Goal: Communication & Community: Answer question/provide support

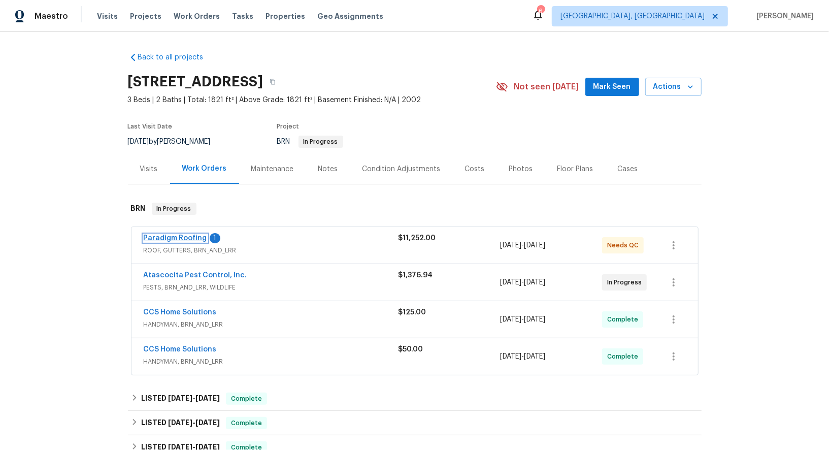
click at [182, 240] on link "Paradigm Roofing" at bounding box center [175, 238] width 63 height 7
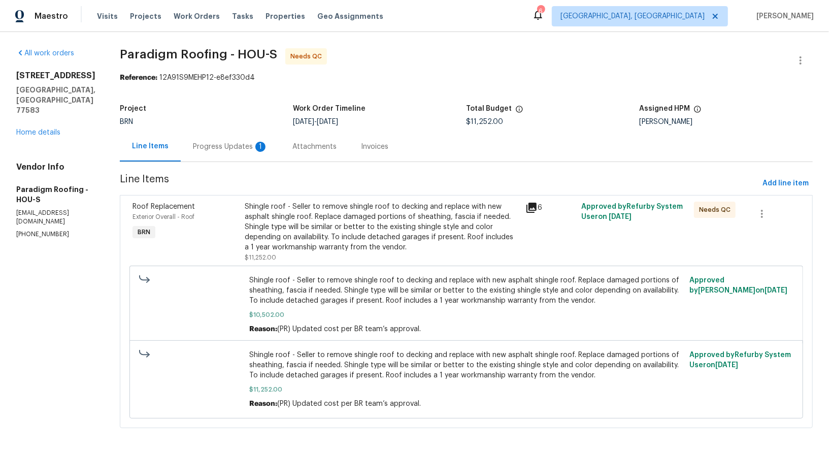
click at [261, 143] on div "1" at bounding box center [260, 147] width 10 height 10
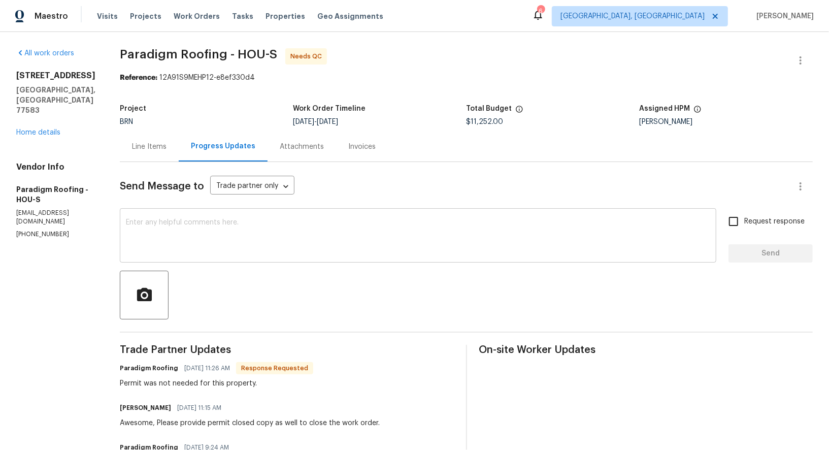
click at [195, 226] on textarea at bounding box center [418, 237] width 585 height 36
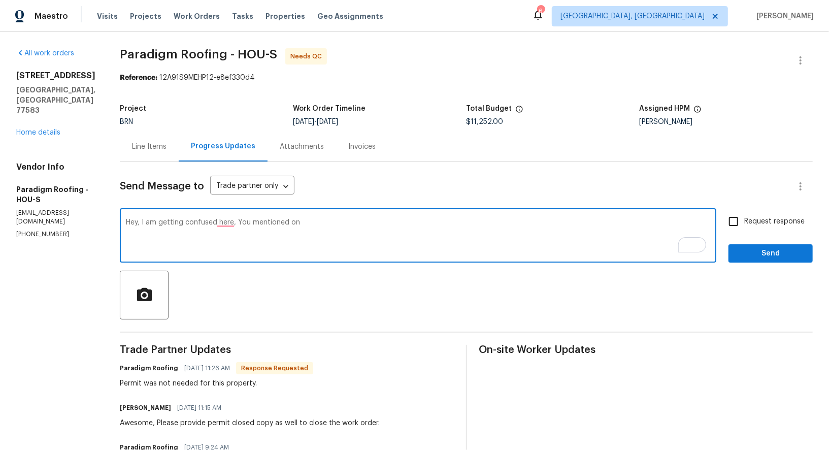
click at [331, 236] on textarea "Hey, I am getting confused here, You mentioned on" at bounding box center [418, 237] width 585 height 36
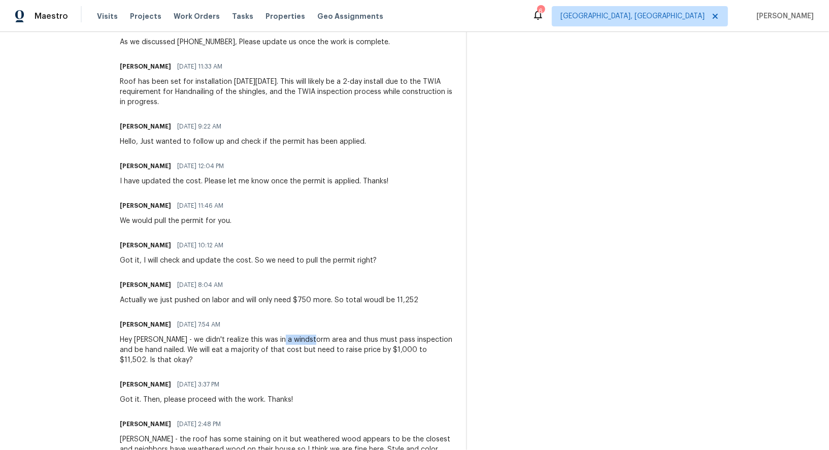
drag, startPoint x: 281, startPoint y: 338, endPoint x: 316, endPoint y: 338, distance: 35.0
click at [316, 338] on div "Hey Padmapriya - we didn't realize this was in a windstorm area and thus must p…" at bounding box center [287, 350] width 334 height 30
copy div "windstorm"
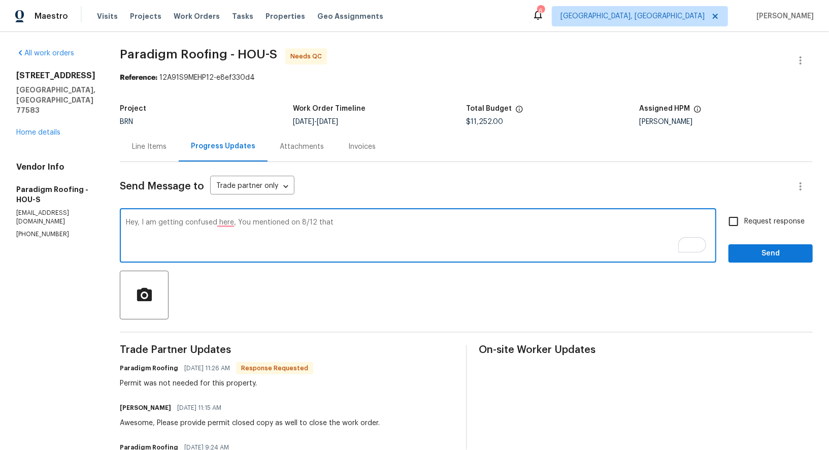
click at [343, 226] on textarea "Hey, I am getting confused here, You mentioned on 8/12 that" at bounding box center [418, 237] width 585 height 36
paste textarea "windstorm"
type textarea "Hey, I am getting confused here, You mentioned on 8/12 that this property is in…"
paste textarea "Hey, I’m a bit confused. On 8/12 you mentioned that this property is in a winds…"
click at [227, 220] on textarea "Hey, I’m a bit confused. On 8/12 you mentioned that this property is in a winds…" at bounding box center [418, 237] width 585 height 36
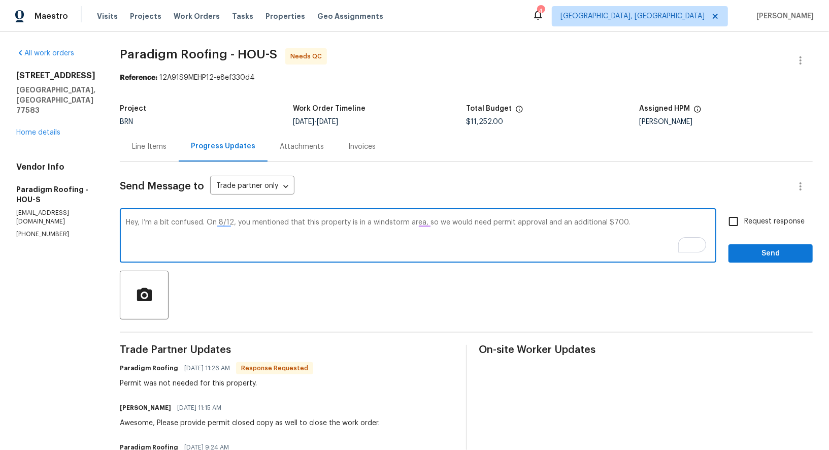
click at [487, 221] on textarea "Hey, I’m a bit confused. On 8/12, you mentioned that this property is in a wind…" at bounding box center [418, 237] width 585 height 36
click at [557, 222] on textarea "Hey, I’m a bit confused. On 8/12, you mentioned that this property is in a wind…" at bounding box center [418, 237] width 585 height 36
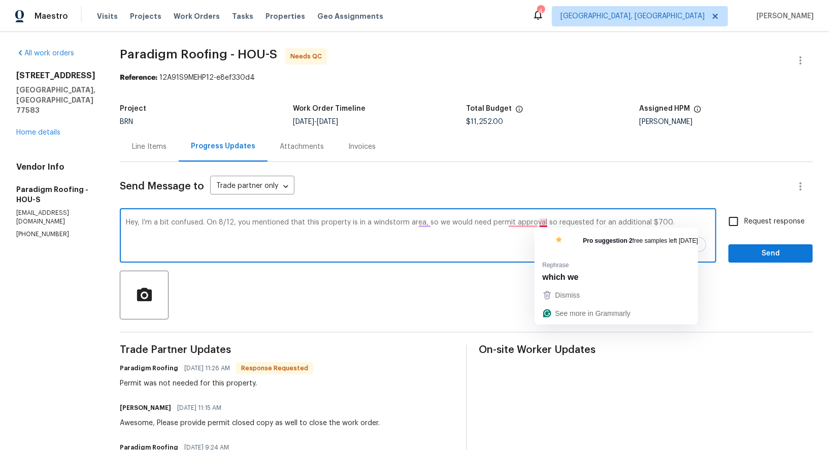
click at [545, 223] on textarea "Hey, I’m a bit confused. On 8/12, you mentioned that this property is in a wind…" at bounding box center [418, 237] width 585 height 36
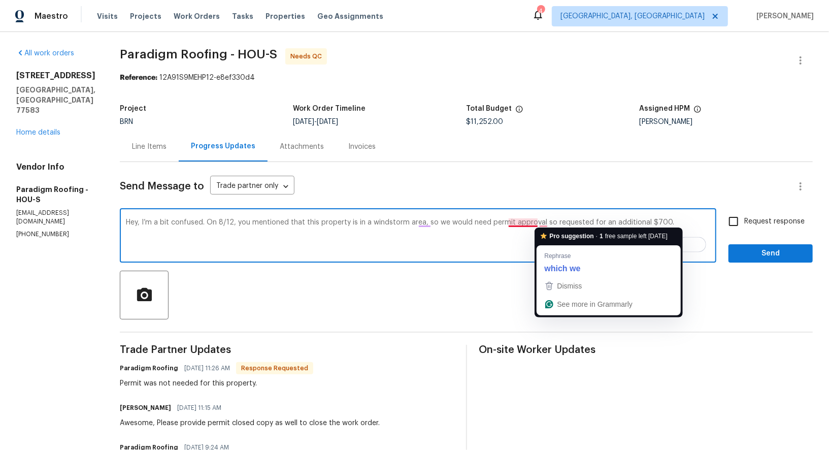
click at [526, 223] on textarea "Hey, I’m a bit confused. On 8/12, you mentioned that this property is in a wind…" at bounding box center [418, 237] width 585 height 36
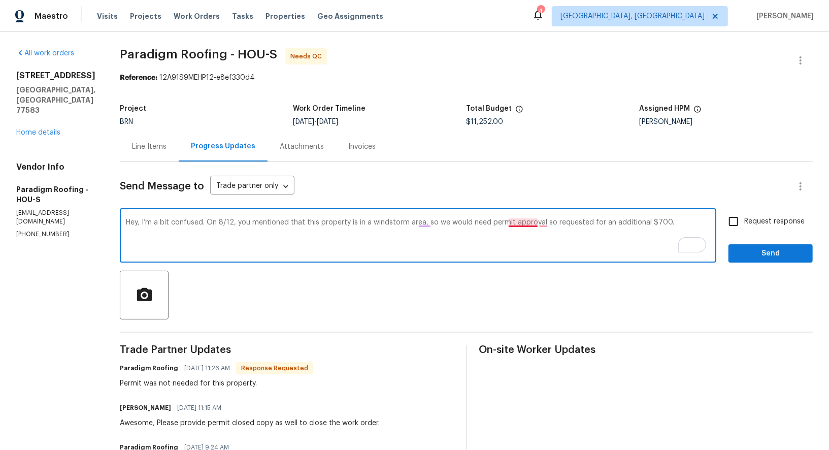
click at [523, 221] on textarea "Hey, I’m a bit confused. On 8/12, you mentioned that this property is in a wind…" at bounding box center [418, 237] width 585 height 36
click at [546, 223] on textarea "Hey, I’m a bit confused. On 8/12, you mentioned that this property is in a wind…" at bounding box center [418, 237] width 585 height 36
click at [549, 219] on textarea "Hey, I’m a bit confused. On 8/12, you mentioned that this property is in a wind…" at bounding box center [418, 237] width 585 height 36
click at [600, 225] on textarea "Hey, I’m a bit confused. On 8/12, you mentioned that this property is in a wind…" at bounding box center [418, 237] width 585 height 36
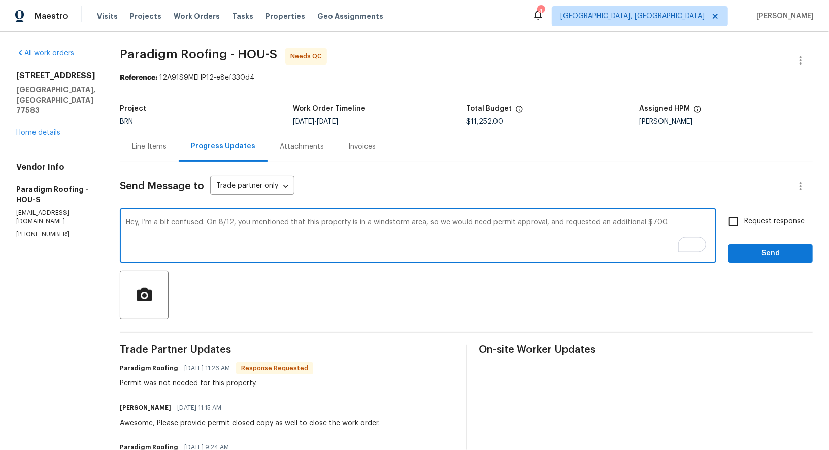
click at [678, 219] on textarea "Hey, I’m a bit confused. On 8/12, you mentioned that this property is in a wind…" at bounding box center [418, 237] width 585 height 36
type textarea "Hey, I’m a bit confused. On 8/12, you mentioned that this property is in a wind…"
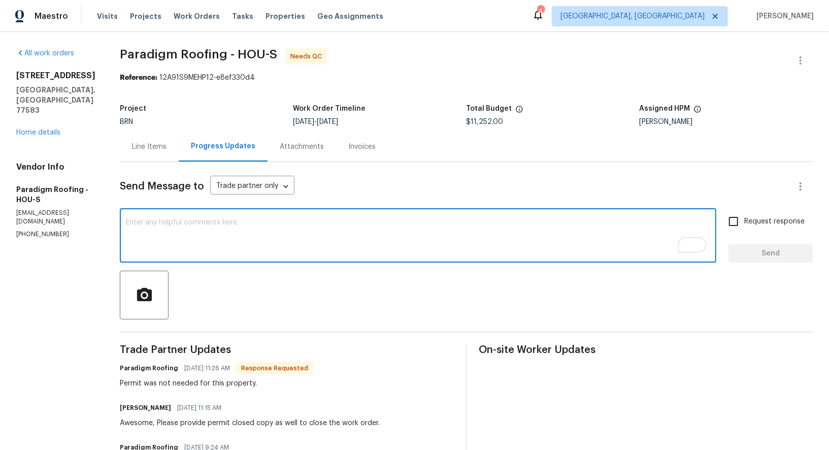
paste textarea "Hey, I’m a bit confused. On 8/12, you mentioned that this property is in a wind…"
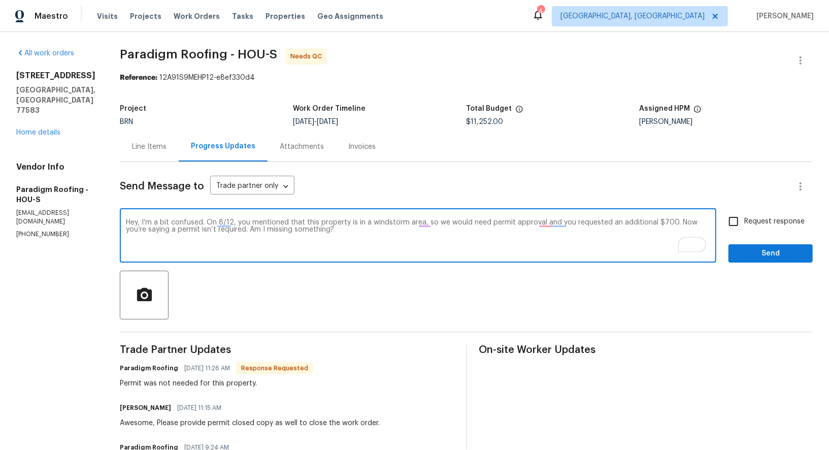
drag, startPoint x: 142, startPoint y: 223, endPoint x: 116, endPoint y: 221, distance: 25.4
click at [378, 238] on textarea "Sorry, I’m a bit confused. On 8/12, you mentioned that this property is in a wi…" at bounding box center [418, 237] width 585 height 36
click at [554, 222] on textarea "Sorry, I’m a bit confused. On 8/12, you mentioned that this property is in a wi…" at bounding box center [418, 237] width 585 height 36
type textarea "Sorry, I’m a bit confused. On 8/12, you mentioned that this property is in a wi…"
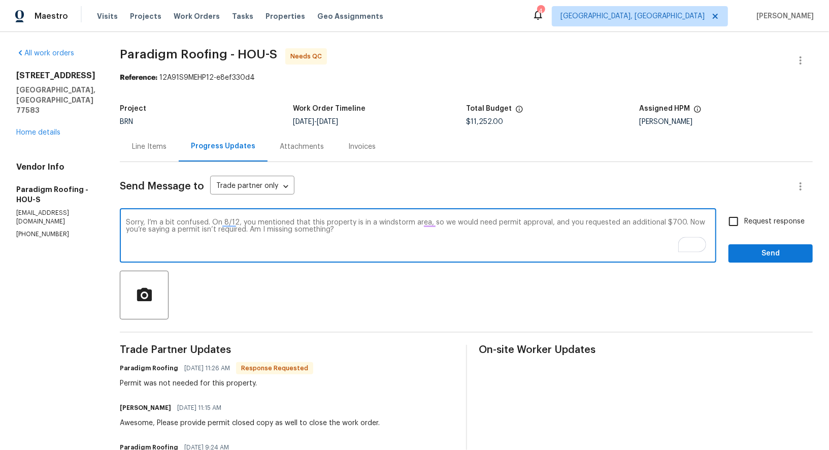
click at [445, 261] on div "Sorry, I’m a bit confused. On 8/12, you mentioned that this property is in a wi…" at bounding box center [418, 237] width 597 height 52
click at [437, 240] on textarea "Sorry, I’m a bit confused. On 8/12, you mentioned that this property is in a wi…" at bounding box center [418, 237] width 585 height 36
click at [721, 227] on div "Sorry, I’m a bit confused. On 8/12, you mentioned that this property is in a wi…" at bounding box center [466, 237] width 693 height 52
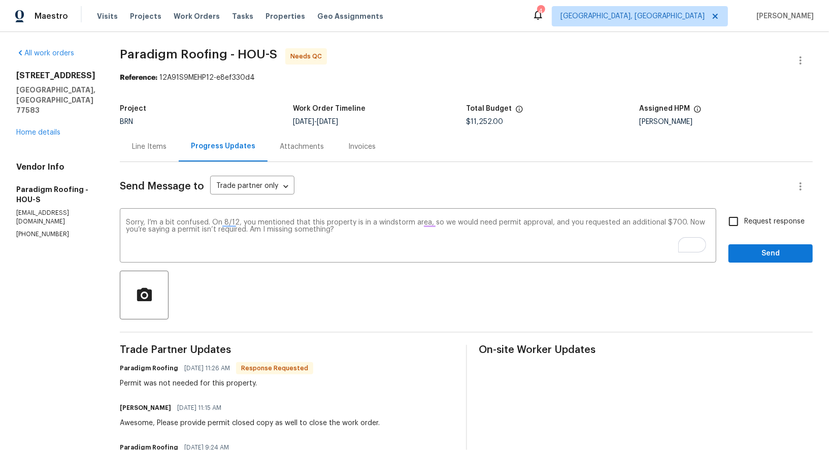
click at [742, 227] on input "Request response" at bounding box center [733, 221] width 21 height 21
checkbox input "true"
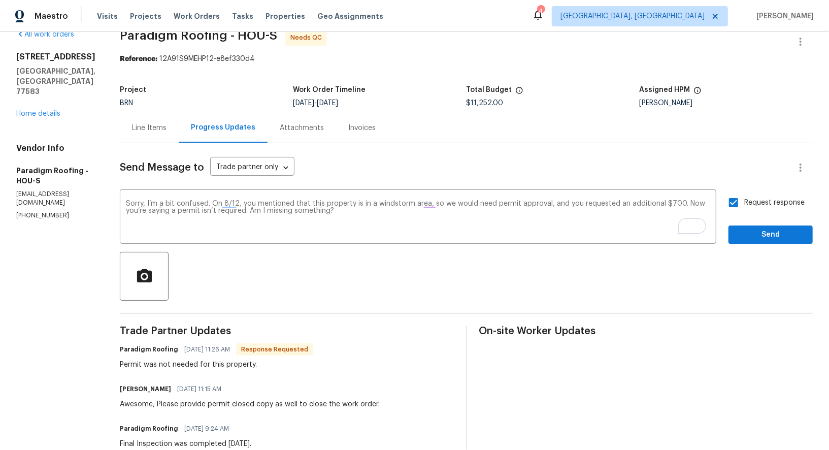
scroll to position [27, 0]
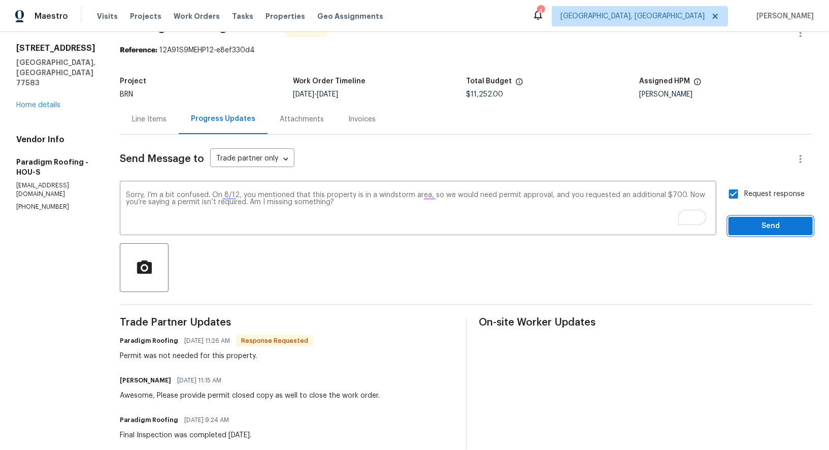
click at [760, 222] on span "Send" at bounding box center [771, 226] width 68 height 13
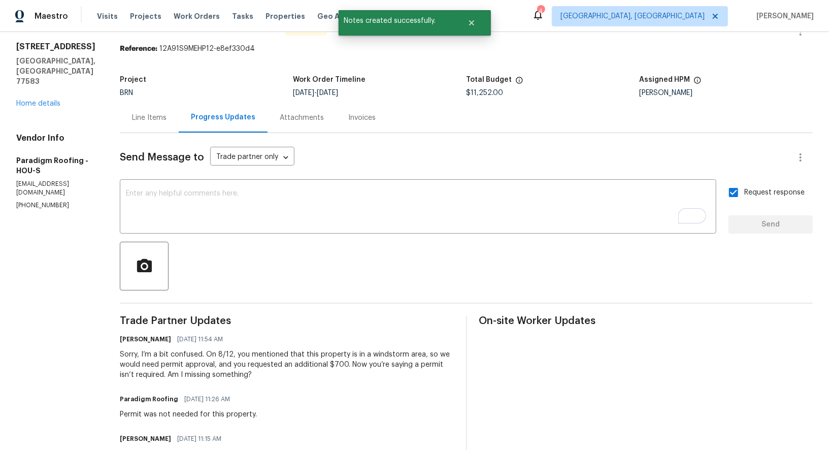
scroll to position [0, 0]
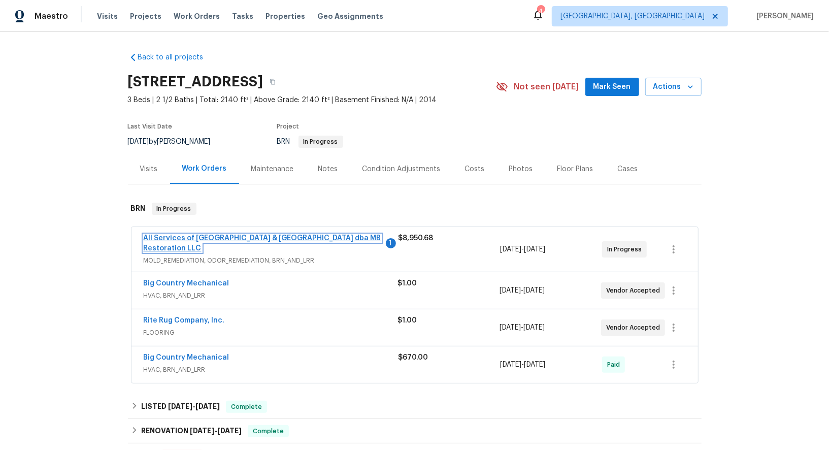
click at [203, 236] on link "All Services of Mount Pleasant & Greater Charleston dba MB Restoration LLC" at bounding box center [263, 243] width 238 height 17
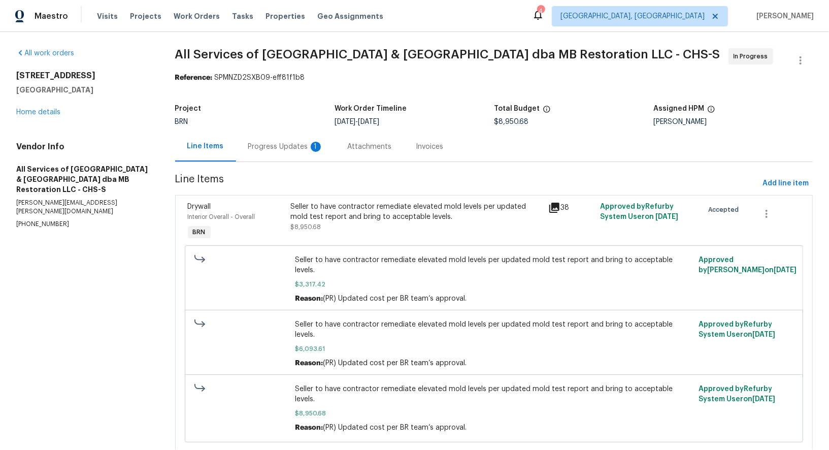
click at [264, 142] on div "Progress Updates 1" at bounding box center [285, 147] width 75 height 10
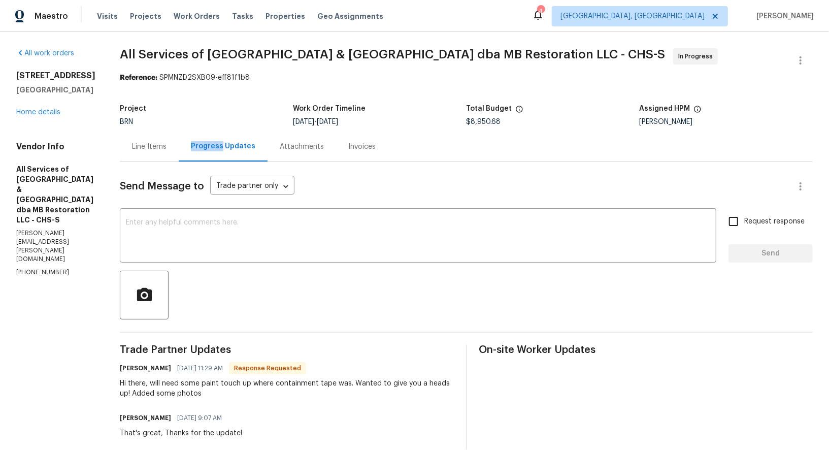
scroll to position [4, 0]
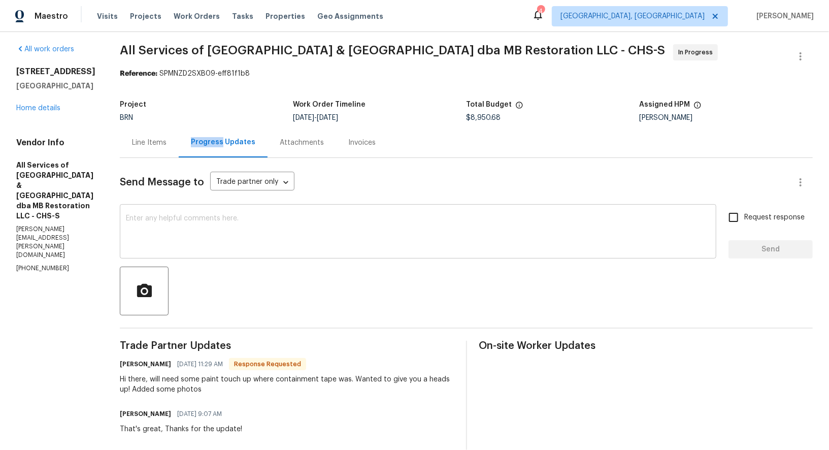
click at [245, 242] on textarea at bounding box center [418, 233] width 585 height 36
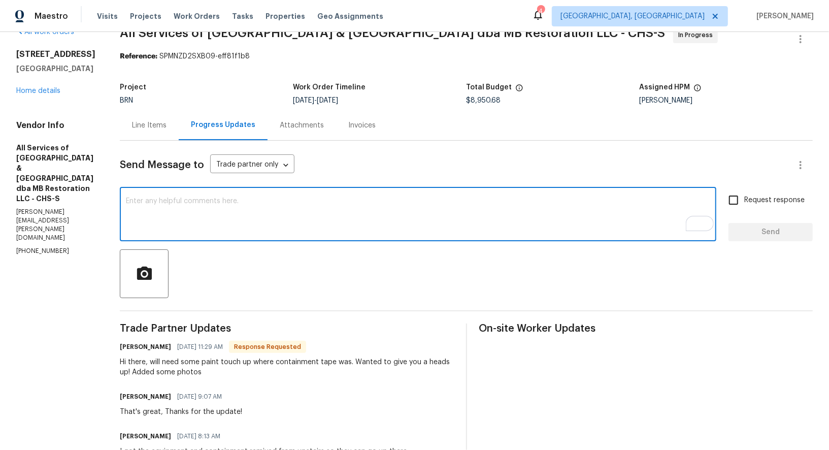
scroll to position [0, 0]
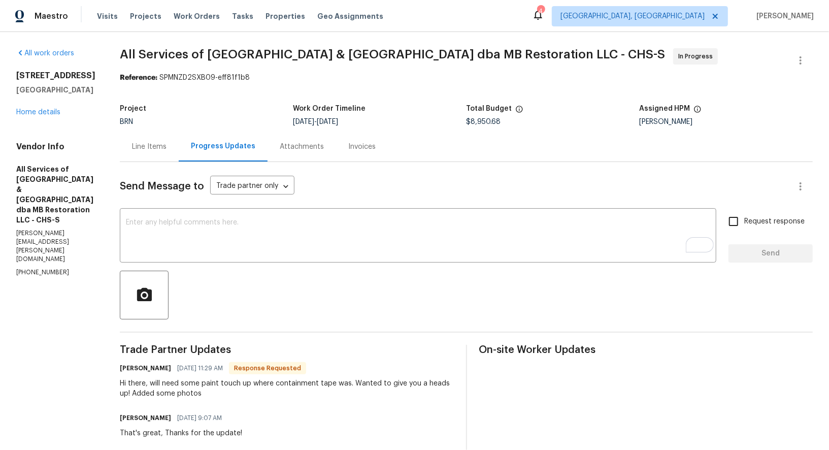
click at [165, 151] on div "Line Items" at bounding box center [149, 147] width 59 height 30
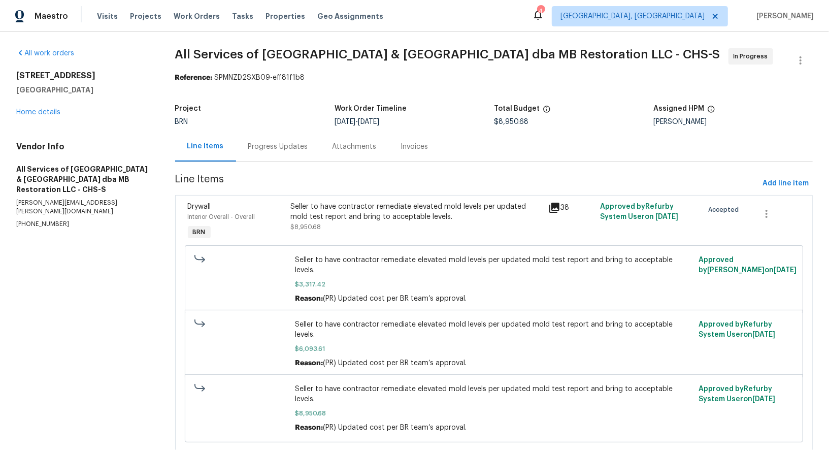
click at [330, 237] on div "Seller to have contractor remediate elevated mold levels per updated mold test …" at bounding box center [417, 222] width 258 height 47
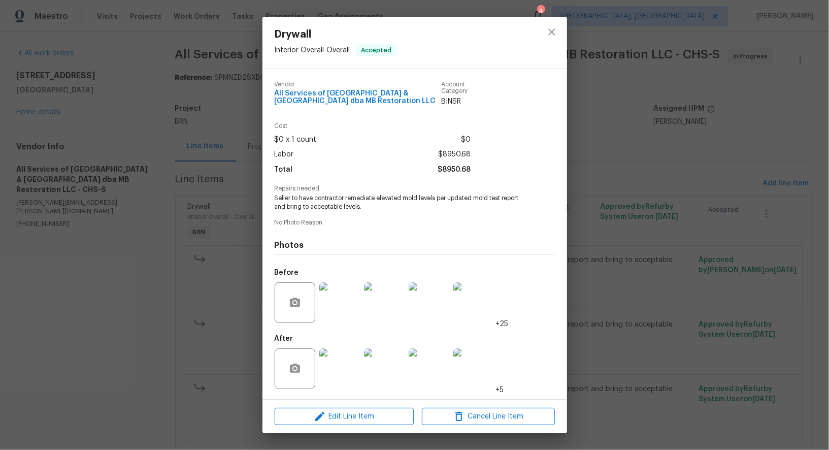
click at [349, 362] on img at bounding box center [339, 368] width 41 height 41
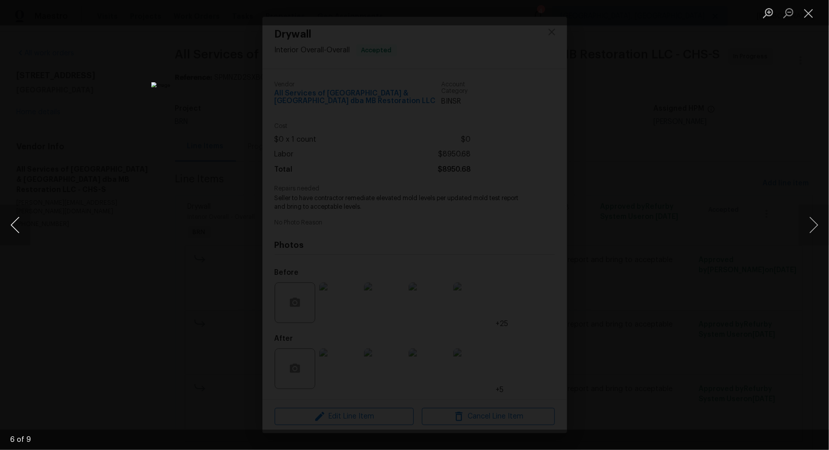
click at [22, 233] on button "Previous image" at bounding box center [15, 225] width 30 height 41
click at [114, 242] on div "Lightbox" at bounding box center [414, 225] width 829 height 450
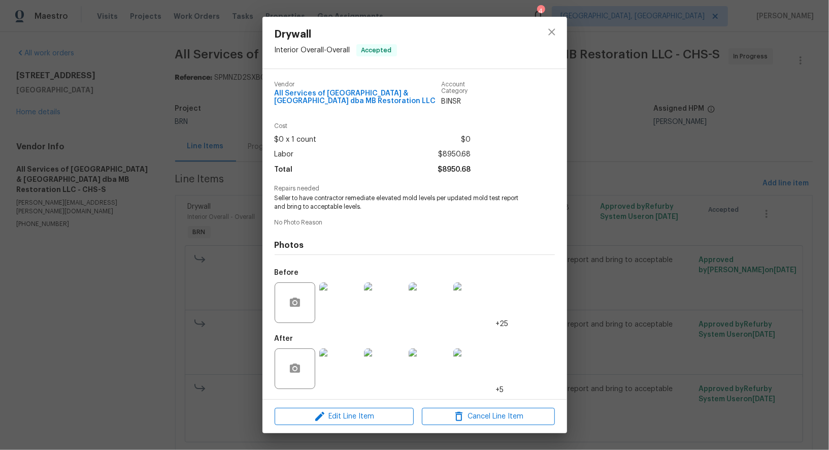
click at [114, 242] on div "Drywall Interior Overall - Overall Accepted Vendor All Services of Mount Pleasa…" at bounding box center [414, 225] width 829 height 450
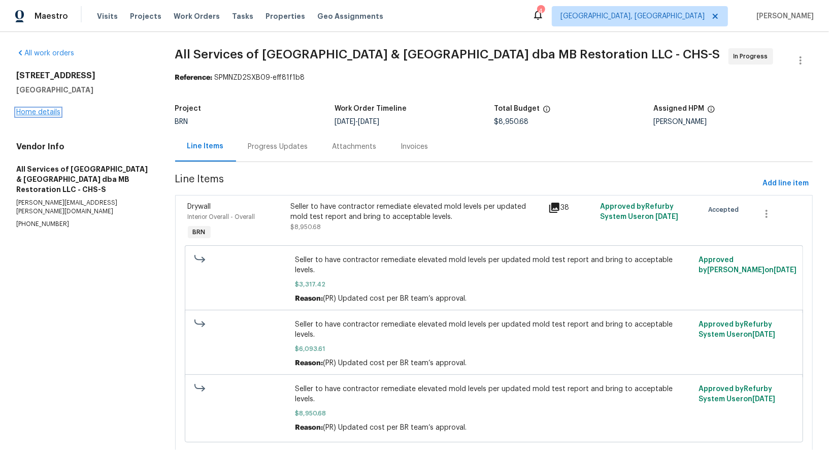
click at [47, 112] on link "Home details" at bounding box center [38, 112] width 44 height 7
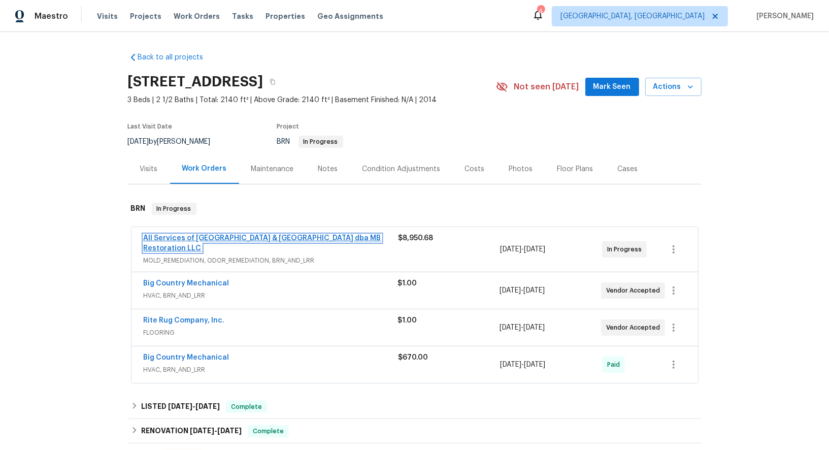
click at [200, 239] on link "All Services of Mount Pleasant & Greater Charleston dba MB Restoration LLC" at bounding box center [263, 243] width 238 height 17
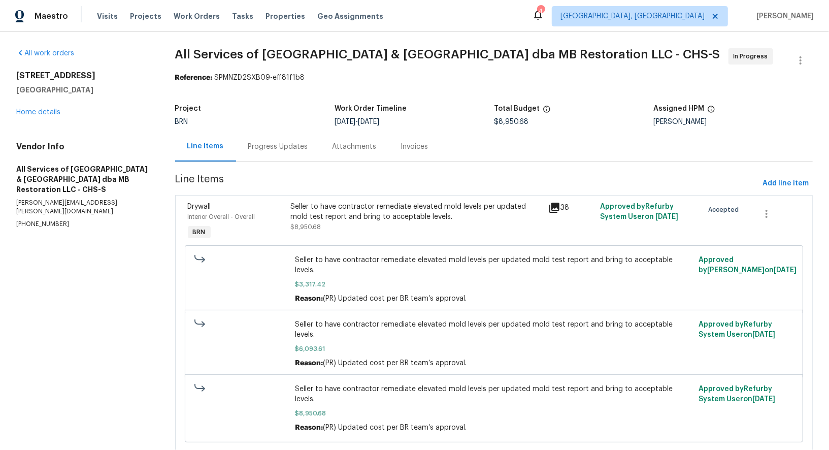
click at [51, 116] on div "3699 Shutesbury St Mount Pleasant, SC 29466 Home details" at bounding box center [83, 94] width 135 height 47
click at [51, 112] on link "Home details" at bounding box center [38, 112] width 44 height 7
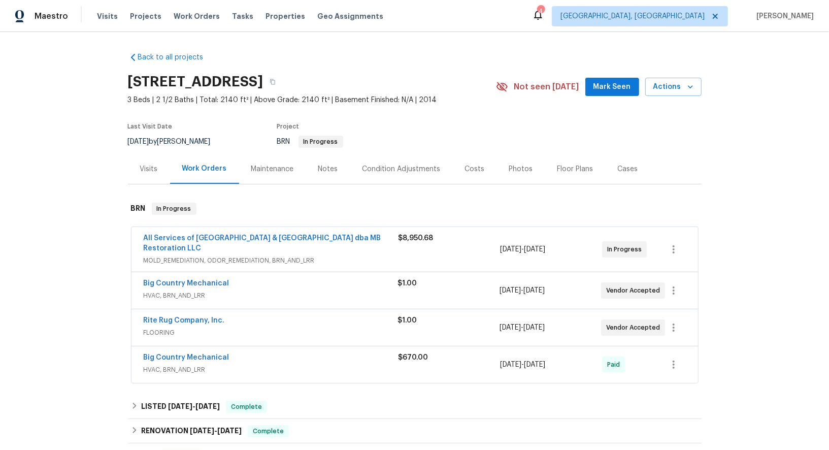
click at [208, 241] on span "All Services of Mount Pleasant & Greater Charleston dba MB Restoration LLC" at bounding box center [271, 243] width 255 height 20
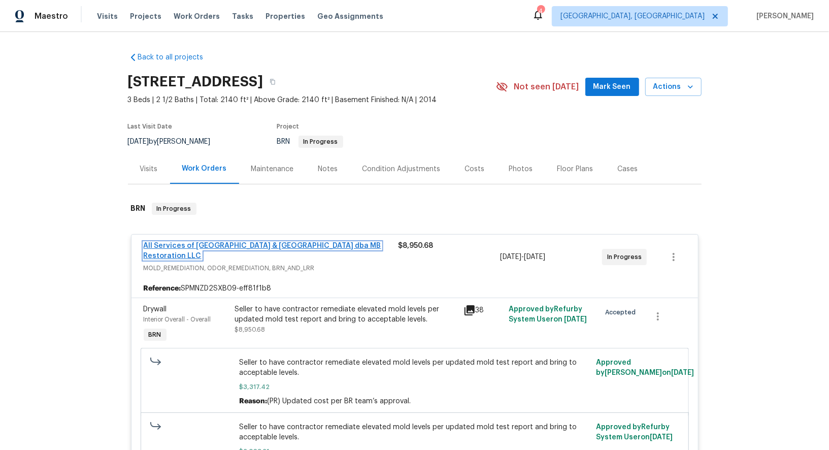
click at [242, 245] on link "All Services of Mount Pleasant & Greater Charleston dba MB Restoration LLC" at bounding box center [263, 250] width 238 height 17
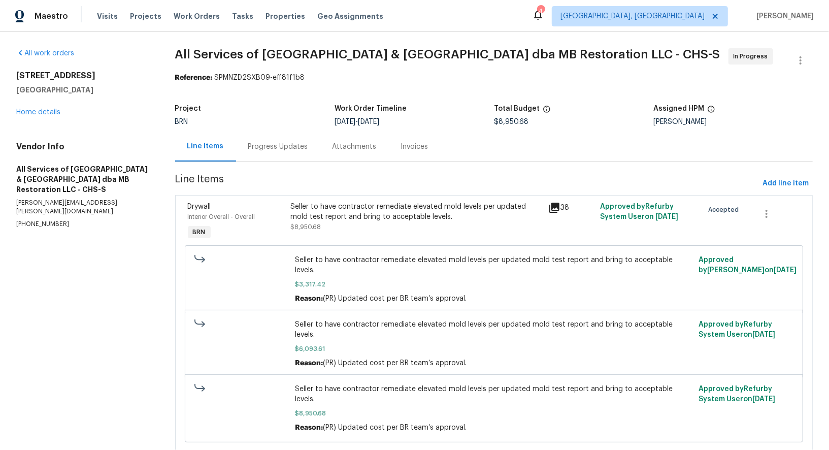
click at [271, 146] on div "Progress Updates" at bounding box center [278, 147] width 60 height 10
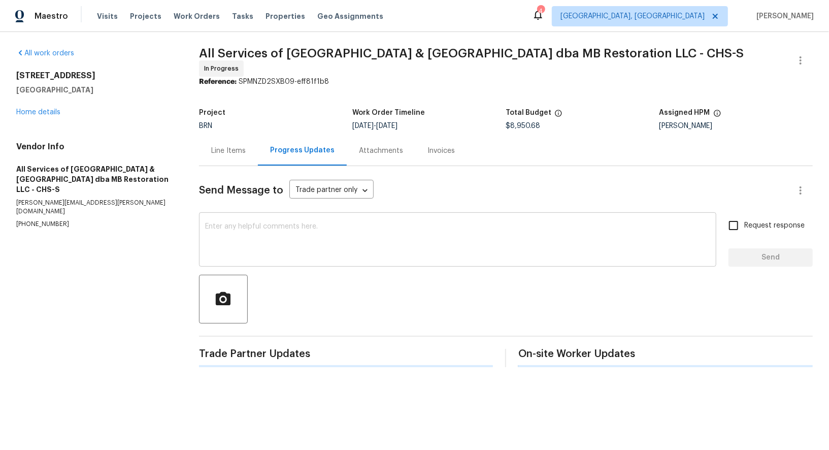
click at [241, 249] on textarea at bounding box center [457, 241] width 505 height 36
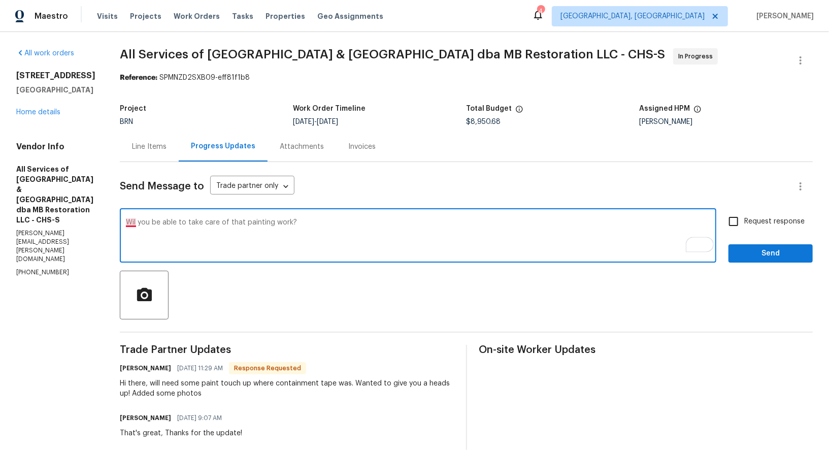
click at [126, 219] on textarea "Wil you be able to take care of that painting work?" at bounding box center [418, 237] width 585 height 36
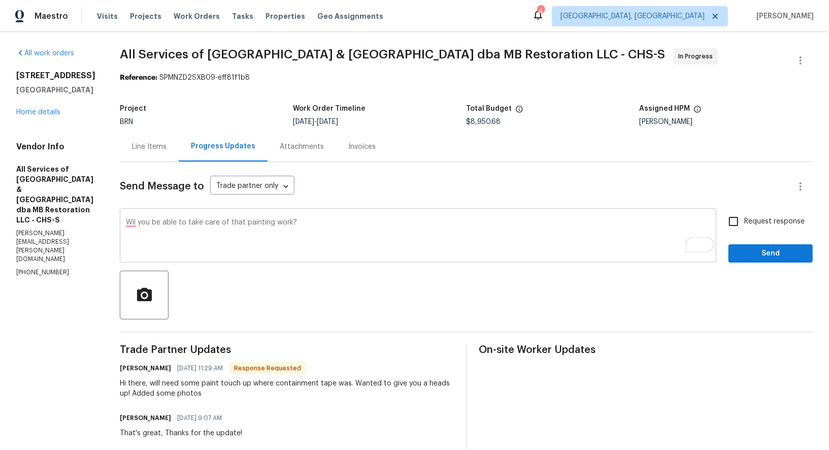
click at [120, 220] on div "Wil you be able to take care of that painting work? x ​" at bounding box center [418, 237] width 597 height 52
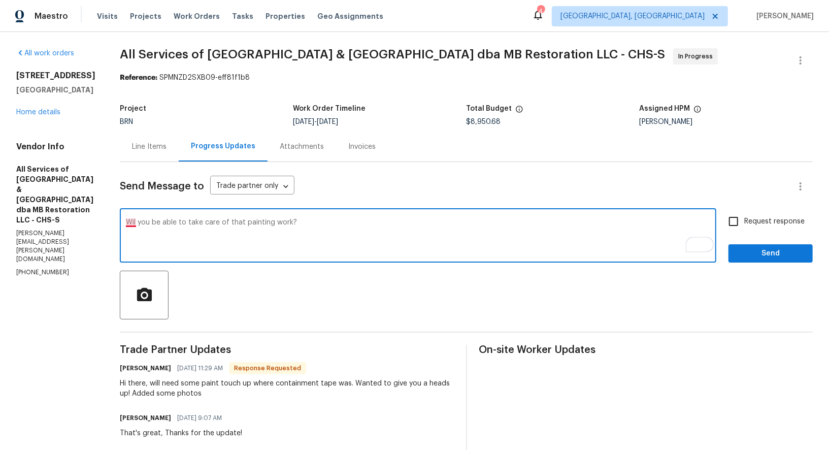
click at [130, 224] on textarea "Wil you be able to take care of that painting work?" at bounding box center [418, 237] width 585 height 36
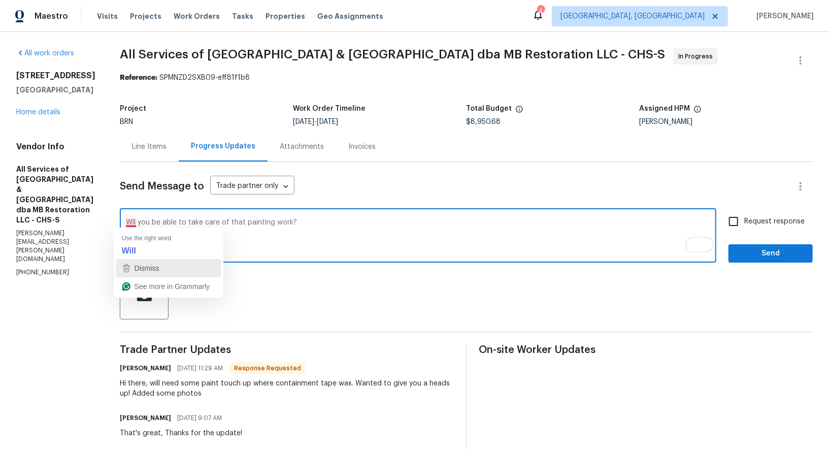
click at [137, 262] on div "Dismiss" at bounding box center [146, 268] width 27 height 15
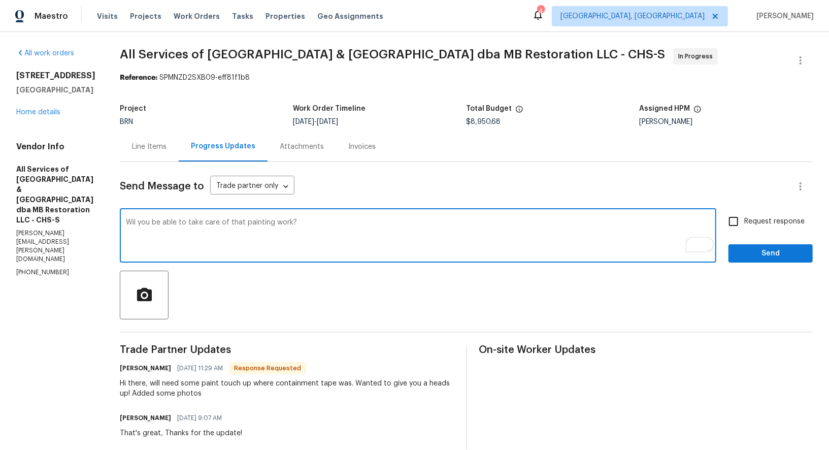
click at [127, 226] on textarea "Wil you be able to take care of that painting work?" at bounding box center [418, 237] width 585 height 36
click at [130, 220] on textarea "Wil you be able to take care of that painting work?" at bounding box center [418, 237] width 585 height 36
click at [370, 238] on textarea "Will you be able to take care of that painting work?" at bounding box center [418, 237] width 585 height 36
type textarea "Will you be able to take care of that painting work?"
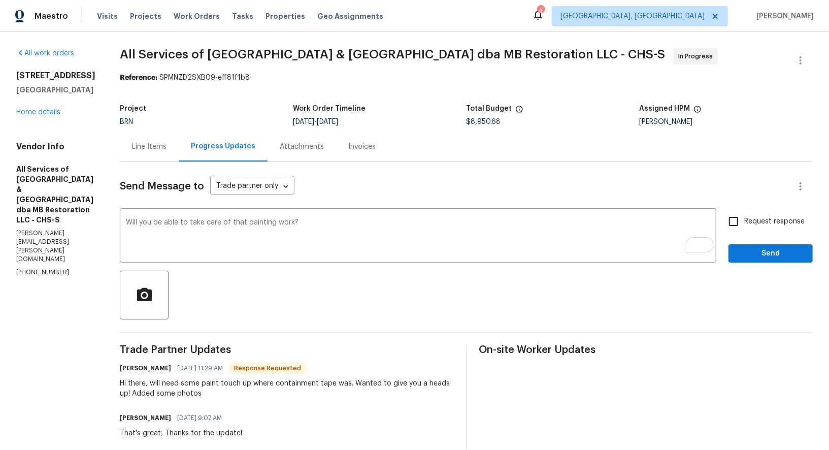
click at [746, 228] on label "Request response" at bounding box center [764, 221] width 82 height 21
click at [745, 228] on input "Request response" at bounding box center [733, 221] width 21 height 21
checkbox input "true"
click at [751, 254] on span "Send" at bounding box center [771, 253] width 68 height 13
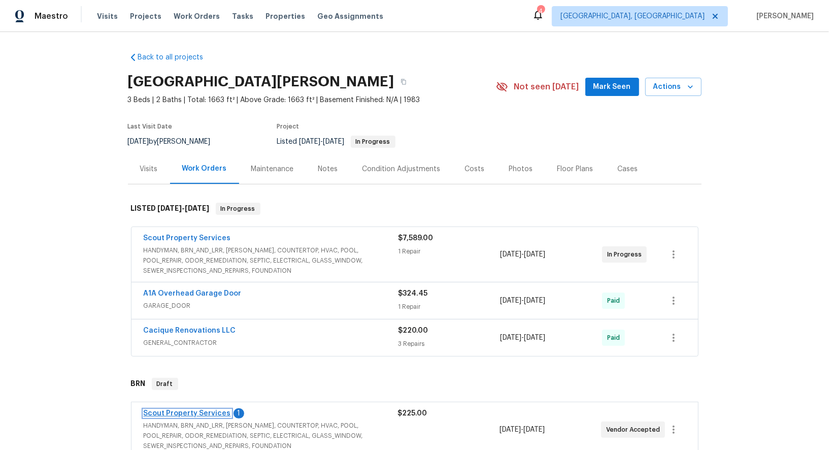
click at [196, 412] on link "Scout Property Services" at bounding box center [187, 413] width 87 height 7
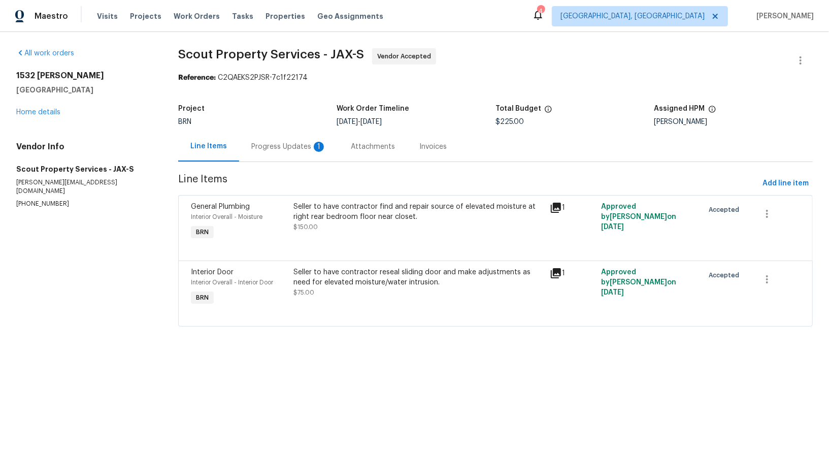
click at [279, 156] on div "Progress Updates 1" at bounding box center [289, 147] width 100 height 30
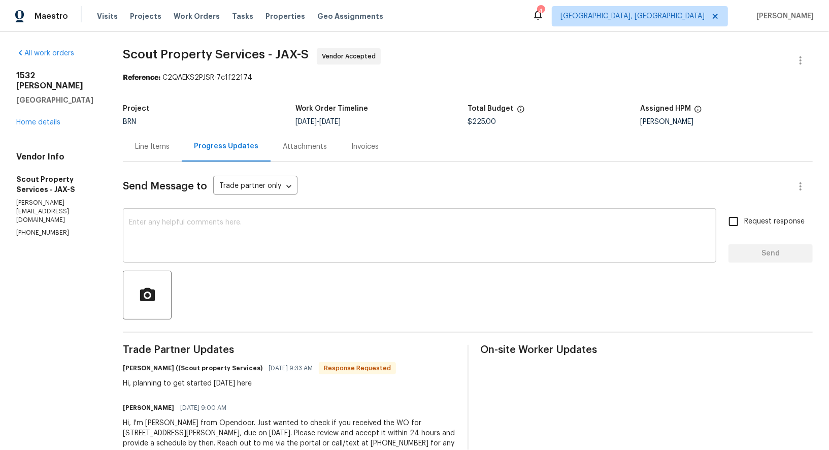
click at [253, 237] on textarea at bounding box center [420, 237] width 582 height 36
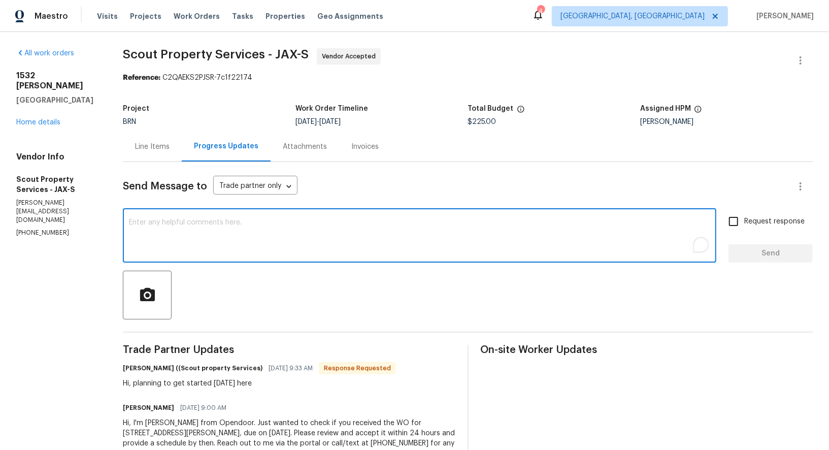
click at [160, 155] on div "Line Items" at bounding box center [152, 147] width 59 height 30
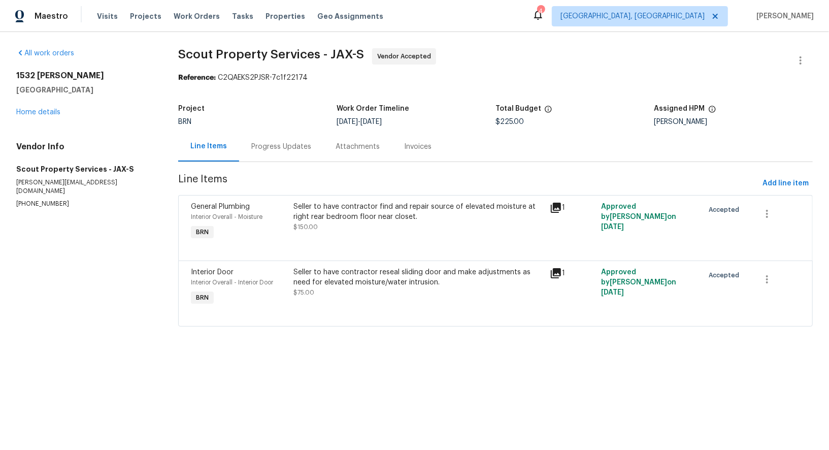
click at [395, 229] on div "Seller to have contractor find and repair source of elevated moisture at right …" at bounding box center [419, 217] width 250 height 30
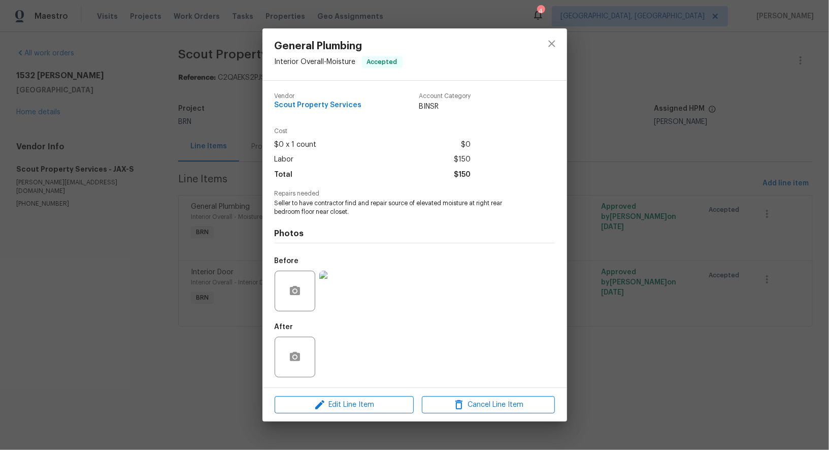
click at [331, 295] on img at bounding box center [339, 291] width 41 height 41
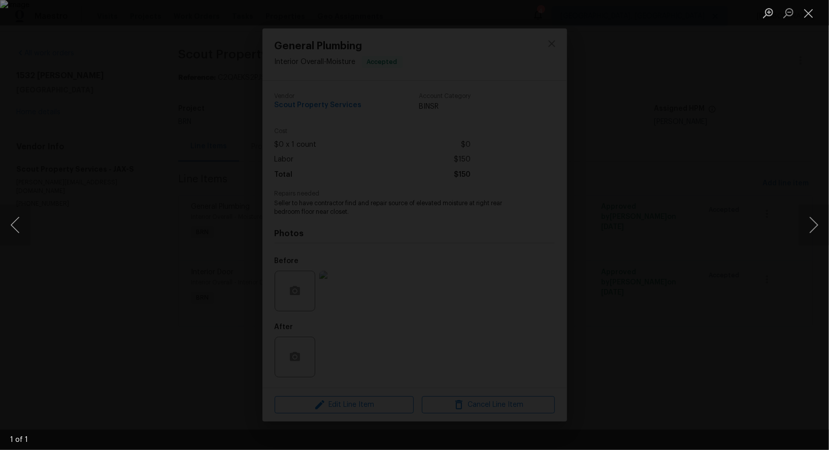
click at [701, 281] on div "Lightbox" at bounding box center [414, 225] width 829 height 450
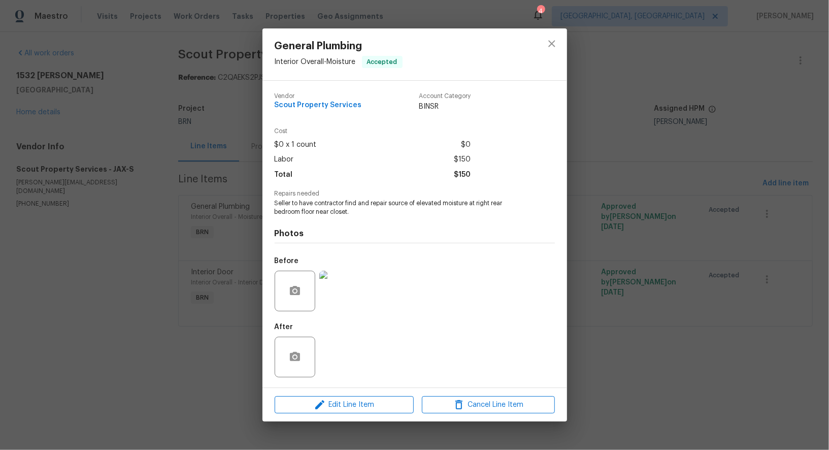
click at [701, 281] on div "General Plumbing Interior Overall - Moisture Accepted Vendor Scout Property Ser…" at bounding box center [414, 225] width 829 height 450
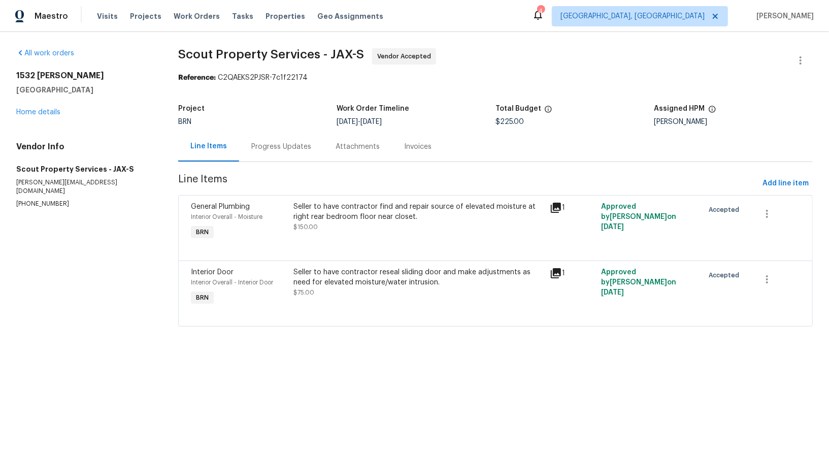
click at [359, 297] on div "Seller to have contractor reseal sliding door and make adjustments as need for …" at bounding box center [419, 282] width 250 height 30
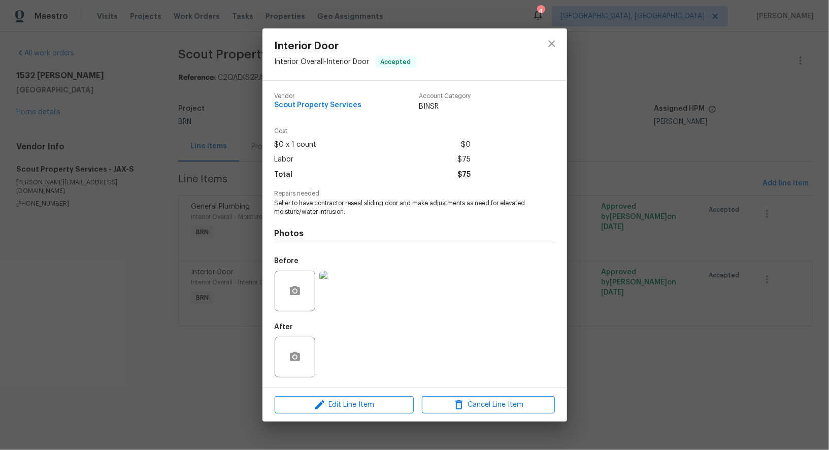
click at [340, 300] on img at bounding box center [339, 291] width 41 height 41
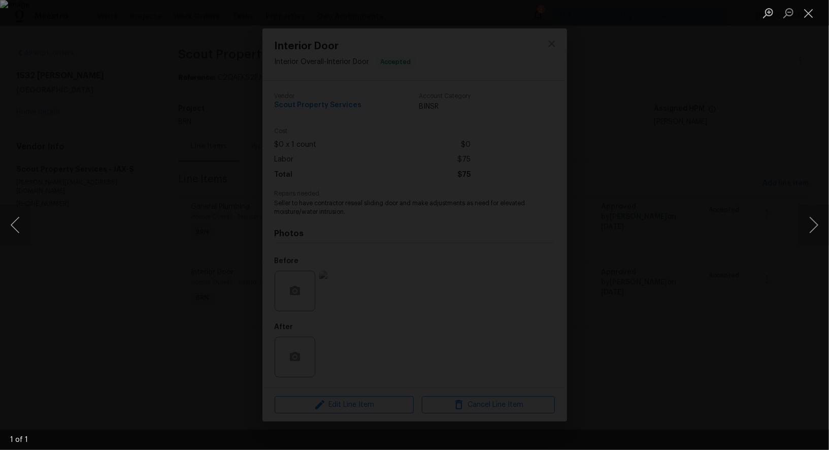
click at [774, 346] on div "Lightbox" at bounding box center [414, 225] width 829 height 450
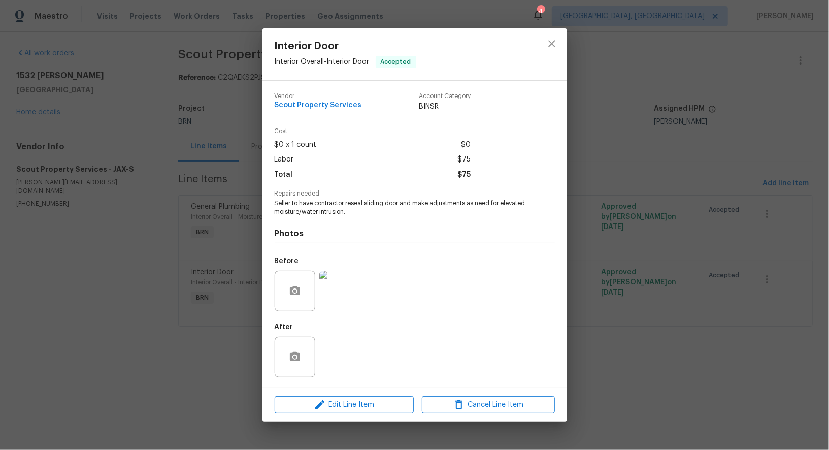
click at [390, 216] on div "Photos Before After" at bounding box center [415, 299] width 280 height 167
click at [686, 336] on div "Interior Door Interior Overall - Interior Door Accepted Vendor Scout Property S…" at bounding box center [414, 225] width 829 height 450
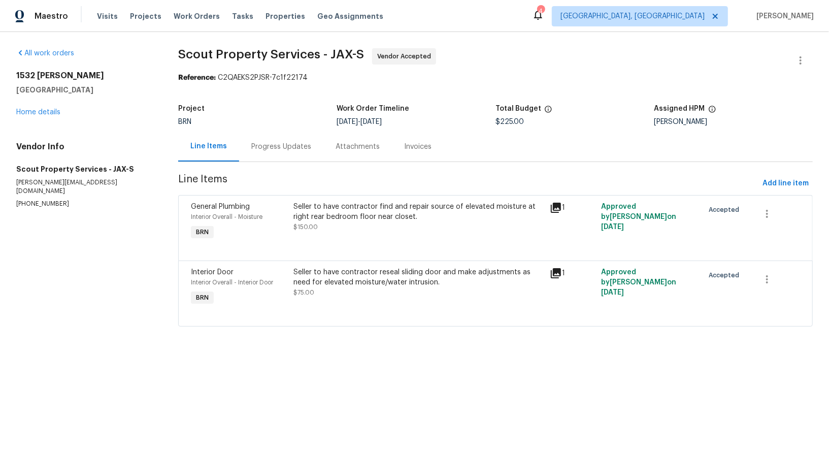
click at [289, 155] on div "Progress Updates" at bounding box center [281, 147] width 84 height 30
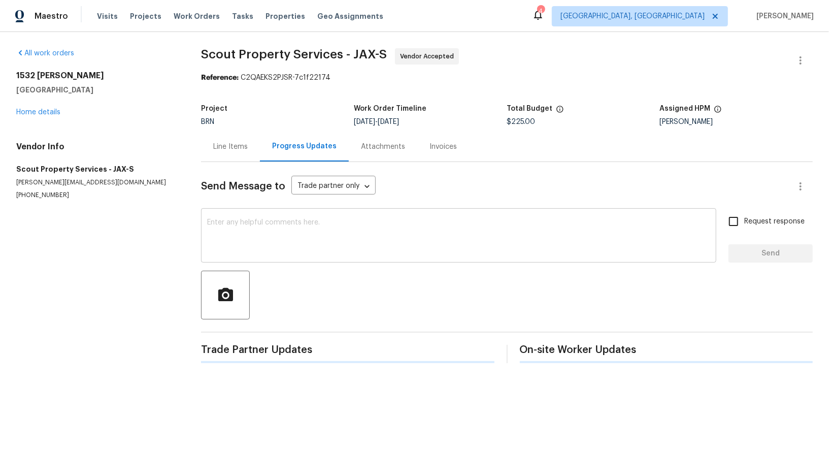
click at [273, 231] on textarea at bounding box center [458, 237] width 503 height 36
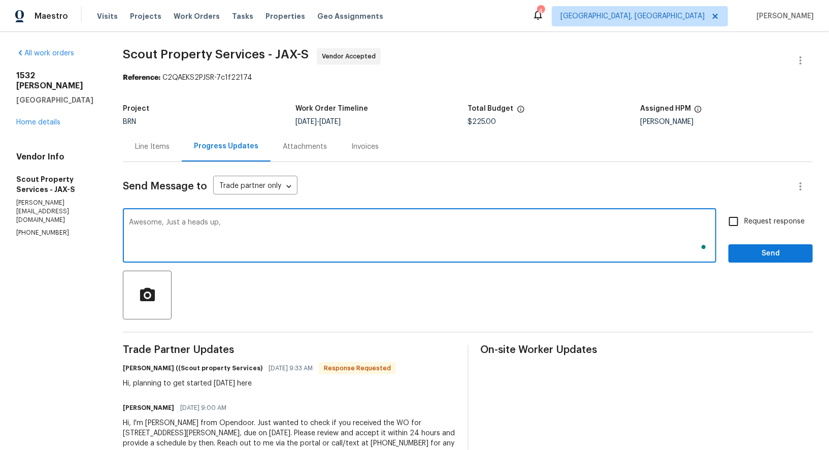
paste textarea "Once the work is completed, Please use a moisture detector and take photos of t…"
type textarea "Awesome, Just a heads up, Once the work is completed, Please use a moisture det…"
click at [740, 223] on input "Request response" at bounding box center [733, 221] width 21 height 21
checkbox input "true"
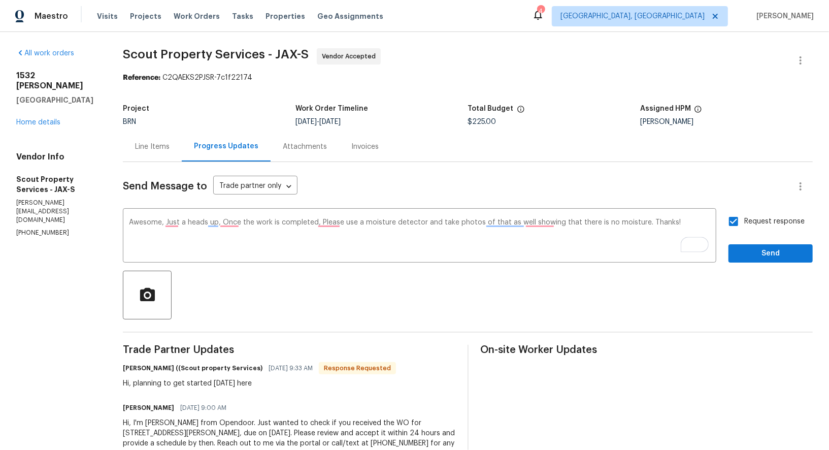
click at [769, 264] on div "Send Message to Trade partner only Trade partner only ​ Awesome, Just a heads u…" at bounding box center [468, 316] width 690 height 309
click at [534, 225] on textarea "Awesome, Just a heads up, Once the work is completed, Please use a moisture det…" at bounding box center [420, 237] width 582 height 36
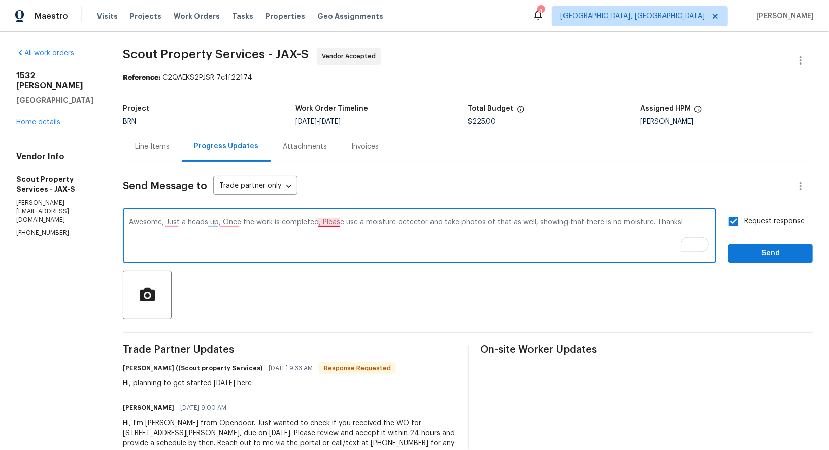
click at [335, 221] on textarea "Awesome, Just a heads up, Once the work is completed, Please use a moisture det…" at bounding box center [420, 237] width 582 height 36
click at [232, 225] on textarea "Awesome, Just a heads up, Once the work is completed, please use a moisture det…" at bounding box center [420, 237] width 582 height 36
type textarea "Awesome, Just a heads up, once the work is completed, please use a moisture det…"
click at [759, 253] on span "Send" at bounding box center [771, 253] width 68 height 13
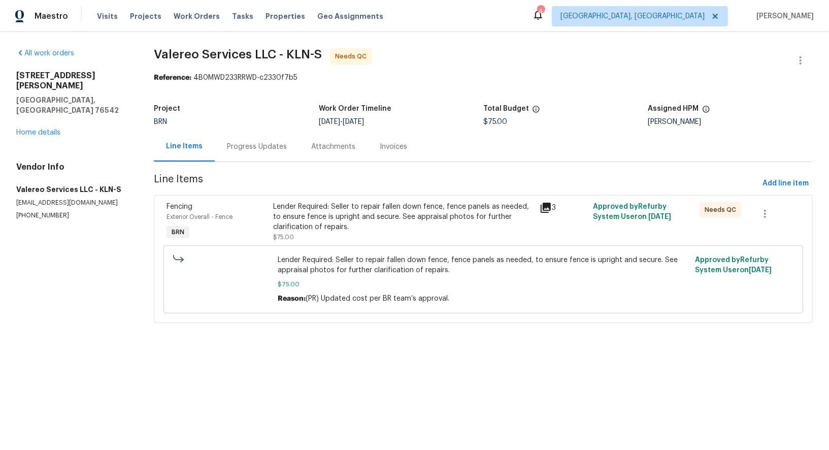
click at [259, 161] on div "Progress Updates" at bounding box center [257, 147] width 84 height 30
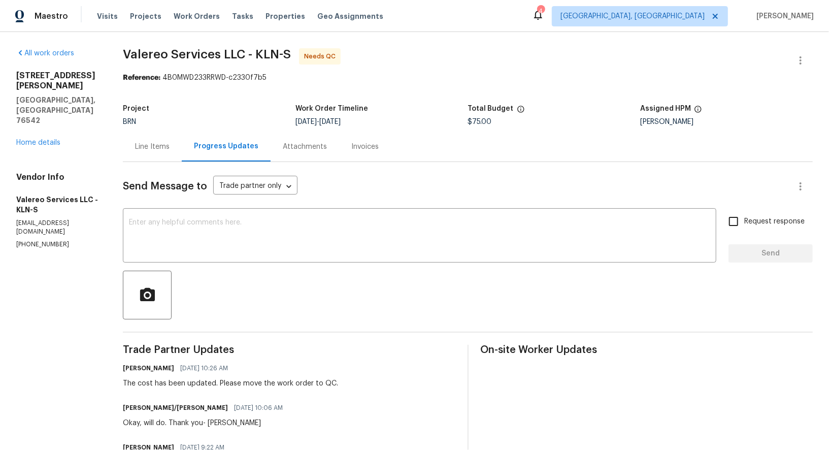
click at [147, 156] on div "Line Items" at bounding box center [152, 147] width 59 height 30
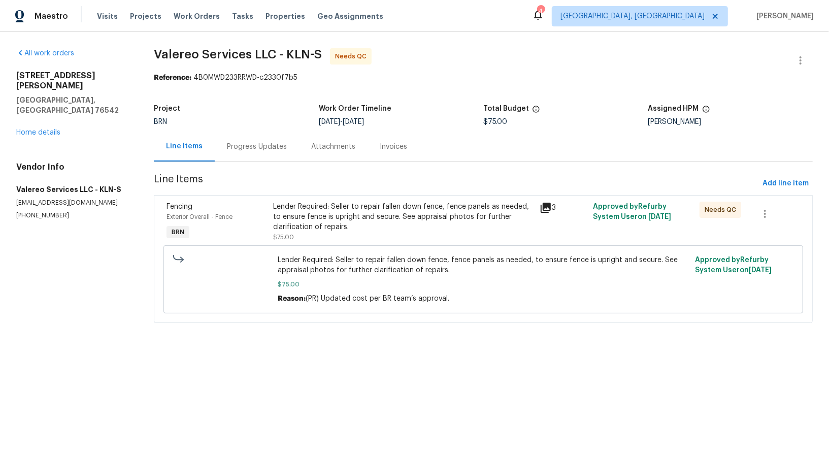
click at [368, 243] on div "Lender Required: Seller to repair fallen down fence, fence panels as needed, to…" at bounding box center [484, 279] width 634 height 74
click at [347, 220] on div "Lender Required: Seller to repair fallen down fence, fence panels as needed, to…" at bounding box center [403, 217] width 261 height 30
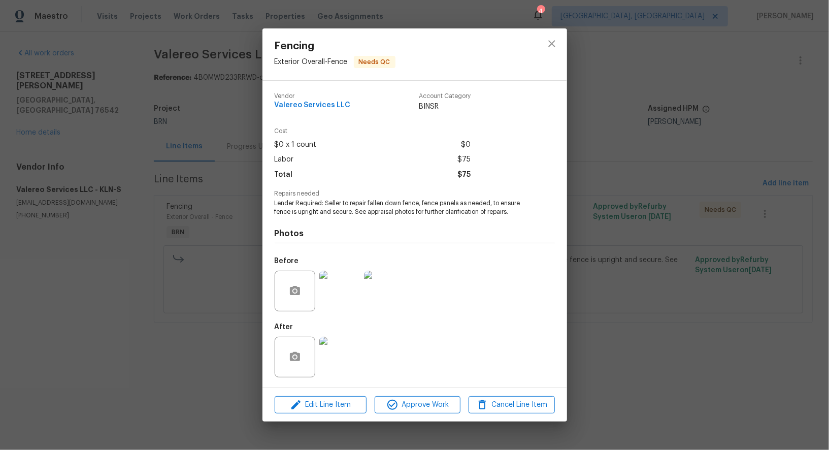
click at [344, 370] on img at bounding box center [339, 357] width 41 height 41
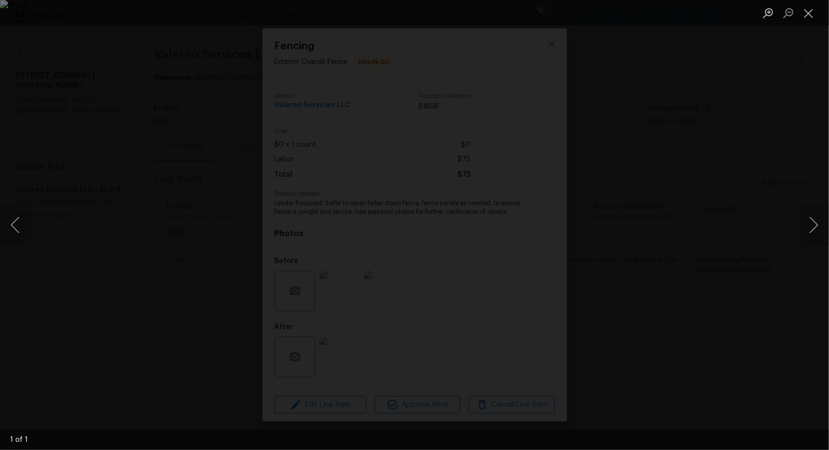
click at [667, 282] on div "Lightbox" at bounding box center [414, 225] width 829 height 450
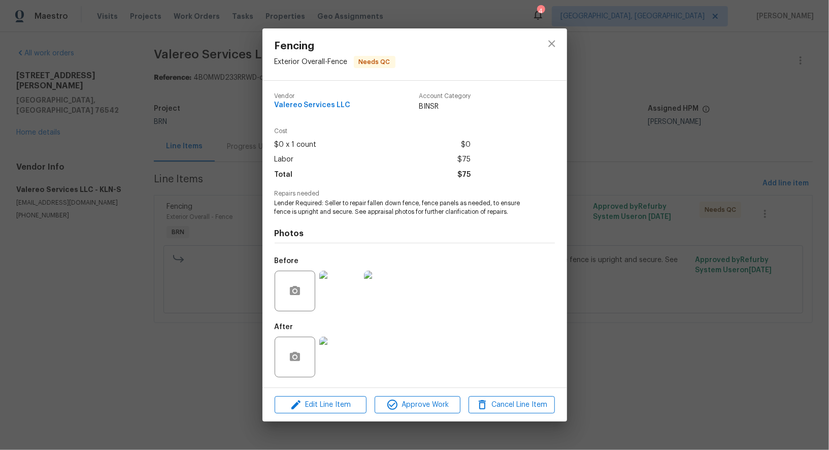
click at [667, 282] on div "Fencing Exterior Overall - Fence Needs QC Vendor Valereo Services LLC Account C…" at bounding box center [414, 225] width 829 height 450
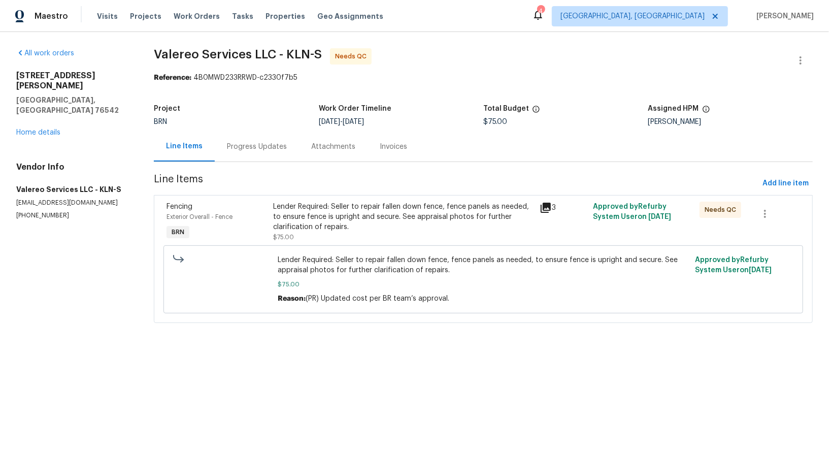
click at [382, 192] on section "Valereo Services LLC - KLN-S Needs QC Reference: 4B0MWD233RRWD-c2330f7b5 Projec…" at bounding box center [483, 191] width 659 height 287
click at [375, 217] on div "Lender Required: Seller to repair fallen down fence, fence panels as needed, to…" at bounding box center [403, 217] width 261 height 30
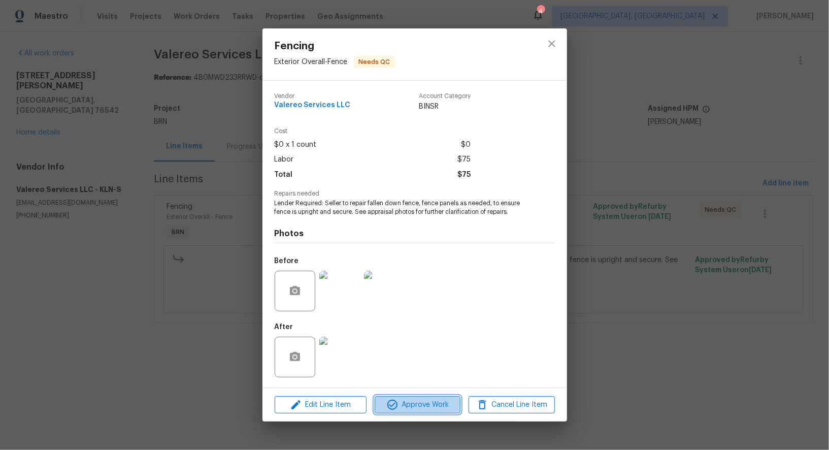
click at [422, 408] on span "Approve Work" at bounding box center [418, 405] width 80 height 13
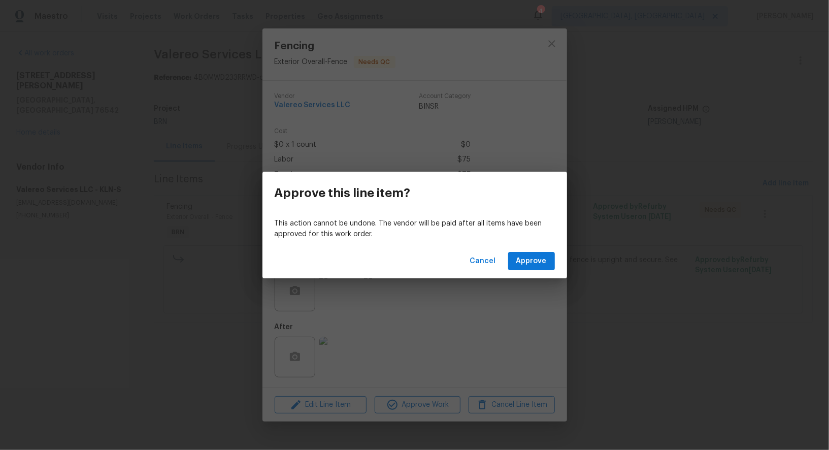
click at [524, 251] on div "Cancel Approve" at bounding box center [415, 261] width 305 height 35
click at [525, 258] on span "Approve" at bounding box center [532, 261] width 30 height 13
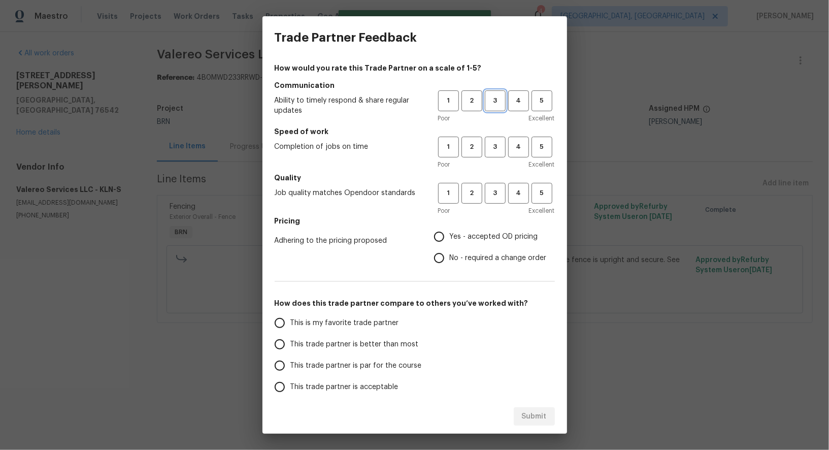
click at [496, 95] on span "3" at bounding box center [495, 101] width 19 height 12
click at [499, 149] on span "3" at bounding box center [495, 147] width 19 height 12
click at [498, 184] on button "3" at bounding box center [495, 193] width 21 height 21
click at [441, 258] on input "No - required a change order" at bounding box center [439, 257] width 21 height 21
radio input "true"
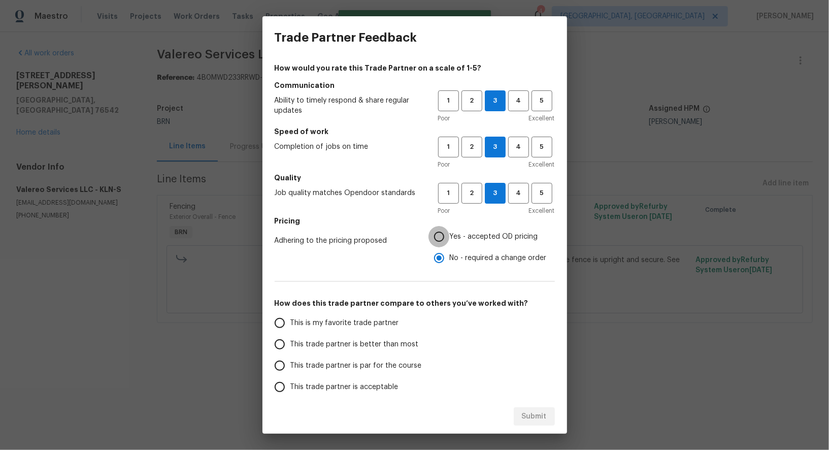
click at [439, 243] on input "Yes - accepted OD pricing" at bounding box center [439, 236] width 21 height 21
radio input "true"
click at [291, 362] on span "This trade partner is par for the course" at bounding box center [357, 366] width 132 height 11
click at [291, 362] on input "This trade partner is par for the course" at bounding box center [279, 365] width 21 height 21
click at [543, 420] on span "Submit" at bounding box center [534, 416] width 25 height 13
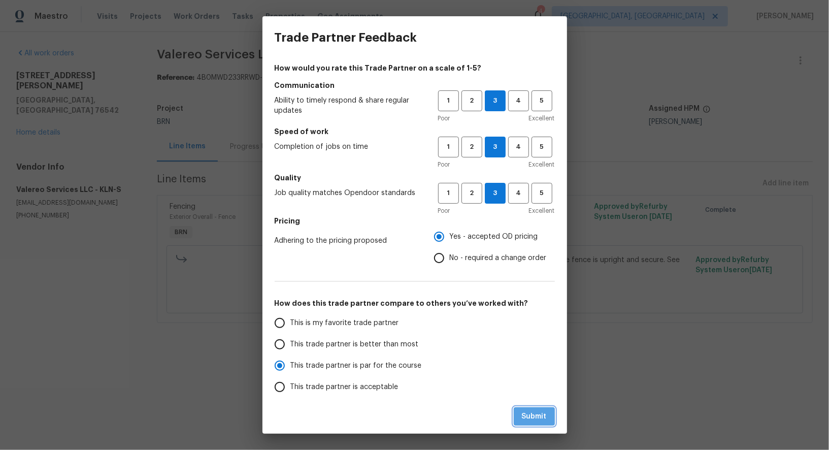
radio input "true"
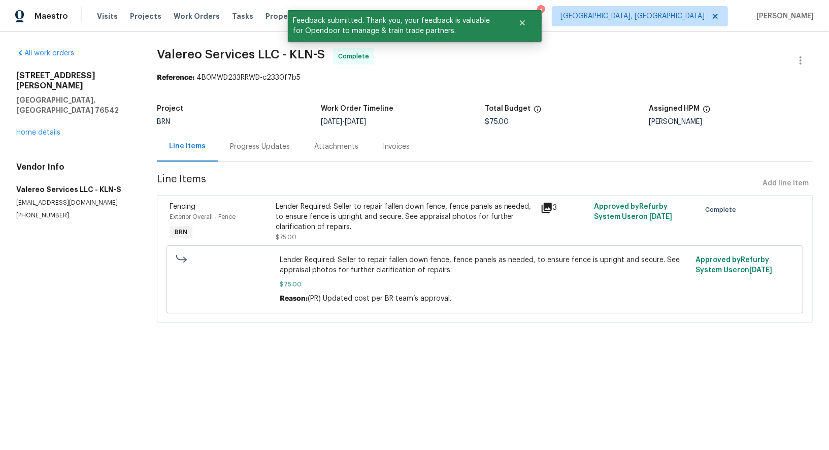
click at [252, 149] on div "Progress Updates" at bounding box center [260, 147] width 60 height 10
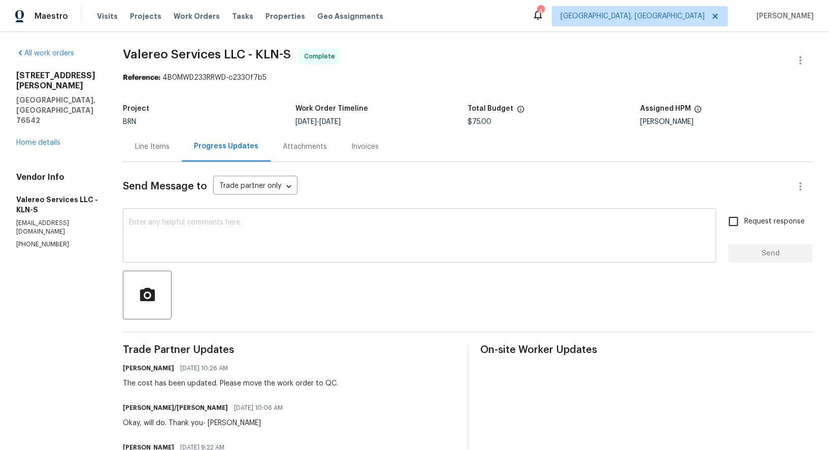
click at [305, 227] on textarea at bounding box center [420, 237] width 582 height 36
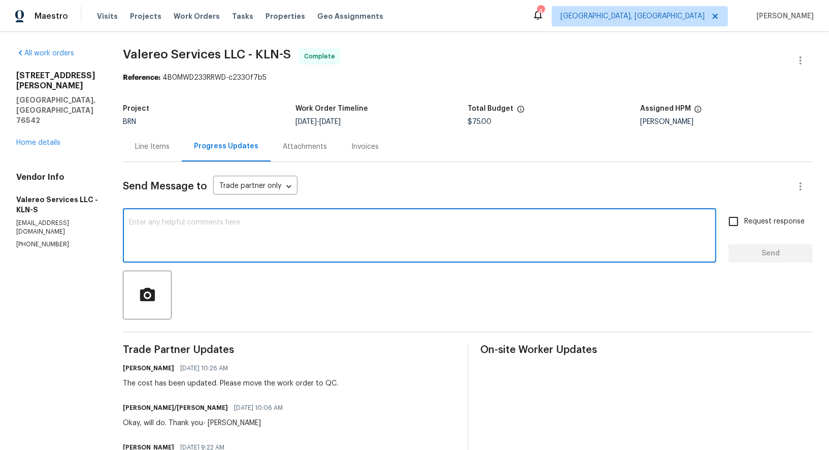
paste textarea "WO is approved, Please upload the invoice under invoice section. Thanks!"
type textarea "WO is approved, Please upload the invoice under invoice section. Thanks!"
click at [734, 224] on input "Request response" at bounding box center [733, 221] width 21 height 21
checkbox input "true"
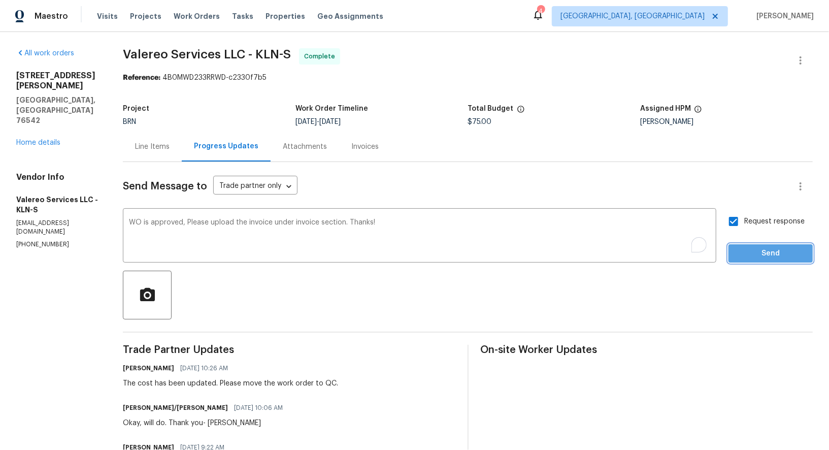
click at [752, 258] on span "Send" at bounding box center [771, 253] width 68 height 13
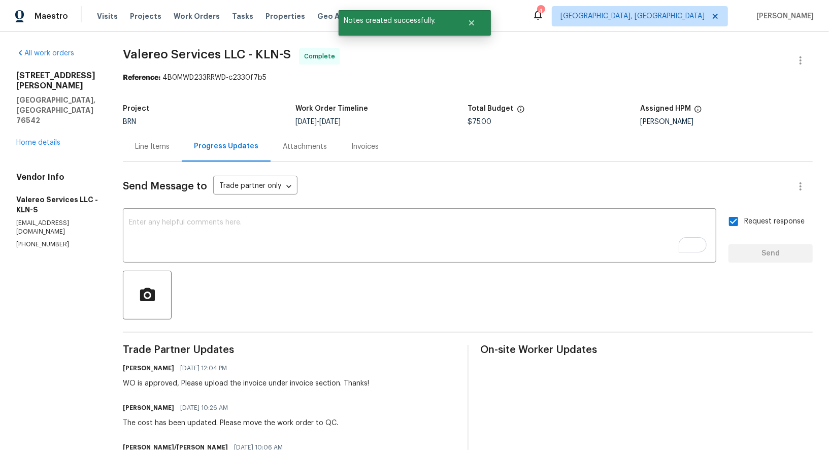
click at [55, 107] on div "407 Viola Dr Killeen, TX 76542 Home details" at bounding box center [57, 109] width 82 height 77
click at [54, 139] on link "Home details" at bounding box center [38, 142] width 44 height 7
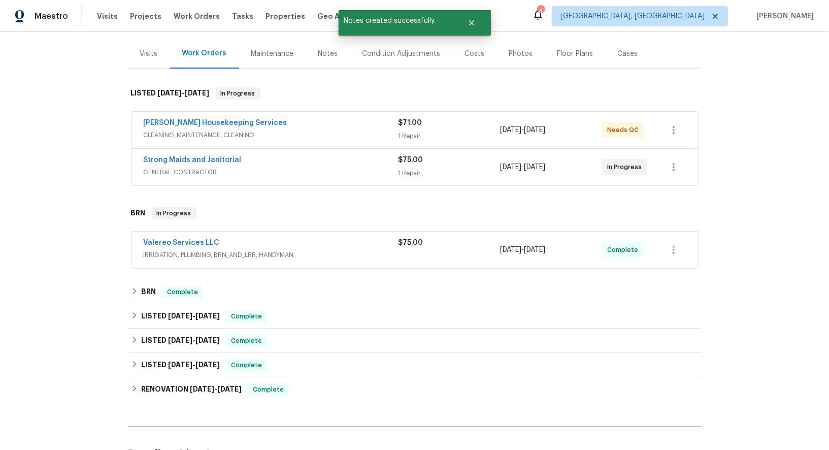
scroll to position [119, 0]
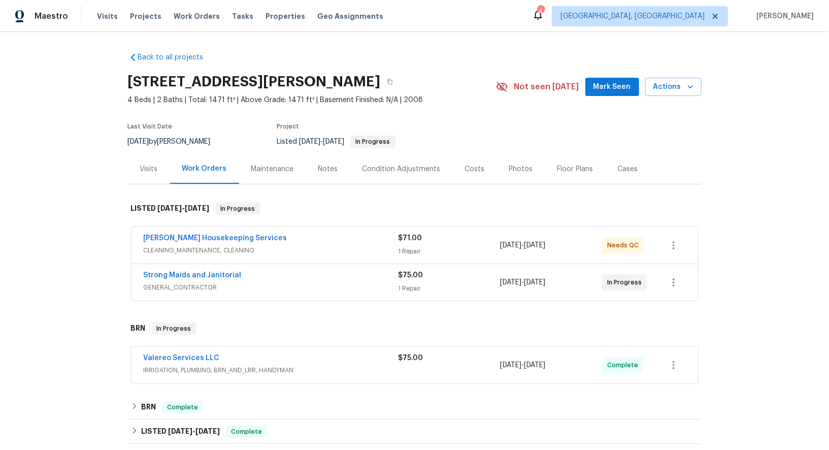
scroll to position [209, 0]
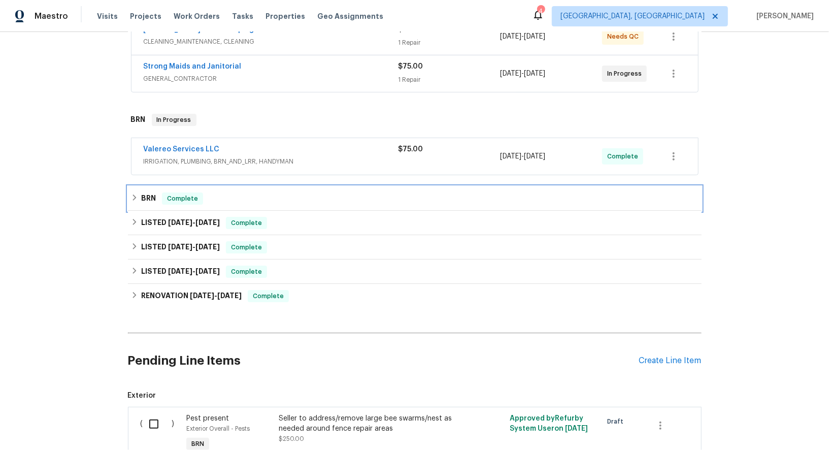
click at [148, 199] on h6 "BRN" at bounding box center [148, 198] width 15 height 12
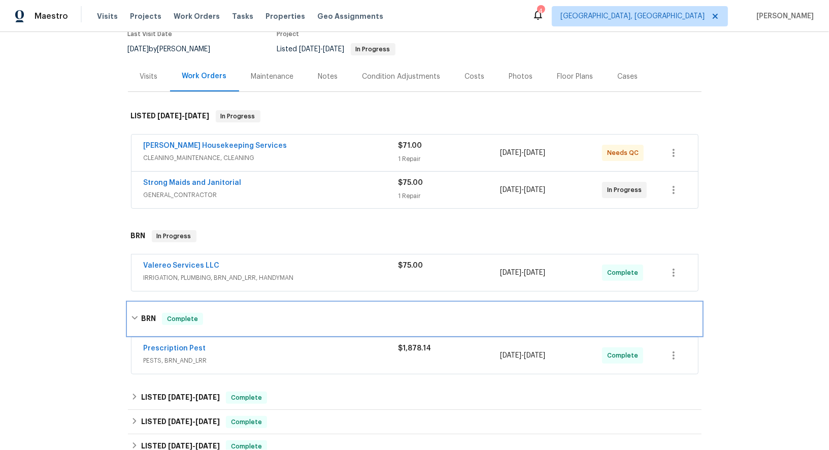
scroll to position [0, 0]
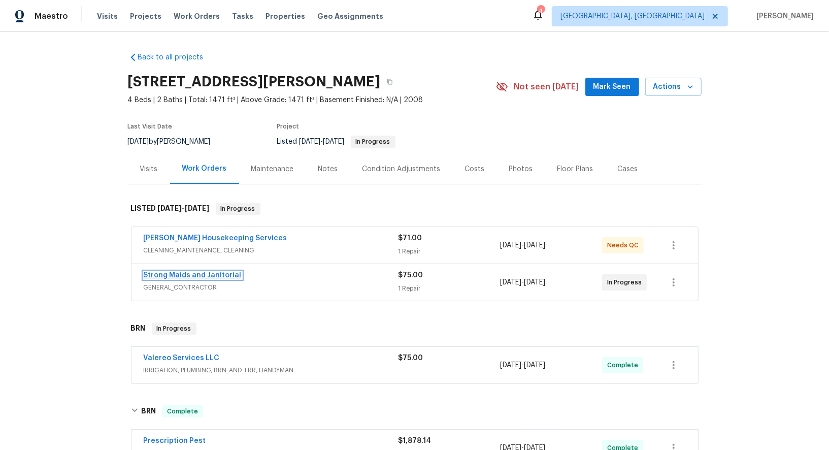
click at [192, 272] on link "Strong Maids and Janitorial" at bounding box center [193, 275] width 98 height 7
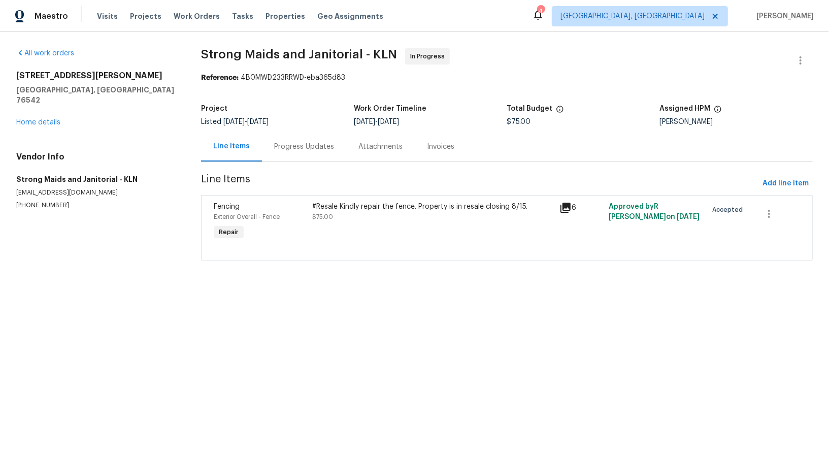
click at [305, 154] on div "Progress Updates" at bounding box center [304, 147] width 84 height 30
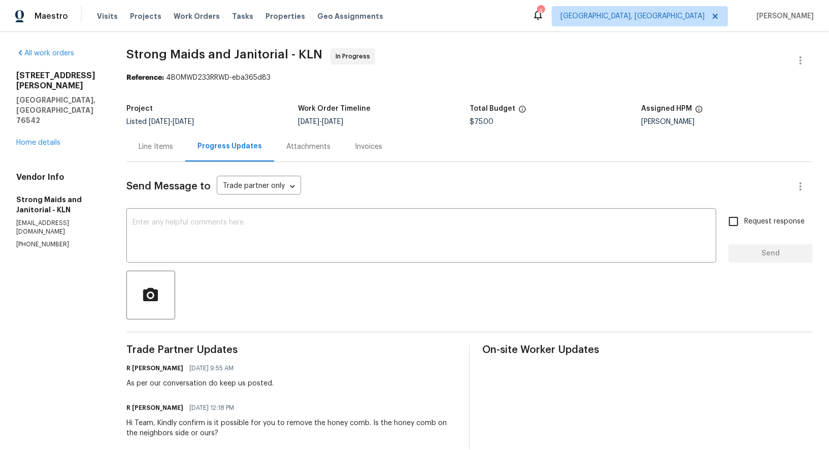
click at [187, 129] on div "Project Listed [DATE] - [DATE] Work Order Timeline [DATE] - [DATE] Total Budget…" at bounding box center [469, 115] width 687 height 33
click at [52, 139] on link "Home details" at bounding box center [38, 142] width 44 height 7
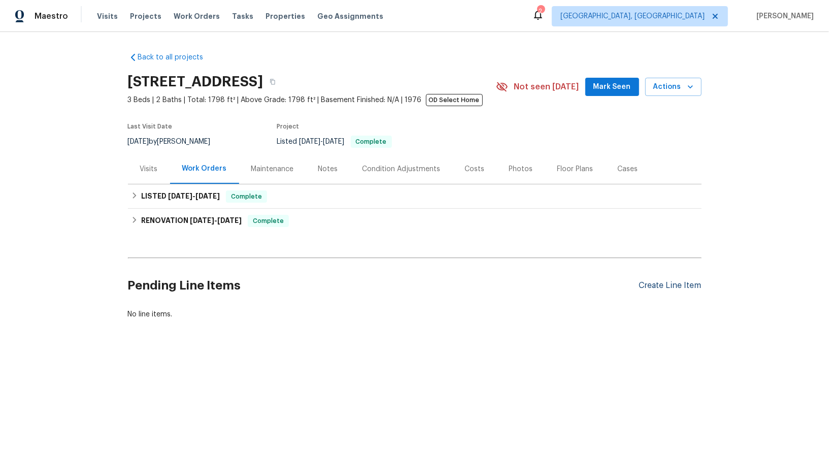
click at [687, 288] on div "Create Line Item" at bounding box center [670, 286] width 62 height 10
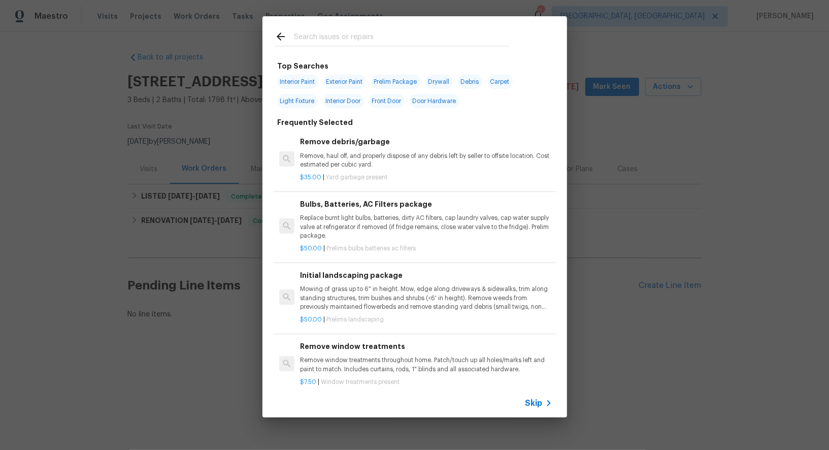
click at [541, 403] on span "Skip" at bounding box center [534, 403] width 17 height 10
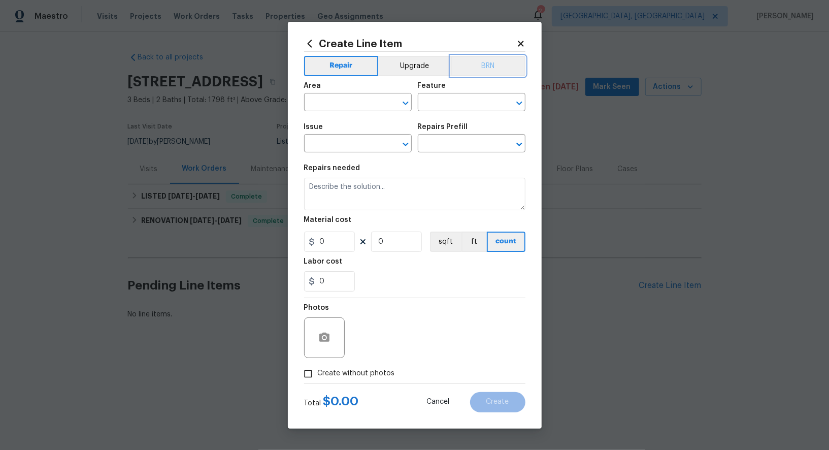
click at [480, 73] on button "BRN" at bounding box center [488, 66] width 75 height 20
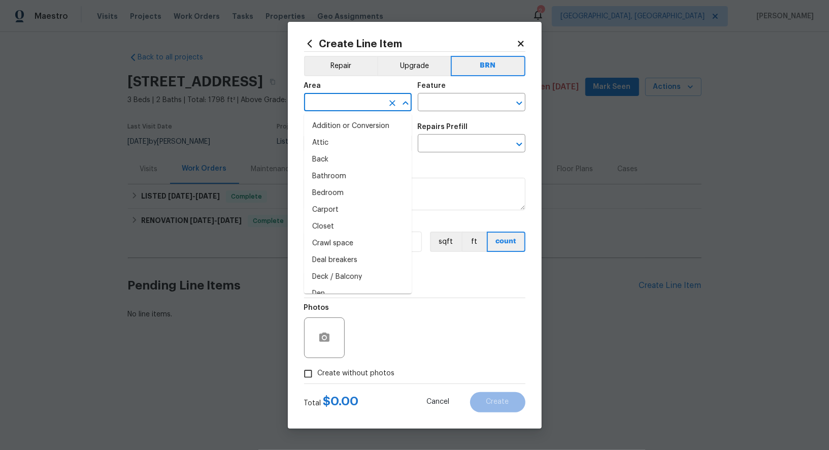
click at [380, 100] on input "text" at bounding box center [343, 103] width 79 height 16
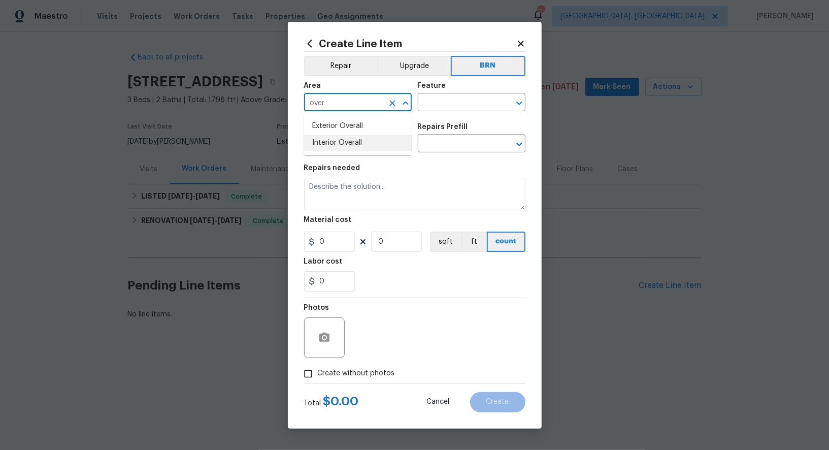
click at [355, 145] on li "Interior Overall" at bounding box center [358, 143] width 108 height 17
type input "Interior Overall"
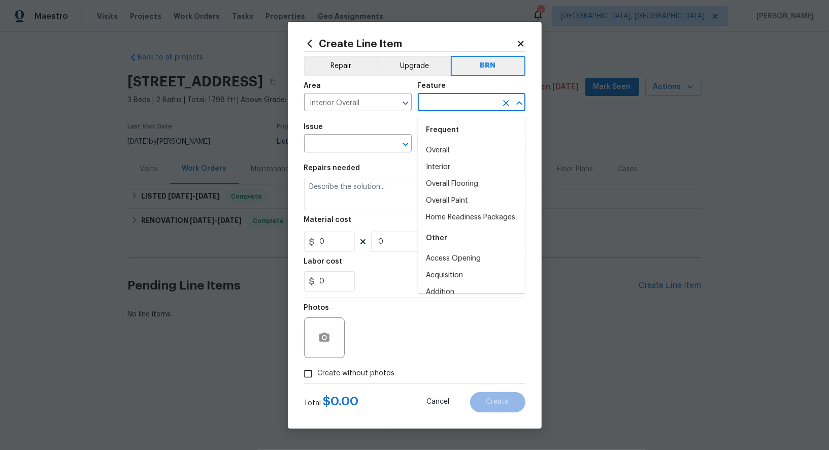
click at [448, 97] on input "text" at bounding box center [457, 103] width 79 height 16
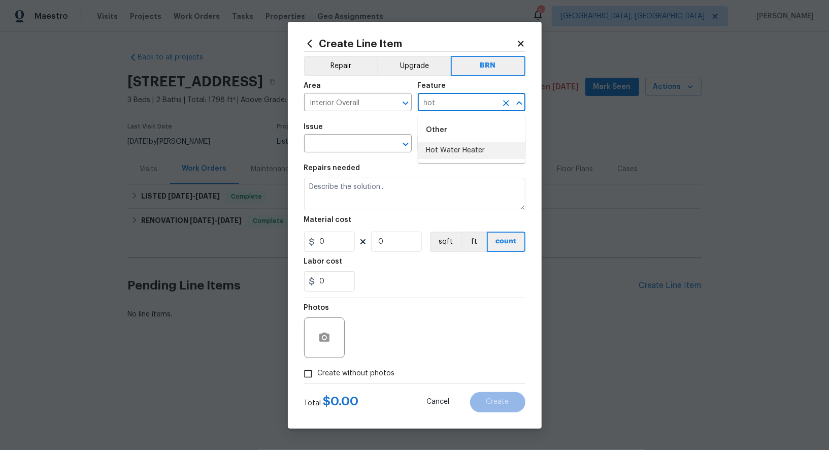
click at [436, 150] on li "Hot Water Heater" at bounding box center [472, 150] width 108 height 17
type input "Hot Water Heater"
click at [323, 143] on input "text" at bounding box center [343, 145] width 79 height 16
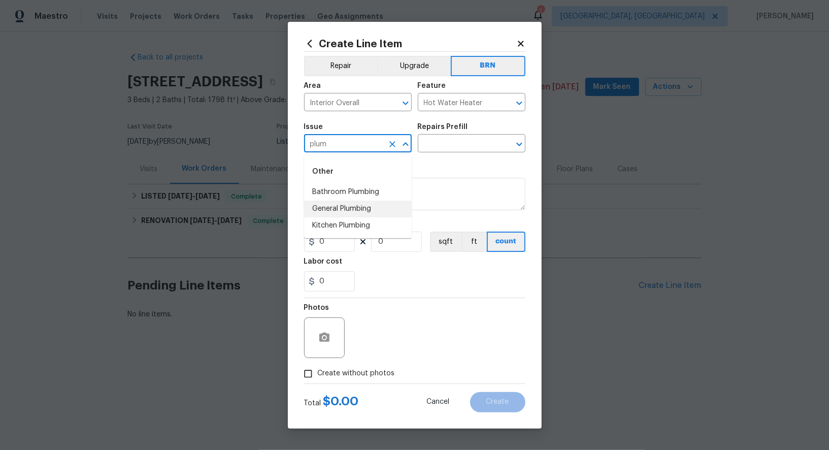
click at [334, 203] on li "General Plumbing" at bounding box center [358, 209] width 108 height 17
type input "General Plumbing"
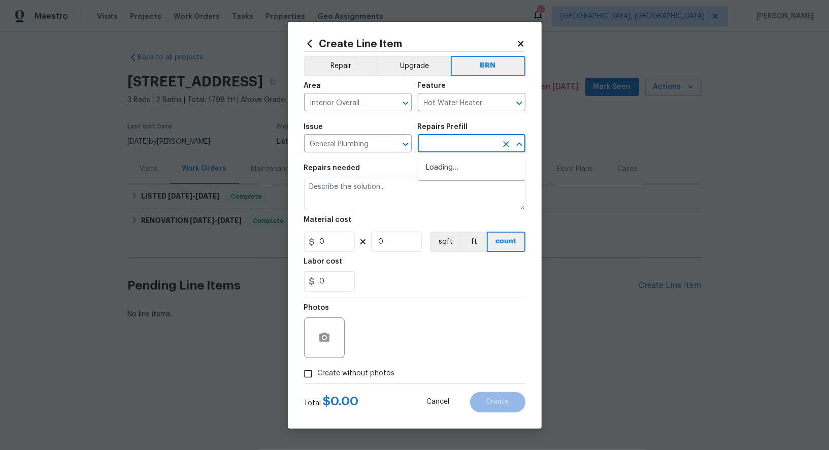
click at [439, 150] on input "text" at bounding box center [457, 145] width 79 height 16
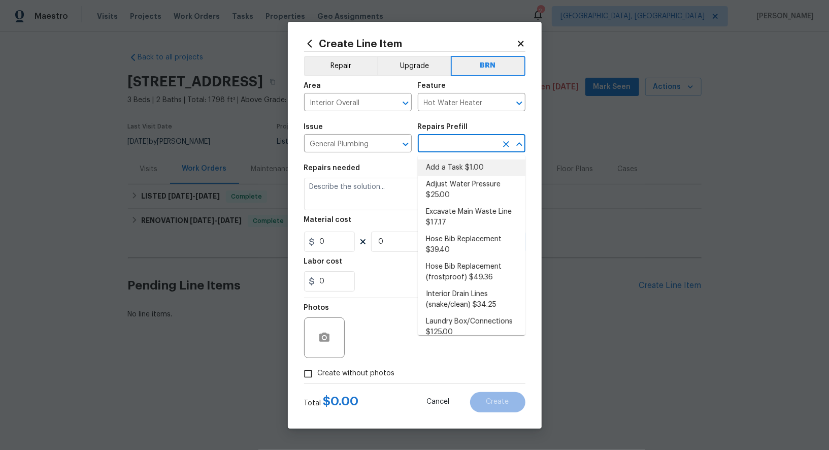
click at [452, 175] on li "Add a Task $1.00" at bounding box center [472, 167] width 108 height 17
type input "Plumbing"
type input "Add a Task $1.00"
type textarea "HPM to detail"
type input "1"
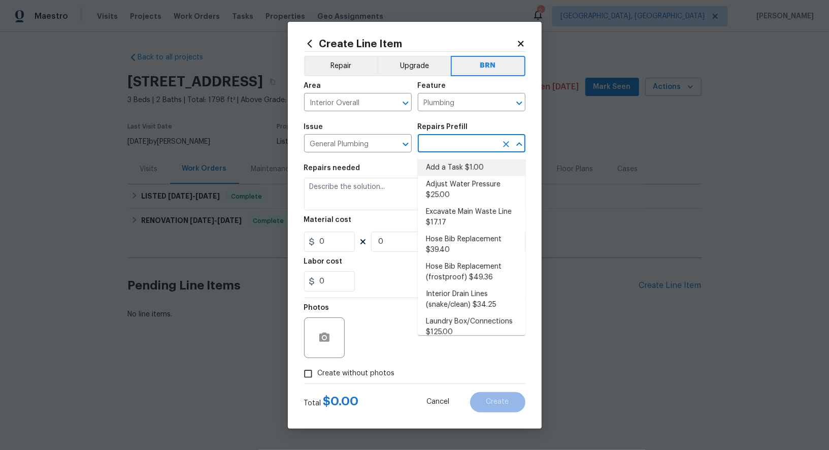
type input "1"
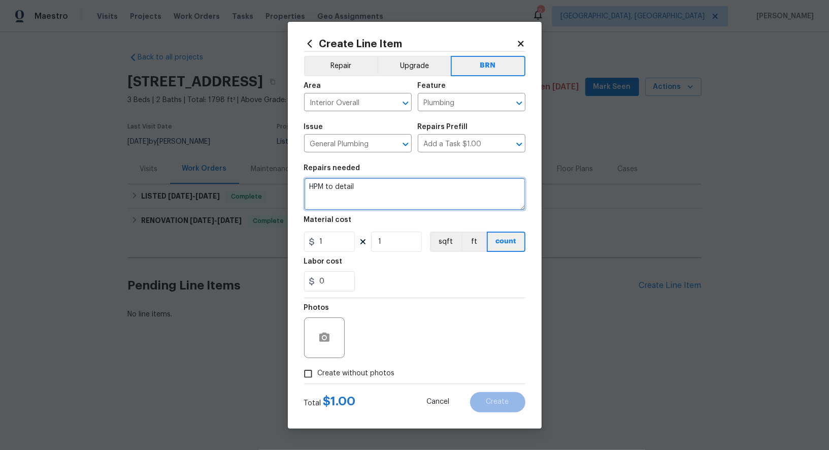
click at [408, 190] on textarea "HPM to detail" at bounding box center [414, 194] width 221 height 33
paste textarea "Seller to service existing water heater, light pilot light and ensure proper op…"
click at [503, 106] on icon "Clear" at bounding box center [506, 103] width 6 height 6
type textarea "Seller to service existing water heater, light pilot light and ensure proper op…"
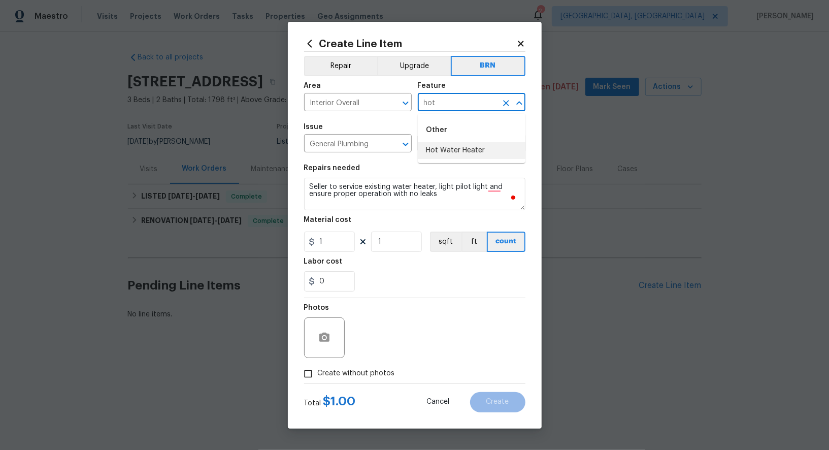
click at [493, 144] on li "Hot Water Heater" at bounding box center [472, 150] width 108 height 17
type input "Hot Water Heater"
click at [349, 225] on div "Material cost" at bounding box center [414, 222] width 221 height 13
click at [344, 230] on div "Material cost" at bounding box center [414, 222] width 221 height 13
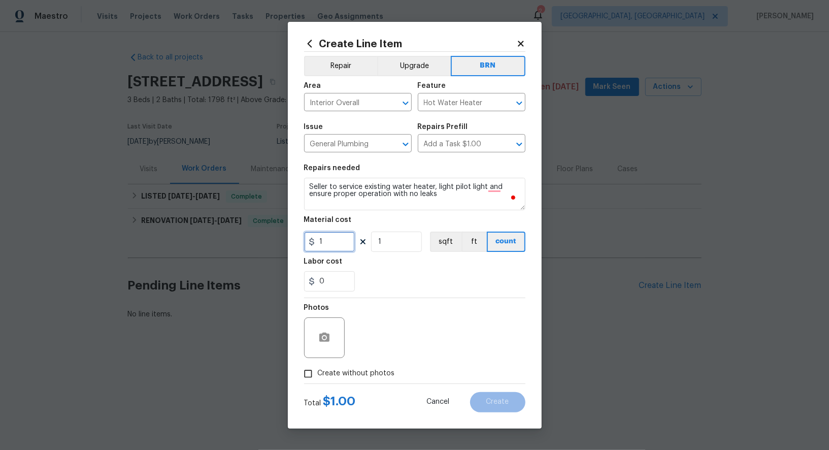
click at [337, 247] on input "1" at bounding box center [329, 242] width 51 height 20
type input "0"
click at [341, 289] on input "0" at bounding box center [329, 281] width 51 height 20
type input "100"
click at [309, 374] on input "Create without photos" at bounding box center [308, 373] width 19 height 19
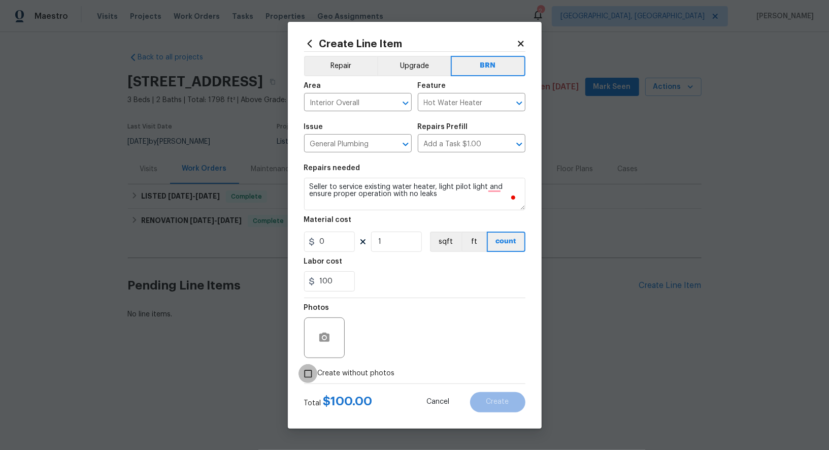
checkbox input "true"
click at [456, 367] on div "Create without photos" at bounding box center [414, 373] width 221 height 19
click at [439, 357] on textarea "To enrich screen reader interactions, please activate Accessibility in Grammarl…" at bounding box center [439, 337] width 173 height 41
click at [507, 399] on span "Create" at bounding box center [498, 402] width 23 height 8
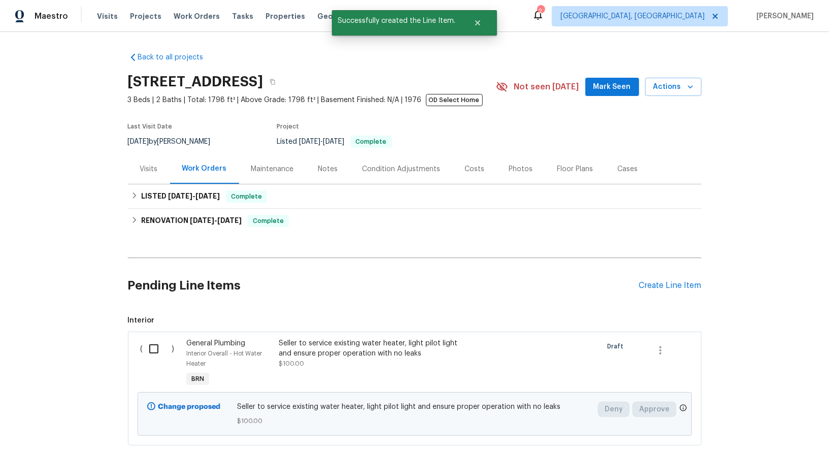
scroll to position [63, 0]
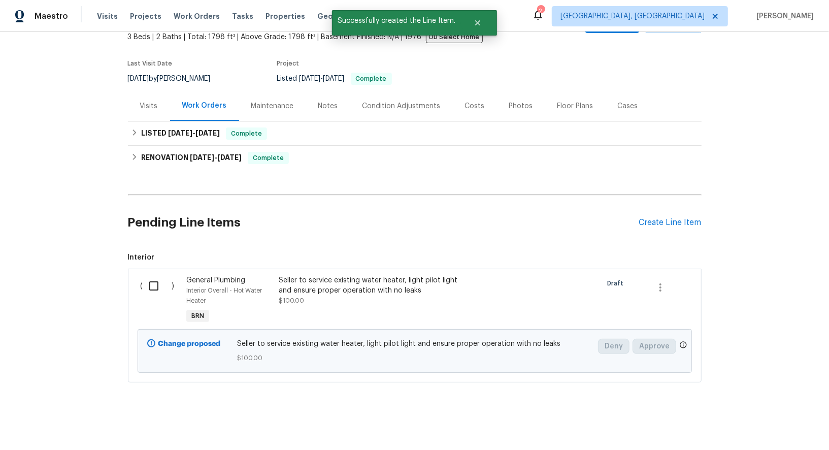
click at [143, 286] on input "checkbox" at bounding box center [157, 285] width 29 height 21
checkbox input "true"
click at [777, 427] on span "Create Work Order" at bounding box center [771, 425] width 68 height 13
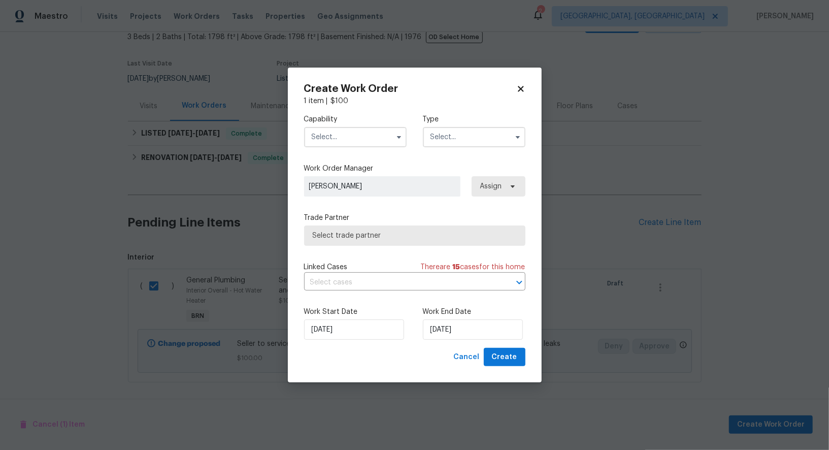
click at [354, 140] on input "text" at bounding box center [355, 137] width 103 height 20
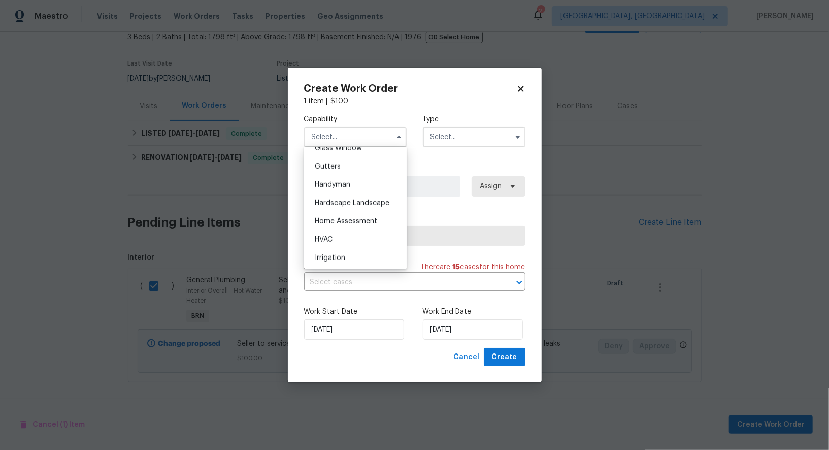
scroll to position [547, 0]
click at [348, 176] on div "Handyman" at bounding box center [356, 170] width 98 height 18
type input "Handyman"
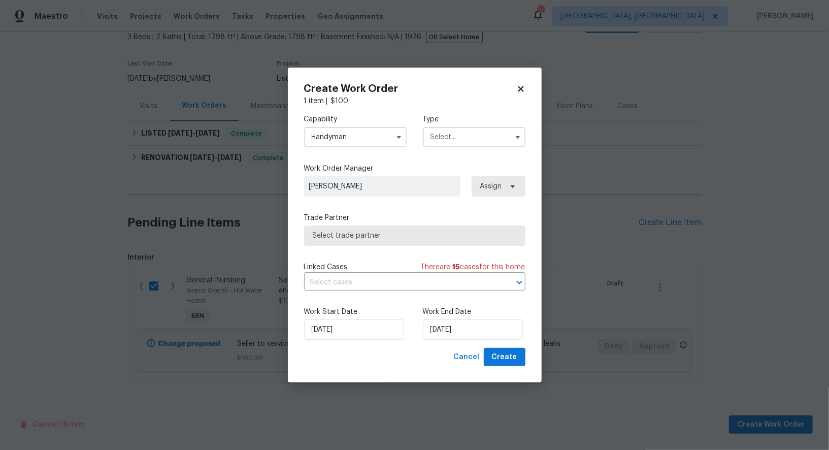
click at [455, 142] on input "text" at bounding box center [474, 137] width 103 height 20
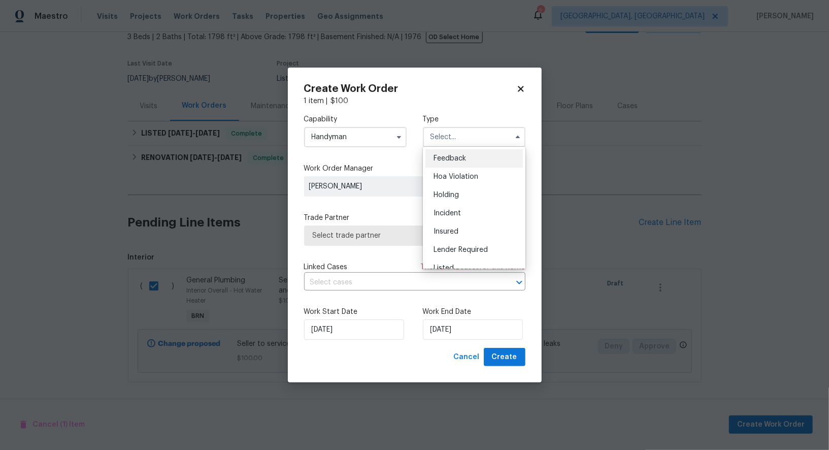
scroll to position [230, 0]
click at [450, 201] on span "Resale" at bounding box center [444, 202] width 21 height 7
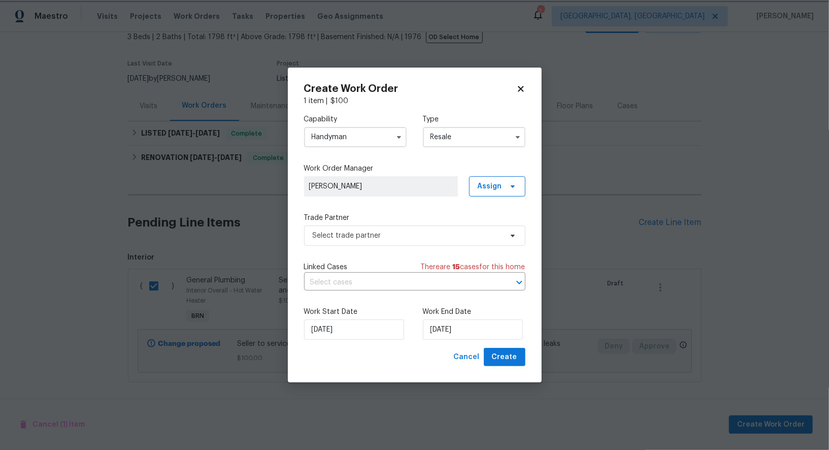
scroll to position [0, 0]
click at [421, 232] on span "Select trade partner" at bounding box center [407, 236] width 189 height 10
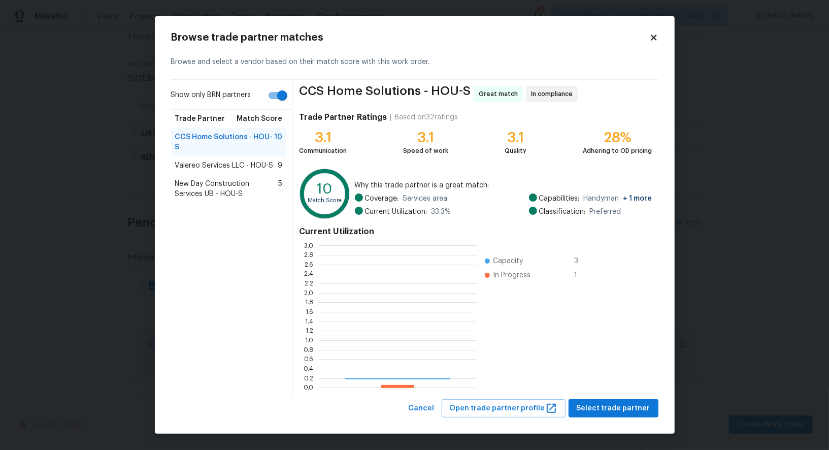
scroll to position [142, 158]
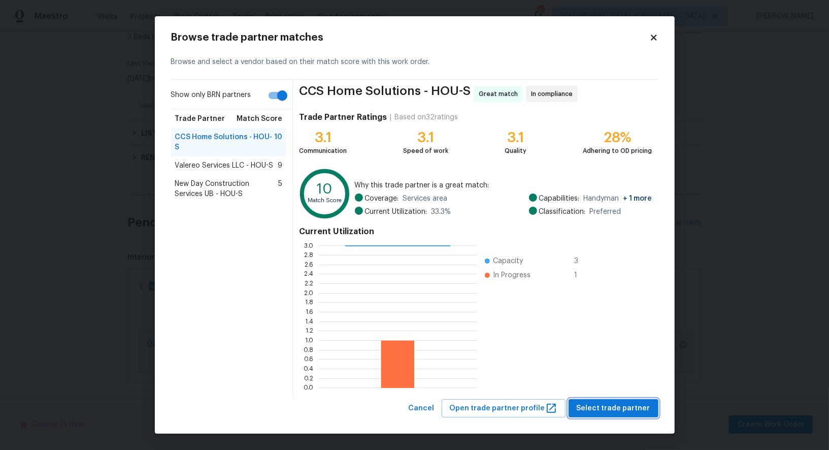
click at [643, 407] on span "Select trade partner" at bounding box center [614, 408] width 74 height 13
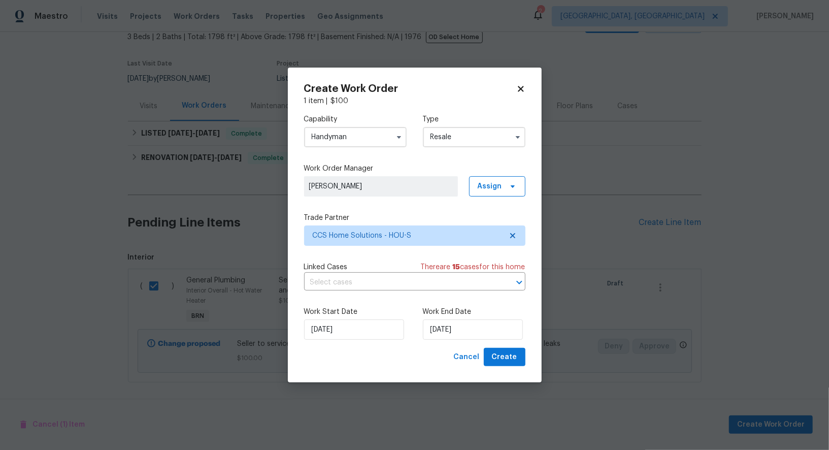
click at [480, 146] on input "Resale" at bounding box center [474, 137] width 103 height 20
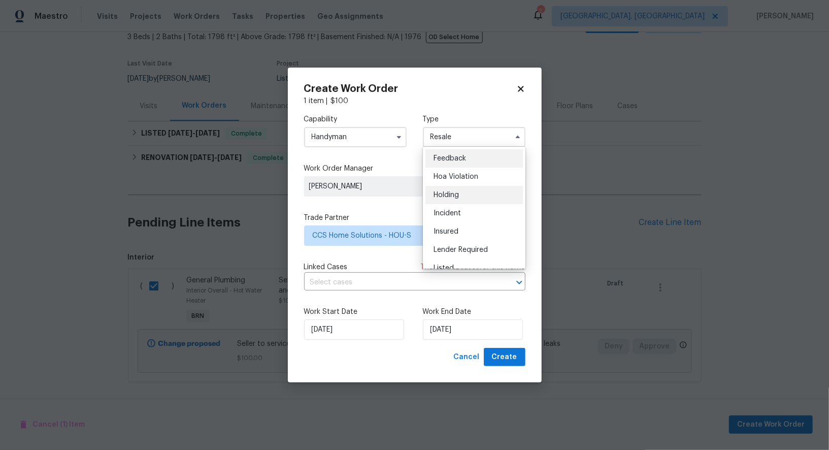
scroll to position [33, 0]
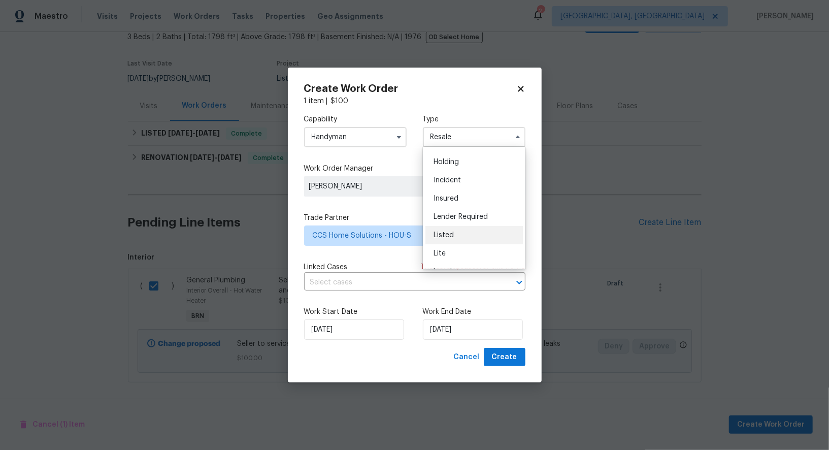
click at [456, 233] on div "Listed" at bounding box center [475, 235] width 98 height 18
type input "Listed"
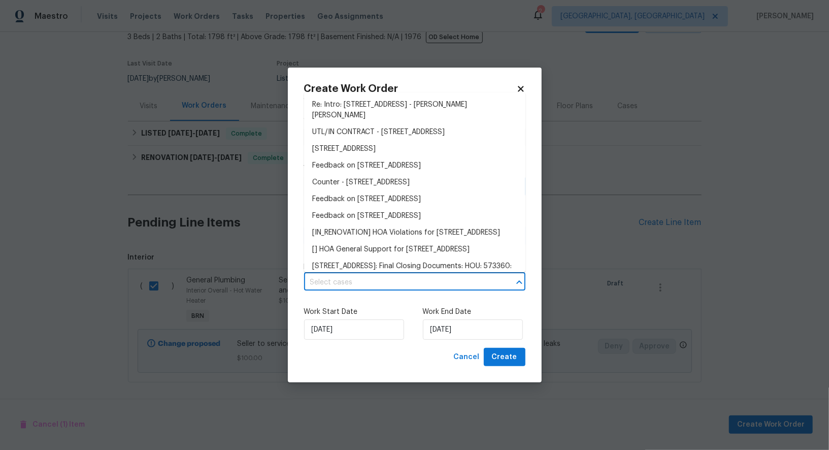
click at [422, 278] on input "text" at bounding box center [400, 283] width 193 height 16
click at [419, 317] on div "Work Start Date 18/08/2025 Work End Date 18/08/2025" at bounding box center [414, 323] width 221 height 49
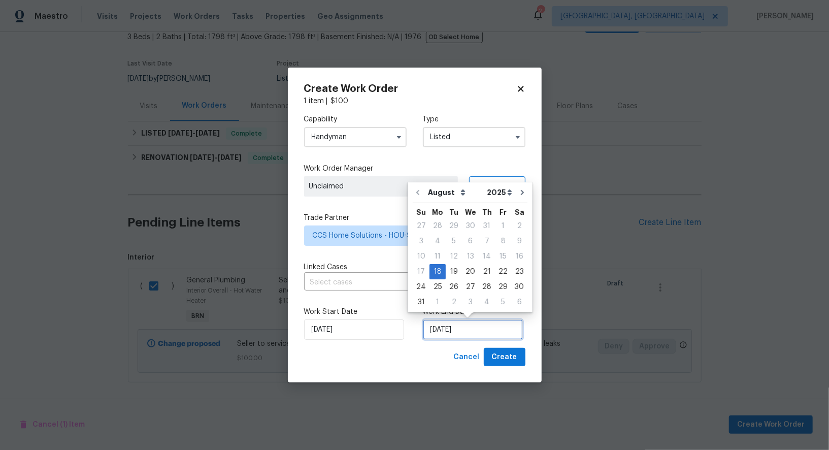
click at [452, 331] on input "18/08/2025" at bounding box center [473, 329] width 100 height 20
click at [470, 272] on div "20" at bounding box center [470, 272] width 17 height 14
type input "20/08/2025"
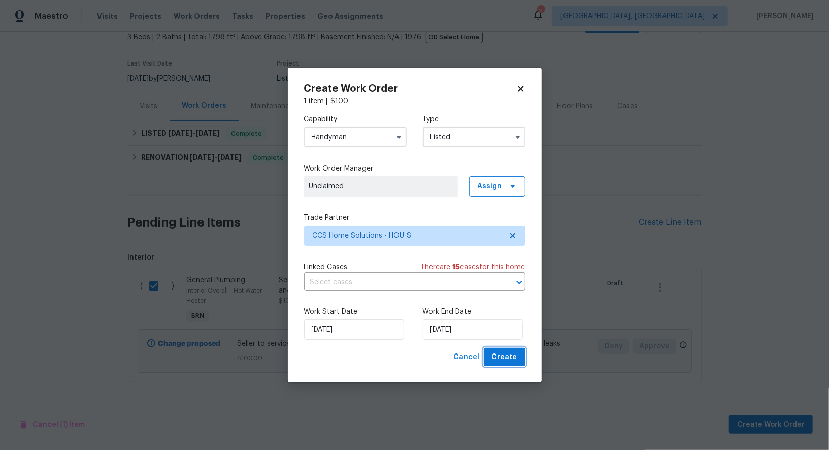
click at [501, 357] on span "Create" at bounding box center [504, 357] width 25 height 13
checkbox input "false"
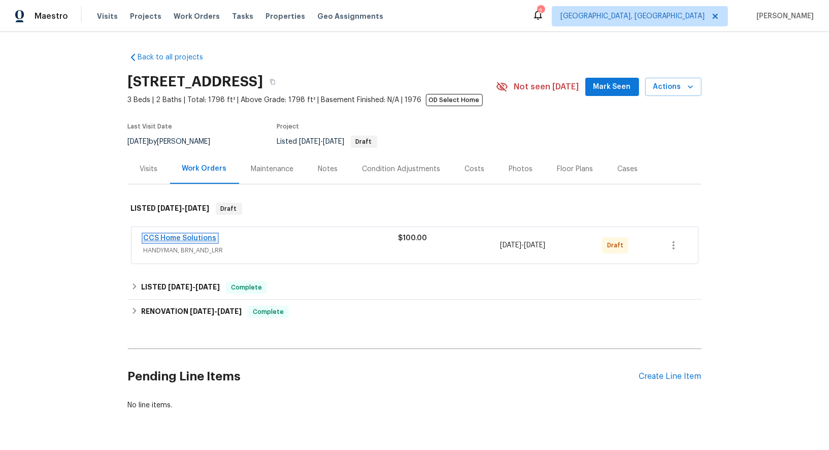
click at [186, 239] on link "CCS Home Solutions" at bounding box center [180, 238] width 73 height 7
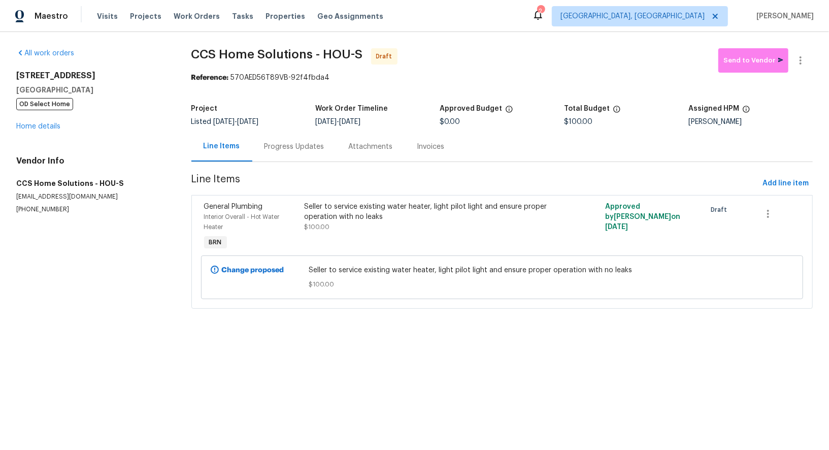
click at [295, 139] on div "Progress Updates" at bounding box center [294, 147] width 84 height 30
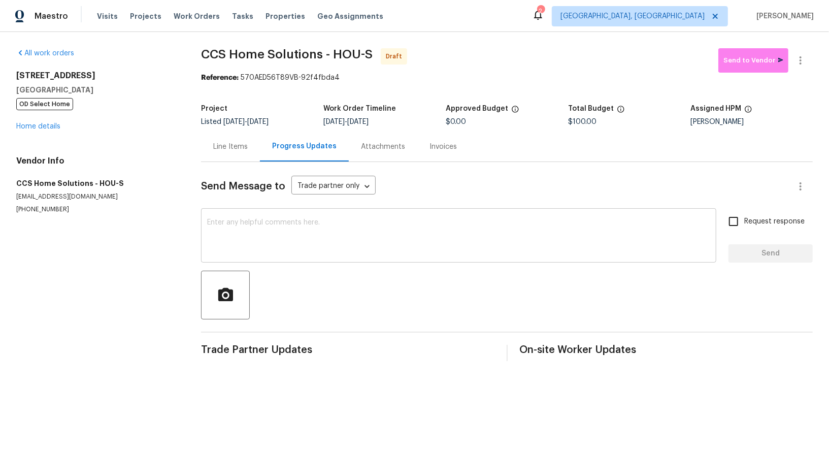
click at [316, 234] on textarea at bounding box center [458, 237] width 503 height 36
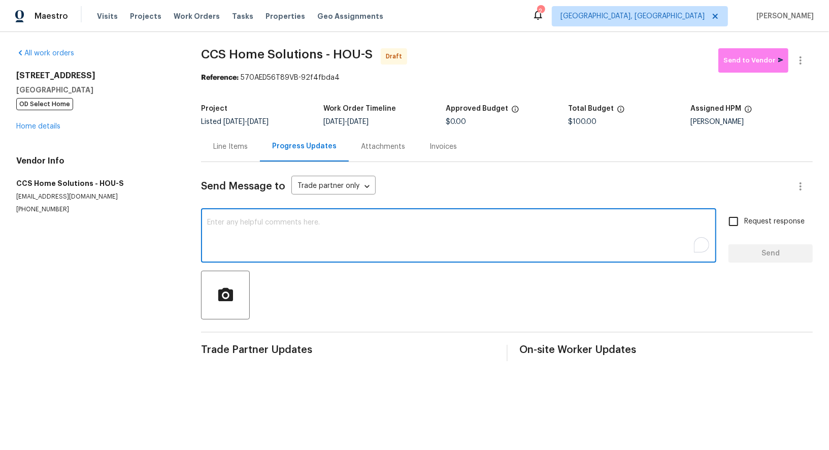
paste textarea "Hi, I'm [PERSON_NAME] from Opendoor. Just wanted to check if you received the W…"
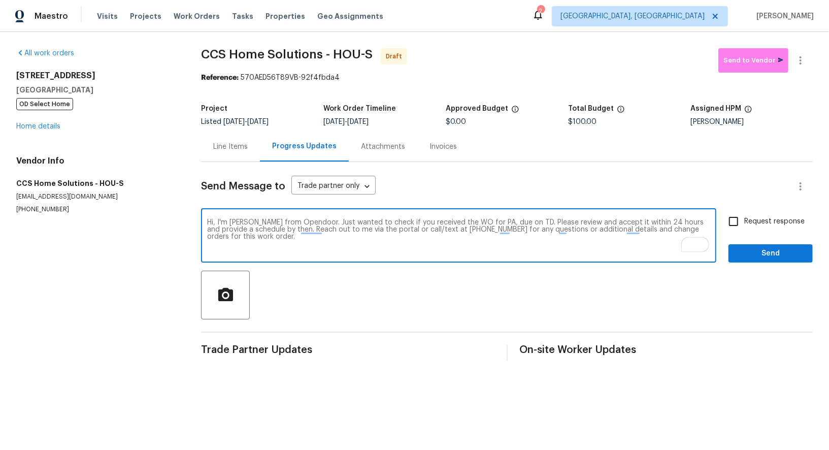
click at [494, 223] on textarea "Hi, I'm [PERSON_NAME] from Opendoor. Just wanted to check if you received the W…" at bounding box center [458, 237] width 503 height 36
paste textarea "[STREET_ADDRESS]"
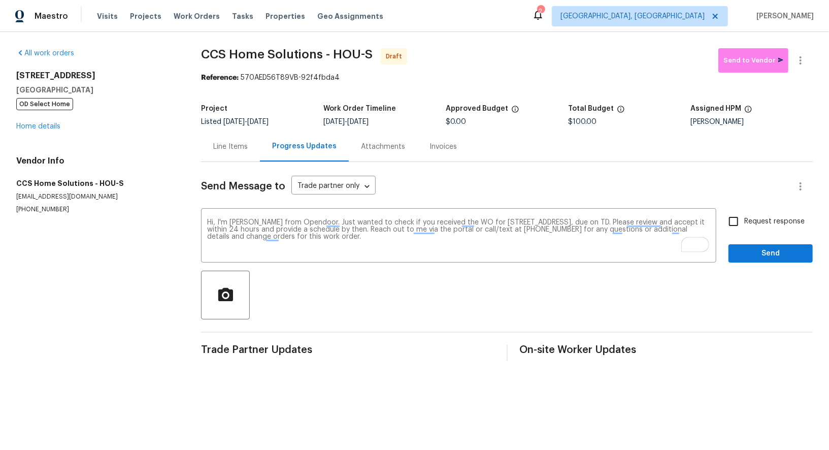
drag, startPoint x: 363, startPoint y: 121, endPoint x: 418, endPoint y: 121, distance: 54.9
click at [418, 121] on div "[DATE] - [DATE]" at bounding box center [385, 121] width 122 height 7
copy span "[DATE]"
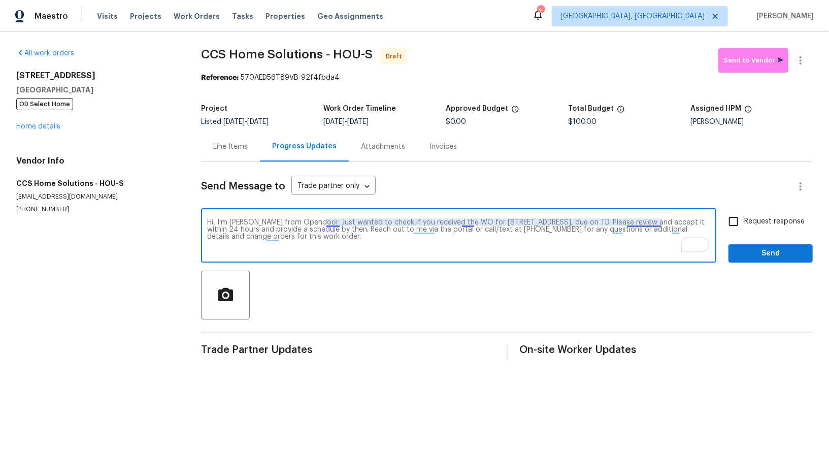
click at [659, 222] on textarea "Hi, I'm [PERSON_NAME] from Opendoor. Just wanted to check if you received the W…" at bounding box center [458, 237] width 503 height 36
paste textarea "[DATE]"
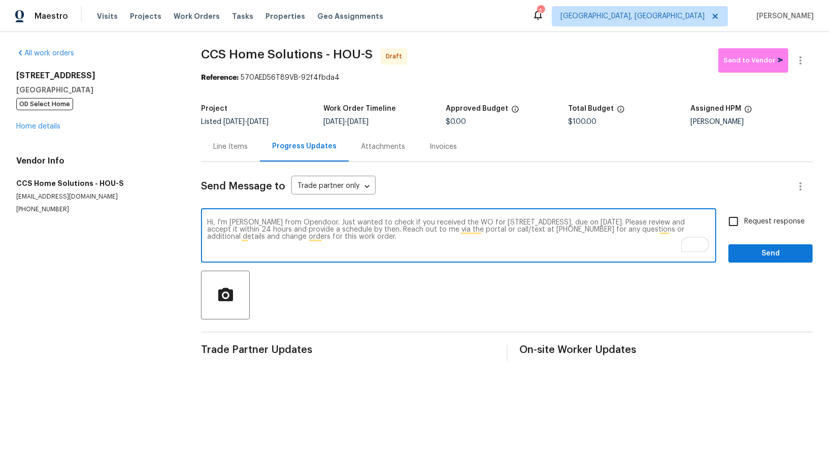
type textarea "Hi, I'm [PERSON_NAME] from Opendoor. Just wanted to check if you received the W…"
click at [740, 217] on input "Request response" at bounding box center [733, 221] width 21 height 21
checkbox input "true"
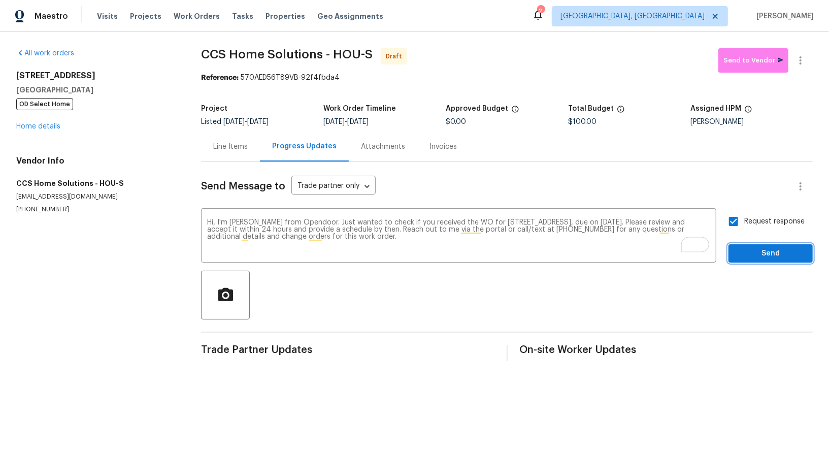
click at [760, 247] on span "Send" at bounding box center [771, 253] width 68 height 13
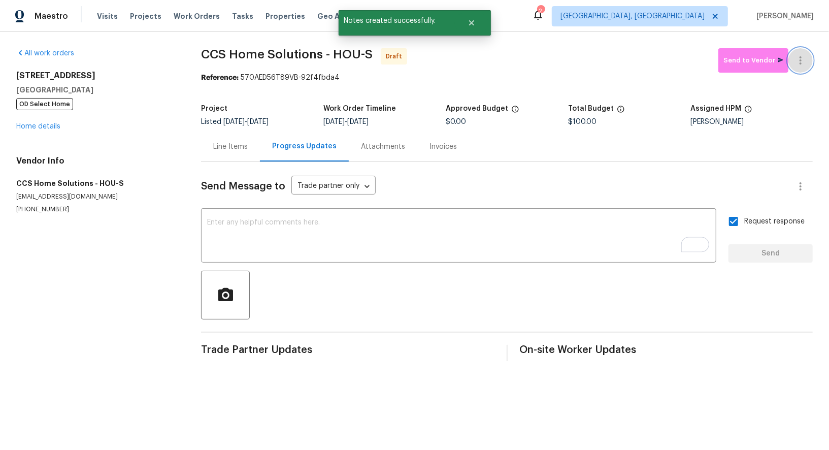
click at [803, 60] on icon "button" at bounding box center [801, 60] width 12 height 12
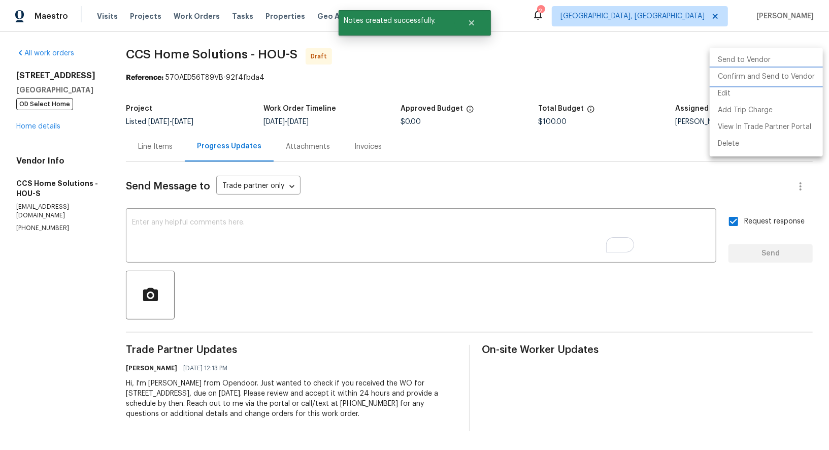
click at [773, 79] on li "Confirm and Send to Vendor" at bounding box center [766, 77] width 113 height 17
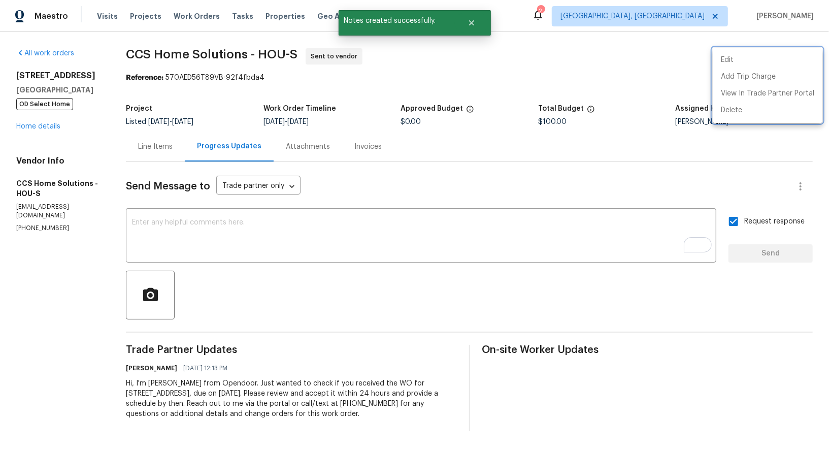
click at [166, 146] on div at bounding box center [414, 225] width 829 height 450
click at [166, 146] on div "Line Items" at bounding box center [155, 147] width 35 height 10
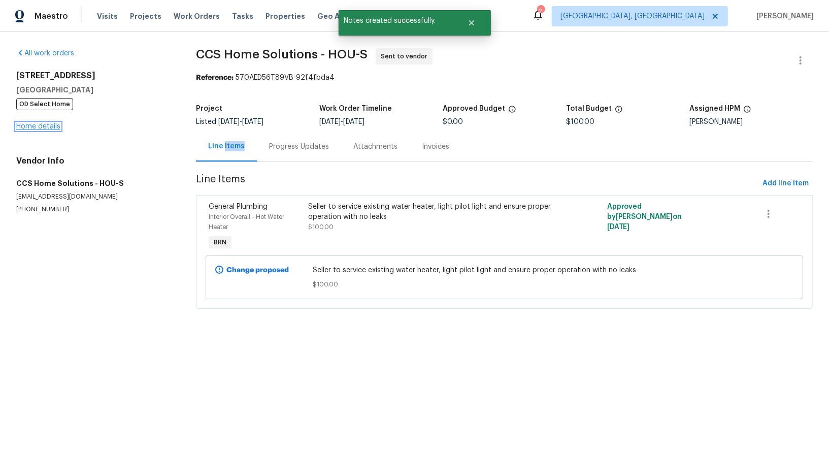
click at [35, 127] on link "Home details" at bounding box center [38, 126] width 44 height 7
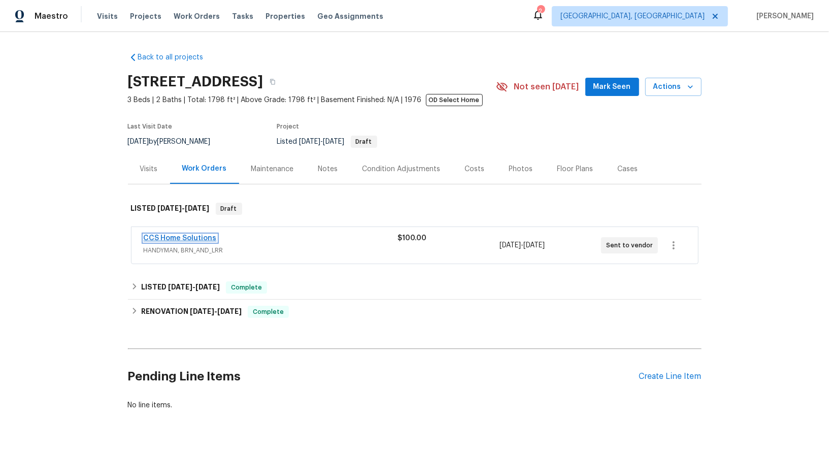
click at [171, 236] on link "CCS Home Solutions" at bounding box center [180, 238] width 73 height 7
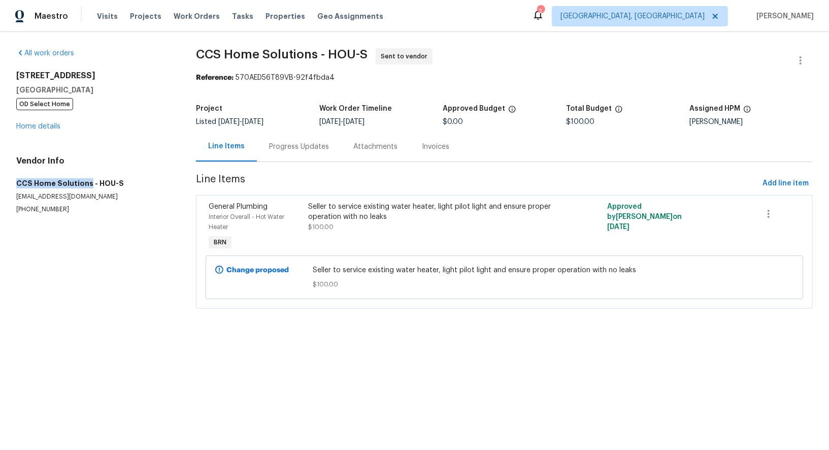
drag, startPoint x: 6, startPoint y: 182, endPoint x: 86, endPoint y: 183, distance: 80.8
click at [86, 183] on div "All work orders 16450 Havenhurst Dr Houston, TX 77059 OD Select Home Home detai…" at bounding box center [414, 184] width 829 height 305
copy h5 "CCS Home Solutions"
drag, startPoint x: 358, startPoint y: 123, endPoint x: 406, endPoint y: 123, distance: 48.3
click at [406, 123] on div "8/18/2025 - 8/20/2025" at bounding box center [380, 121] width 123 height 7
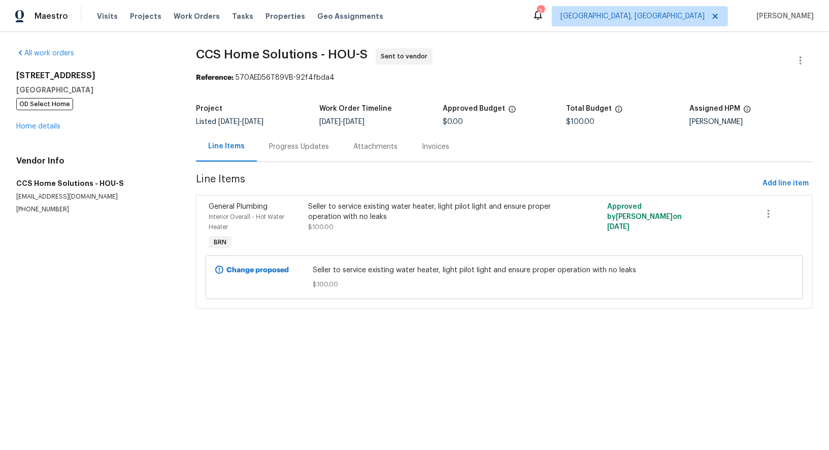
drag, startPoint x: 360, startPoint y: 123, endPoint x: 409, endPoint y: 123, distance: 49.8
click at [409, 123] on div "8/18/2025 - 8/20/2025" at bounding box center [380, 121] width 123 height 7
copy span "8/20/2025"
drag, startPoint x: 13, startPoint y: 177, endPoint x: 87, endPoint y: 181, distance: 74.3
click at [87, 181] on div "All work orders 16450 Havenhurst Dr Houston, TX 77059 OD Select Home Home detai…" at bounding box center [414, 184] width 829 height 305
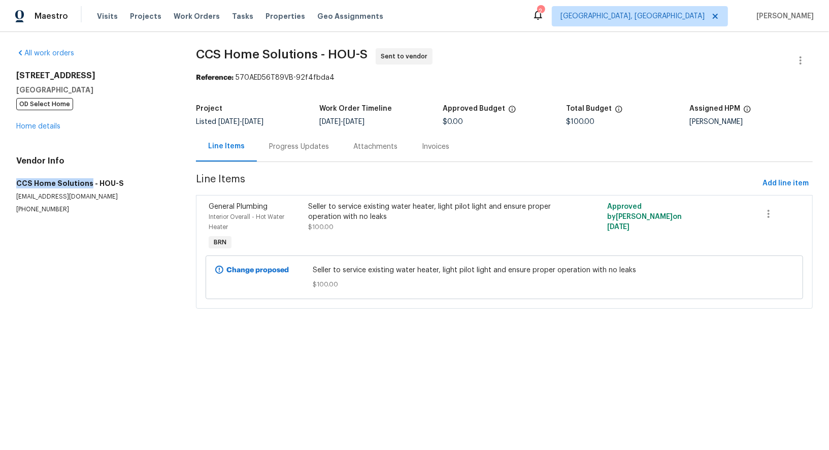
copy h5 "CCS Home Solutions"
click at [39, 120] on div "16450 Havenhurst Dr Houston, TX 77059 OD Select Home Home details" at bounding box center [93, 101] width 155 height 61
click at [40, 127] on link "Home details" at bounding box center [38, 126] width 44 height 7
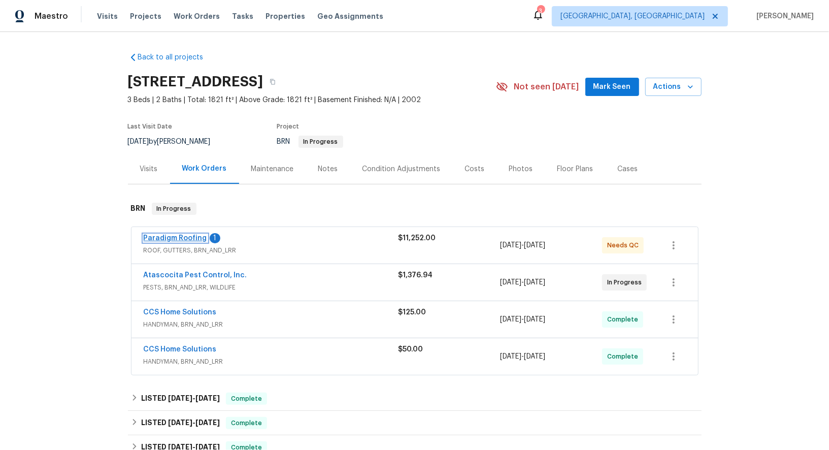
click at [184, 236] on link "Paradigm Roofing" at bounding box center [175, 238] width 63 height 7
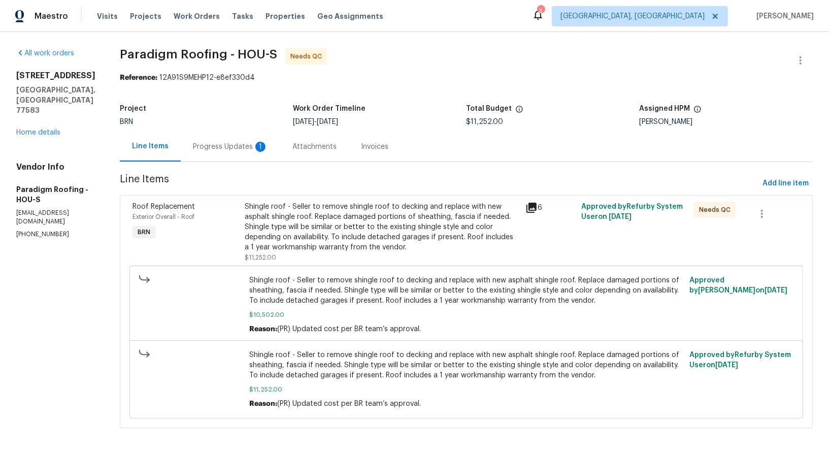
click at [286, 150] on div "Attachments" at bounding box center [314, 147] width 69 height 30
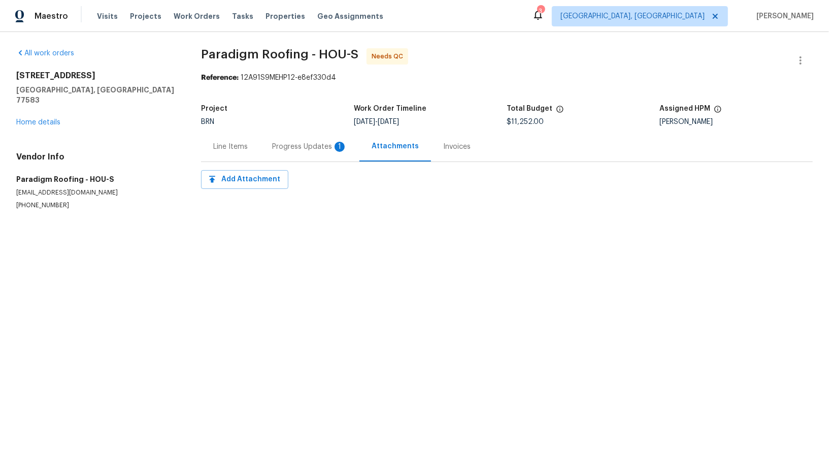
click at [286, 152] on div "Progress Updates 1" at bounding box center [310, 147] width 100 height 30
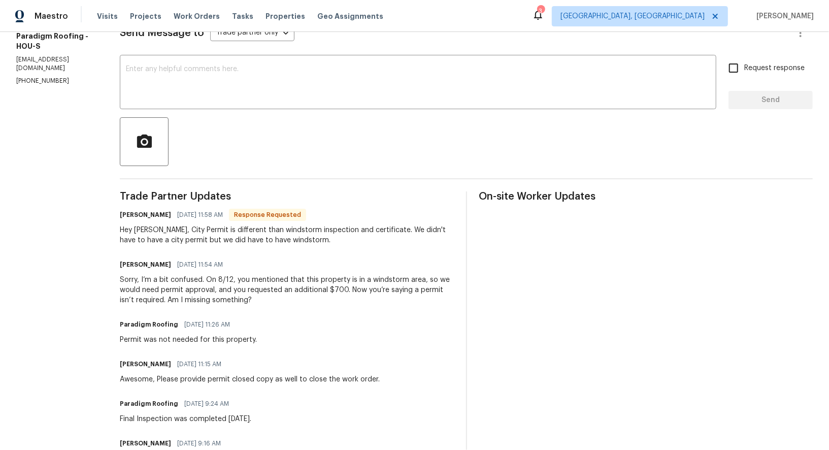
click at [294, 244] on div "Hey [PERSON_NAME], City Permit is different than windstorm inspection and certi…" at bounding box center [287, 235] width 334 height 20
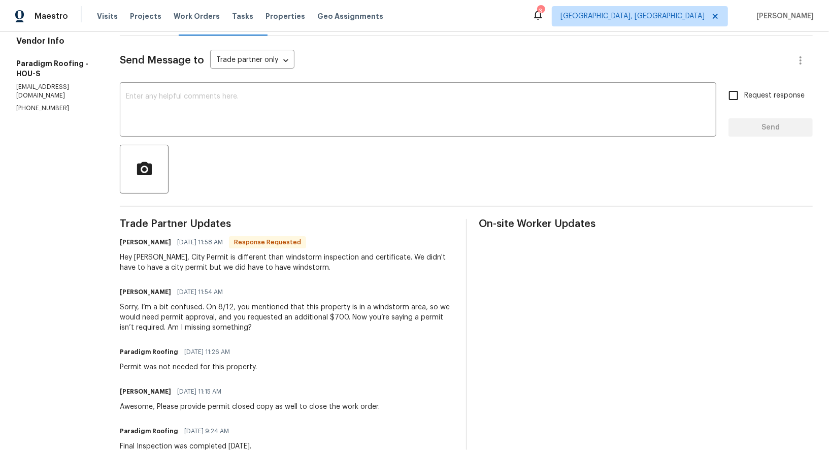
scroll to position [136, 0]
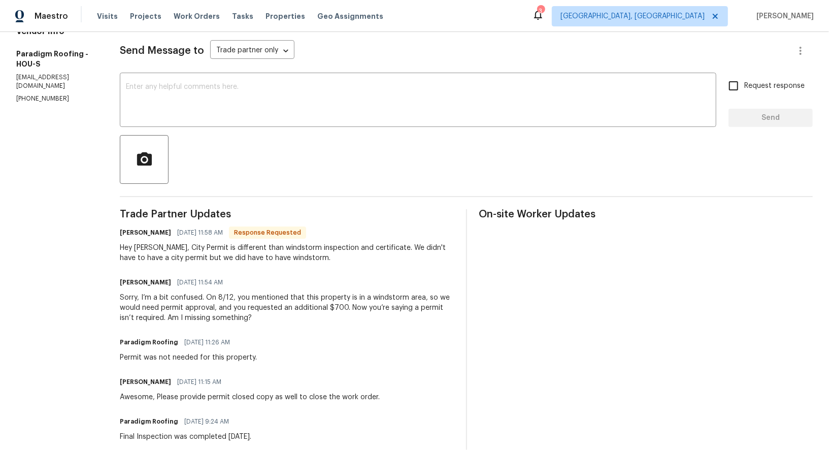
click at [246, 114] on textarea at bounding box center [418, 101] width 585 height 36
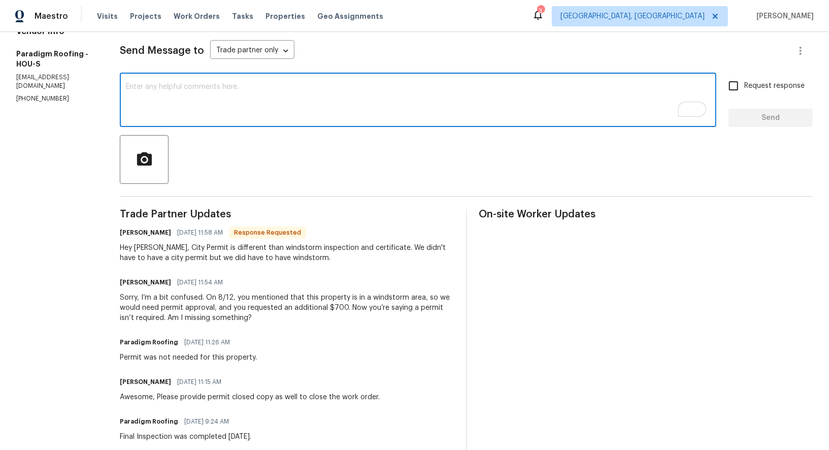
click at [211, 103] on textarea "To enrich screen reader interactions, please activate Accessibility in Grammarl…" at bounding box center [418, 101] width 585 height 36
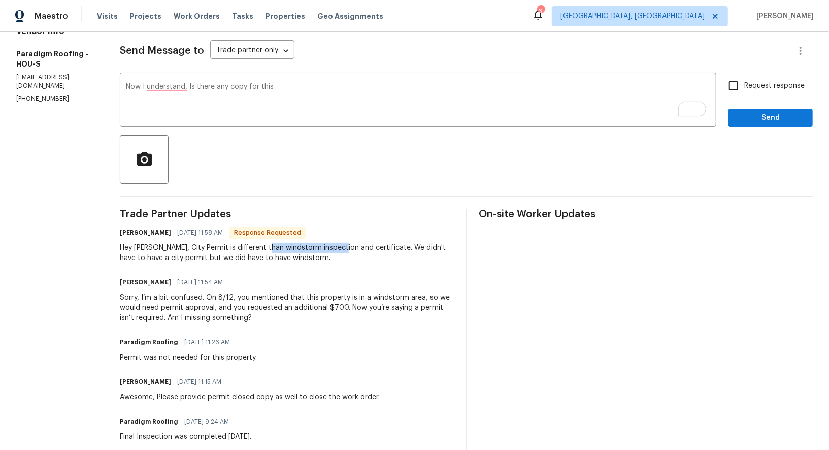
drag, startPoint x: 272, startPoint y: 247, endPoint x: 345, endPoint y: 247, distance: 73.6
click at [345, 247] on div "Hey [PERSON_NAME], City Permit is different than windstorm inspection and certi…" at bounding box center [287, 253] width 334 height 20
click at [349, 251] on div "Hey [PERSON_NAME], City Permit is different than windstorm inspection and certi…" at bounding box center [287, 253] width 334 height 20
drag, startPoint x: 272, startPoint y: 248, endPoint x: 397, endPoint y: 249, distance: 124.4
click at [396, 249] on div "Hey [PERSON_NAME], City Permit is different than windstorm inspection and certi…" at bounding box center [287, 253] width 334 height 20
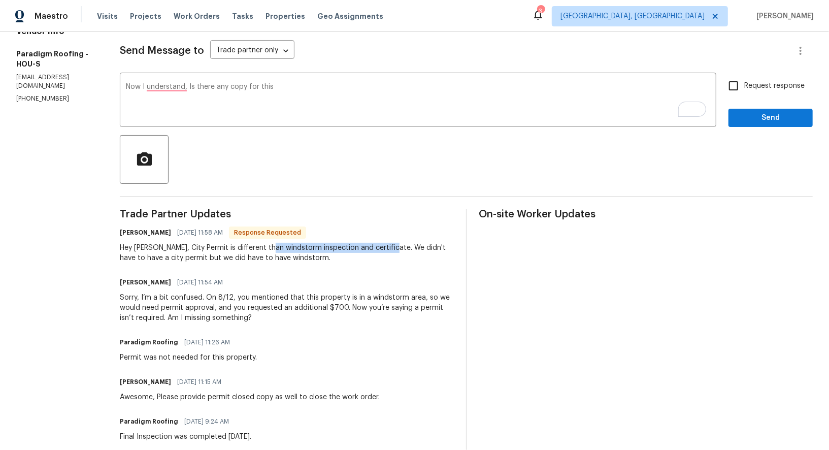
copy div "windstorm inspection and certificate"
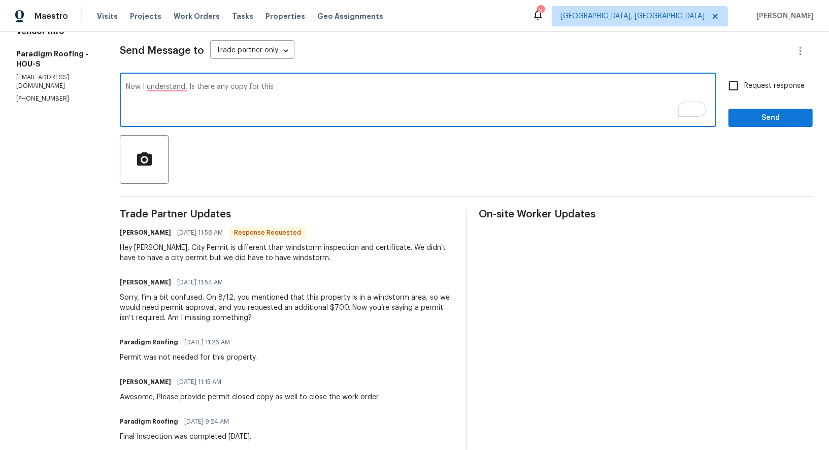
click at [293, 92] on textarea "Now I understand, Is there any copy for this" at bounding box center [418, 101] width 585 height 36
paste textarea "windstorm inspection and certificate"
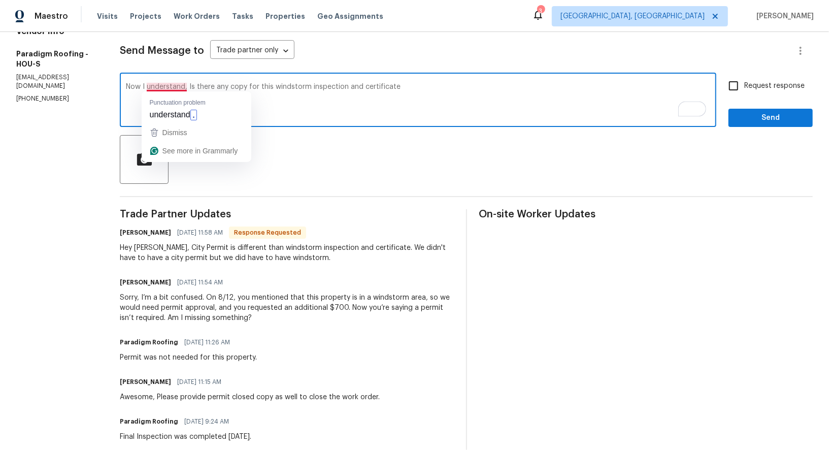
drag, startPoint x: 186, startPoint y: 87, endPoint x: 194, endPoint y: 87, distance: 8.1
click at [194, 87] on textarea "Now I understand, Is there any copy for this windstorm inspection and certifica…" at bounding box center [418, 101] width 585 height 36
click at [171, 90] on textarea "Now I understand, Is there any copy for this windstorm inspection and certifica…" at bounding box center [418, 101] width 585 height 36
click at [169, 88] on textarea "Now I understand, Is there any copy for this windstorm inspection and certifica…" at bounding box center [418, 101] width 585 height 36
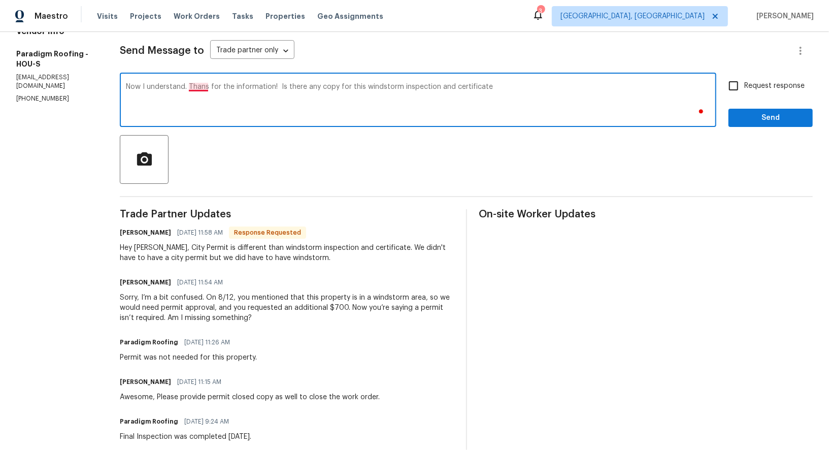
click at [208, 89] on textarea "Now I understand. Thans for the information! Is there any copy for this windsto…" at bounding box center [418, 101] width 585 height 36
drag, startPoint x: 365, startPoint y: 86, endPoint x: 284, endPoint y: 86, distance: 80.8
click at [284, 86] on textarea "Now I understand. Thanks for the information! Is there any copy for this windst…" at bounding box center [418, 101] width 585 height 36
drag, startPoint x: 446, startPoint y: 86, endPoint x: 393, endPoint y: 84, distance: 52.8
click at [393, 84] on textarea "Now I understand. Thanks for the information! Can you send me this windstorm in…" at bounding box center [418, 101] width 585 height 36
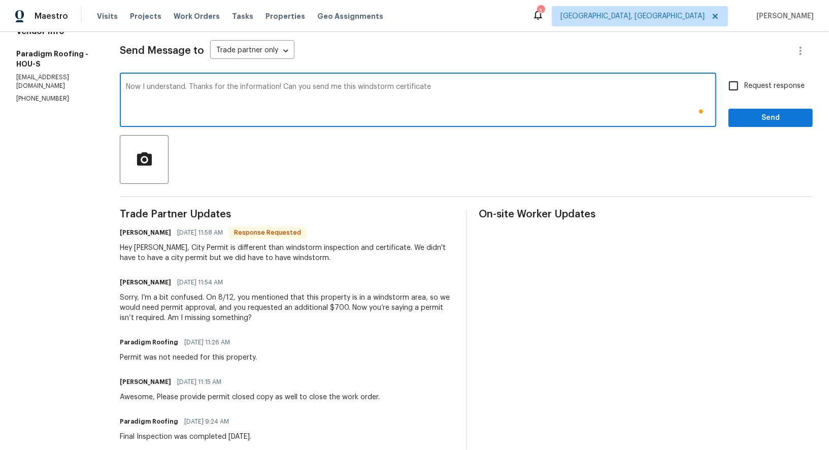
click at [457, 97] on textarea "Now I understand. Thanks for the information! Can you send me this windstorm ce…" at bounding box center [418, 101] width 585 height 36
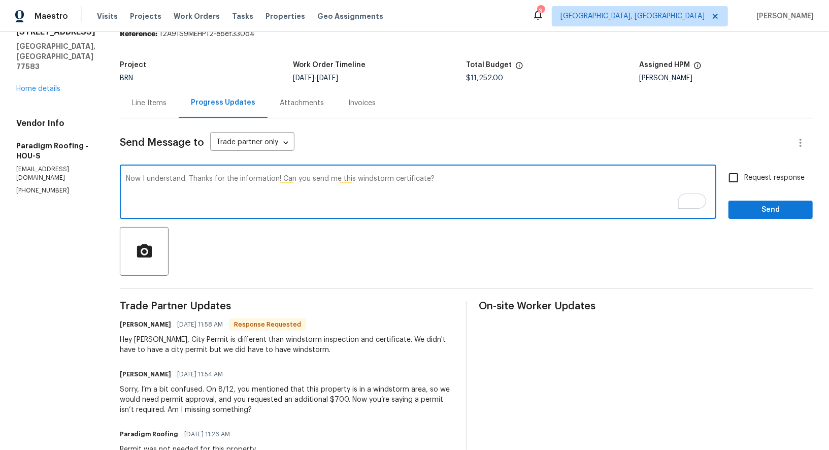
click at [314, 179] on textarea "Now I understand. Thanks for the information! Can you send me this windstorm ce…" at bounding box center [418, 193] width 585 height 36
type textarea "Now I understand. Thanks for the information! Can you please send me this winds…"
click at [745, 173] on input "Request response" at bounding box center [733, 177] width 21 height 21
checkbox input "true"
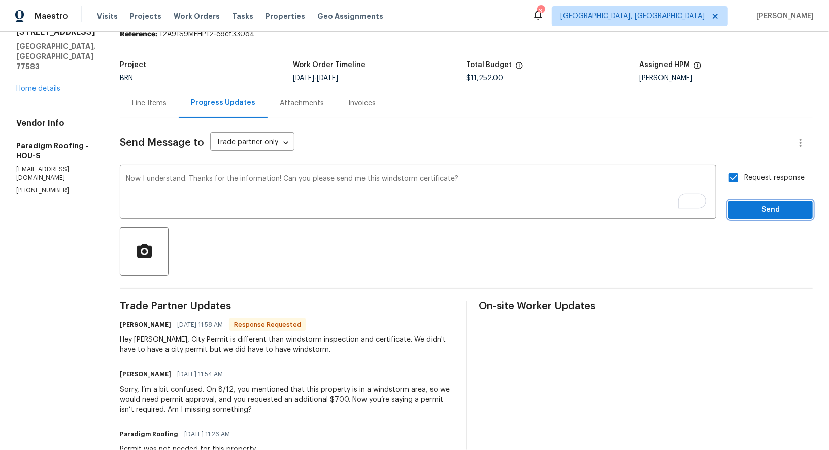
click at [752, 210] on span "Send" at bounding box center [771, 210] width 68 height 13
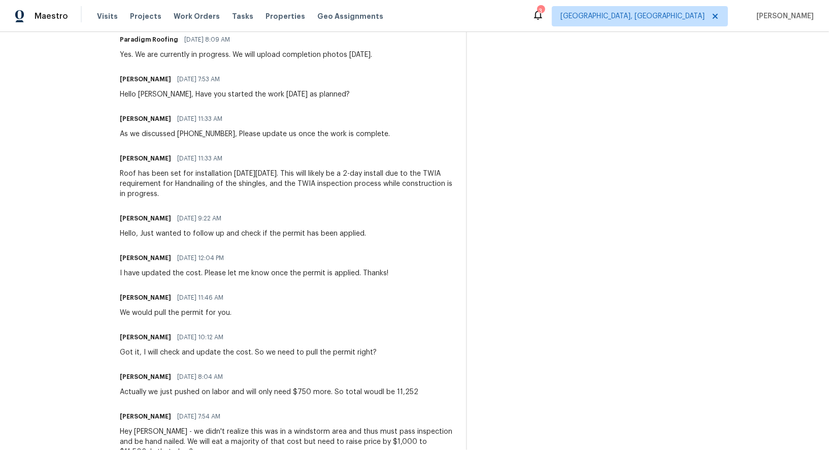
scroll to position [0, 0]
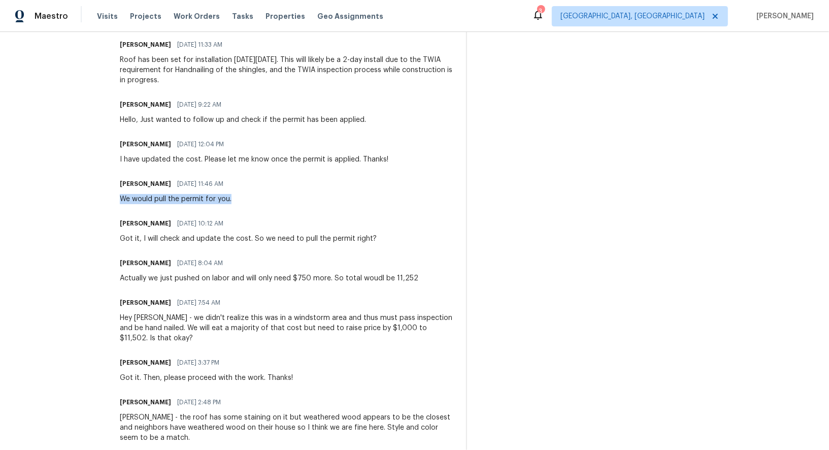
drag, startPoint x: 123, startPoint y: 200, endPoint x: 240, endPoint y: 200, distance: 117.3
click at [241, 201] on div "Greg Hiltz 08/12/2025 11:46 AM We would pull the permit for you." at bounding box center [287, 190] width 334 height 27
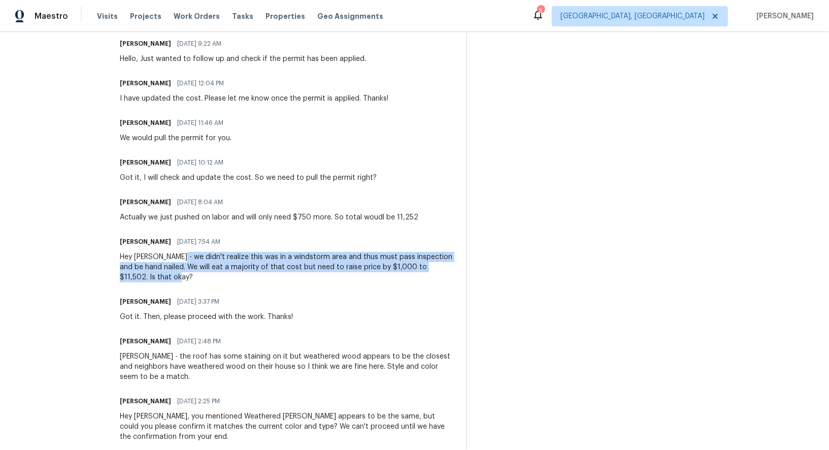
drag, startPoint x: 183, startPoint y: 253, endPoint x: 231, endPoint y: 275, distance: 53.0
click at [231, 276] on div "Hey Padmapriya - we didn't realize this was in a windstorm area and thus must p…" at bounding box center [287, 267] width 334 height 30
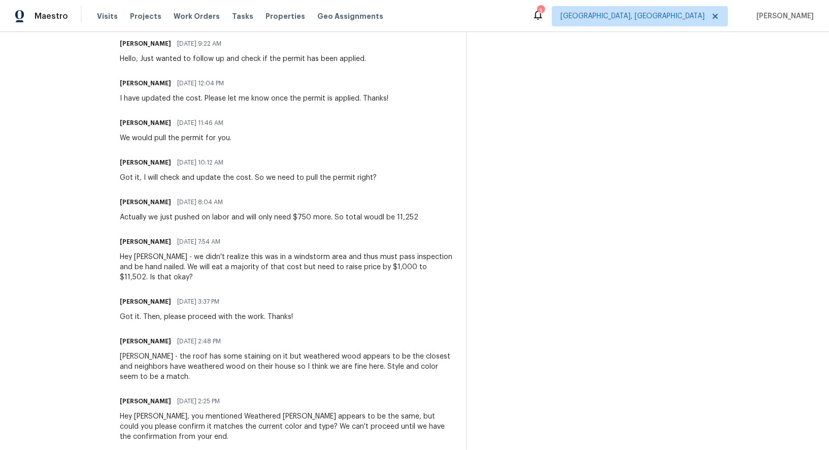
click at [274, 178] on div "Got it, I will check and update the cost. So we need to pull the permit right?" at bounding box center [248, 178] width 257 height 10
drag, startPoint x: 137, startPoint y: 136, endPoint x: 237, endPoint y: 140, distance: 99.6
click at [237, 140] on div "Greg Hiltz 08/12/2025 11:46 AM We would pull the permit for you." at bounding box center [287, 129] width 334 height 27
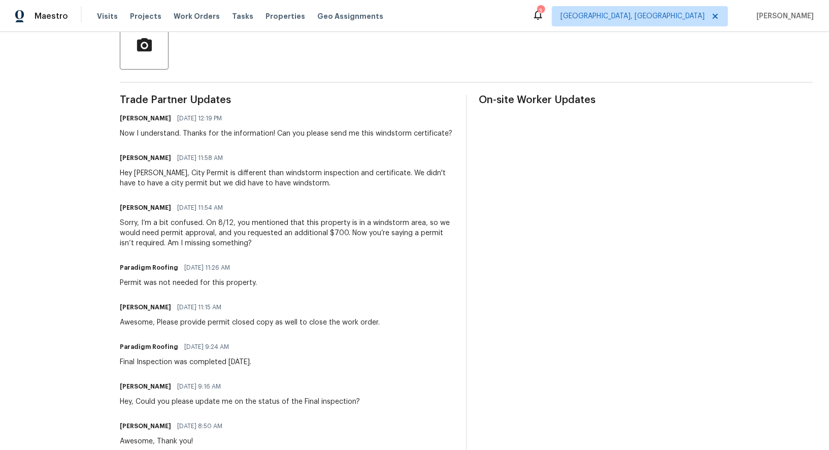
scroll to position [264, 0]
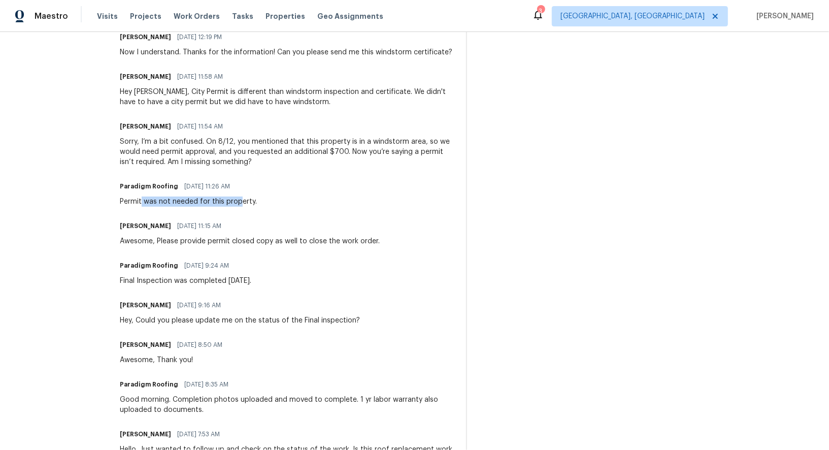
drag, startPoint x: 144, startPoint y: 199, endPoint x: 243, endPoint y: 199, distance: 99.6
click at [243, 199] on div "Permit was not needed for this property." at bounding box center [188, 202] width 137 height 10
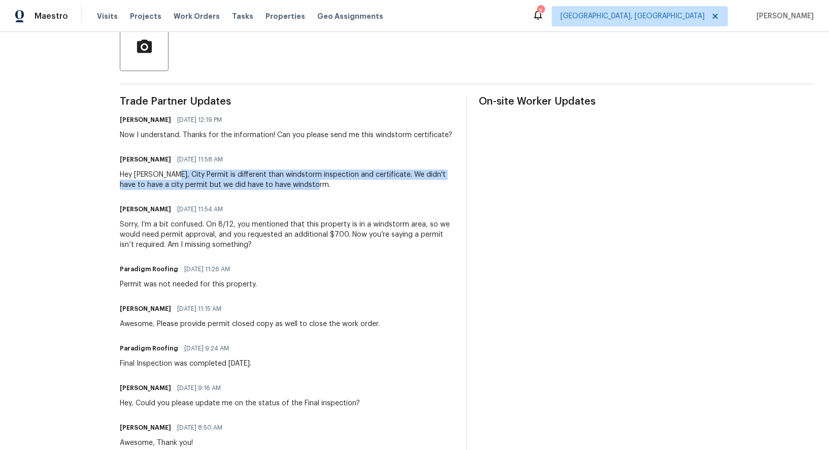
drag, startPoint x: 179, startPoint y: 177, endPoint x: 349, endPoint y: 188, distance: 170.5
click at [349, 188] on div "Hey Padmapriya, City Permit is different than windstorm inspection and certific…" at bounding box center [287, 180] width 334 height 20
click at [265, 177] on div "Hey Padmapriya, City Permit is different than windstorm inspection and certific…" at bounding box center [287, 180] width 334 height 20
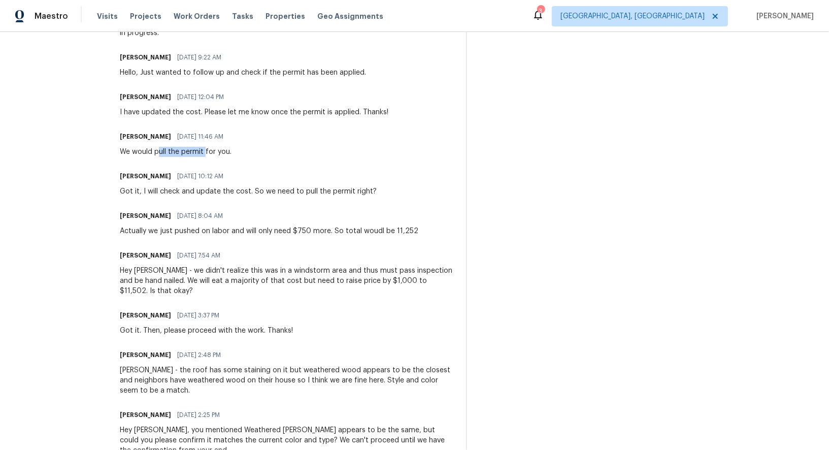
drag, startPoint x: 162, startPoint y: 149, endPoint x: 209, endPoint y: 155, distance: 47.7
click at [209, 155] on div "We would pull the permit for you." at bounding box center [176, 152] width 112 height 10
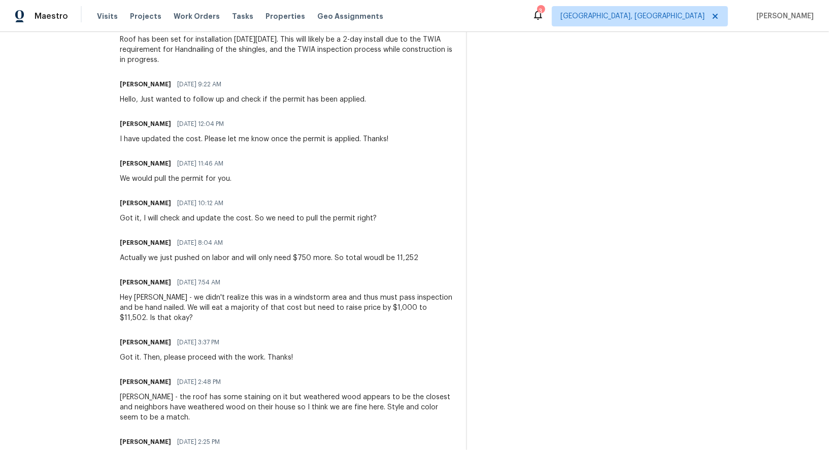
click at [191, 196] on div "Padmapriya R 08/12/2025 10:12 AM" at bounding box center [248, 203] width 257 height 14
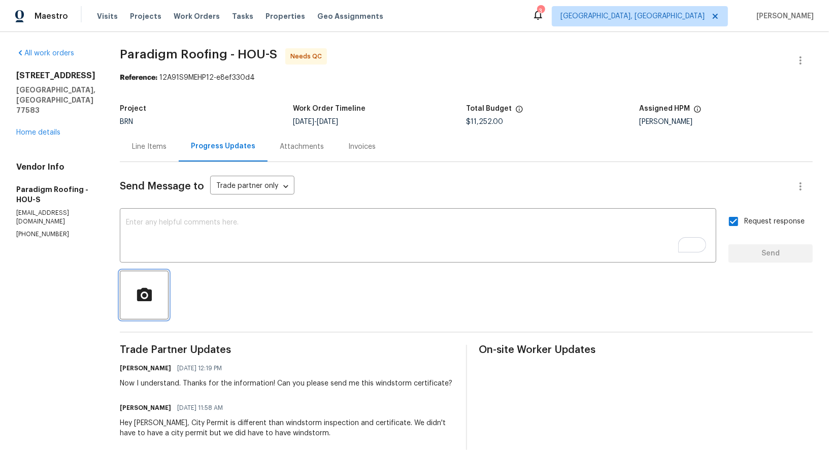
click at [148, 298] on icon "button" at bounding box center [145, 295] width 18 height 18
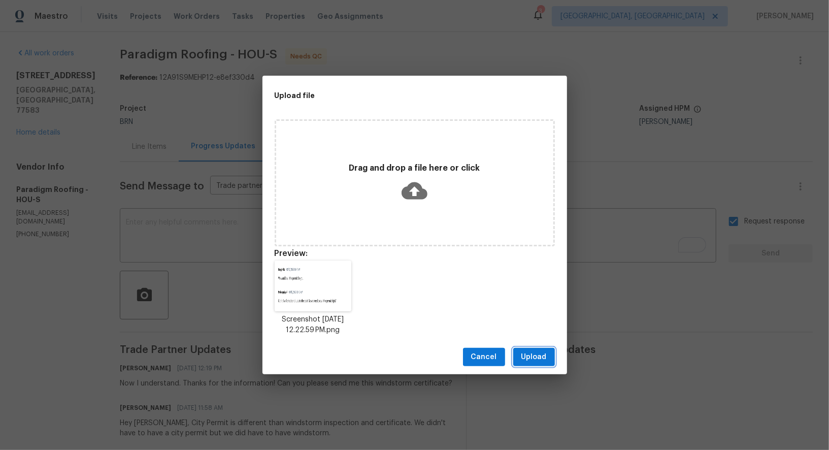
click at [549, 362] on button "Upload" at bounding box center [534, 357] width 42 height 19
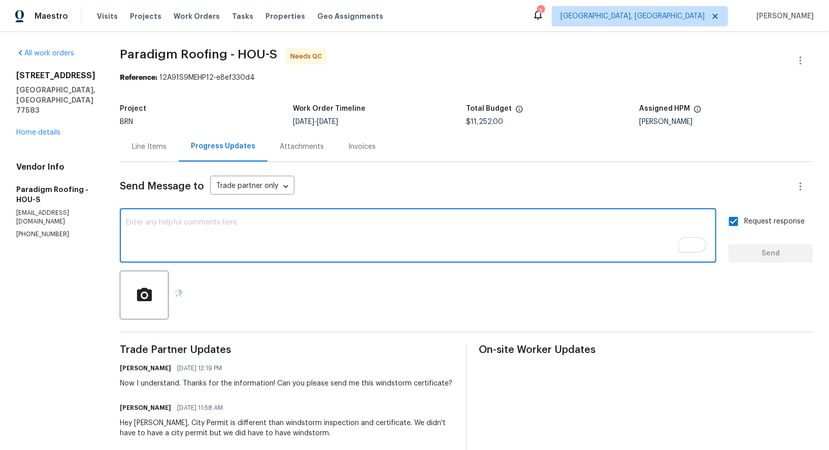
click at [295, 249] on textarea "To enrich screen reader interactions, please activate Accessibility in Grammarl…" at bounding box center [418, 237] width 585 height 36
click at [335, 234] on textarea "You have mentioned You would pull a permit as well." at bounding box center [418, 237] width 585 height 36
paste textarea "ou also mentioned that you would be pulling a permit."
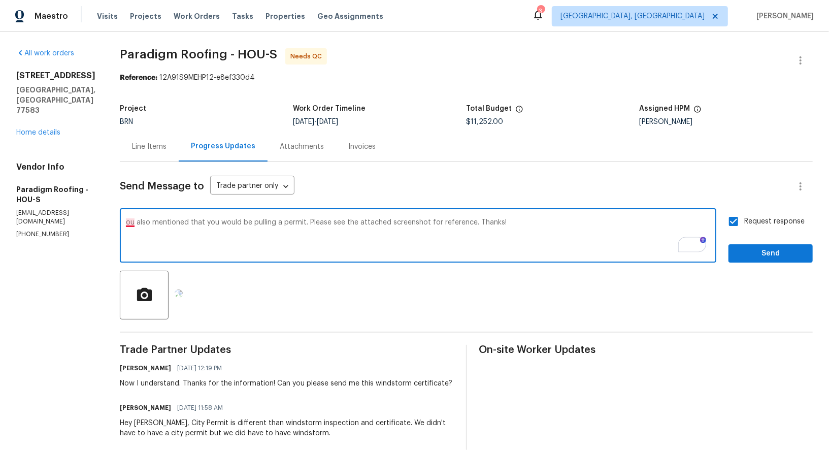
click at [132, 222] on textarea "ou also mentioned that you would be pulling a permit. Please see the attached s…" at bounding box center [418, 237] width 585 height 36
type textarea "You also mentioned that you would be pulling a permit. Please see the attached …"
click at [725, 226] on input "Request response" at bounding box center [733, 221] width 21 height 21
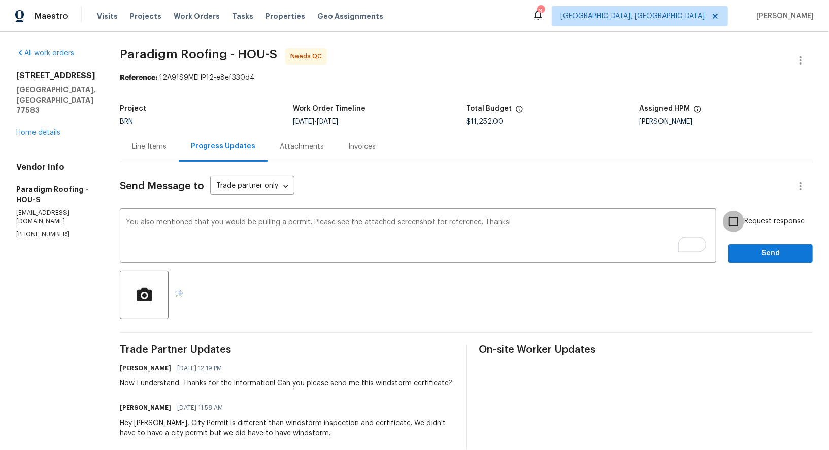
click at [731, 226] on input "Request response" at bounding box center [733, 221] width 21 height 21
checkbox input "true"
click at [743, 255] on span "Send" at bounding box center [771, 253] width 68 height 13
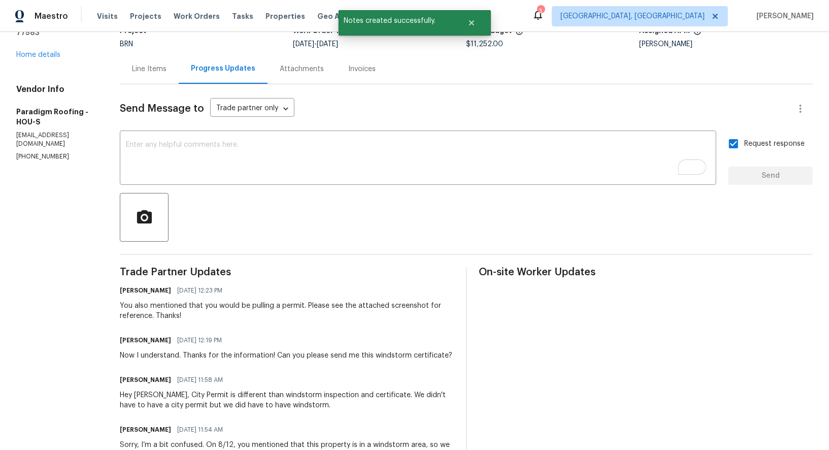
scroll to position [129, 0]
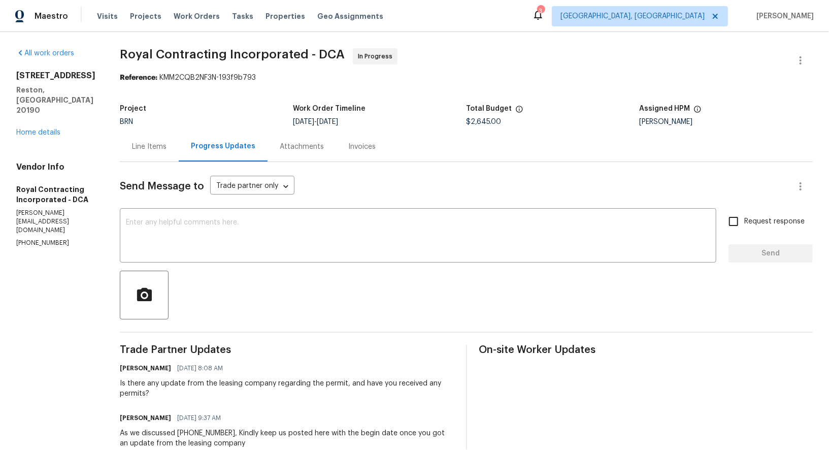
scroll to position [9, 0]
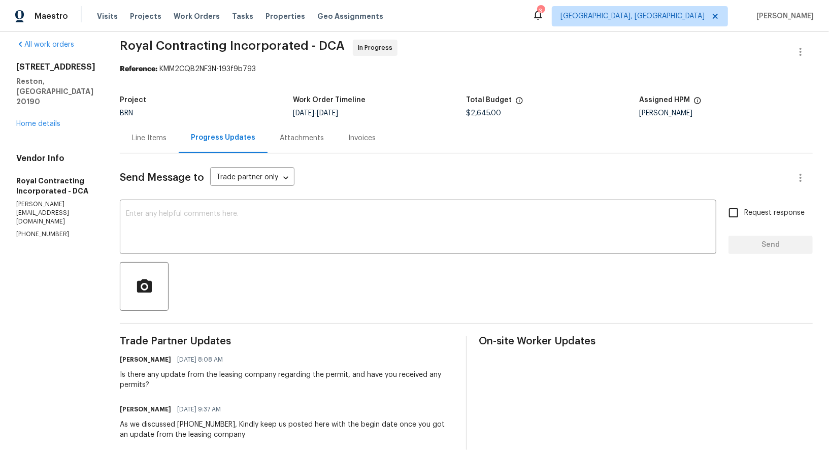
click at [162, 143] on div "Line Items" at bounding box center [149, 138] width 59 height 30
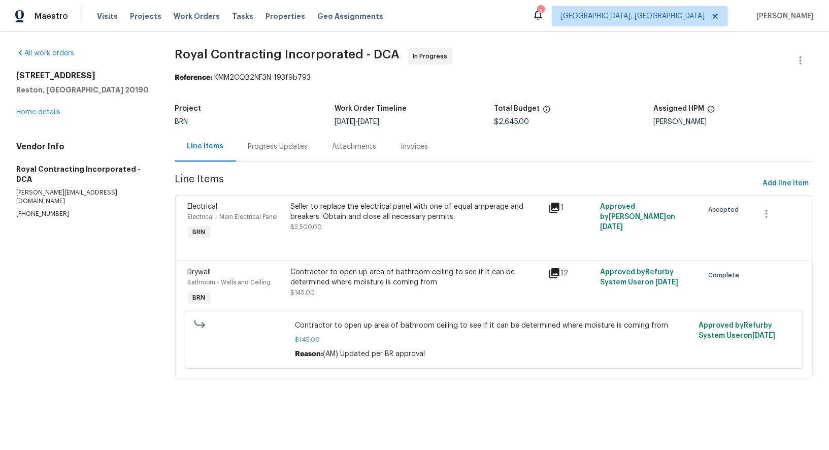
click at [258, 148] on div "Progress Updates" at bounding box center [278, 147] width 60 height 10
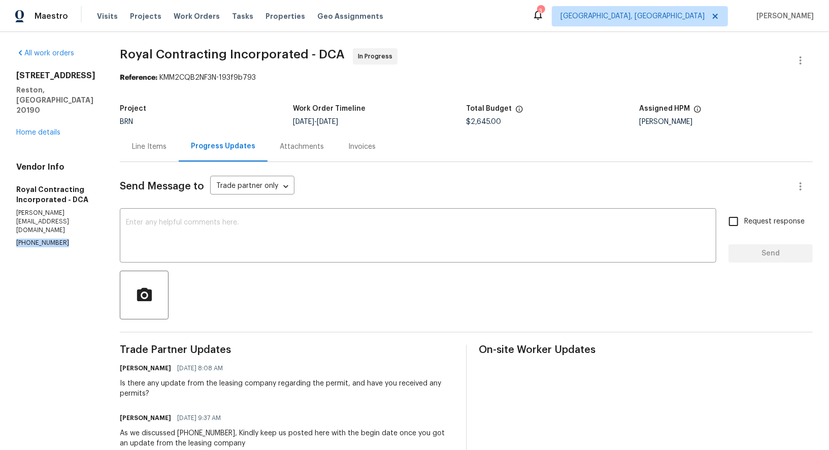
drag, startPoint x: 61, startPoint y: 216, endPoint x: 8, endPoint y: 217, distance: 53.3
copy p "[PHONE_NUMBER]"
click at [166, 145] on div "Line Items" at bounding box center [149, 147] width 35 height 10
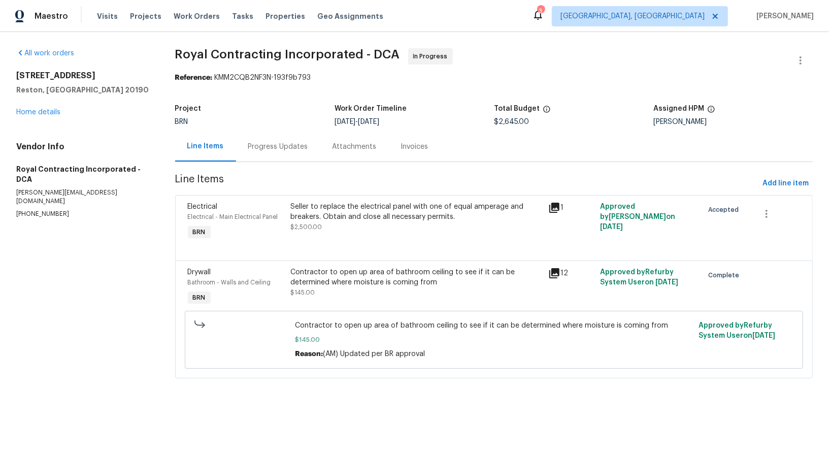
click at [338, 226] on div "Seller to replace the electrical panel with one of equal amperage and breakers.…" at bounding box center [417, 217] width 252 height 30
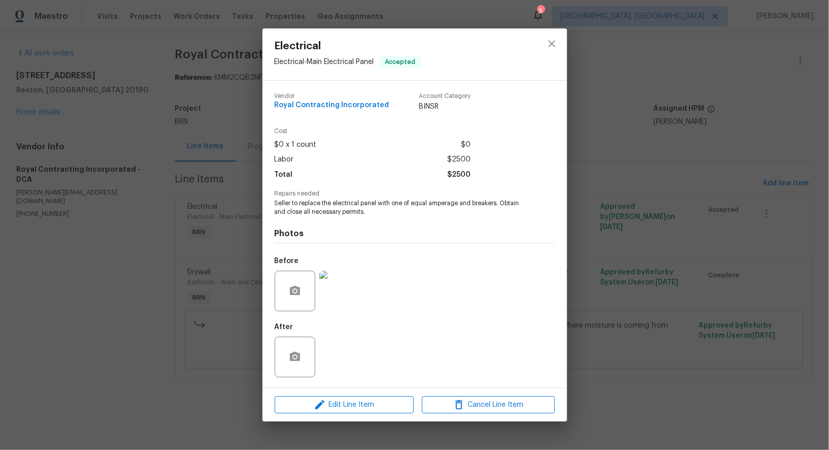
click at [233, 261] on div "Electrical Electrical - Main Electrical Panel Accepted Vendor Royal Contracting…" at bounding box center [414, 225] width 829 height 450
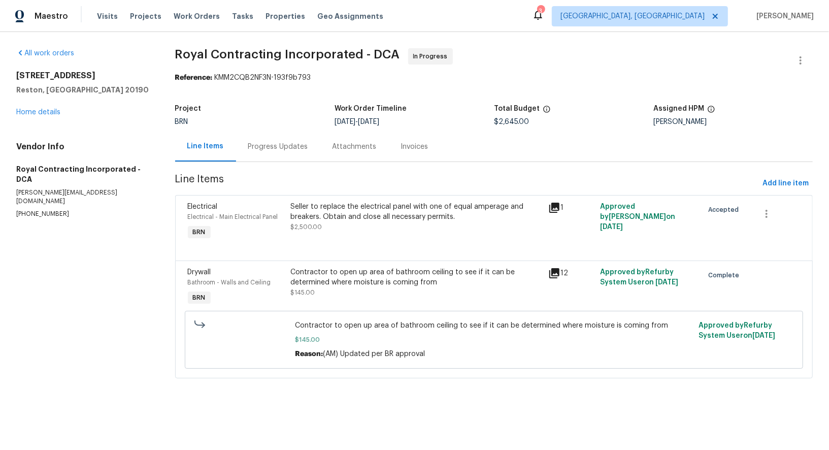
click at [261, 138] on div "Progress Updates" at bounding box center [278, 147] width 84 height 30
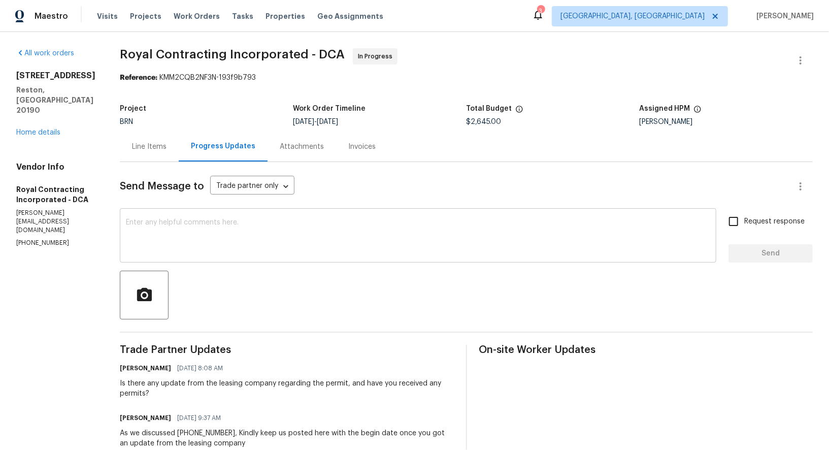
click at [285, 253] on textarea at bounding box center [418, 237] width 585 height 36
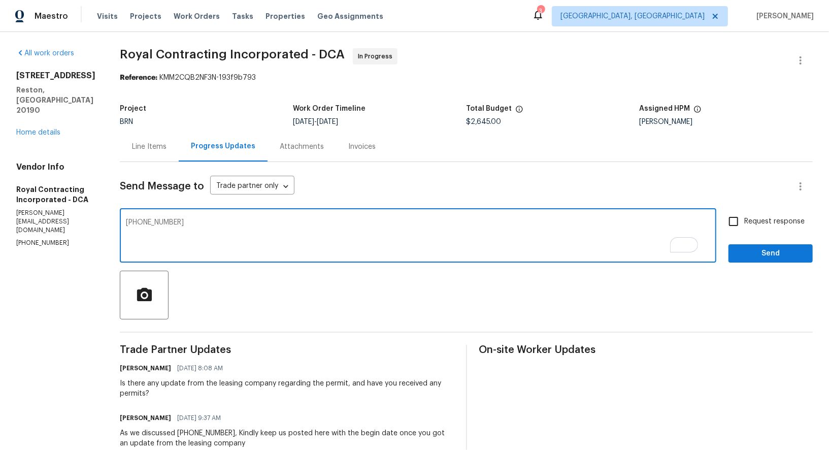
type textarea "540 892 0416"
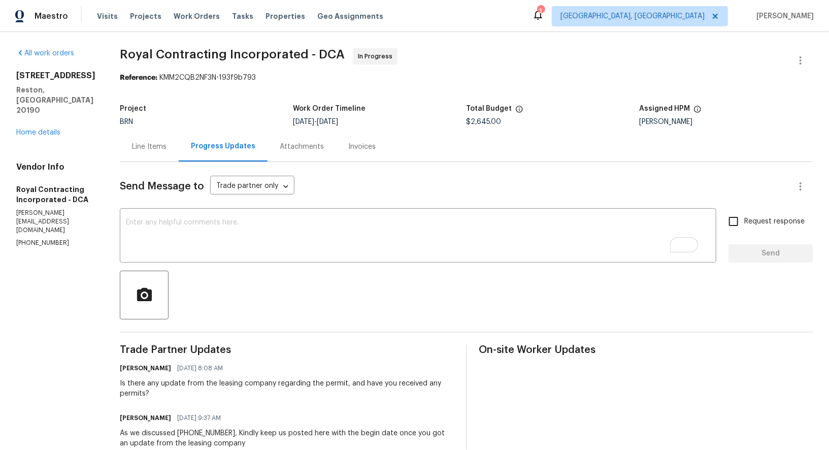
click at [162, 150] on div "Line Items" at bounding box center [149, 147] width 35 height 10
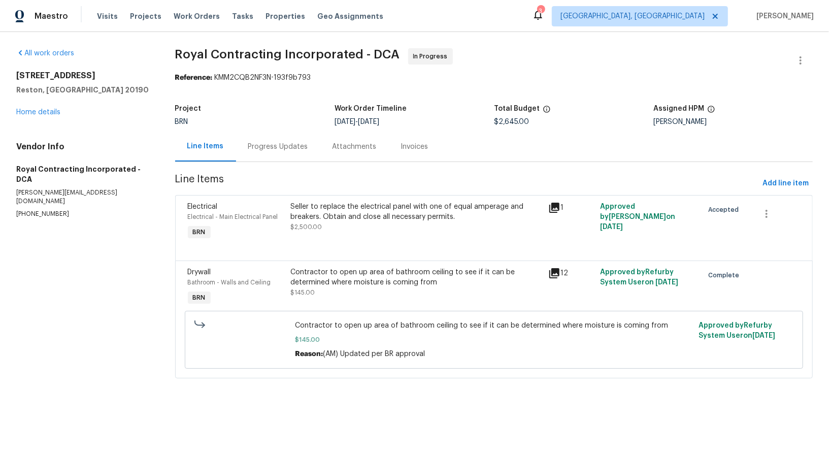
click at [260, 146] on div "Progress Updates" at bounding box center [278, 147] width 60 height 10
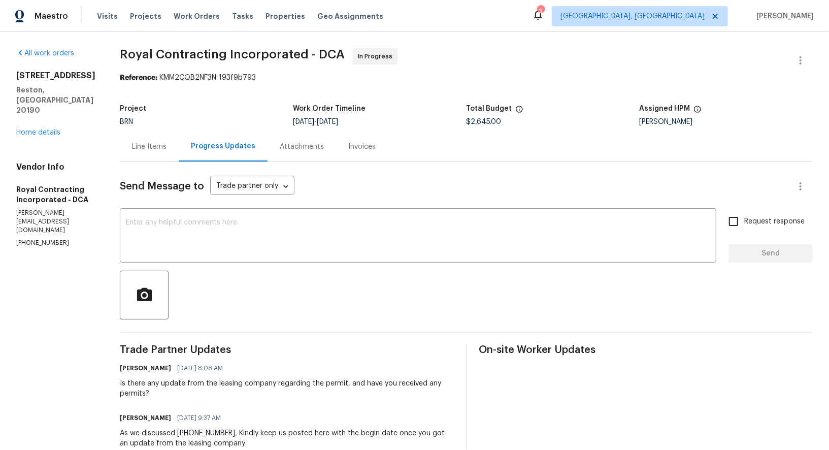
click at [169, 154] on div "Line Items" at bounding box center [149, 147] width 59 height 30
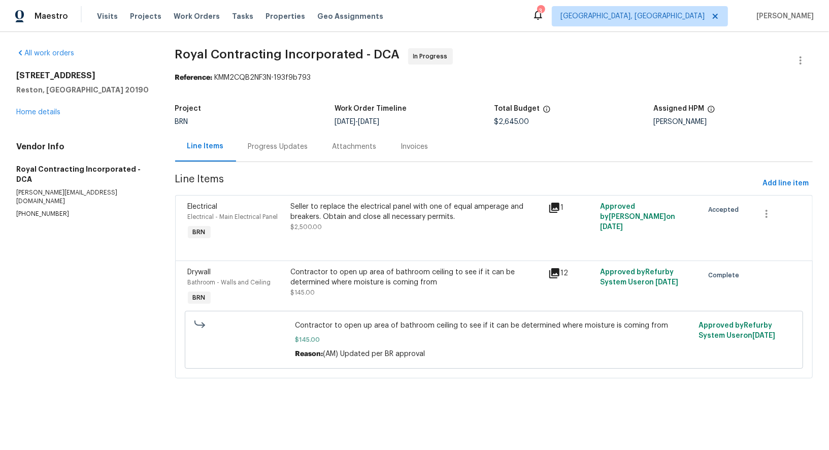
click at [265, 156] on div "Progress Updates" at bounding box center [278, 147] width 84 height 30
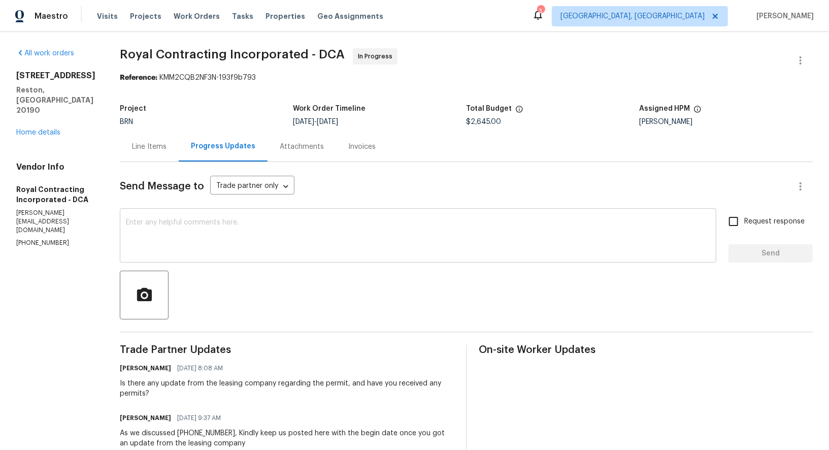
click at [239, 221] on textarea at bounding box center [418, 237] width 585 height 36
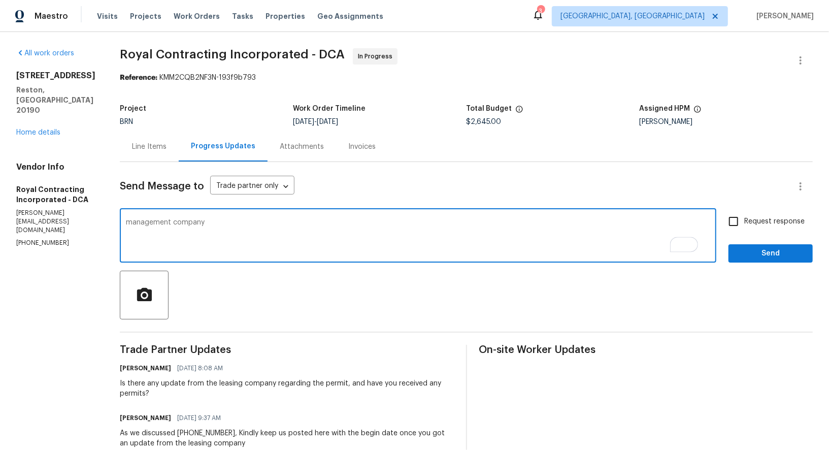
click at [215, 230] on textarea "management company" at bounding box center [418, 237] width 585 height 36
click at [232, 235] on textarea "management company" at bounding box center [418, 237] width 585 height 36
click at [136, 224] on div "management company x ​" at bounding box center [418, 237] width 597 height 52
click at [217, 222] on textarea "management company permit" at bounding box center [418, 237] width 585 height 36
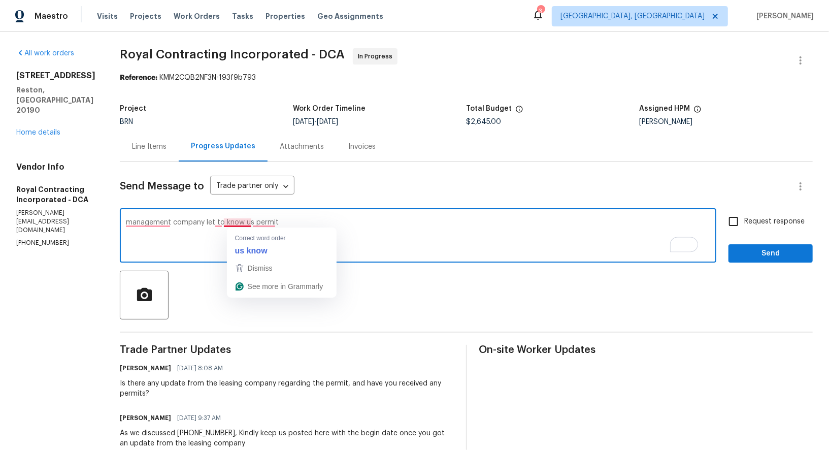
click at [342, 229] on textarea "management company let to know us permit" at bounding box center [418, 237] width 585 height 36
click at [346, 224] on textarea "management company let to know us permit" at bounding box center [418, 237] width 585 height 36
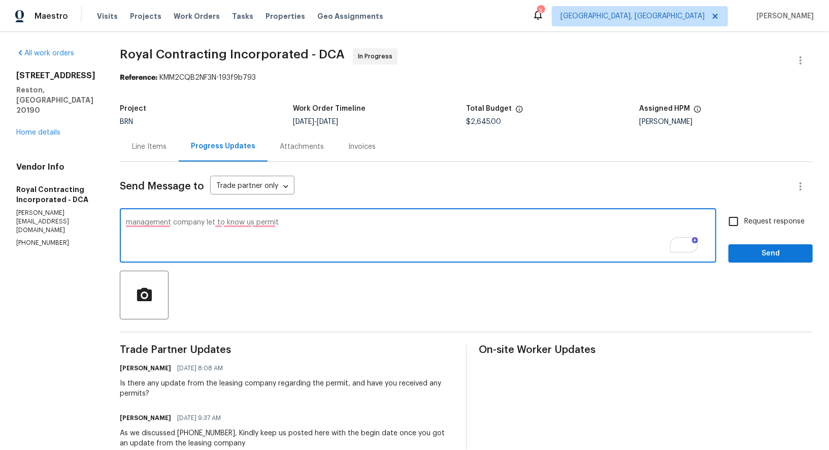
type textarea "management company let to know us permit"
click at [369, 235] on textarea "management company let to know us permit" at bounding box center [418, 237] width 585 height 36
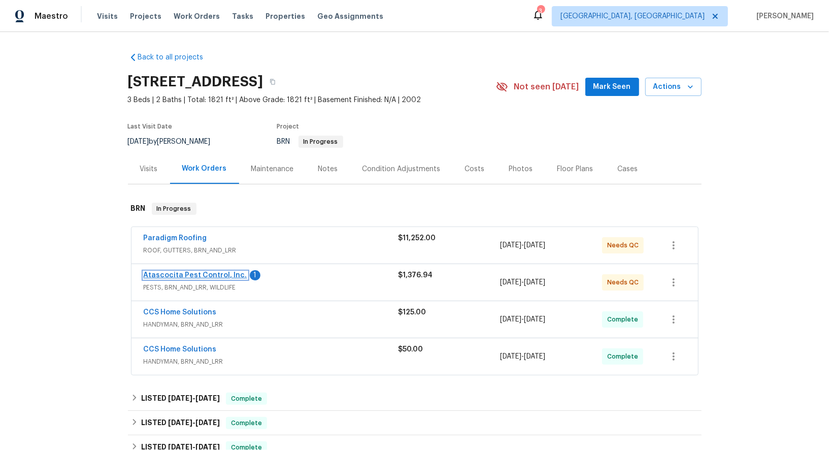
click at [213, 272] on link "Atascocita Pest Control, Inc." at bounding box center [196, 275] width 104 height 7
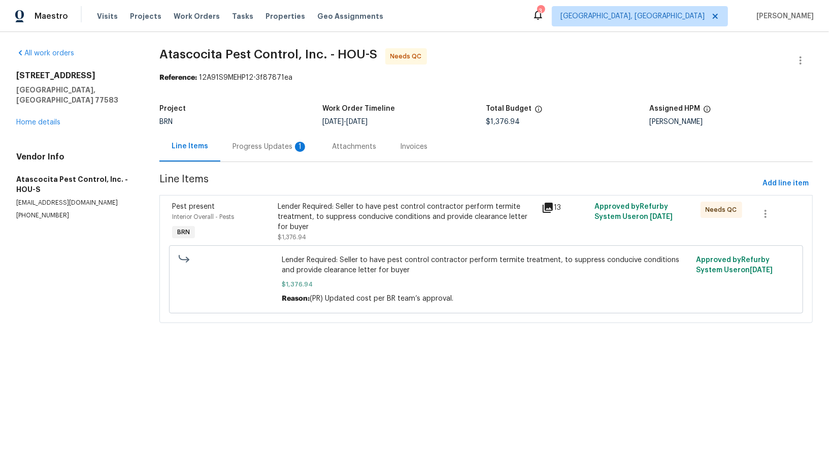
click at [272, 151] on div "Progress Updates 1" at bounding box center [270, 147] width 75 height 10
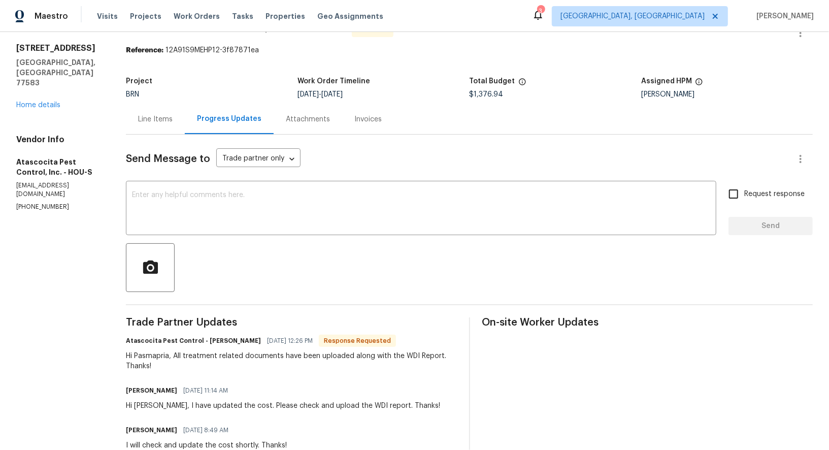
scroll to position [46, 0]
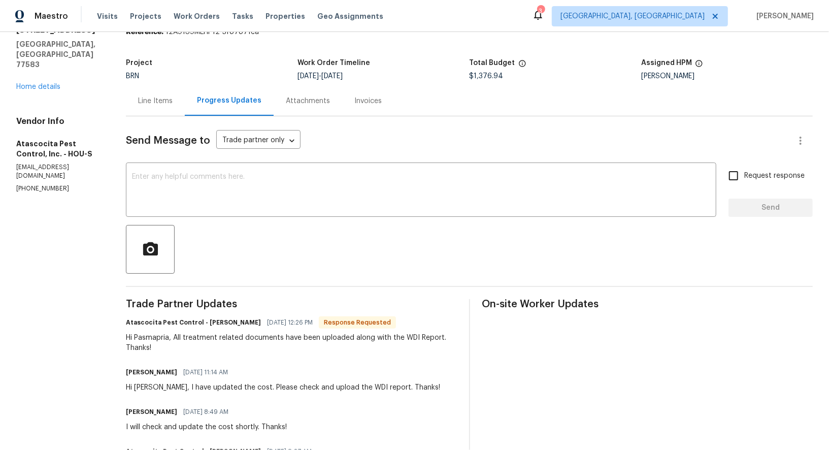
click at [158, 108] on div "Line Items" at bounding box center [155, 101] width 59 height 30
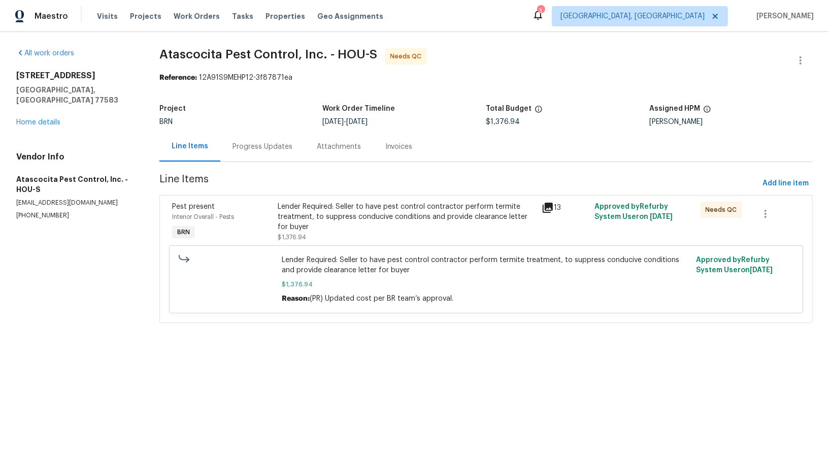
click at [340, 226] on div "Lender Required: Seller to have pest control contractor perform termite treatme…" at bounding box center [407, 217] width 259 height 30
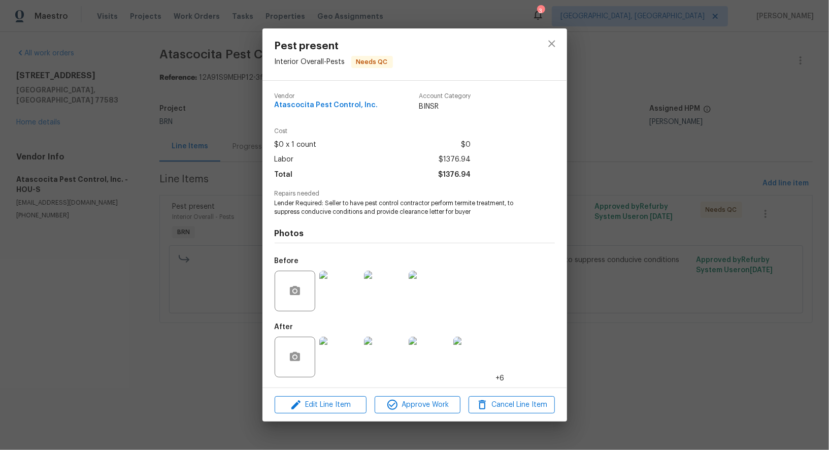
click at [649, 192] on div "Pest present Interior Overall - Pests Needs QC Vendor Atascocita Pest Control, …" at bounding box center [414, 225] width 829 height 450
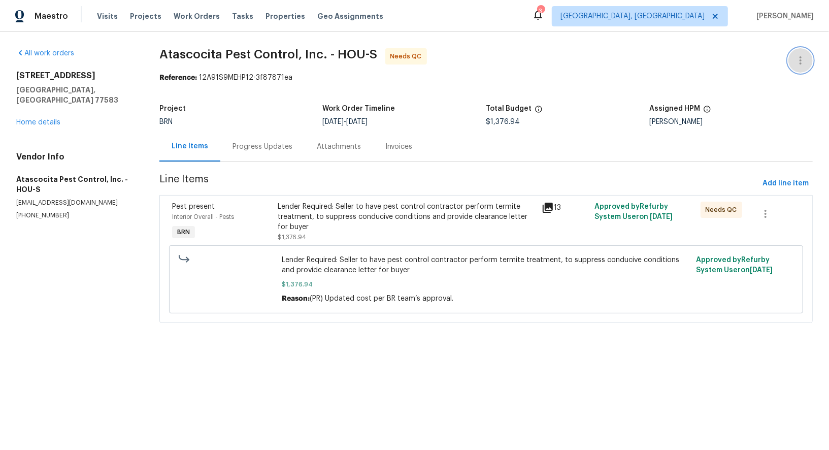
click at [801, 67] on button "button" at bounding box center [801, 60] width 24 height 24
click at [766, 60] on li "Edit" at bounding box center [768, 60] width 110 height 17
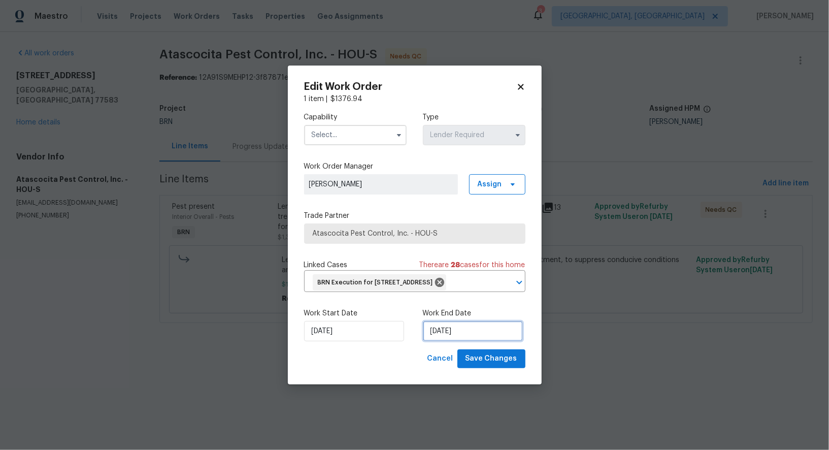
click at [447, 341] on input "19/08/2025" at bounding box center [473, 331] width 100 height 20
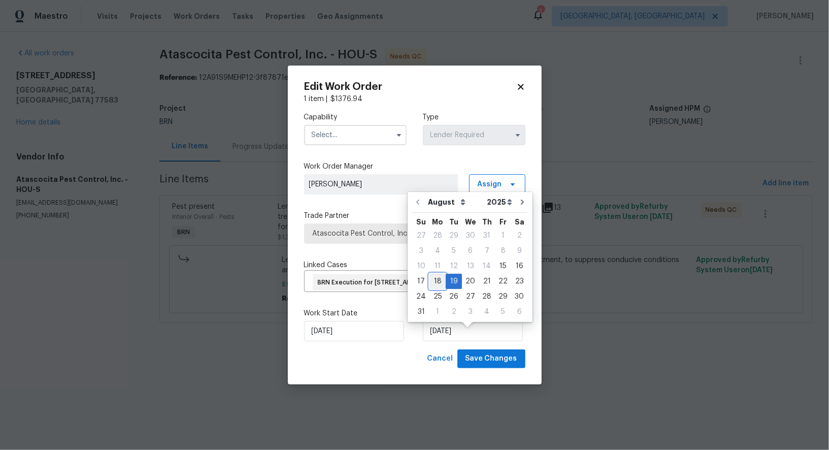
click at [441, 276] on div "18" at bounding box center [438, 281] width 16 height 14
type input "18/08/2025"
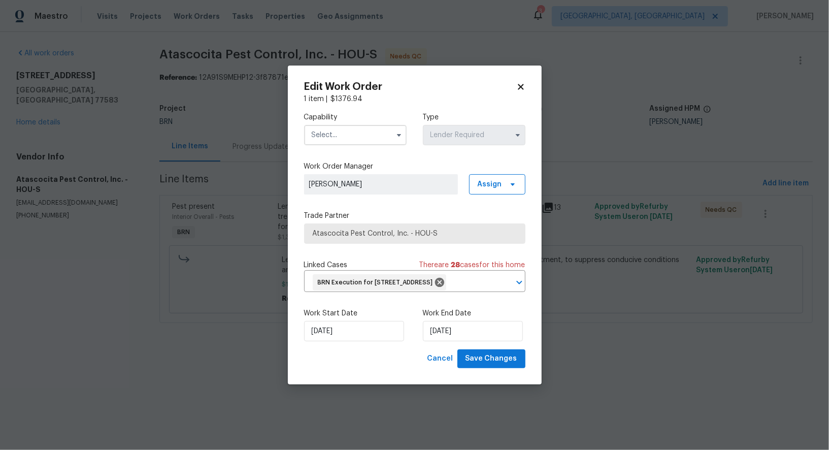
click at [359, 126] on input "text" at bounding box center [355, 135] width 103 height 20
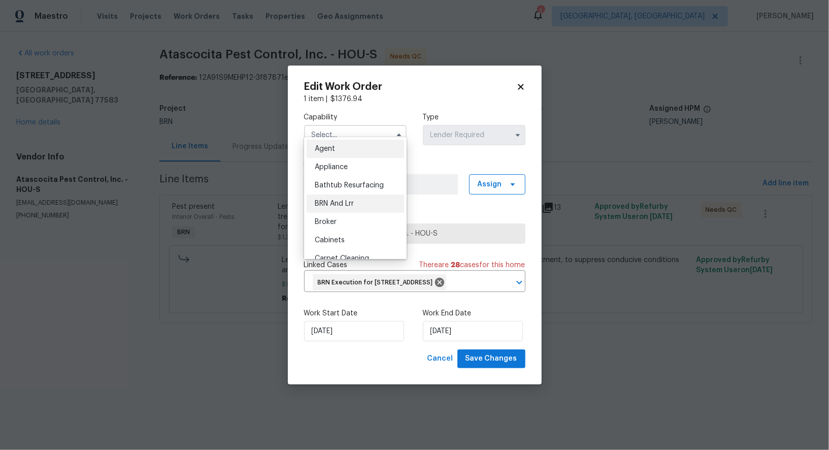
click at [356, 198] on div "BRN And Lrr" at bounding box center [356, 204] width 98 height 18
type input "BRN And Lrr"
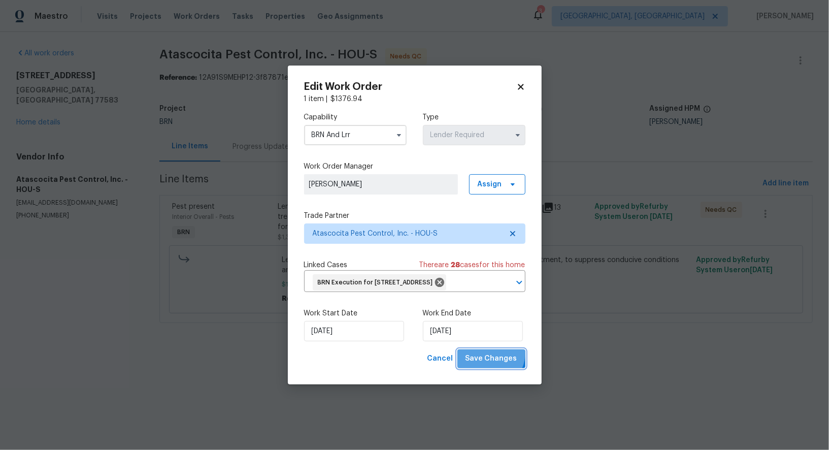
click at [491, 362] on span "Save Changes" at bounding box center [492, 358] width 52 height 13
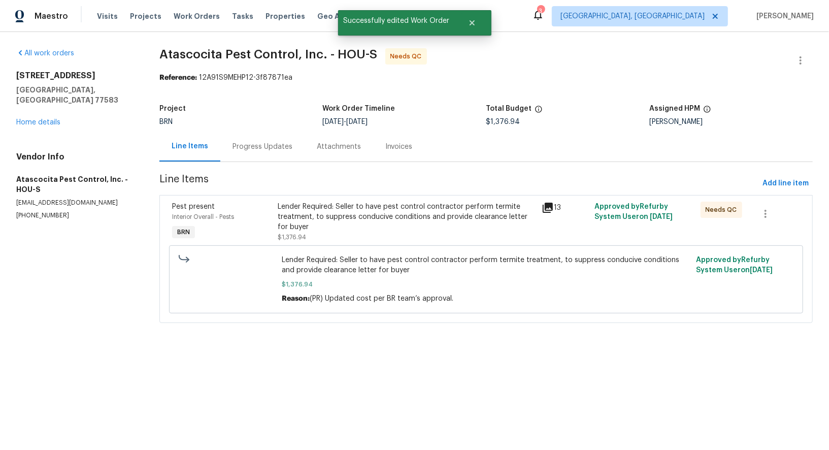
click at [297, 227] on div "Lender Required: Seller to have pest control contractor perform termite treatme…" at bounding box center [407, 217] width 259 height 30
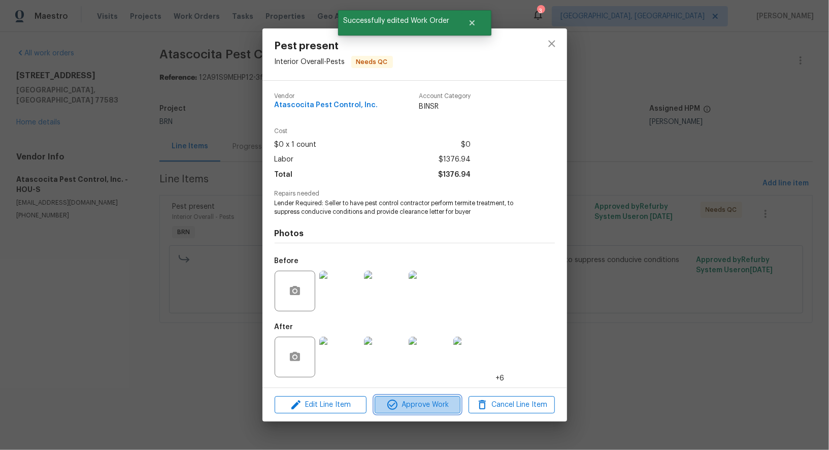
click at [407, 406] on span "Approve Work" at bounding box center [418, 405] width 80 height 13
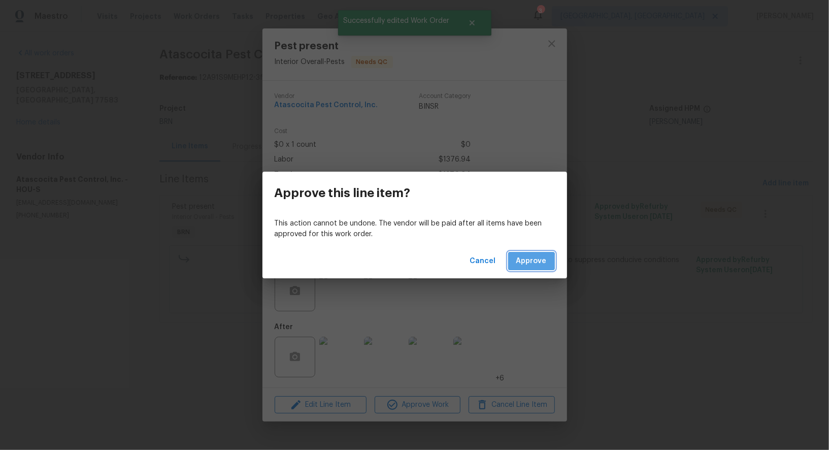
click at [531, 262] on span "Approve" at bounding box center [532, 261] width 30 height 13
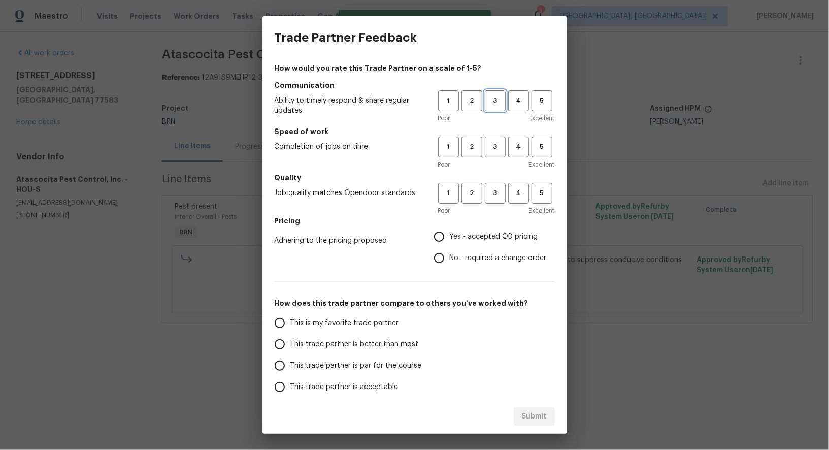
click at [496, 97] on span "3" at bounding box center [495, 101] width 19 height 12
click at [496, 135] on h5 "Speed of work" at bounding box center [415, 131] width 280 height 10
click at [518, 103] on span "4" at bounding box center [518, 101] width 19 height 12
click at [517, 153] on button "4" at bounding box center [518, 147] width 21 height 21
click at [517, 184] on button "4" at bounding box center [518, 193] width 21 height 21
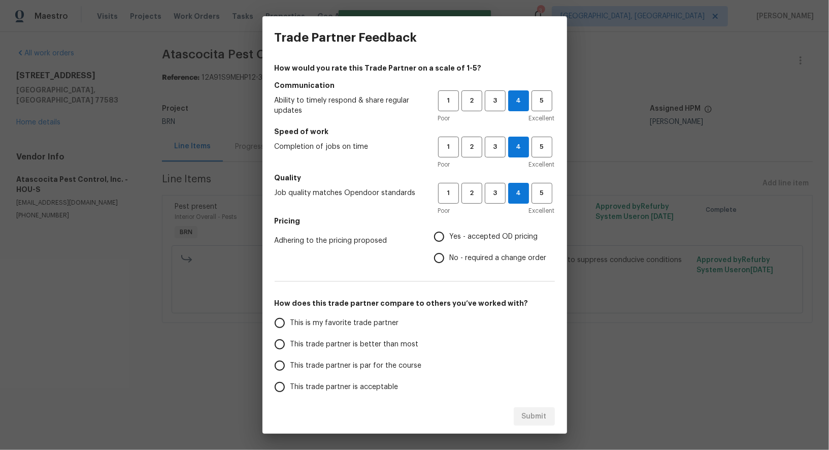
click at [441, 249] on input "No - required a change order" at bounding box center [439, 257] width 21 height 21
radio input "true"
click at [276, 341] on input "This trade partner is better than most" at bounding box center [279, 344] width 21 height 21
click at [534, 414] on span "Submit" at bounding box center [534, 416] width 25 height 13
radio input "true"
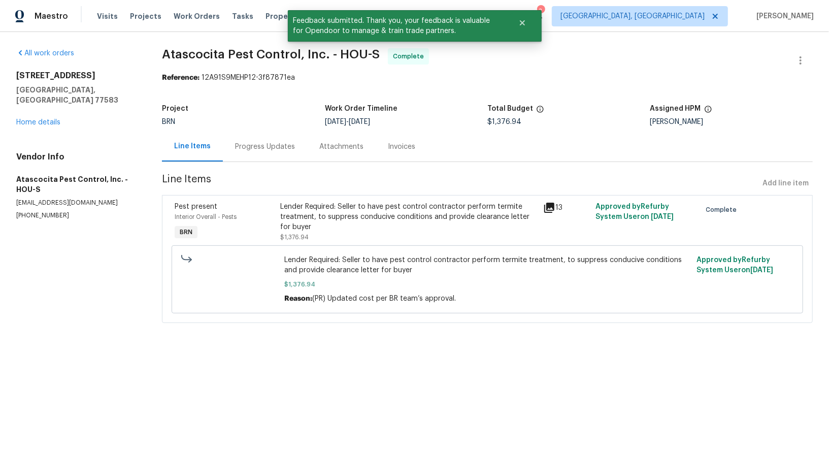
click at [290, 141] on div "Progress Updates" at bounding box center [265, 147] width 84 height 30
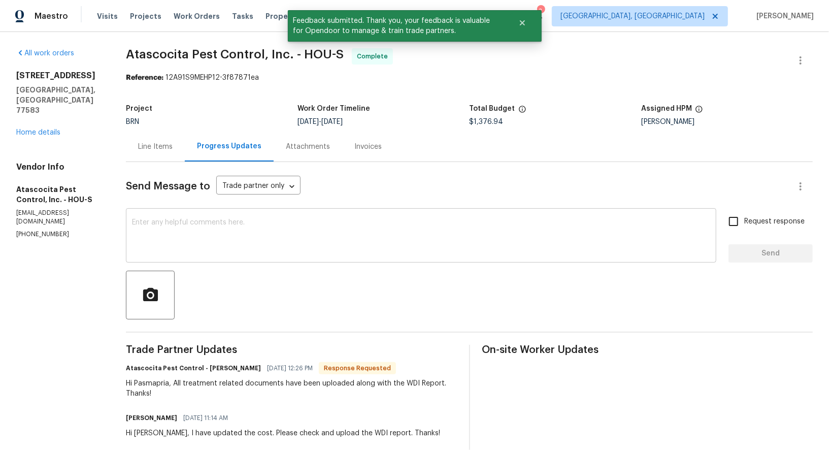
click at [322, 252] on textarea at bounding box center [421, 237] width 579 height 36
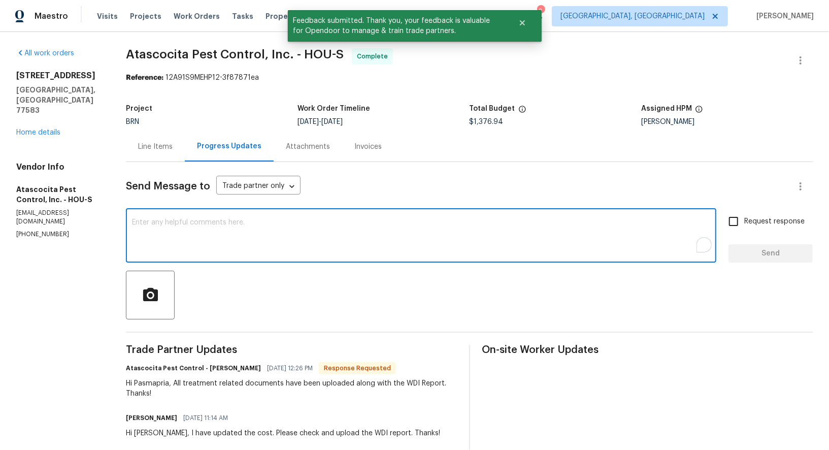
paste textarea "WO is approved, Please upload the invoice under invoice section. Thanks!"
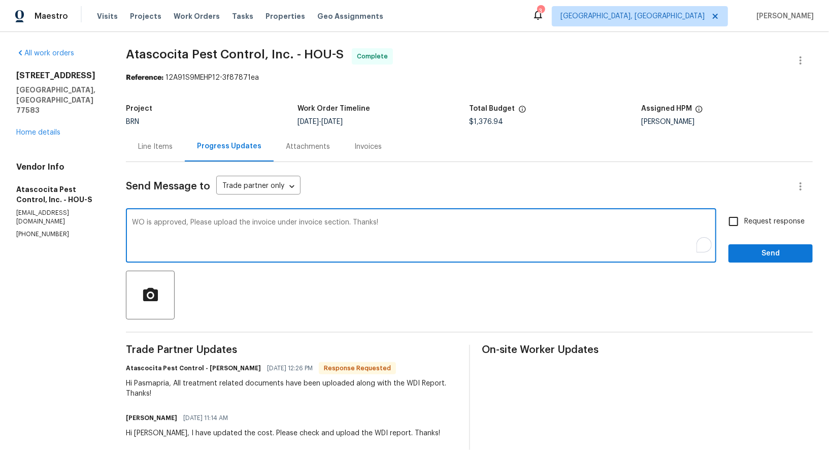
type textarea "WO is approved, Please upload the invoice under invoice section. Thanks!"
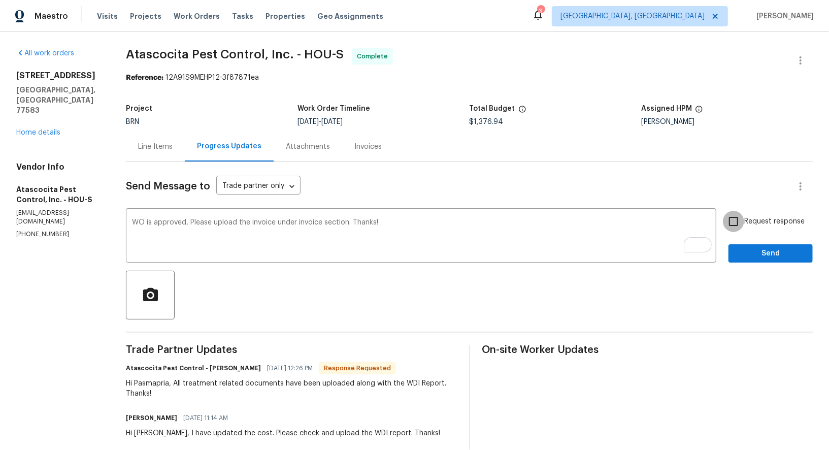
click at [739, 218] on input "Request response" at bounding box center [733, 221] width 21 height 21
checkbox input "true"
click at [767, 260] on span "Send" at bounding box center [771, 253] width 68 height 13
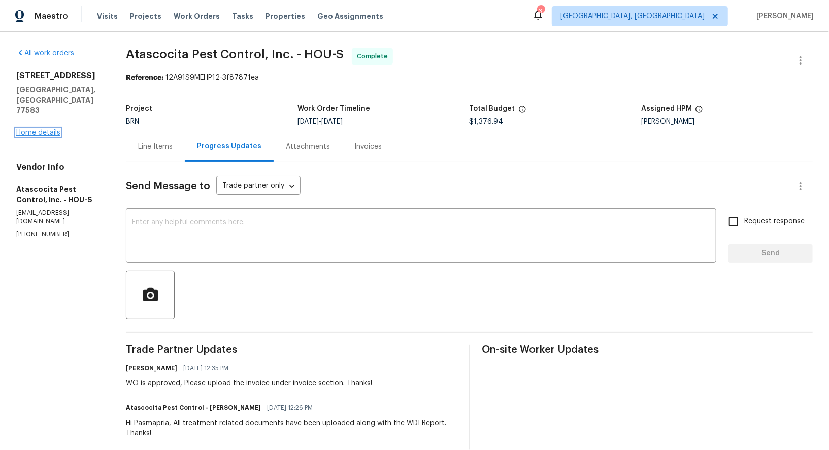
click at [31, 129] on link "Home details" at bounding box center [38, 132] width 44 height 7
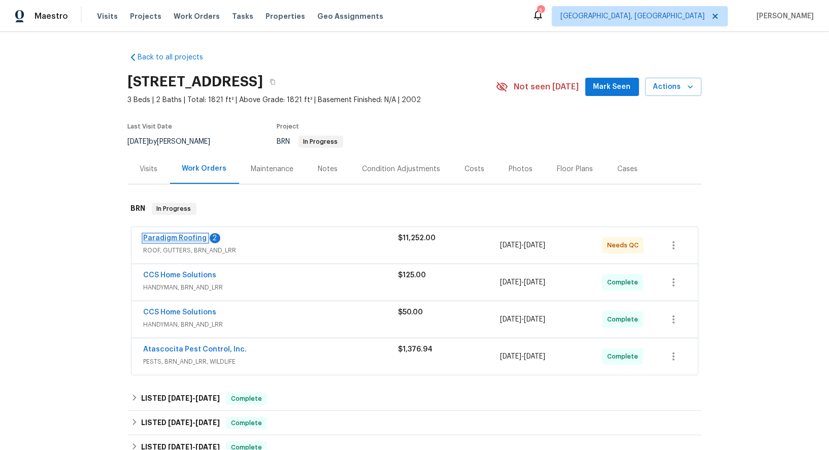
click at [165, 239] on link "Paradigm Roofing" at bounding box center [175, 238] width 63 height 7
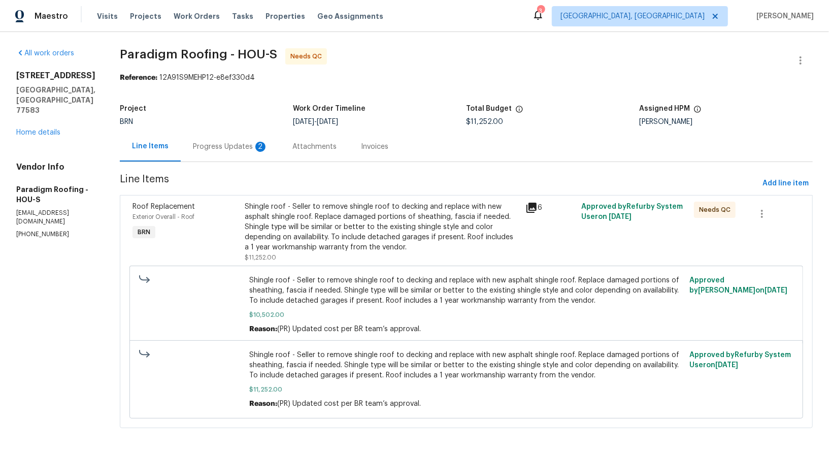
click at [255, 145] on div "2" at bounding box center [260, 147] width 10 height 10
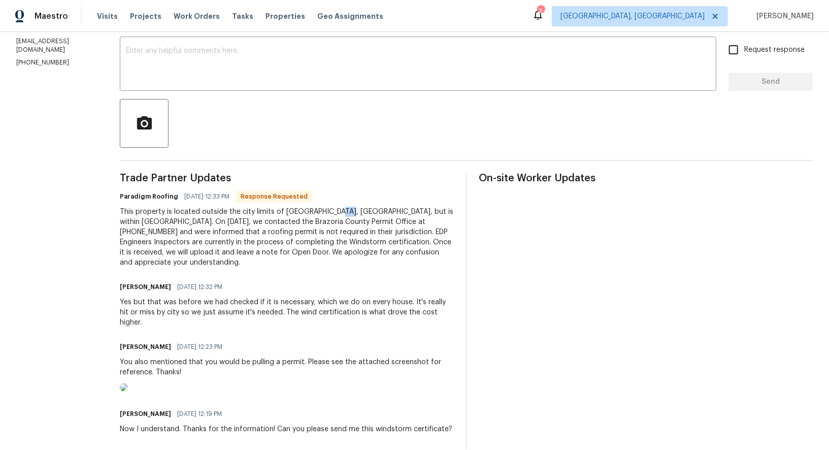
scroll to position [181, 0]
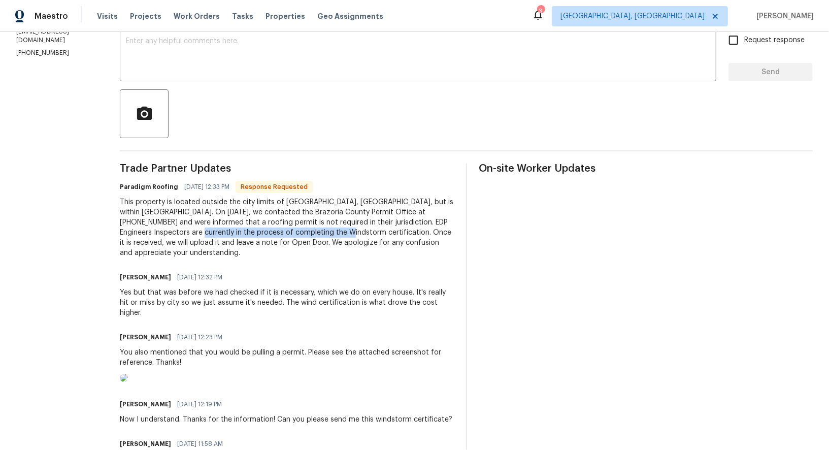
drag, startPoint x: 152, startPoint y: 233, endPoint x: 295, endPoint y: 234, distance: 142.7
click at [297, 235] on div "This property is located outside the city limits of [GEOGRAPHIC_DATA], [GEOGRAP…" at bounding box center [287, 227] width 334 height 61
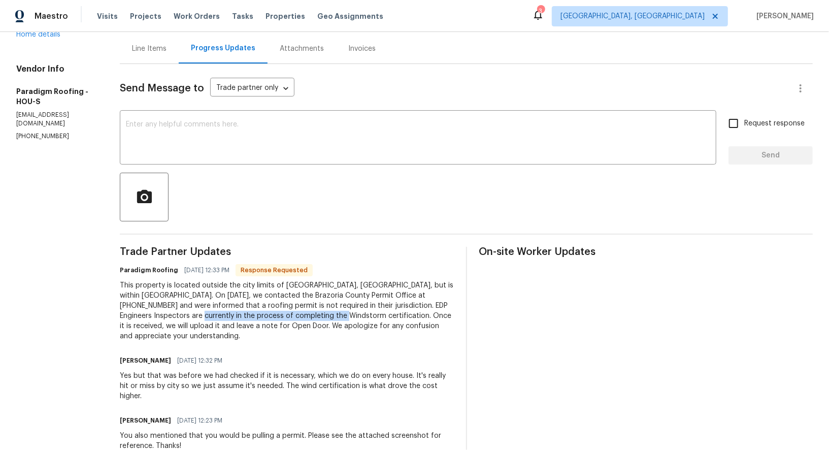
scroll to position [79, 0]
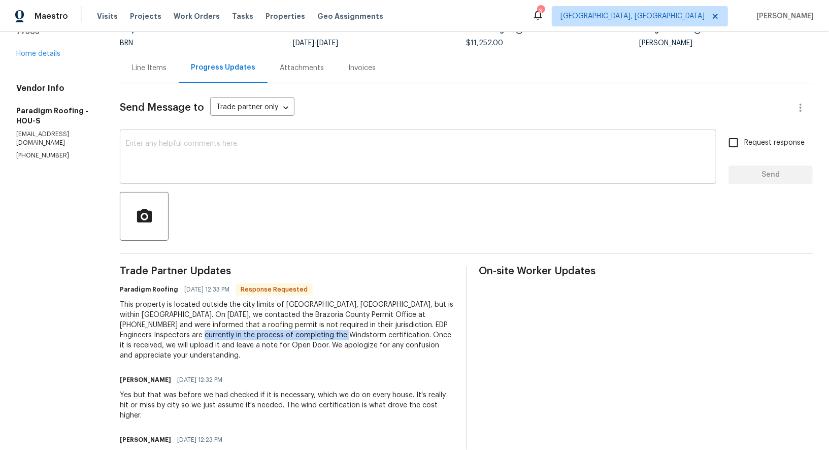
click at [209, 148] on textarea at bounding box center [418, 158] width 585 height 36
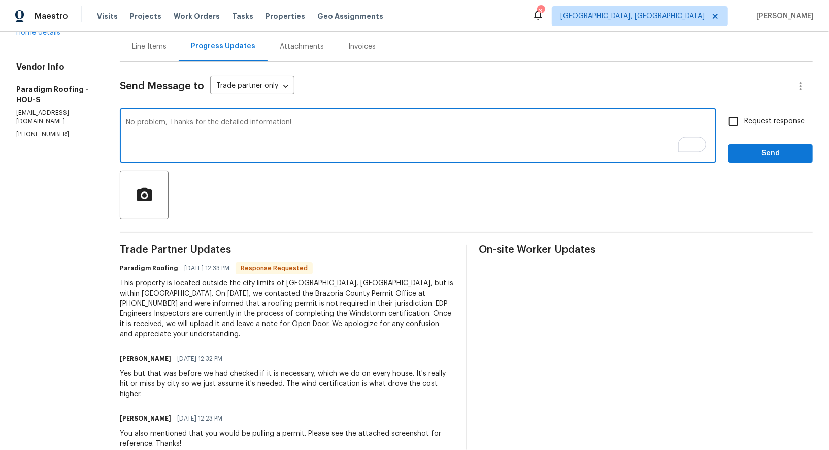
scroll to position [0, 0]
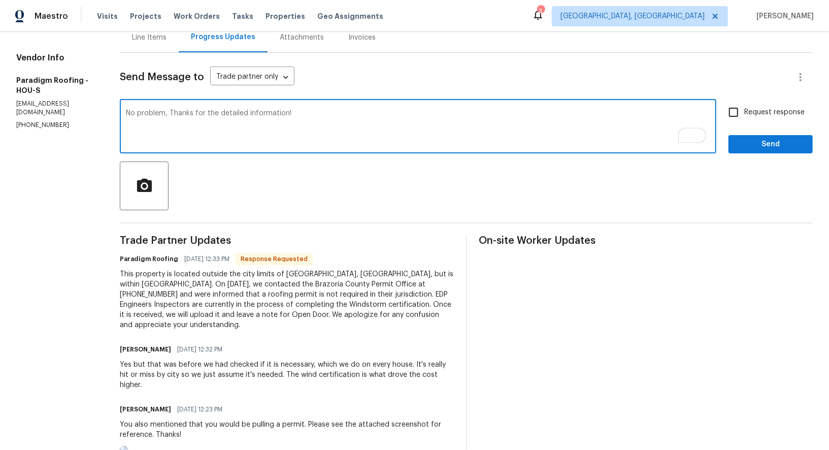
type textarea "No problem, Thanks for the detailed information!"
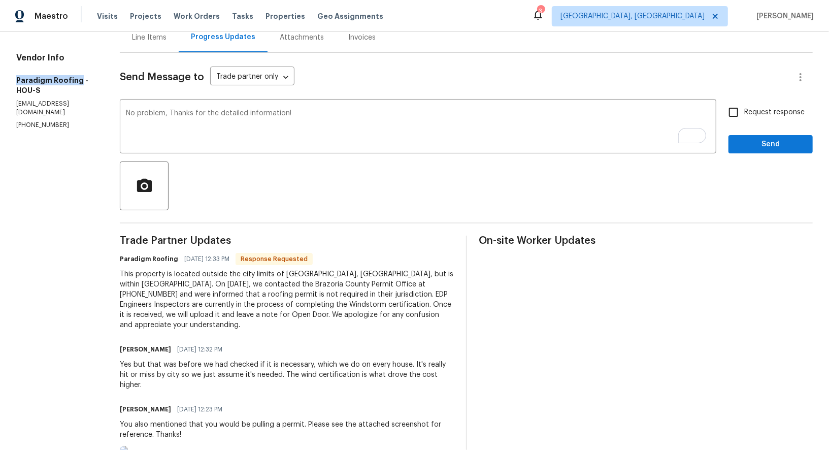
drag, startPoint x: 16, startPoint y: 72, endPoint x: 76, endPoint y: 70, distance: 60.0
click at [76, 75] on h5 "Paradigm Roofing - HOU-S" at bounding box center [55, 85] width 79 height 20
copy h5 "Paradigm Roofing"
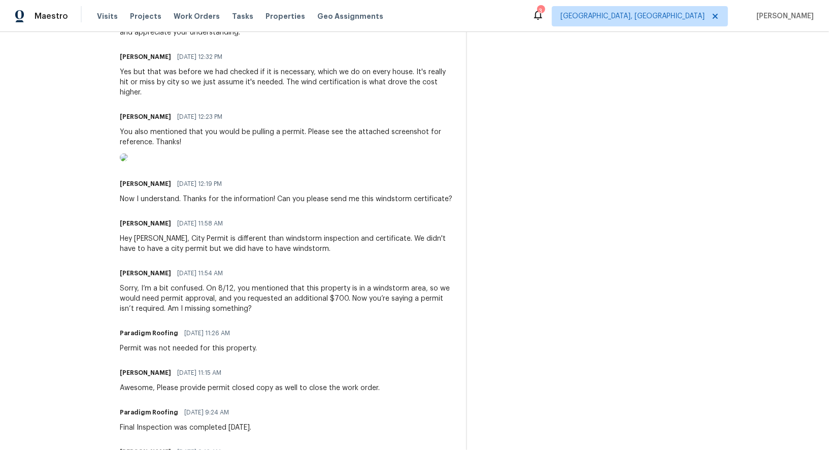
scroll to position [384, 0]
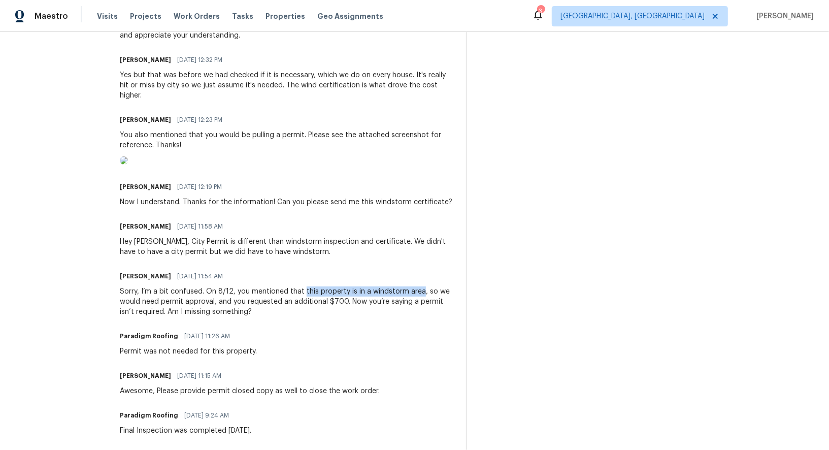
drag, startPoint x: 303, startPoint y: 312, endPoint x: 422, endPoint y: 315, distance: 118.4
click at [422, 315] on div "Sorry, I’m a bit confused. On 8/12, you mentioned that this property is in a wi…" at bounding box center [287, 301] width 334 height 30
copy div "this property is in a windstorm area"
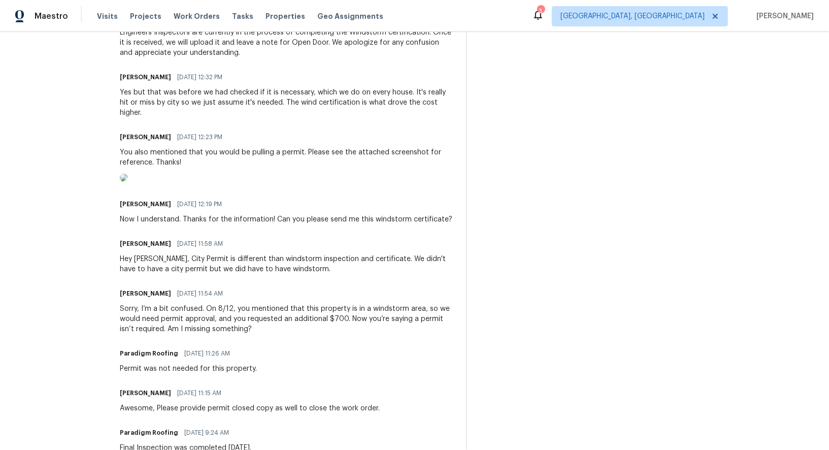
click at [287, 274] on div "Hey [PERSON_NAME], City Permit is different than windstorm inspection and certi…" at bounding box center [287, 264] width 334 height 20
drag, startPoint x: 275, startPoint y: 280, endPoint x: 346, endPoint y: 282, distance: 71.1
click at [346, 274] on div "Hey [PERSON_NAME], City Permit is different than windstorm inspection and certi…" at bounding box center [287, 264] width 334 height 20
copy div "windstorm inspection"
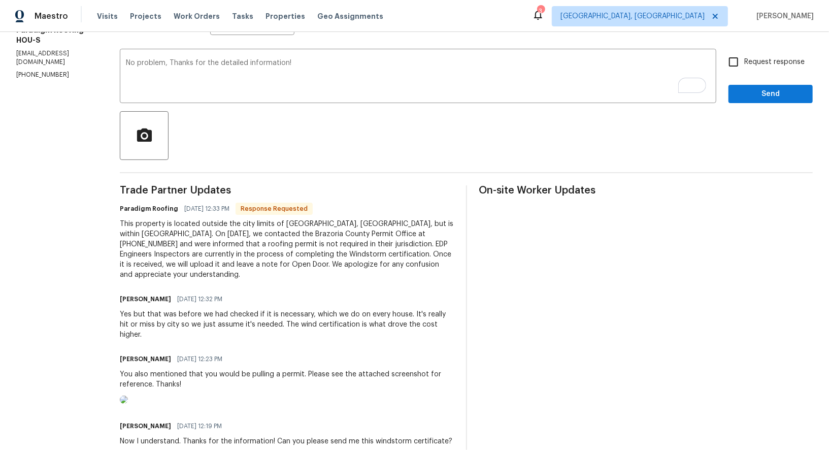
click at [212, 233] on div "This property is located outside the city limits of [GEOGRAPHIC_DATA], [GEOGRAP…" at bounding box center [287, 249] width 334 height 61
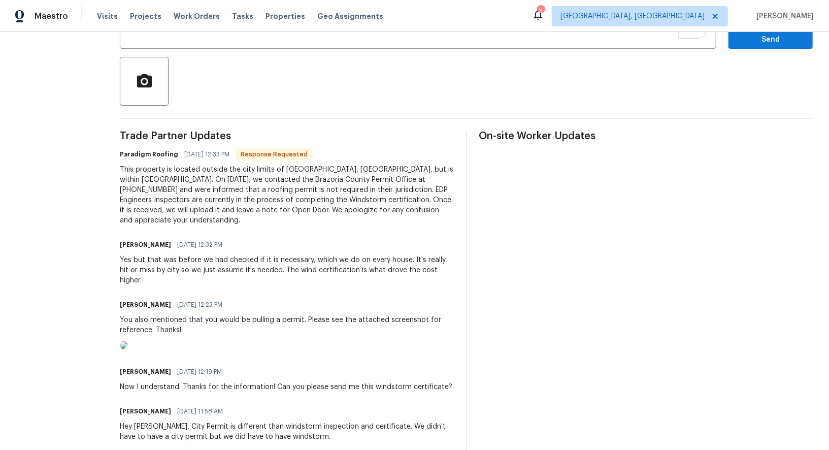
click at [255, 262] on div "Yes but that was before we had checked if it is necessary, which we do on every…" at bounding box center [287, 270] width 334 height 30
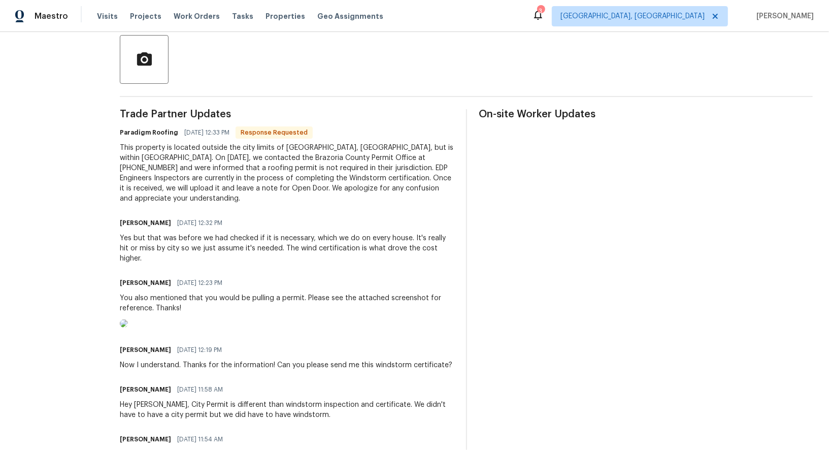
click at [215, 238] on div "Yes but that was before we had checked if it is necessary, which we do on every…" at bounding box center [287, 248] width 334 height 30
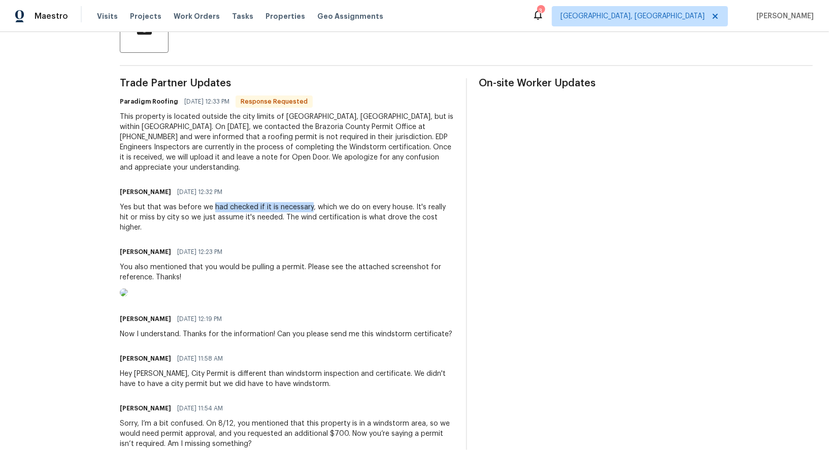
drag, startPoint x: 213, startPoint y: 196, endPoint x: 311, endPoint y: 198, distance: 98.1
click at [311, 202] on div "Yes but that was before we had checked if it is necessary, which we do on every…" at bounding box center [287, 217] width 334 height 30
copy div "had checked if it is necessary"
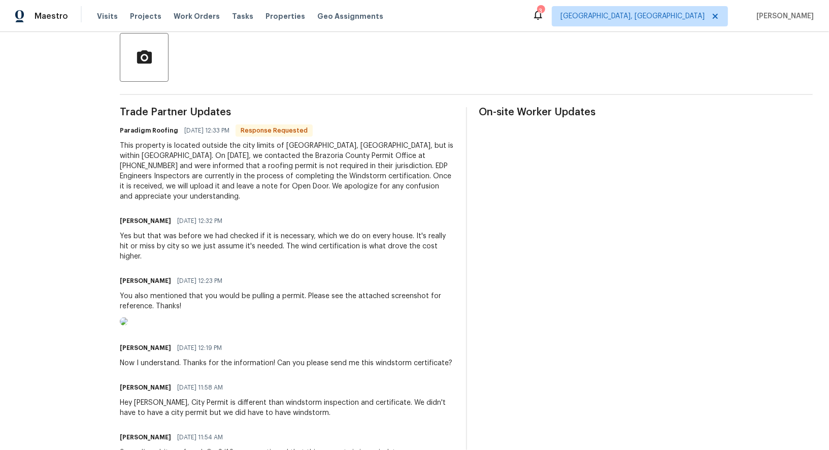
click at [326, 182] on div "This property is located outside the city limits of [GEOGRAPHIC_DATA], [GEOGRAP…" at bounding box center [287, 171] width 334 height 61
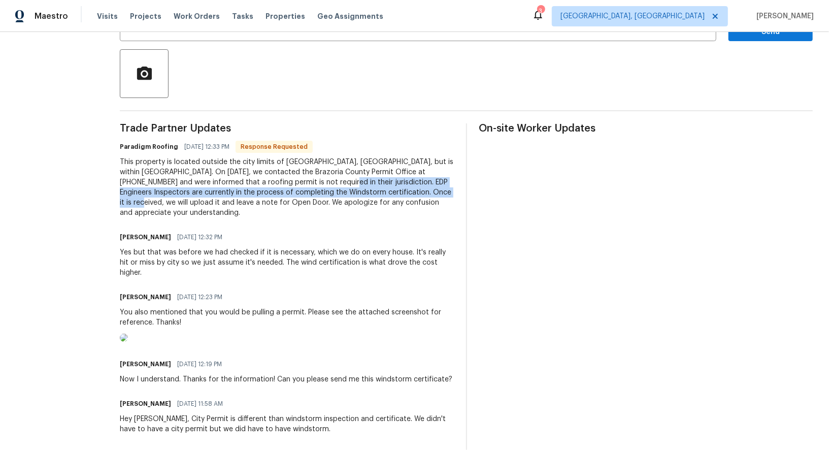
drag, startPoint x: 293, startPoint y: 182, endPoint x: 416, endPoint y: 189, distance: 123.1
click at [416, 189] on div "This property is located outside the city limits of [GEOGRAPHIC_DATA], [GEOGRAP…" at bounding box center [287, 187] width 334 height 61
copy div "EDP Engineers Inspectors are currently in the process of completing the Windsto…"
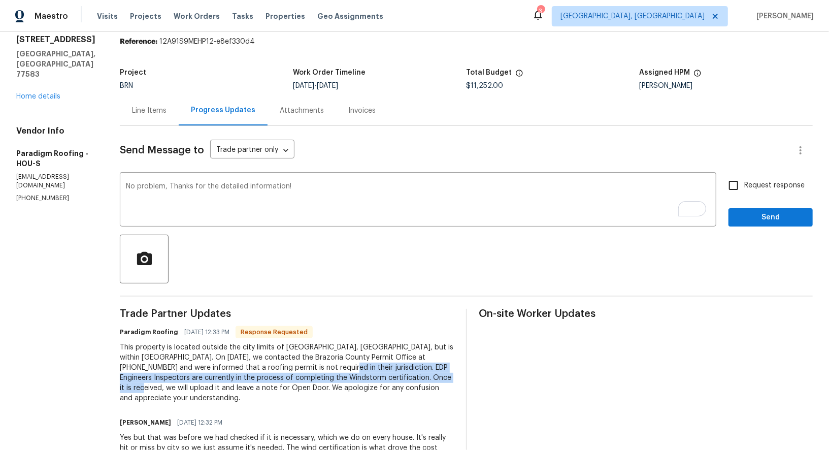
click at [726, 188] on input "Request response" at bounding box center [733, 185] width 21 height 21
checkbox input "true"
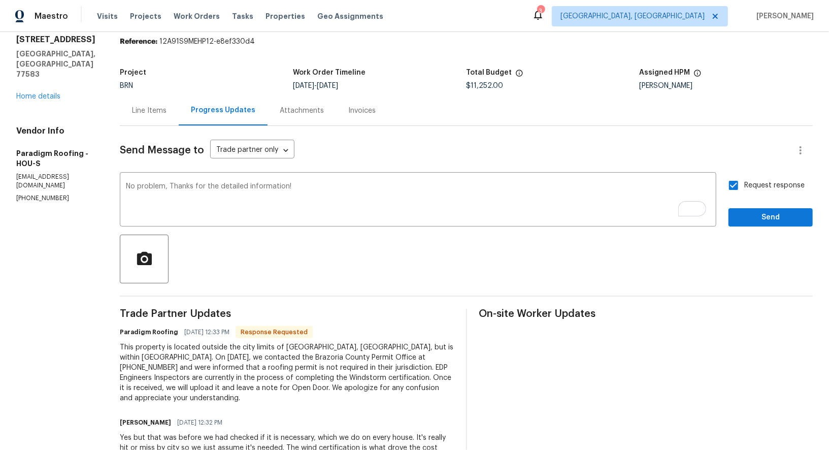
click at [745, 204] on div "Request response Send" at bounding box center [771, 201] width 84 height 52
click at [745, 210] on button "Send" at bounding box center [771, 217] width 84 height 19
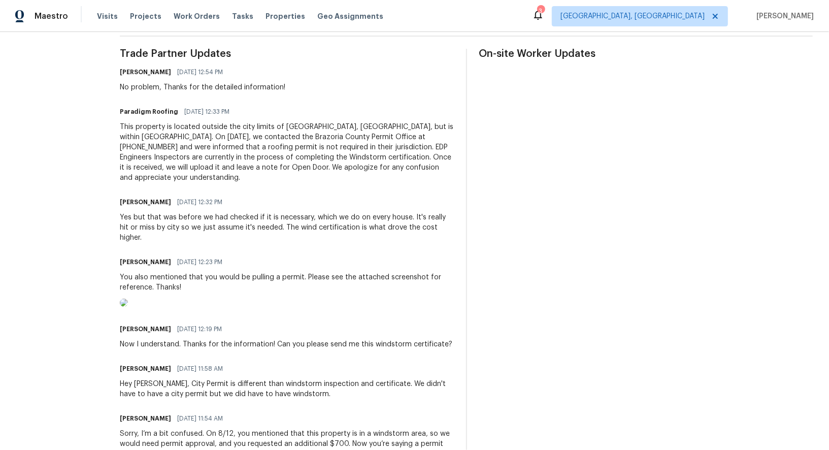
scroll to position [292, 0]
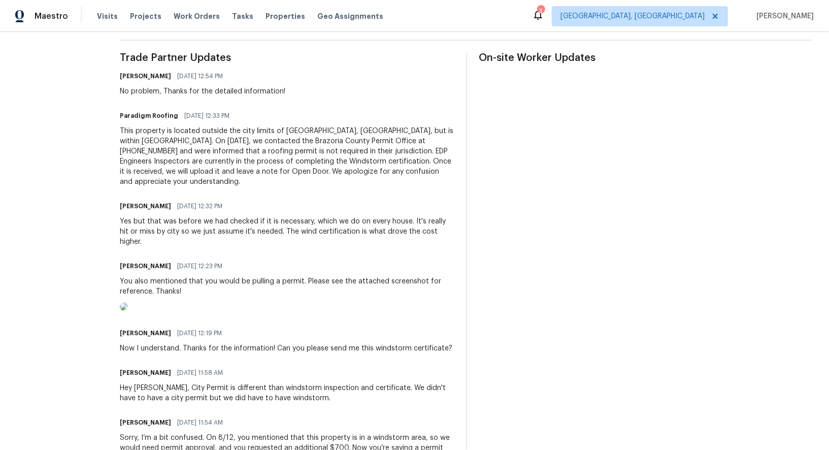
click at [239, 216] on div "Yes but that was before we had checked if it is necessary, which we do on every…" at bounding box center [287, 231] width 334 height 30
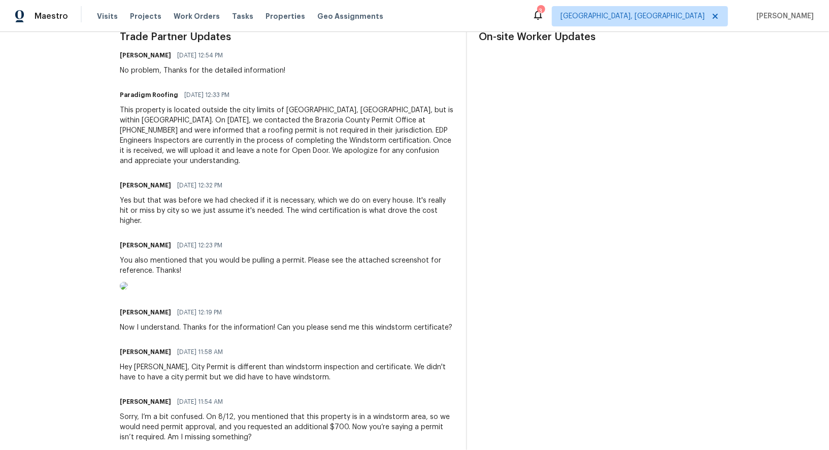
scroll to position [304, 0]
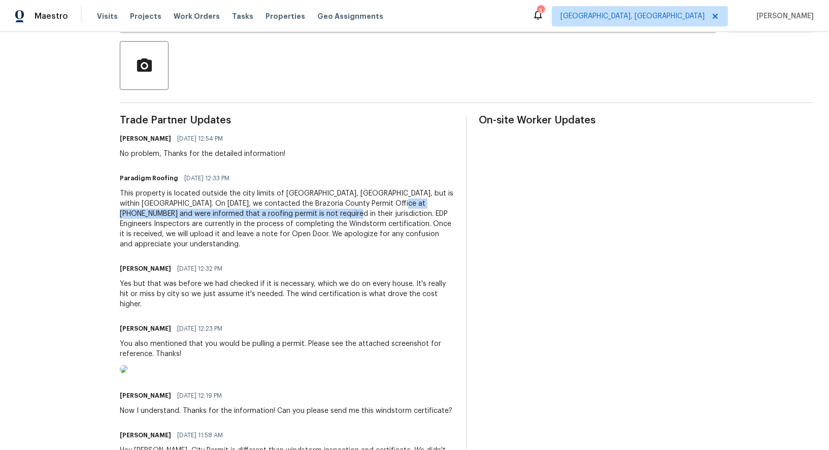
drag, startPoint x: 388, startPoint y: 204, endPoint x: 294, endPoint y: 217, distance: 94.3
click at [294, 217] on div "This property is located outside the city limits of Rosharon, TX, but is within…" at bounding box center [287, 218] width 334 height 61
copy div "were informed that a roofing permit is not required in their jurisdiction."
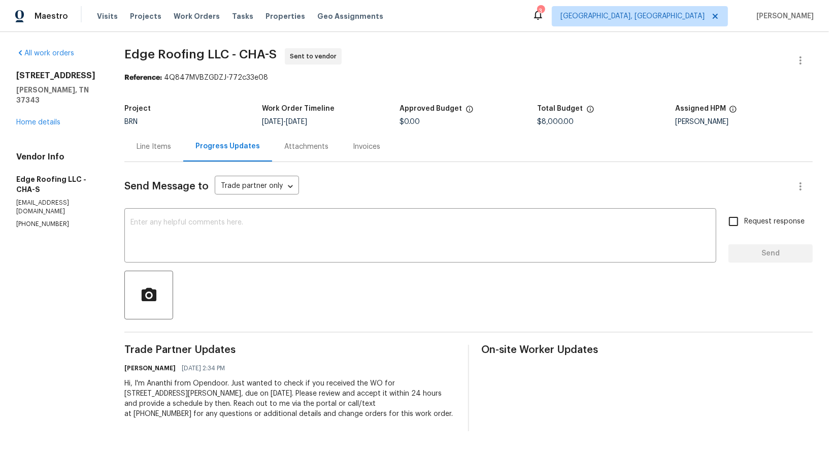
click at [147, 164] on div "Send Message to Trade partner only Trade partner only ​ x ​ Request response Se…" at bounding box center [468, 296] width 689 height 269
click at [149, 150] on div "Line Items" at bounding box center [154, 147] width 35 height 10
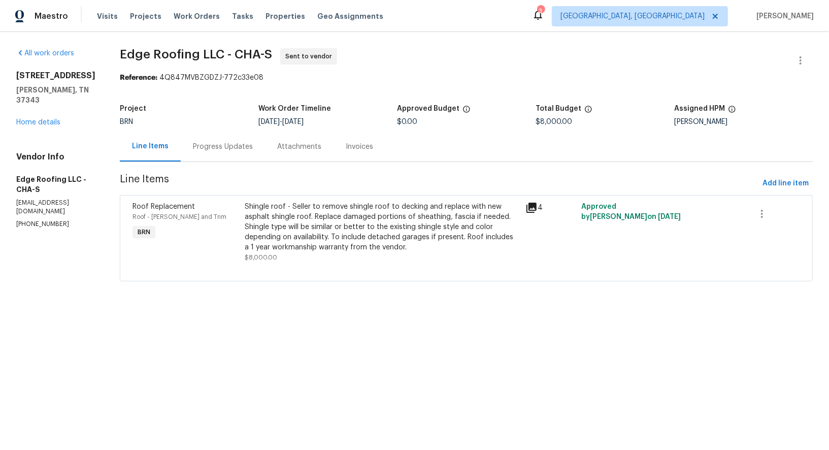
click at [232, 144] on div "Progress Updates" at bounding box center [223, 147] width 60 height 10
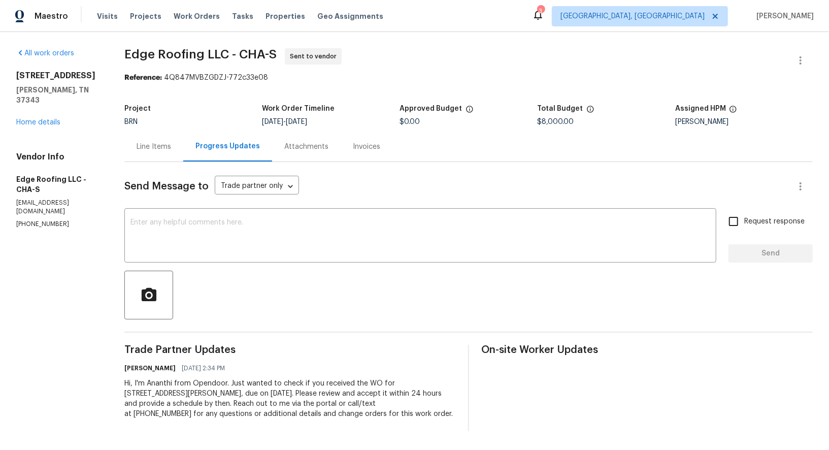
click at [160, 147] on div "Line Items" at bounding box center [154, 147] width 35 height 10
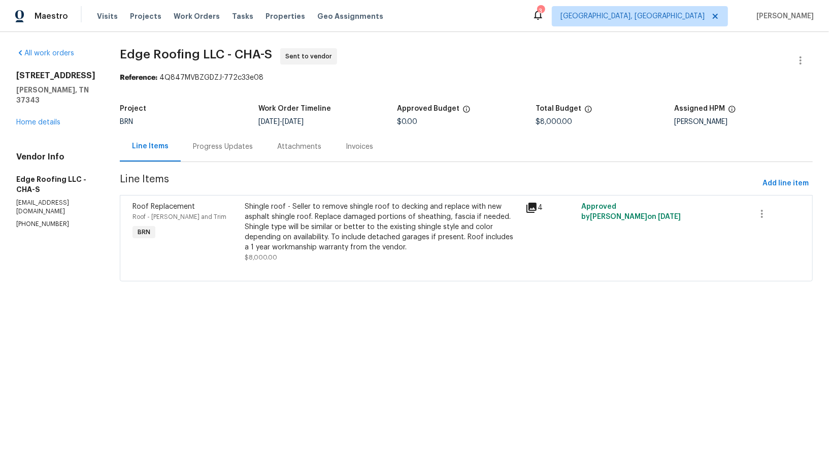
click at [193, 151] on div "Progress Updates" at bounding box center [223, 147] width 60 height 10
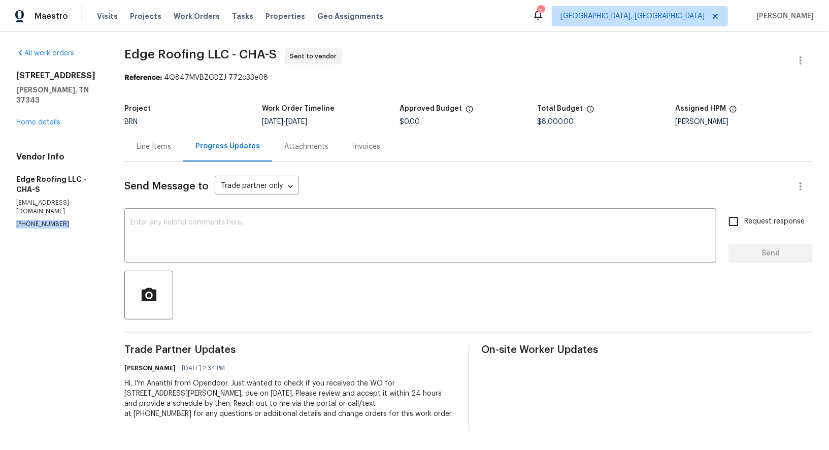
drag, startPoint x: 70, startPoint y: 211, endPoint x: 0, endPoint y: 209, distance: 70.1
click at [0, 209] on div "All work orders 8127 Blue Spruce Dr Hixson, TN 37343 Home details Vendor Info E…" at bounding box center [414, 239] width 829 height 415
copy p "(231) 740-4794"
click at [73, 182] on h5 "Edge Roofing LLC - CHA-S" at bounding box center [58, 184] width 84 height 20
drag, startPoint x: 71, startPoint y: 210, endPoint x: 0, endPoint y: 212, distance: 70.6
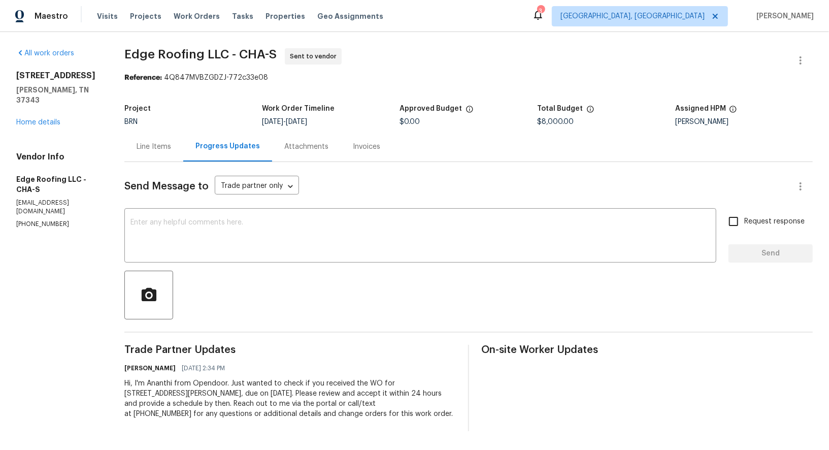
click at [0, 211] on div "All work orders 8127 Blue Spruce Dr Hixson, TN 37343 Home details Vendor Info E…" at bounding box center [414, 239] width 829 height 415
drag, startPoint x: 70, startPoint y: 202, endPoint x: 0, endPoint y: 202, distance: 69.6
click at [0, 202] on div "All work orders 8127 Blue Spruce Dr Hixson, TN 37343 Home details Vendor Info E…" at bounding box center [414, 239] width 829 height 415
copy p "(231) 740-4794"
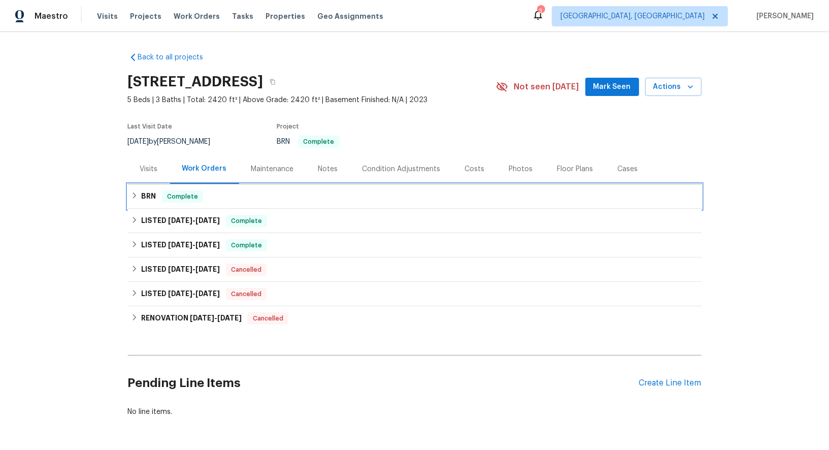
click at [148, 186] on div "BRN Complete" at bounding box center [415, 196] width 574 height 24
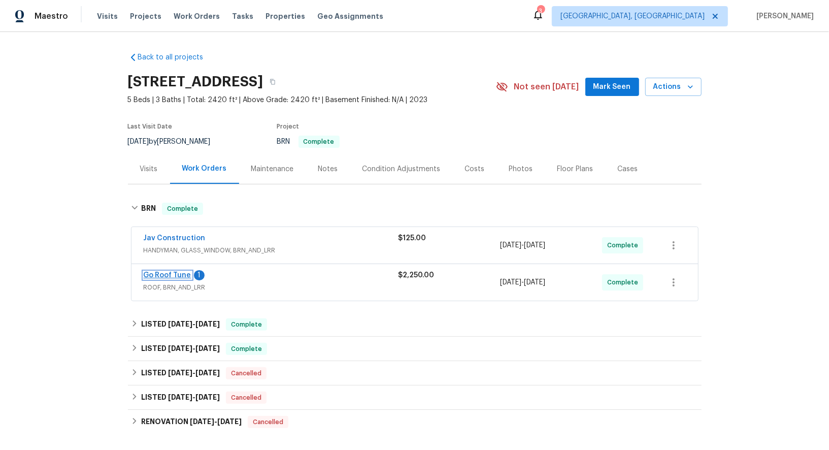
click at [179, 274] on link "Go Roof Tune" at bounding box center [168, 275] width 48 height 7
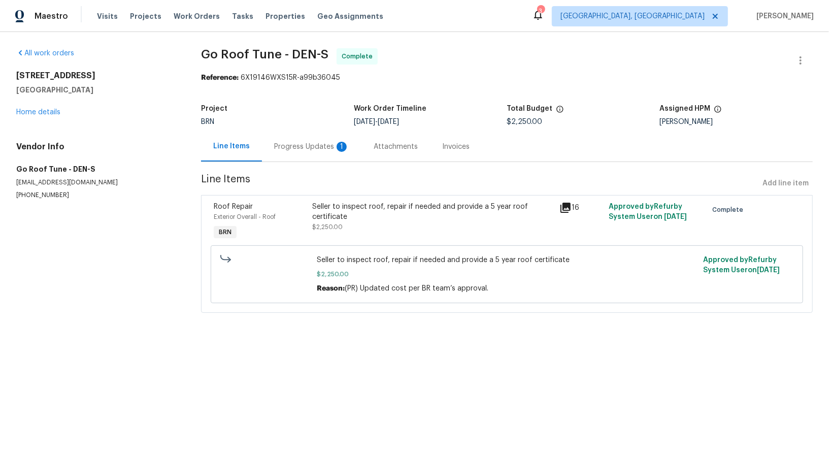
click at [283, 142] on div "Progress Updates 1" at bounding box center [311, 147] width 75 height 10
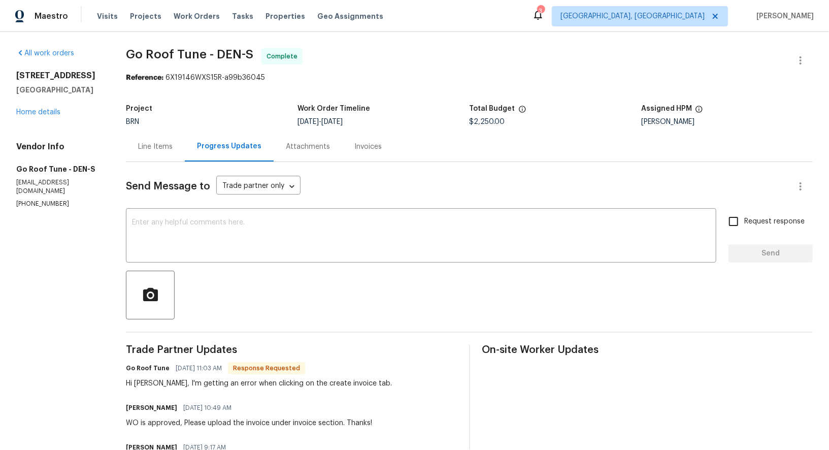
click at [371, 152] on div "Invoices" at bounding box center [368, 147] width 52 height 30
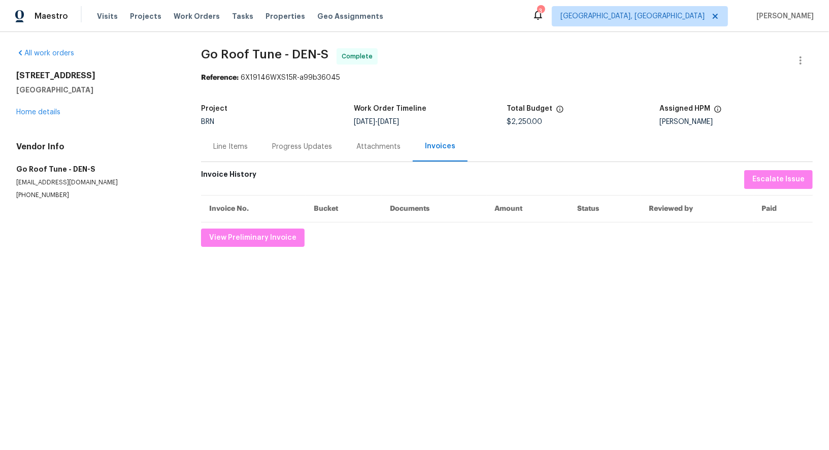
click at [296, 144] on div "Progress Updates" at bounding box center [302, 147] width 60 height 10
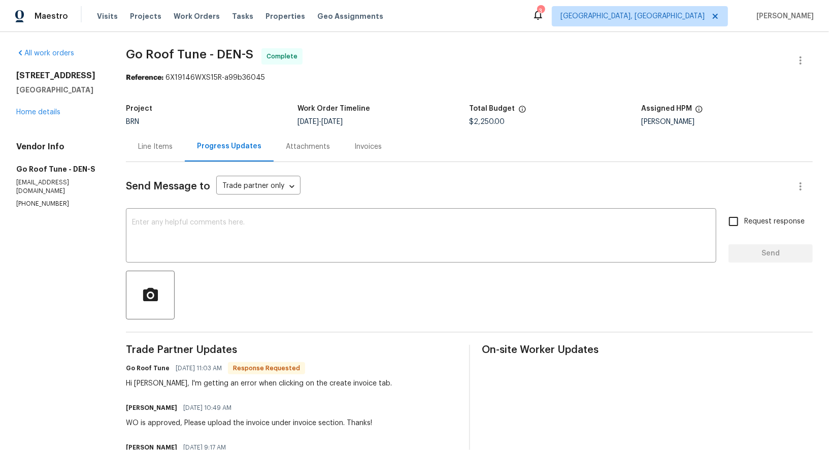
click at [372, 148] on div "Invoices" at bounding box center [368, 147] width 27 height 10
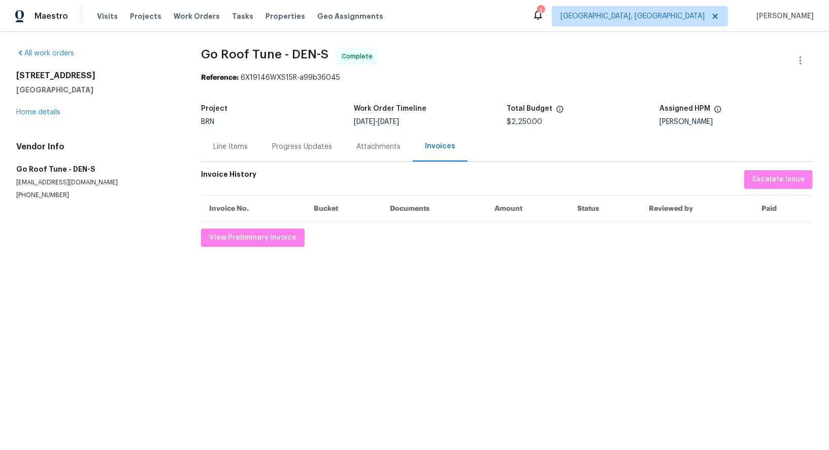
click at [266, 148] on div "Progress Updates" at bounding box center [302, 147] width 84 height 30
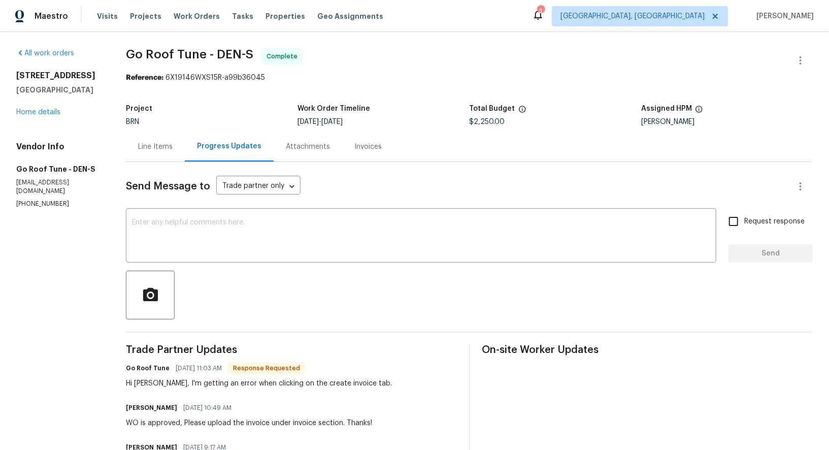
click at [62, 200] on p "(951) 782-0336" at bounding box center [58, 204] width 85 height 9
drag, startPoint x: 62, startPoint y: 196, endPoint x: 5, endPoint y: 197, distance: 56.9
click at [170, 158] on div "Line Items" at bounding box center [155, 147] width 59 height 30
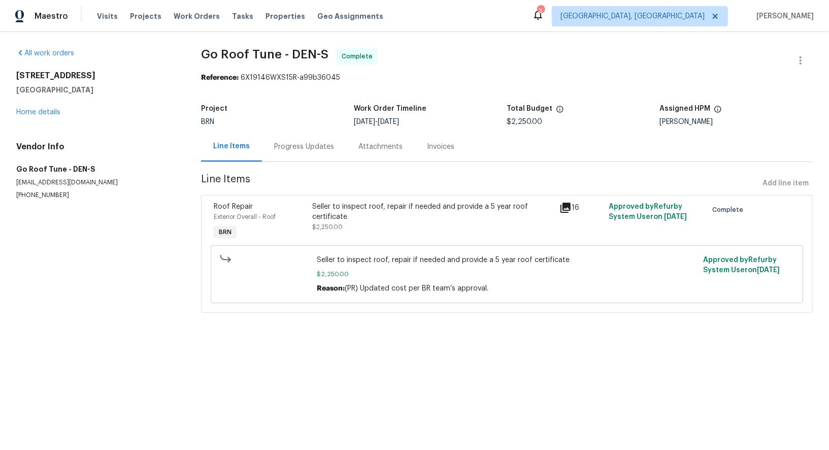
click at [297, 152] on div "Progress Updates" at bounding box center [304, 147] width 84 height 30
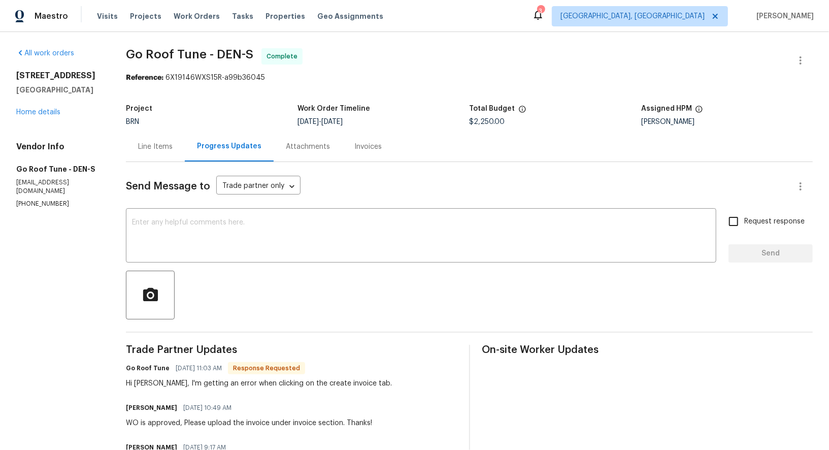
scroll to position [57, 0]
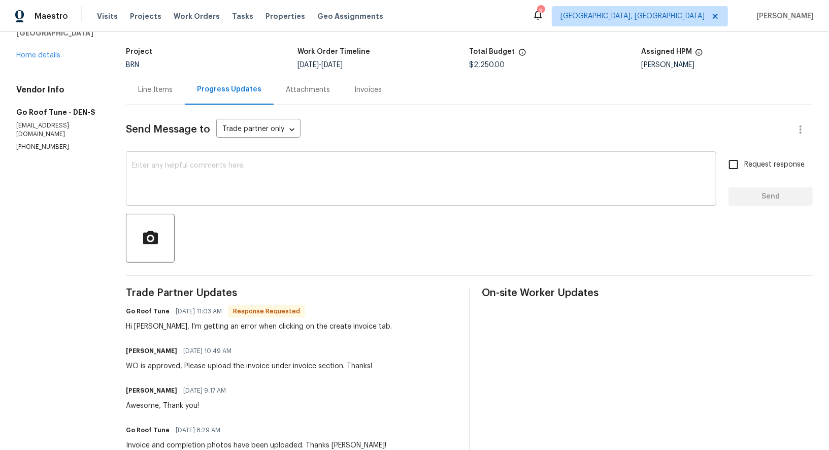
click at [191, 179] on textarea at bounding box center [421, 180] width 579 height 36
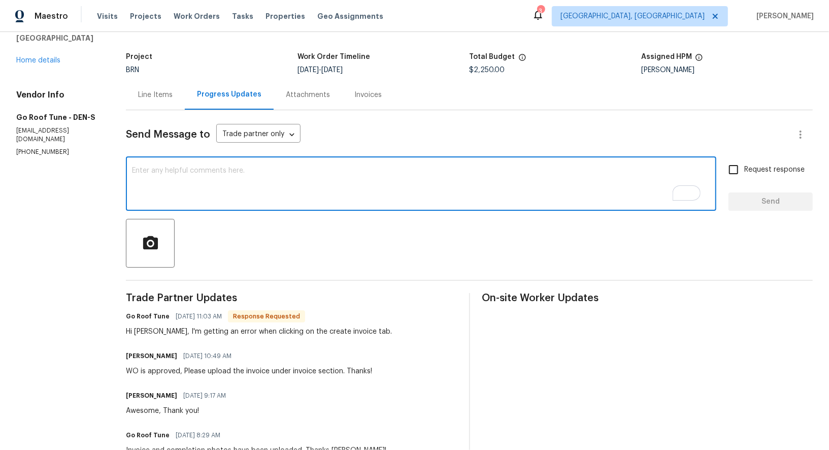
scroll to position [44, 0]
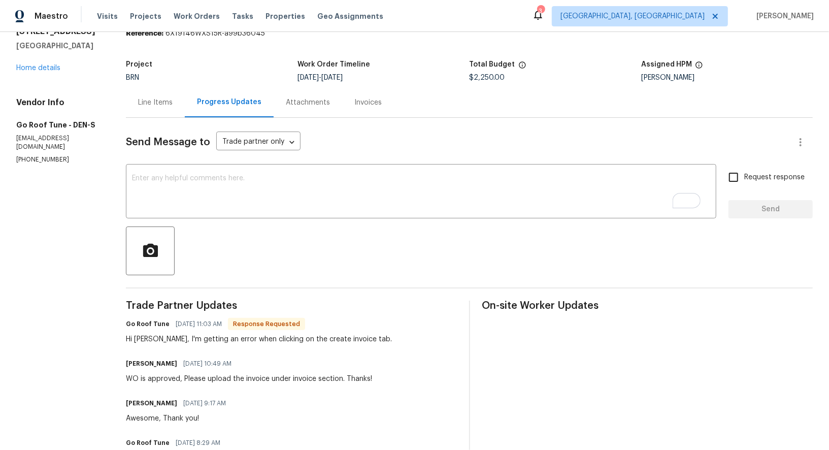
click at [162, 107] on div "Line Items" at bounding box center [155, 102] width 59 height 30
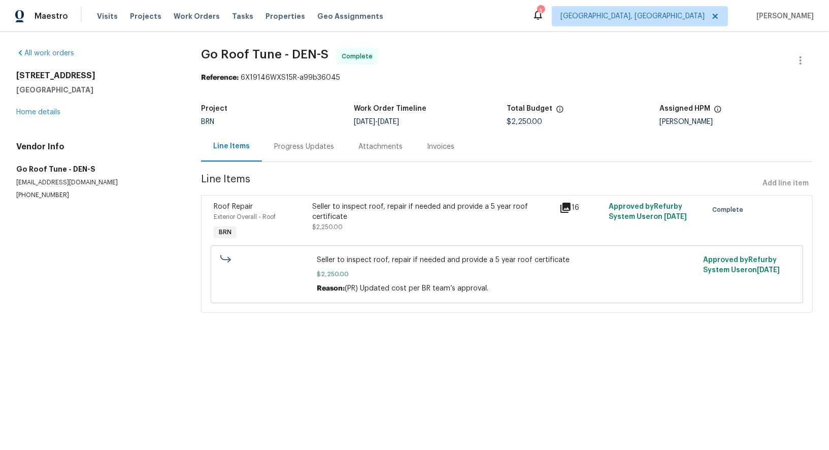
click at [309, 150] on div "Progress Updates" at bounding box center [304, 147] width 60 height 10
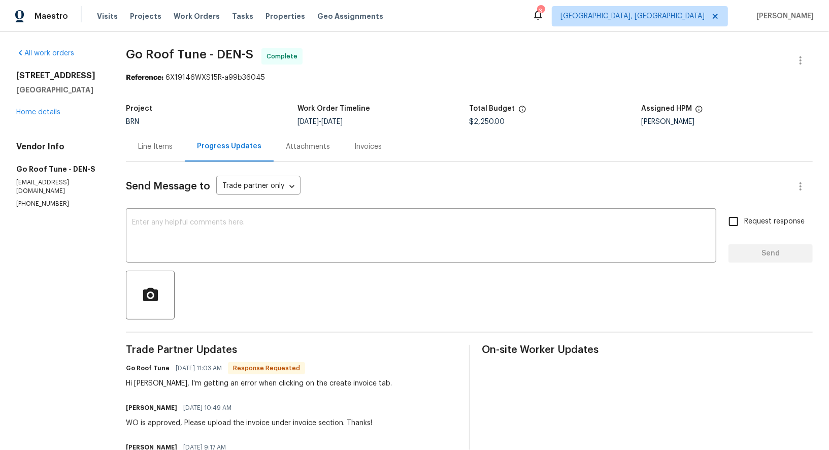
click at [177, 152] on div "Line Items" at bounding box center [155, 147] width 59 height 30
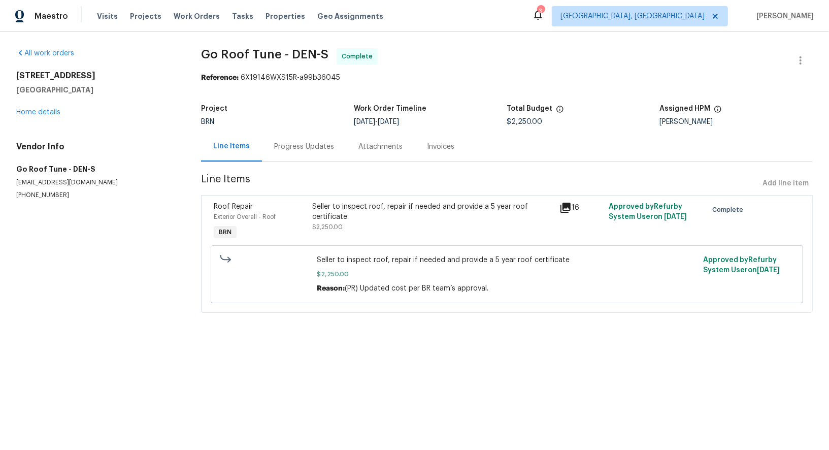
click at [288, 141] on div "Progress Updates" at bounding box center [304, 147] width 84 height 30
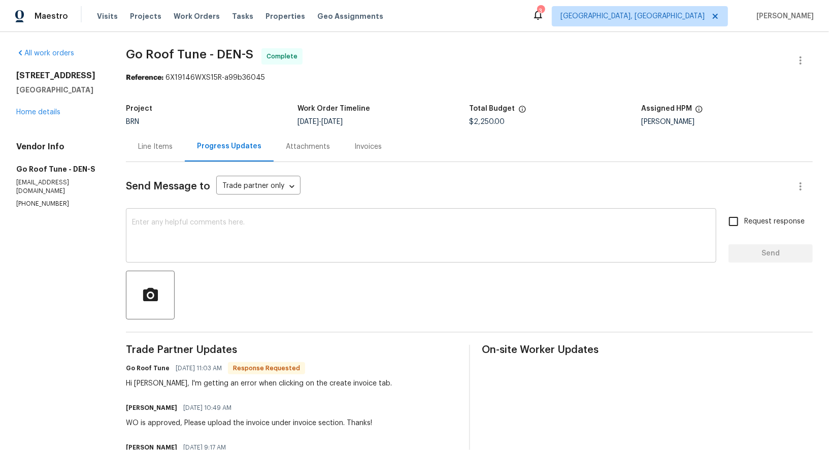
click at [203, 239] on textarea at bounding box center [421, 237] width 579 height 36
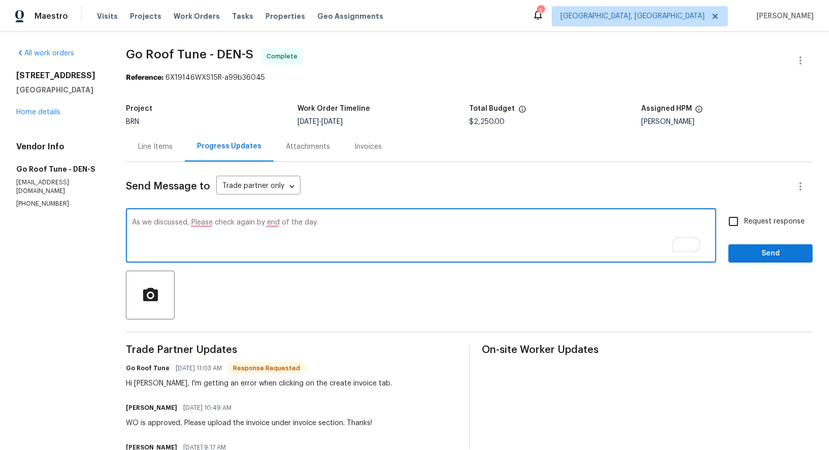
click at [208, 224] on textarea "As we discussed, Please check again by end of the day." at bounding box center [421, 237] width 579 height 36
click at [285, 224] on textarea "As we discussed, please check again by end of the day." at bounding box center [421, 237] width 579 height 36
click at [360, 222] on textarea "As we discussed, please check again by end of the day." at bounding box center [421, 237] width 579 height 36
type textarea "As we discussed, please check again by the end of the day. Let's wait until tom…"
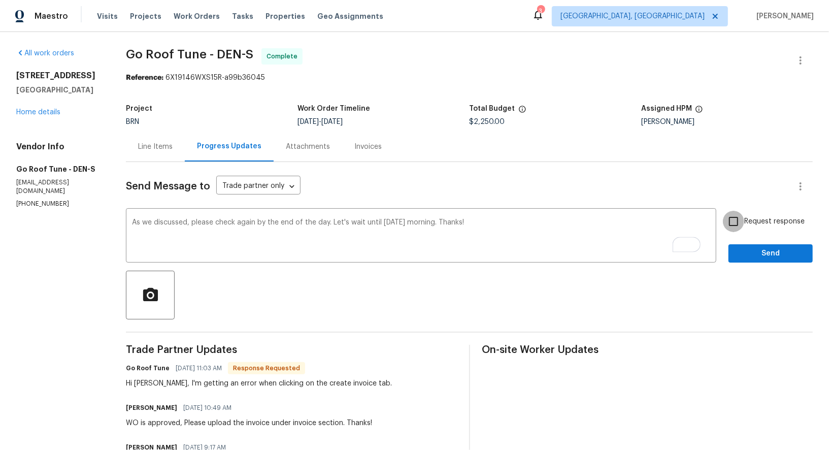
click at [738, 224] on input "Request response" at bounding box center [733, 221] width 21 height 21
checkbox input "true"
click at [757, 249] on span "Send" at bounding box center [771, 253] width 68 height 13
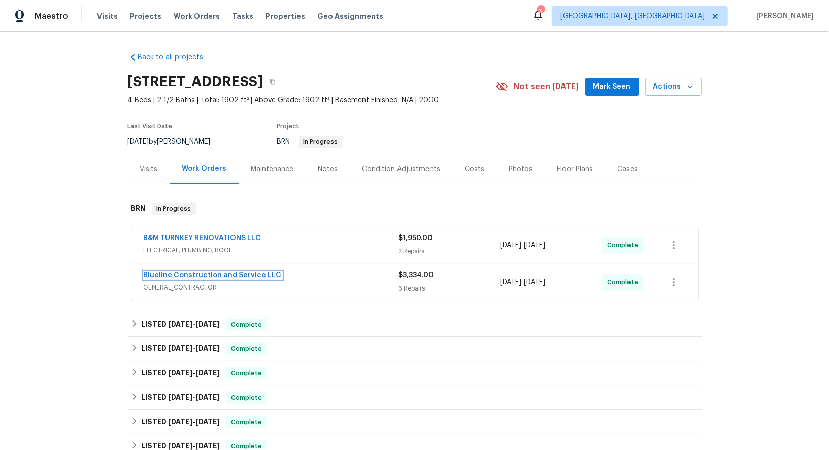
click at [201, 272] on link "Blueline Construction and Service LLC" at bounding box center [213, 275] width 138 height 7
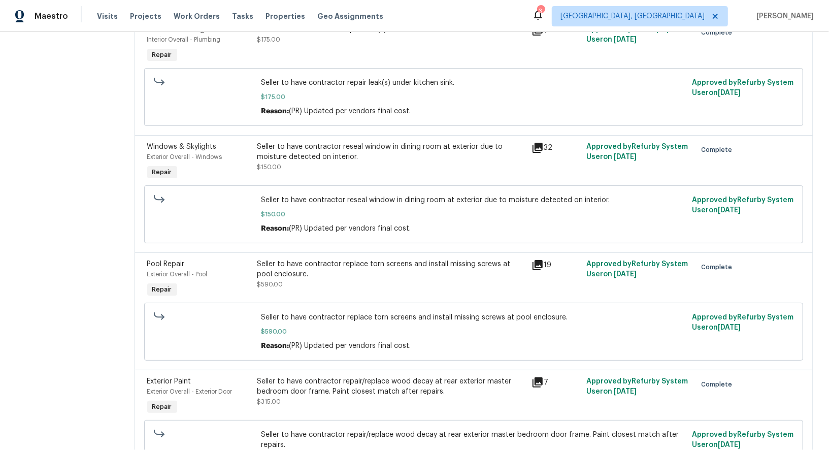
scroll to position [490, 0]
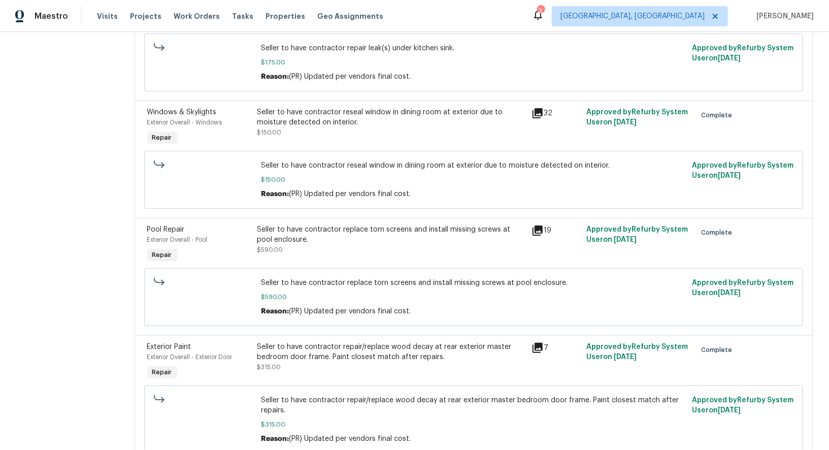
click at [329, 242] on div "Seller to have contractor replace torn screens and install missing screws at po…" at bounding box center [391, 239] width 269 height 30
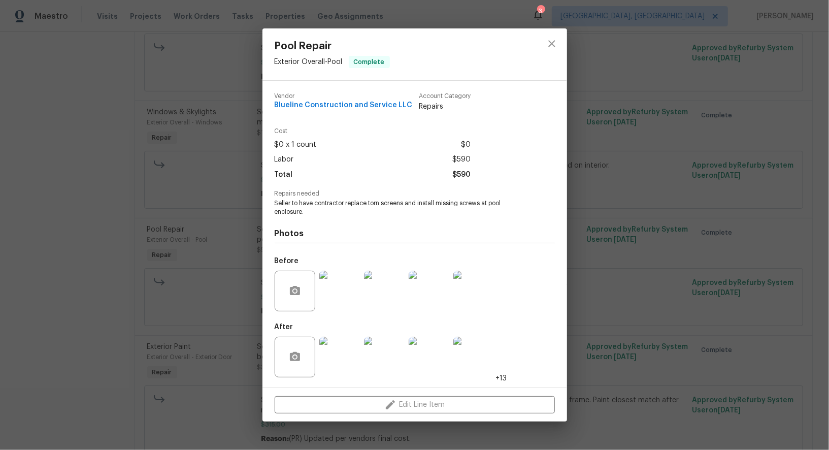
click at [223, 327] on div "Pool Repair Exterior Overall - Pool Complete Vendor Blueline Construction and S…" at bounding box center [414, 225] width 829 height 450
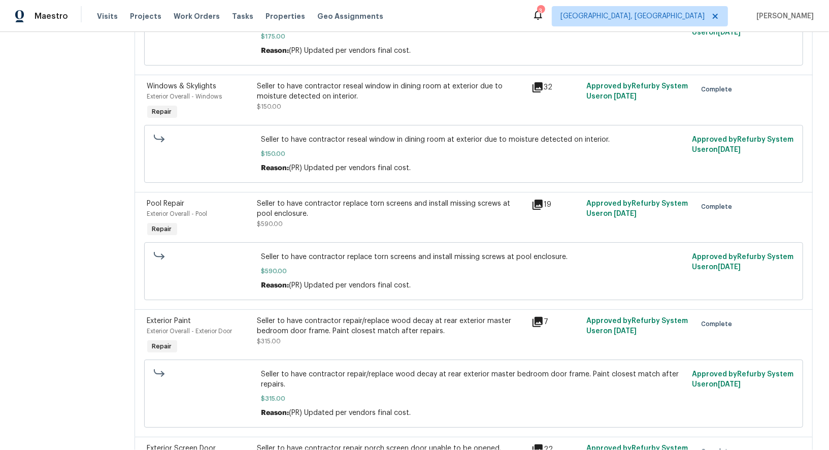
scroll to position [541, 0]
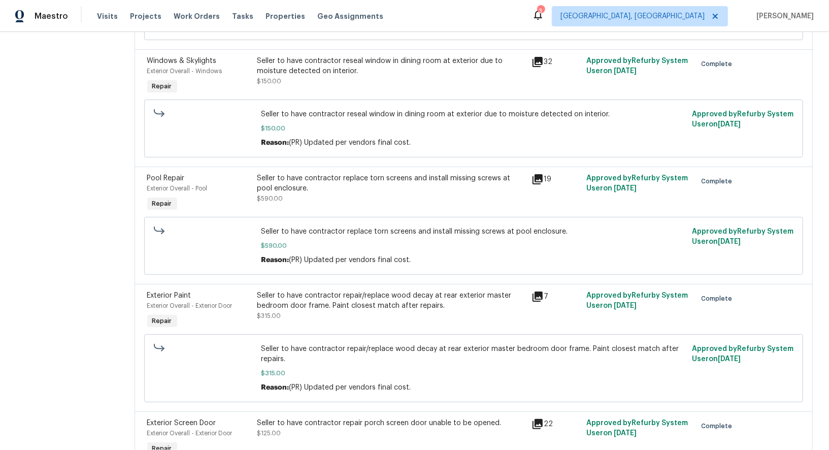
click at [335, 307] on div "Seller to have contractor repair/replace wood decay at rear exterior master bed…" at bounding box center [391, 306] width 269 height 30
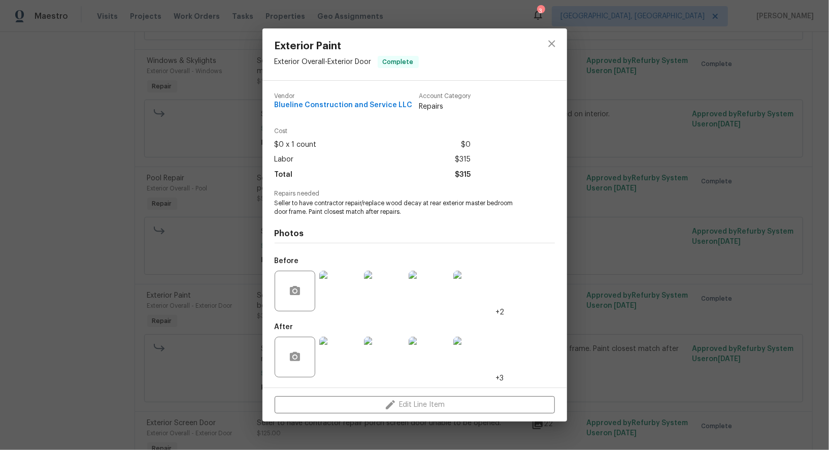
click at [253, 260] on div "Exterior Paint Exterior Overall - Exterior Door Complete Vendor Blueline Constr…" at bounding box center [414, 225] width 829 height 450
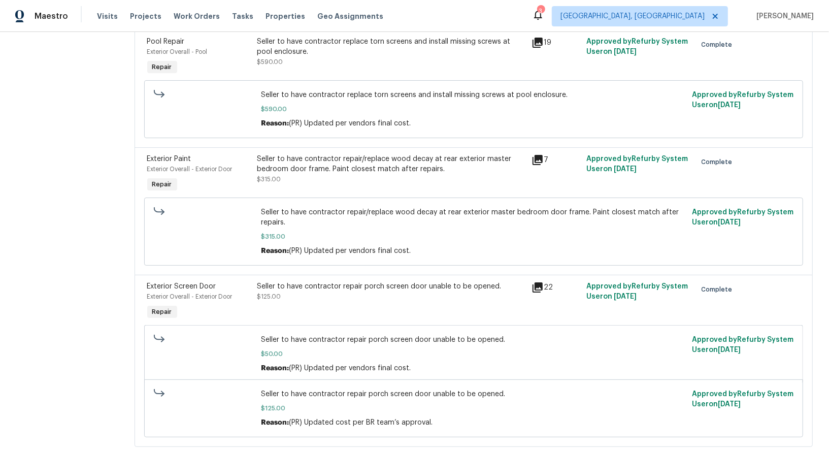
scroll to position [691, 0]
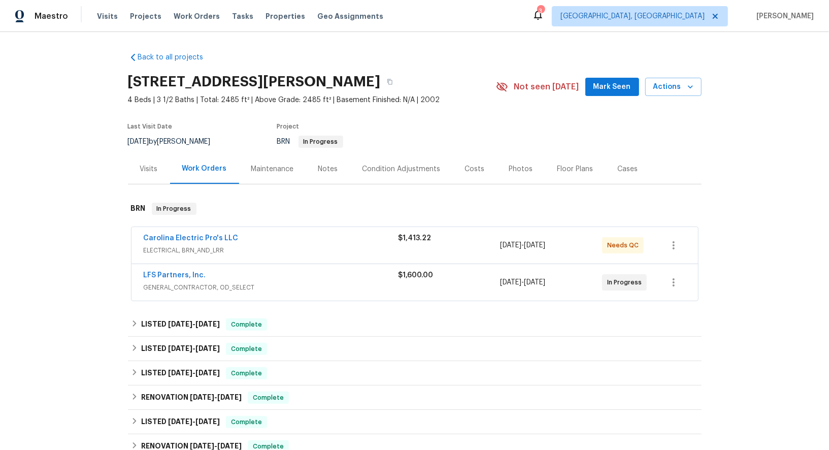
click at [183, 270] on span "LFS Partners, Inc." at bounding box center [175, 275] width 62 height 10
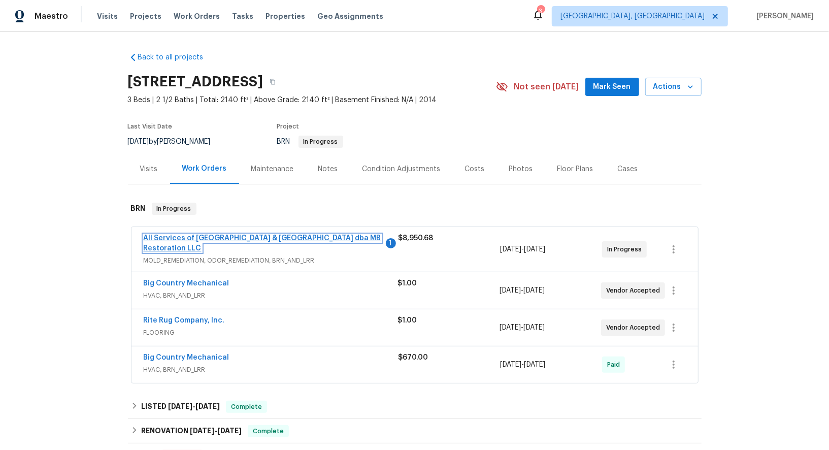
click at [177, 244] on link "All Services of [GEOGRAPHIC_DATA] & [GEOGRAPHIC_DATA] dba MB Restoration LLC" at bounding box center [263, 243] width 238 height 17
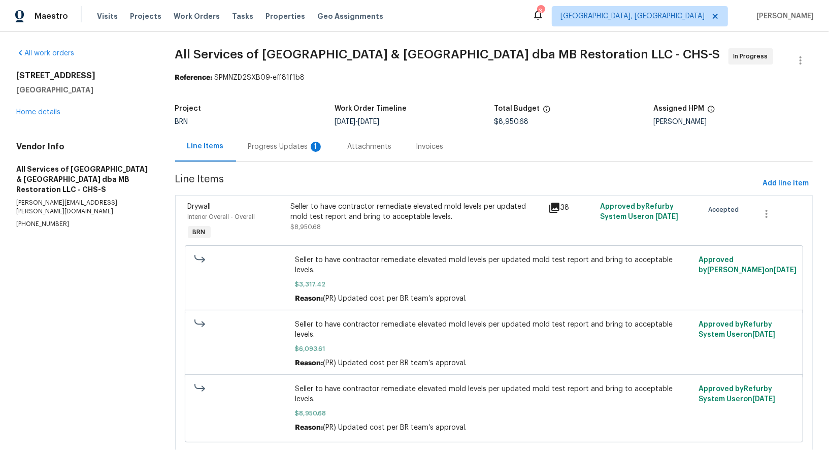
click at [274, 144] on div "Progress Updates 1" at bounding box center [285, 147] width 75 height 10
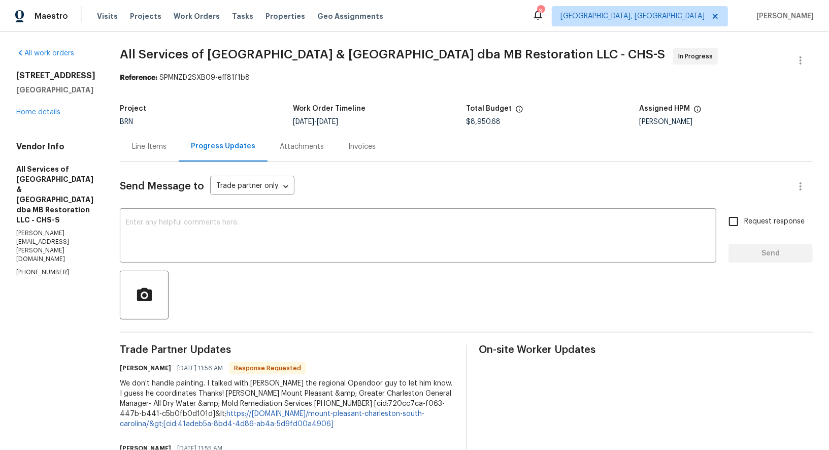
scroll to position [21, 0]
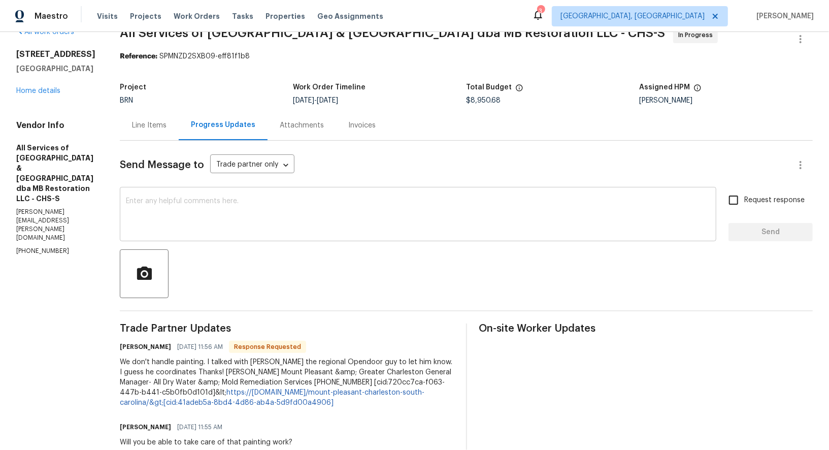
click at [228, 228] on textarea at bounding box center [418, 216] width 585 height 36
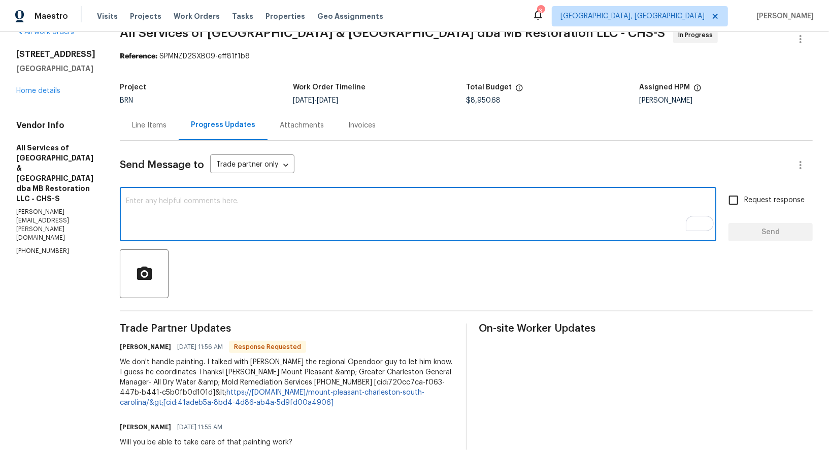
scroll to position [0, 0]
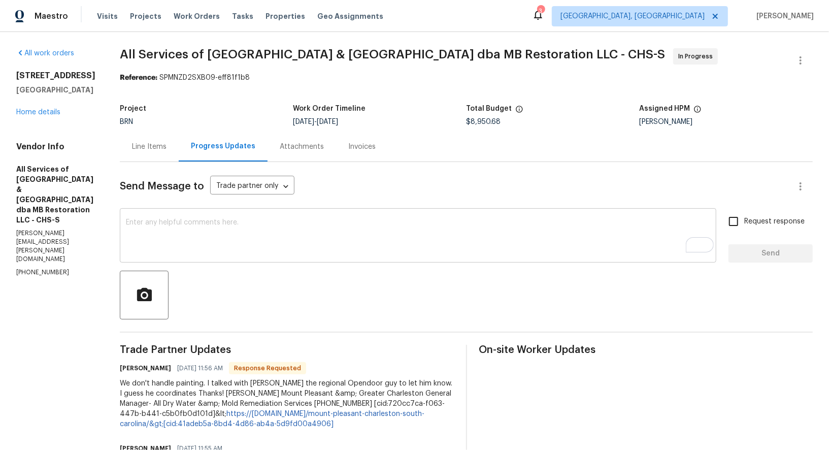
click at [226, 256] on div "x ​" at bounding box center [418, 237] width 597 height 52
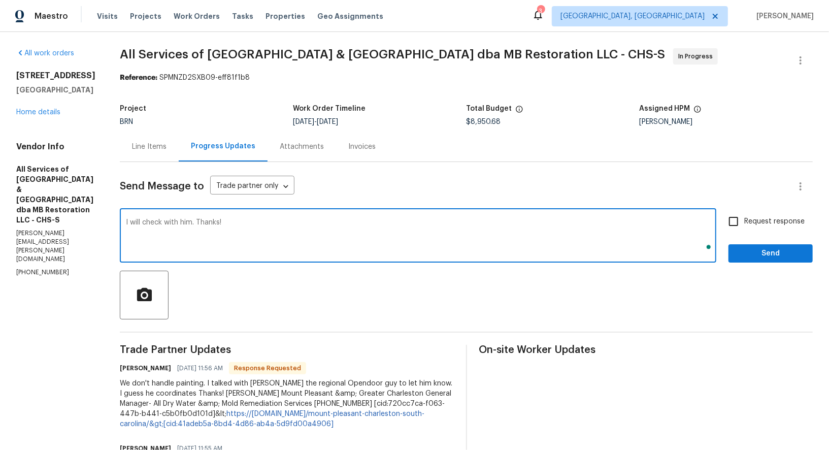
type textarea "I will check with him. Thanks!"
click at [746, 220] on span "Request response" at bounding box center [775, 221] width 60 height 11
click at [745, 220] on input "Request response" at bounding box center [733, 221] width 21 height 21
checkbox input "true"
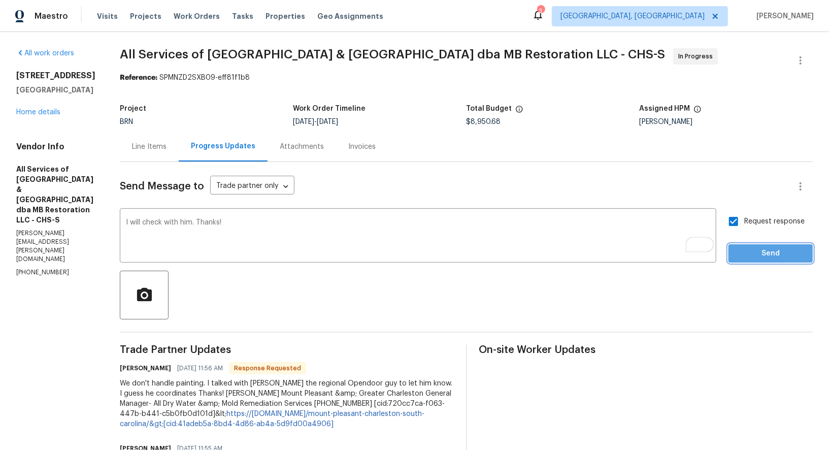
click at [758, 262] on button "Send" at bounding box center [771, 253] width 84 height 19
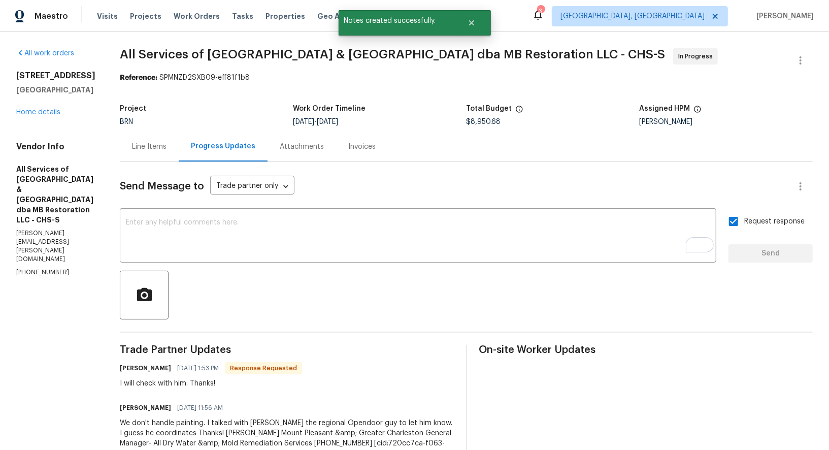
click at [157, 143] on div "Line Items" at bounding box center [149, 147] width 35 height 10
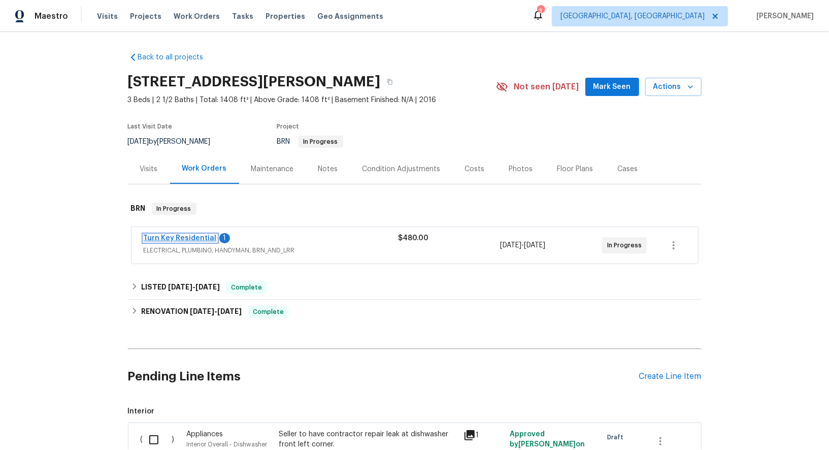
click at [185, 239] on link "Turn Key Residential" at bounding box center [180, 238] width 73 height 7
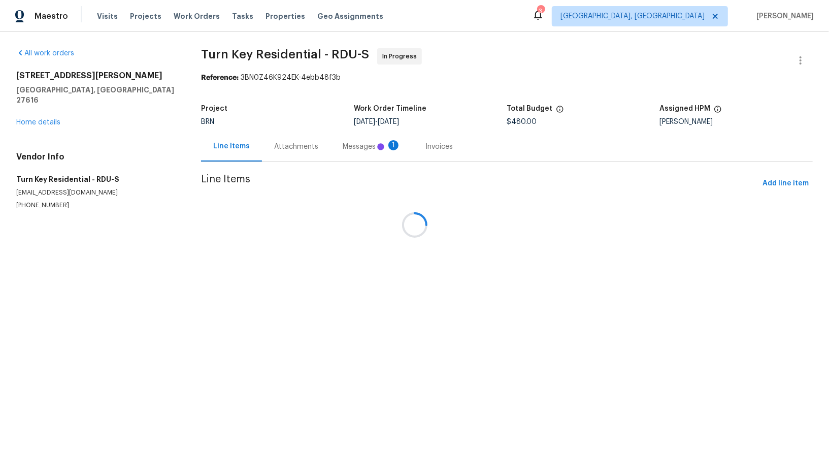
click at [280, 149] on div at bounding box center [414, 225] width 829 height 450
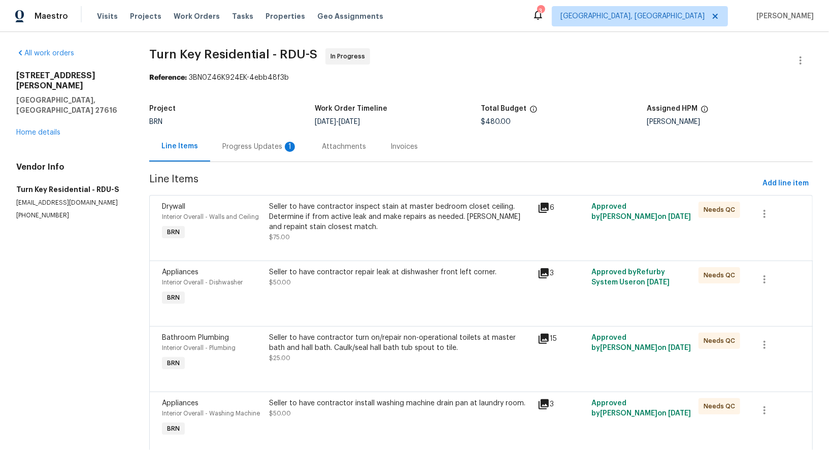
click at [280, 149] on div "Progress Updates 1" at bounding box center [259, 147] width 75 height 10
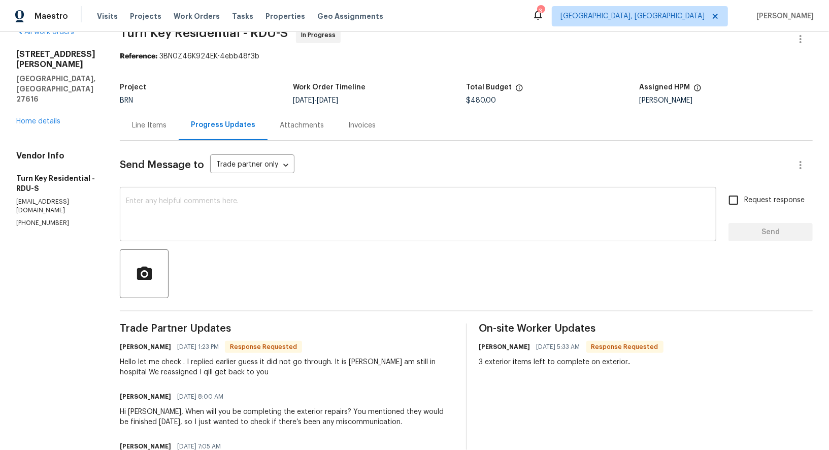
click at [269, 214] on textarea at bounding box center [418, 216] width 585 height 36
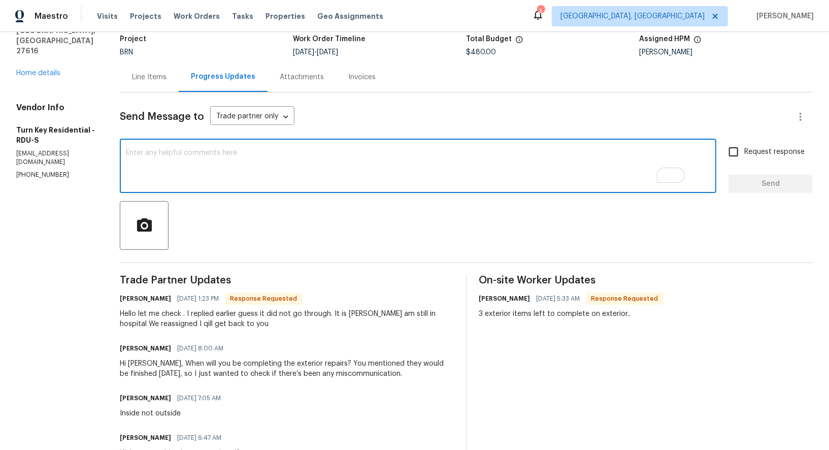
scroll to position [65, 0]
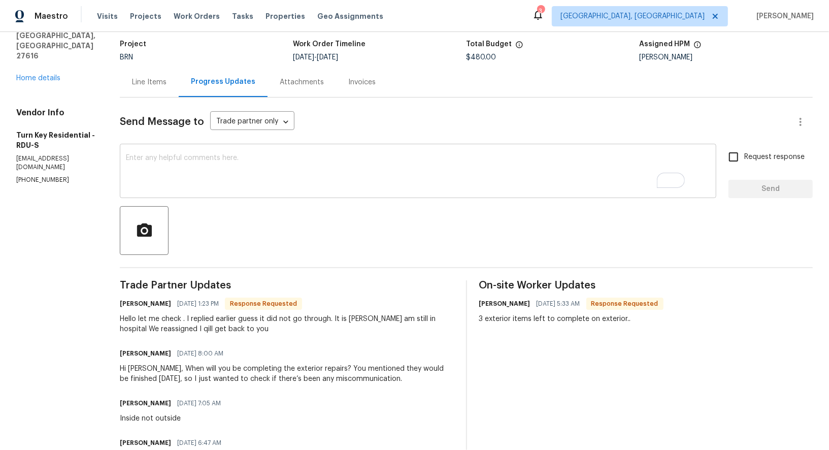
click at [228, 189] on textarea "To enrich screen reader interactions, please activate Accessibility in Grammarl…" at bounding box center [418, 172] width 585 height 36
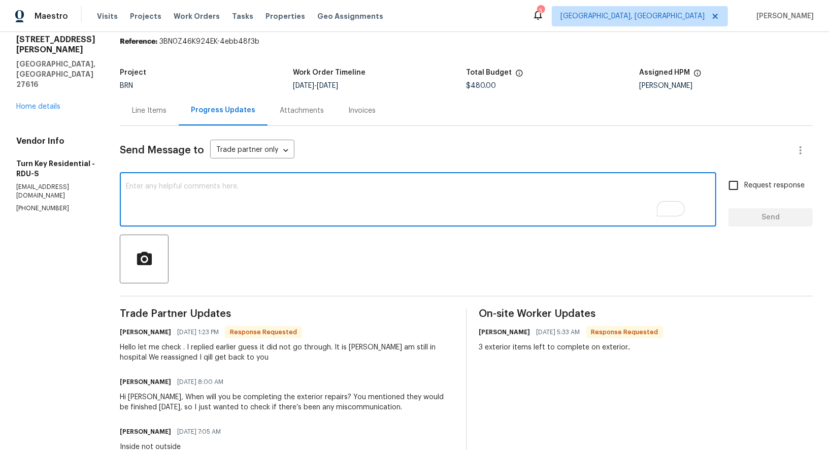
scroll to position [34, 0]
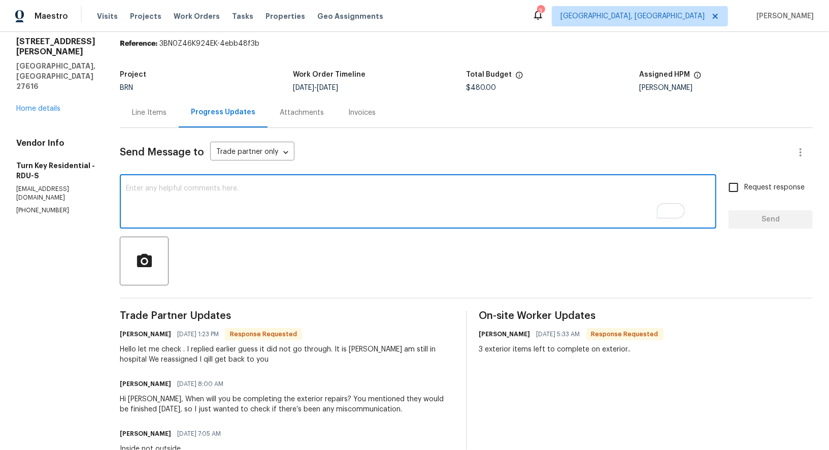
type textarea "h"
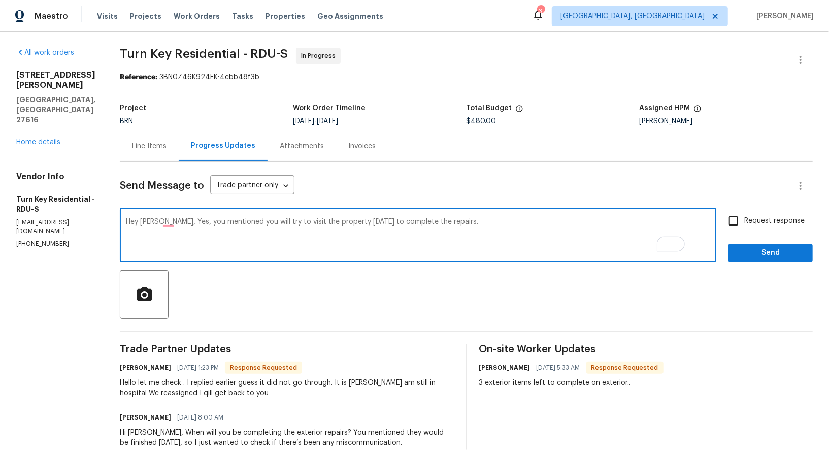
scroll to position [0, 0]
click at [195, 226] on textarea "Hey Maria, Yes, you mentioned you will try to visit the property today to compl…" at bounding box center [418, 237] width 585 height 36
click at [539, 230] on textarea "Hey Maria, yes, you mentioned you will try to visit the property today to compl…" at bounding box center [418, 237] width 585 height 36
type textarea "Hey Maria, yes, you mentioned you will try to visit the property today to compl…"
click at [729, 222] on input "Request response" at bounding box center [733, 221] width 21 height 21
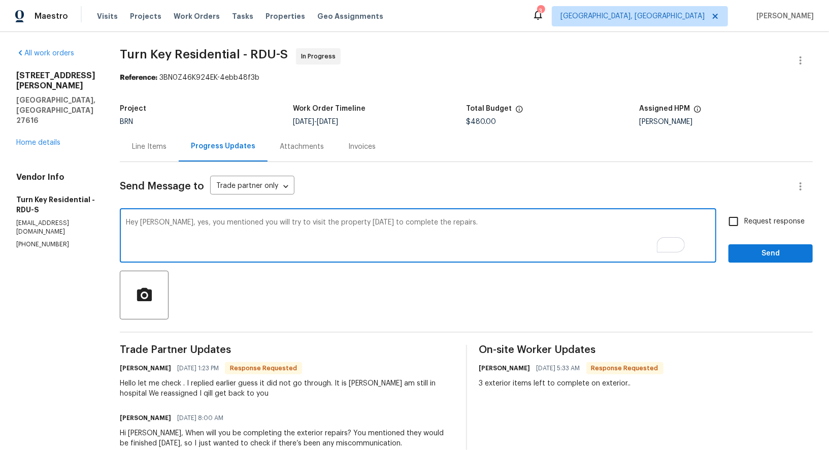
checkbox input "true"
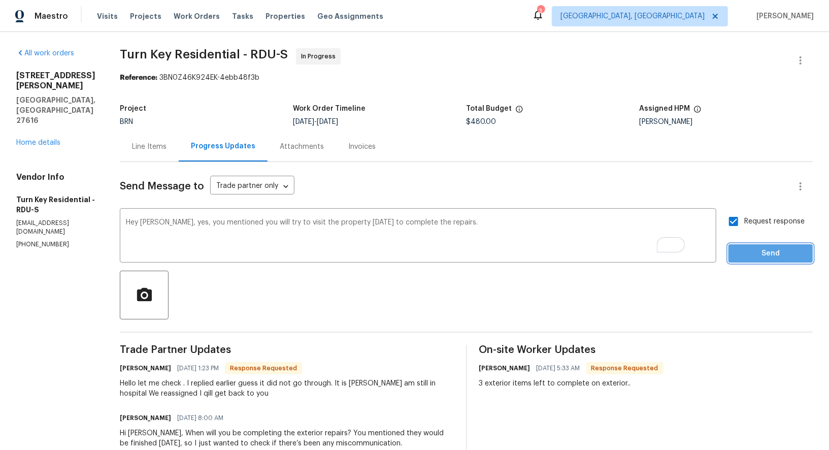
click at [748, 256] on span "Send" at bounding box center [771, 253] width 68 height 13
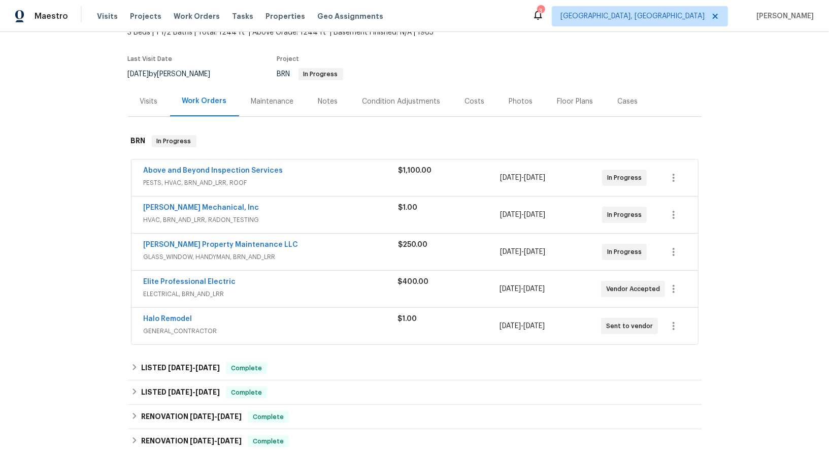
scroll to position [110, 0]
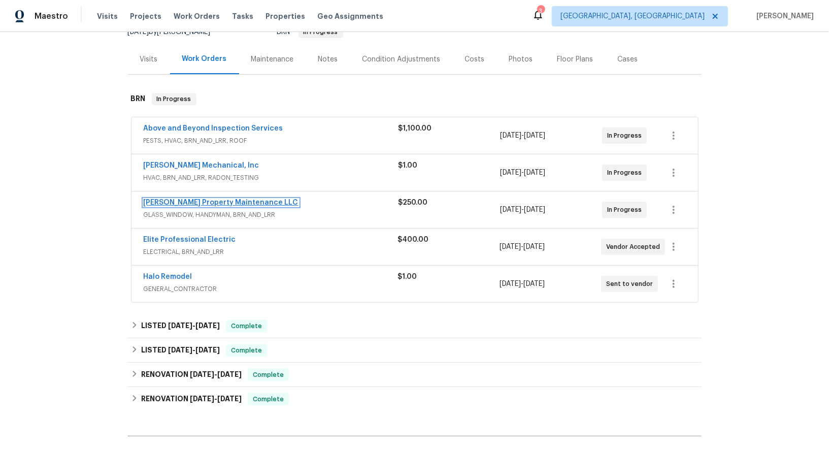
click at [196, 202] on link "[PERSON_NAME] Property Maintenance LLC" at bounding box center [221, 202] width 155 height 7
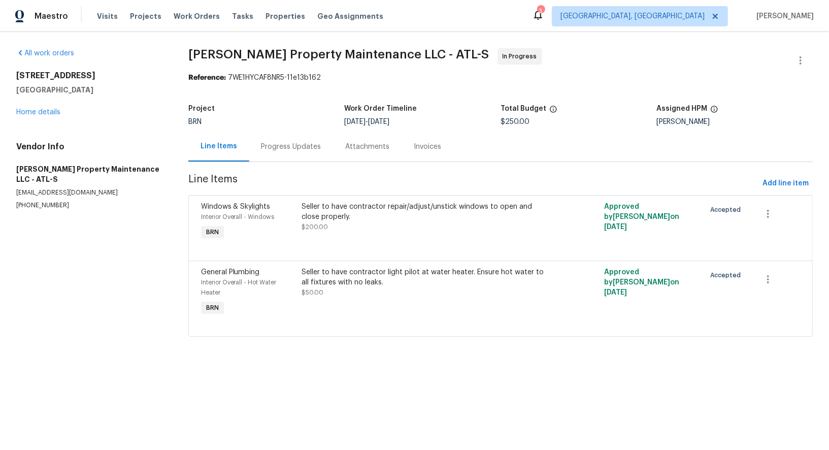
click at [260, 163] on section "[PERSON_NAME] Property Maintenance LLC - ATL-S In Progress Reference: 7WE1HYCAF…" at bounding box center [500, 198] width 625 height 301
click at [260, 157] on div "Progress Updates" at bounding box center [291, 147] width 84 height 30
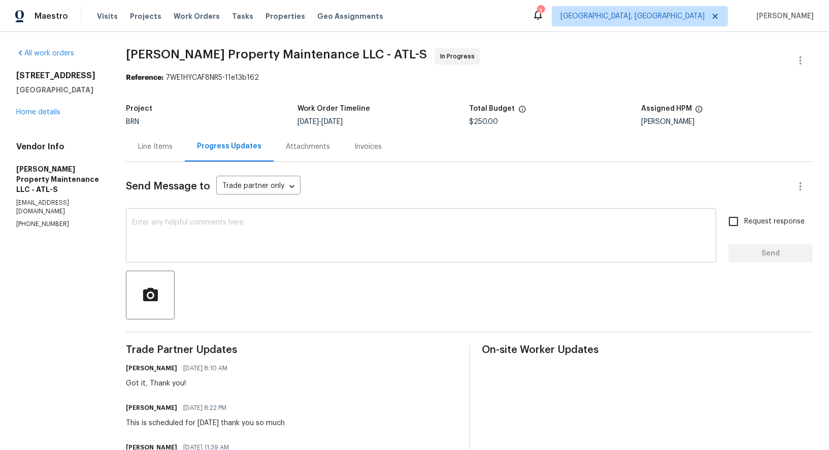
click at [276, 254] on div "x ​" at bounding box center [421, 237] width 591 height 52
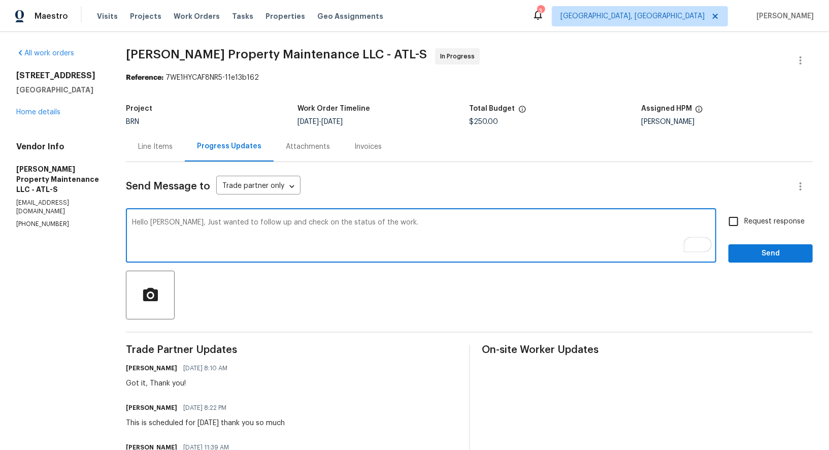
click at [583, 231] on textarea "Hello [PERSON_NAME], Just wanted to follow up and check on the status of the wo…" at bounding box center [421, 237] width 579 height 36
type textarea "Hello [PERSON_NAME], Just wanted to follow up and check on the status of the wo…"
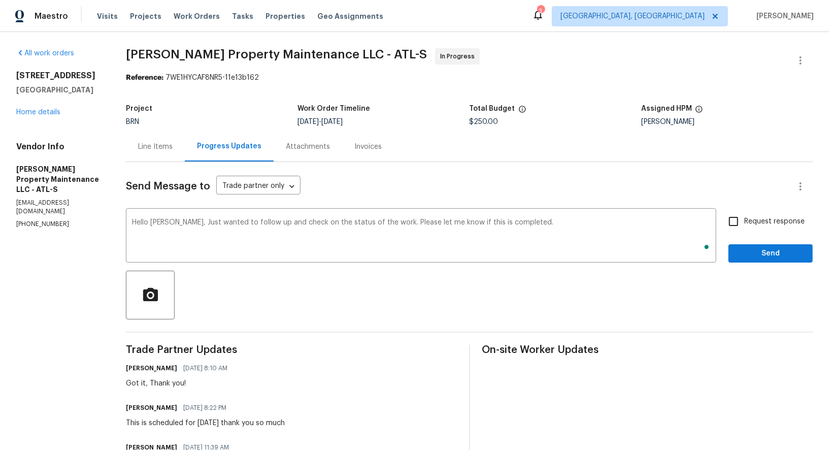
click at [757, 221] on span "Request response" at bounding box center [775, 221] width 60 height 11
click at [745, 221] on input "Request response" at bounding box center [733, 221] width 21 height 21
checkbox input "true"
click at [759, 248] on span "Send" at bounding box center [771, 253] width 68 height 13
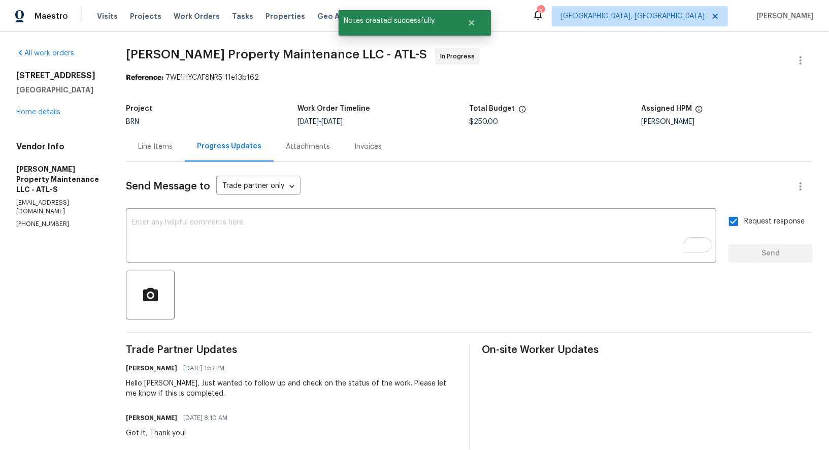
click at [153, 146] on div "Line Items" at bounding box center [155, 147] width 35 height 10
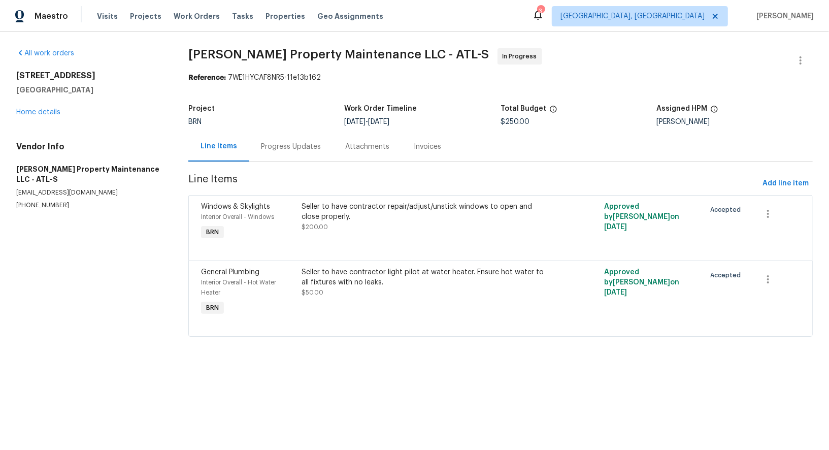
click at [42, 122] on div "All work orders [STREET_ADDRESS] Home details Vendor Info [PERSON_NAME] Propert…" at bounding box center [90, 129] width 148 height 162
click at [42, 116] on div "[STREET_ADDRESS] Home details" at bounding box center [90, 94] width 148 height 47
click at [44, 111] on link "Home details" at bounding box center [38, 112] width 44 height 7
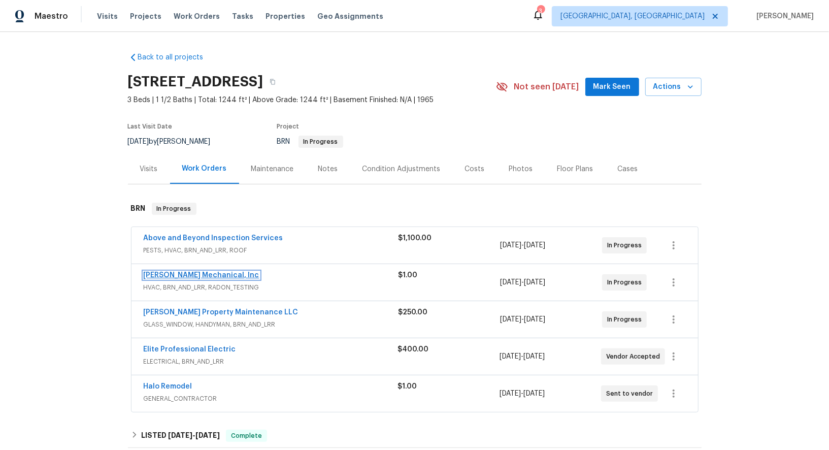
click at [185, 274] on link "[PERSON_NAME] Mechanical, Inc" at bounding box center [202, 275] width 116 height 7
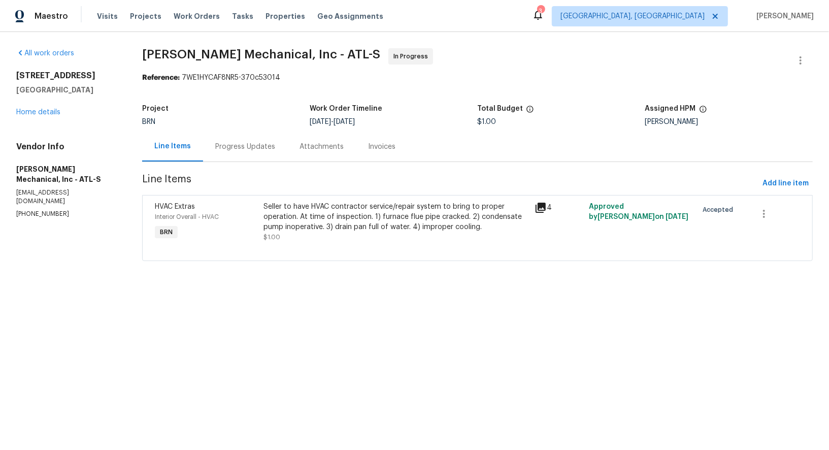
click at [267, 144] on div "Progress Updates" at bounding box center [245, 147] width 60 height 10
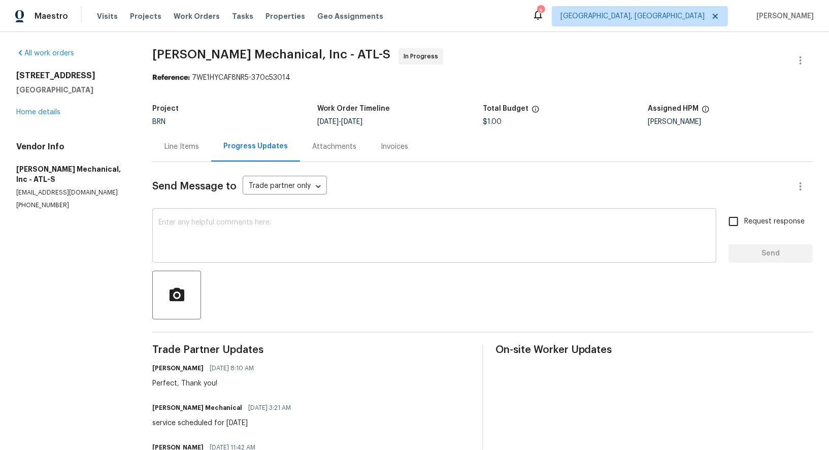
click at [252, 261] on div "x ​" at bounding box center [434, 237] width 564 height 52
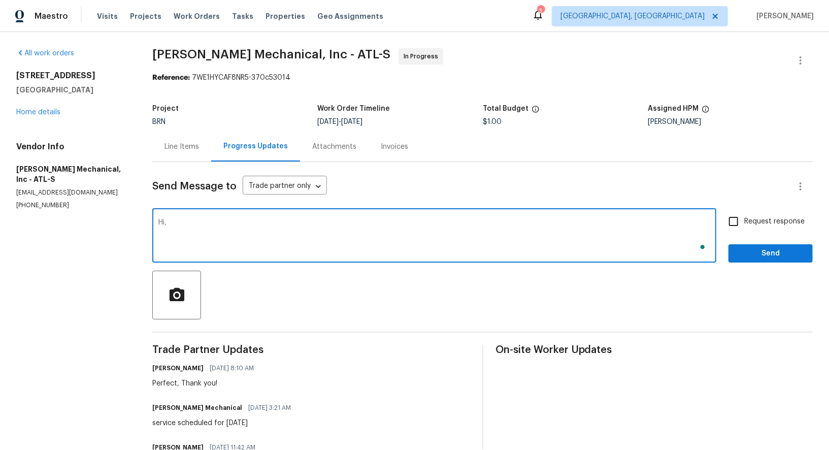
paste textarea "Hello Daniel, Just wanted to follow up and check on the status of the work. Ple…"
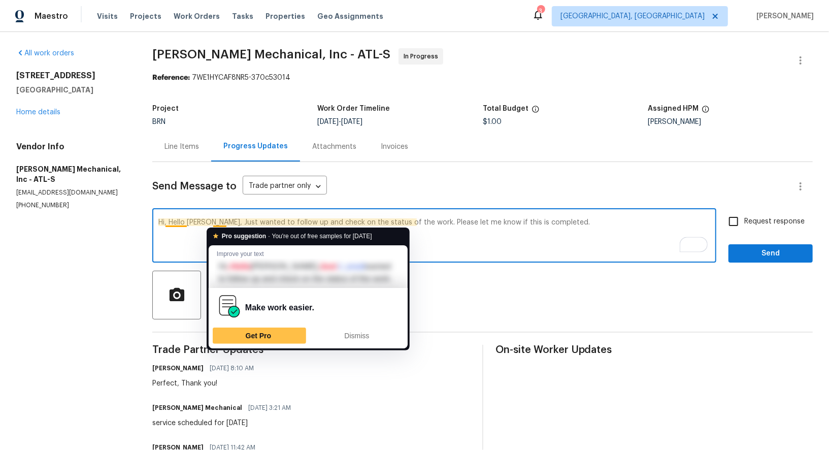
drag, startPoint x: 172, startPoint y: 222, endPoint x: 213, endPoint y: 222, distance: 41.1
click at [213, 222] on textarea "Hi, Hello Daniel, Just wanted to follow up and check on the status of the work.…" at bounding box center [434, 237] width 552 height 36
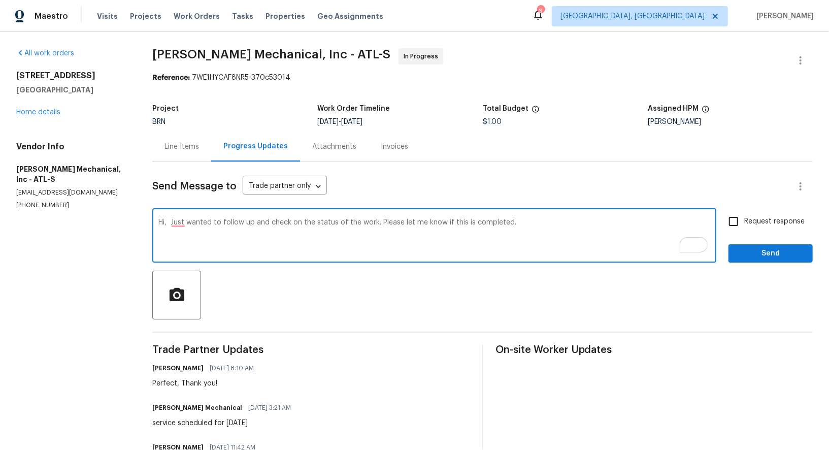
click at [517, 223] on textarea "Hi, Just wanted to follow up and check on the status of the work. Please let me…" at bounding box center [434, 237] width 552 height 36
click at [174, 223] on textarea "Hi, Just wanted to follow up and check on the status of the work. Please let me…" at bounding box center [434, 237] width 552 height 36
type textarea "Hi, Just wanted to follow up and check on the status of the work. Please let me…"
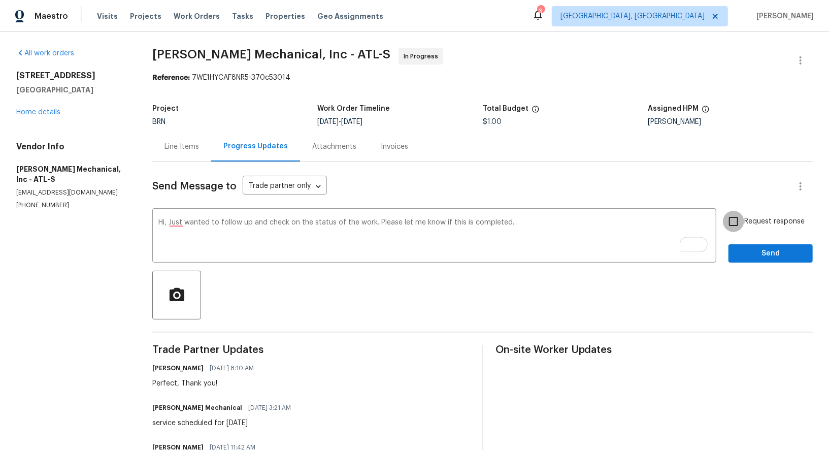
click at [737, 223] on input "Request response" at bounding box center [733, 221] width 21 height 21
checkbox input "true"
click at [763, 271] on div at bounding box center [482, 295] width 661 height 49
click at [761, 258] on span "Send" at bounding box center [771, 253] width 68 height 13
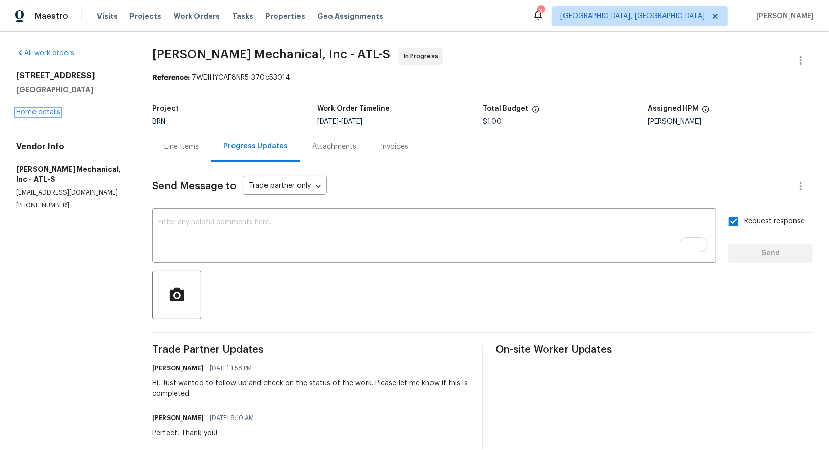
click at [47, 111] on link "Home details" at bounding box center [38, 112] width 44 height 7
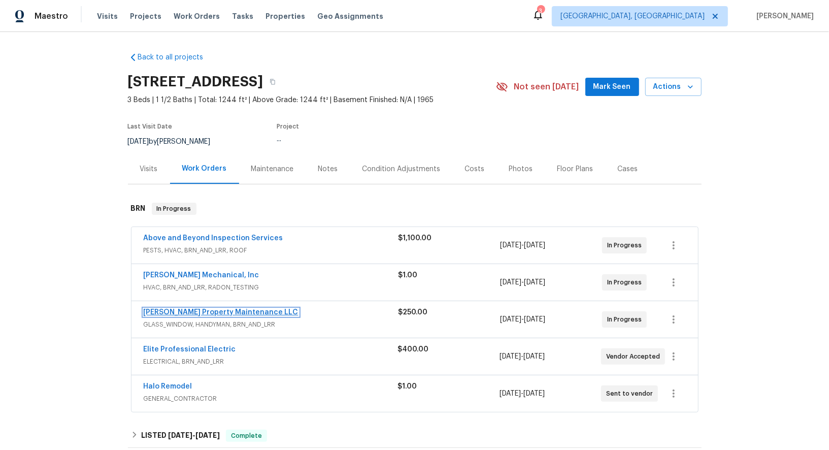
click at [211, 309] on link "Glen Property Maintenance LLC" at bounding box center [221, 312] width 155 height 7
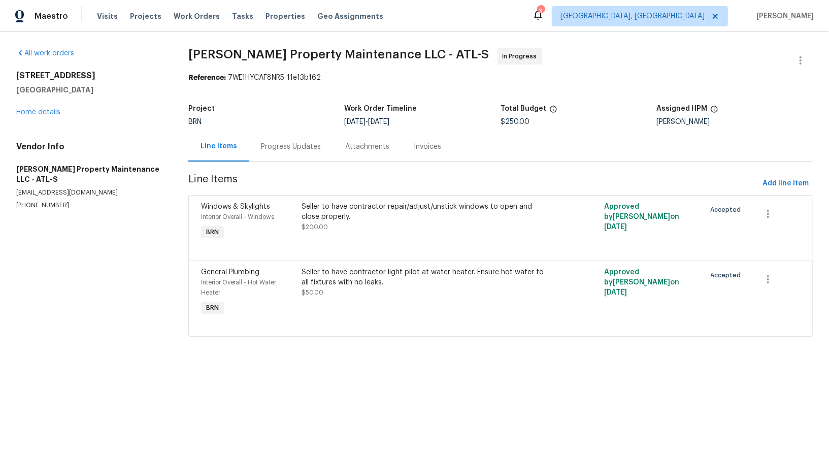
click at [292, 144] on div "Progress Updates" at bounding box center [292, 147] width 60 height 10
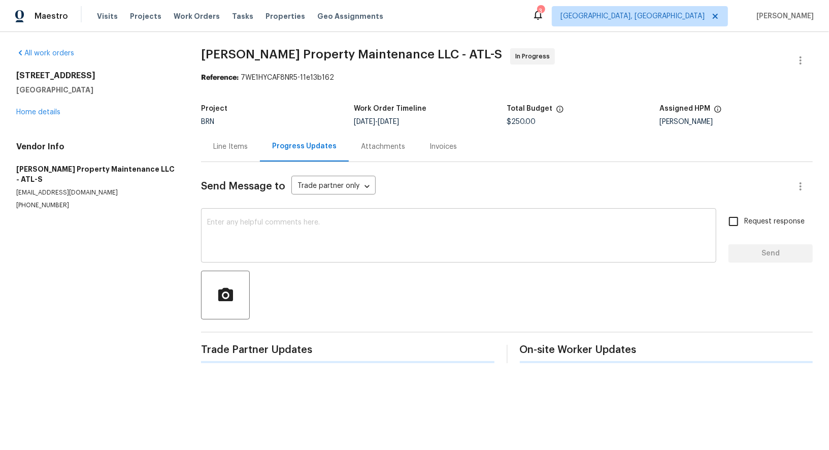
click at [318, 229] on textarea at bounding box center [458, 237] width 503 height 36
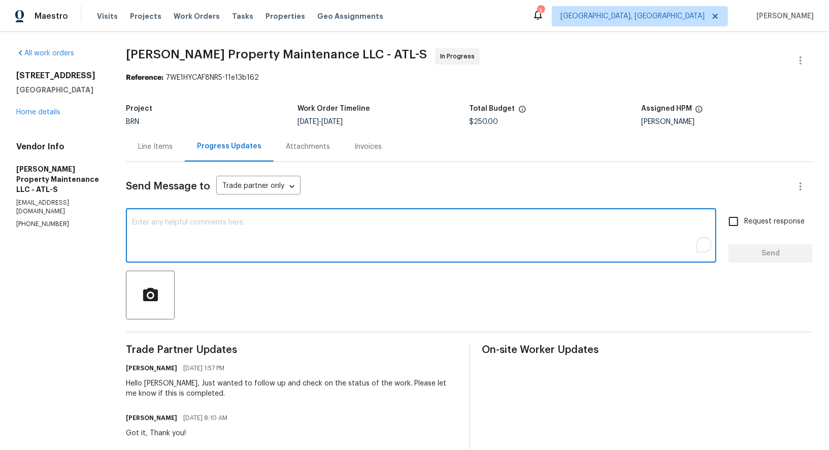
paste textarea "Just a heads up, I need photos showing that the pilot light is on, as well as t…"
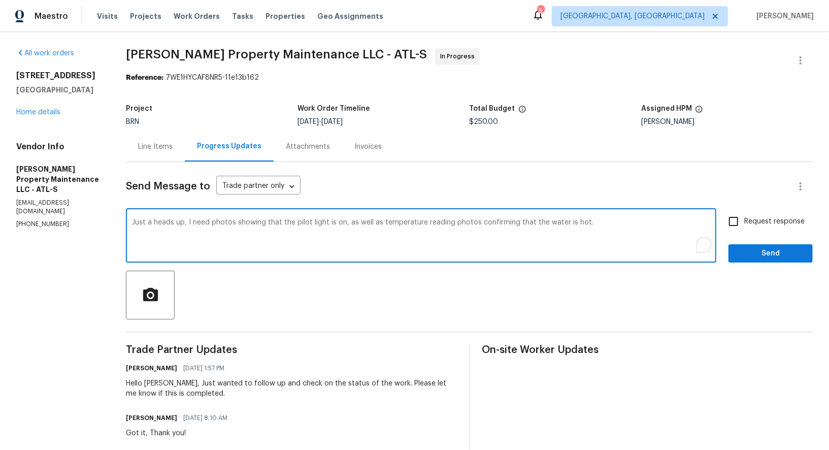
type textarea "Just a heads up, I need photos showing that the pilot light is on, as well as t…"
click at [741, 227] on input "Request response" at bounding box center [733, 221] width 21 height 21
checkbox input "true"
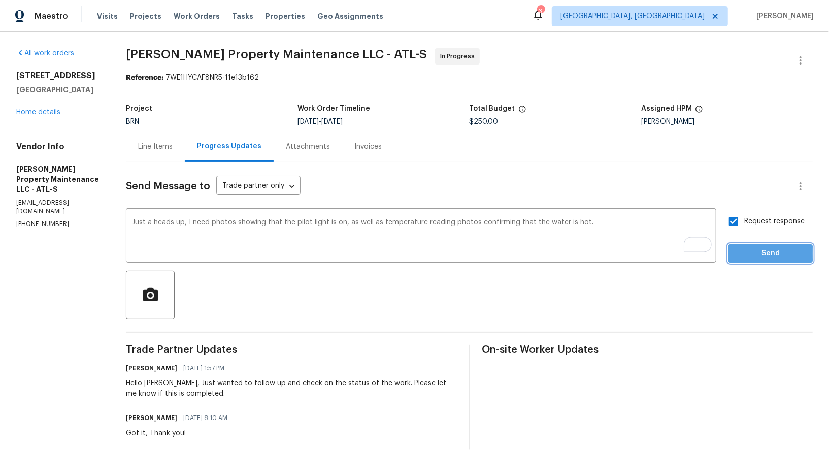
click at [751, 253] on span "Send" at bounding box center [771, 253] width 68 height 13
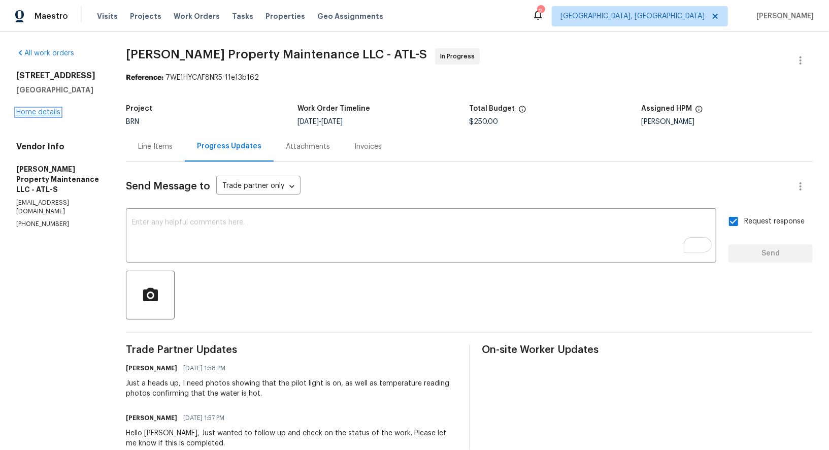
click at [46, 116] on link "Home details" at bounding box center [38, 112] width 44 height 7
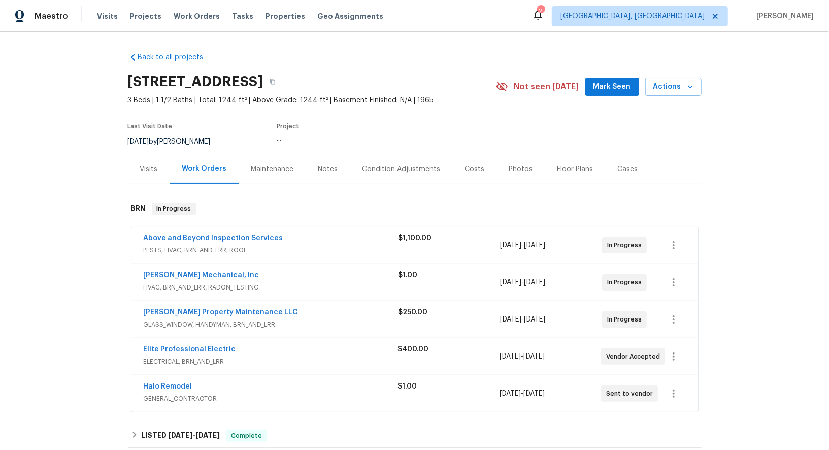
click at [189, 233] on span "Above and Beyond Inspection Services" at bounding box center [214, 238] width 140 height 10
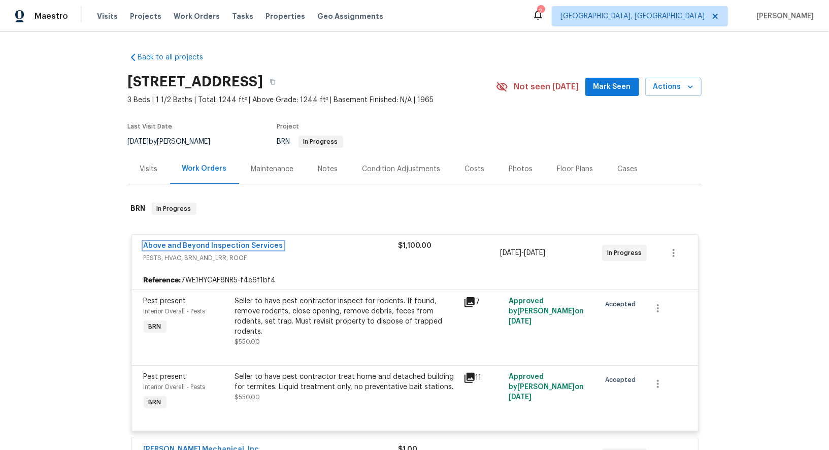
click at [193, 242] on link "Above and Beyond Inspection Services" at bounding box center [214, 245] width 140 height 7
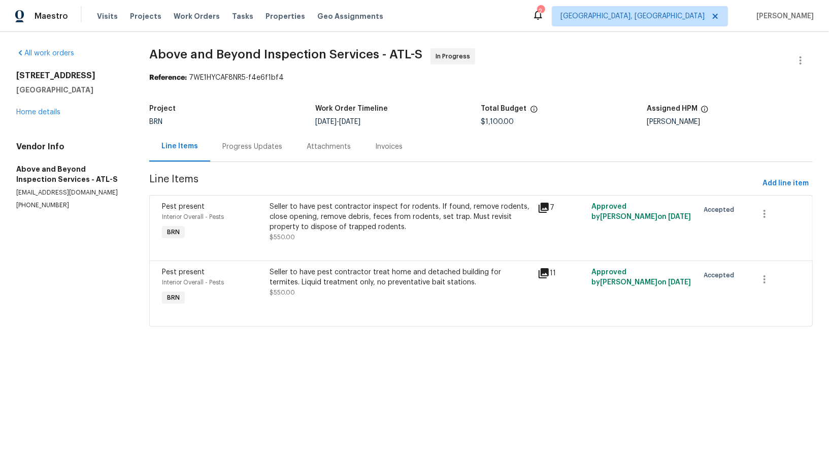
click at [332, 213] on div "Seller to have pest contractor inspect for rodents. If found, remove rodents, c…" at bounding box center [401, 217] width 263 height 30
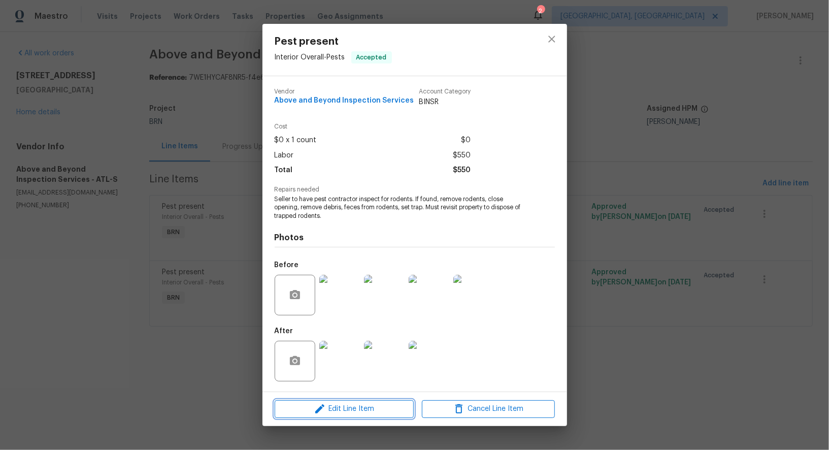
click at [331, 406] on span "Edit Line Item" at bounding box center [344, 409] width 133 height 13
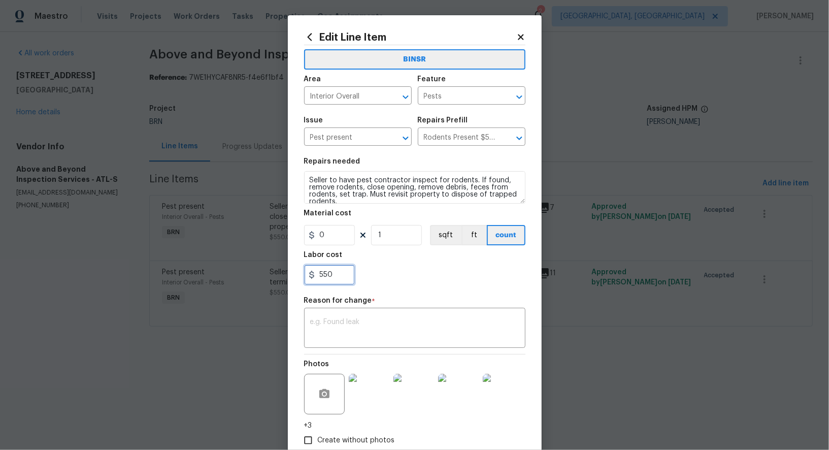
click at [344, 276] on input "550" at bounding box center [329, 275] width 51 height 20
type input "2075"
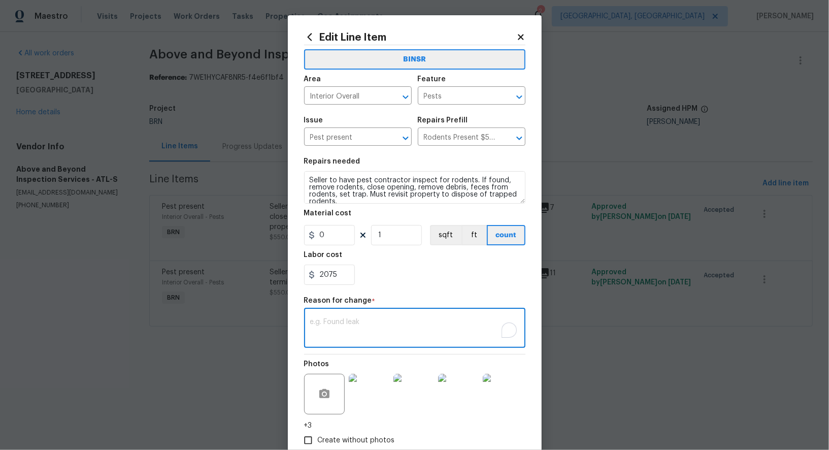
click at [339, 324] on textarea "To enrich screen reader interactions, please activate Accessibility in Grammarl…" at bounding box center [414, 328] width 209 height 21
paste textarea "(PR) Updated cost per BR team’s approval."
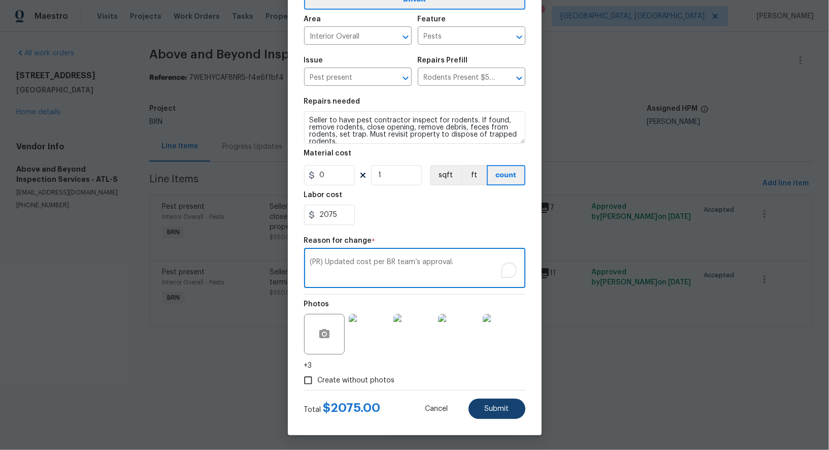
type textarea "(PR) Updated cost per BR team’s approval."
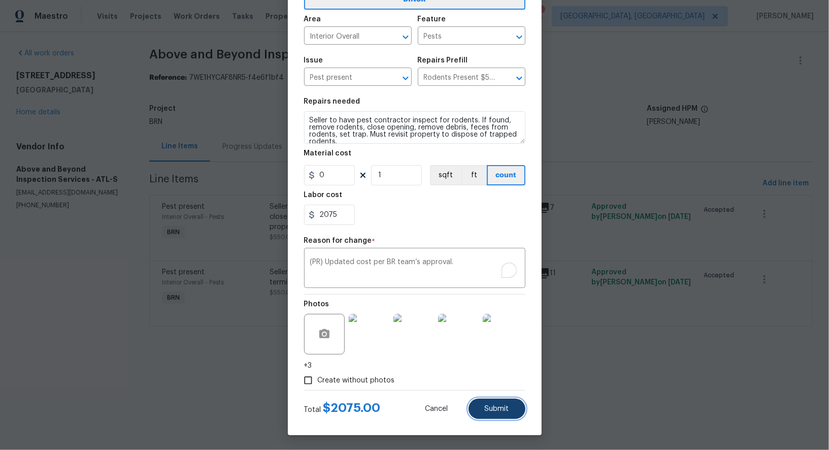
click at [500, 416] on button "Submit" at bounding box center [497, 409] width 57 height 20
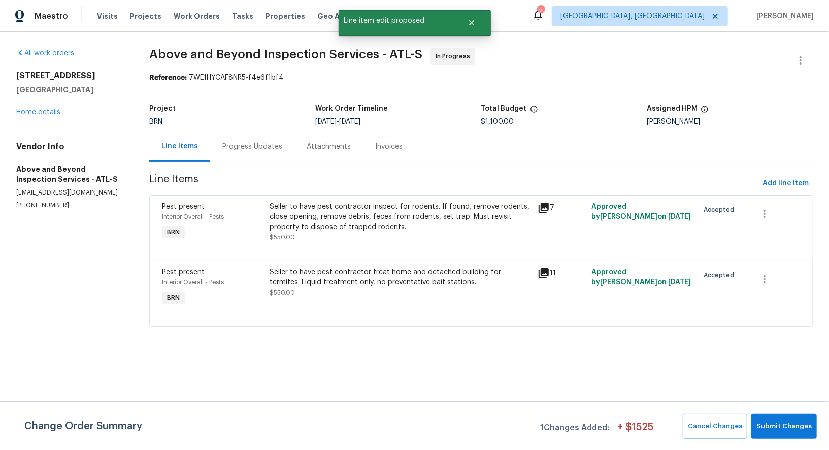
scroll to position [0, 0]
click at [797, 450] on div "Change Order Summary 1 Changes Added: + $ 1525 Cancel Changes Submit Changes" at bounding box center [414, 425] width 829 height 49
click at [785, 431] on span "Submit Changes" at bounding box center [784, 427] width 55 height 12
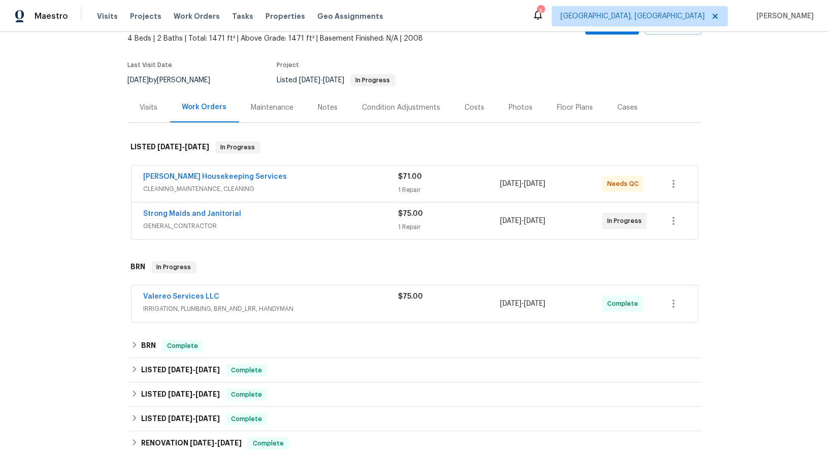
scroll to position [78, 0]
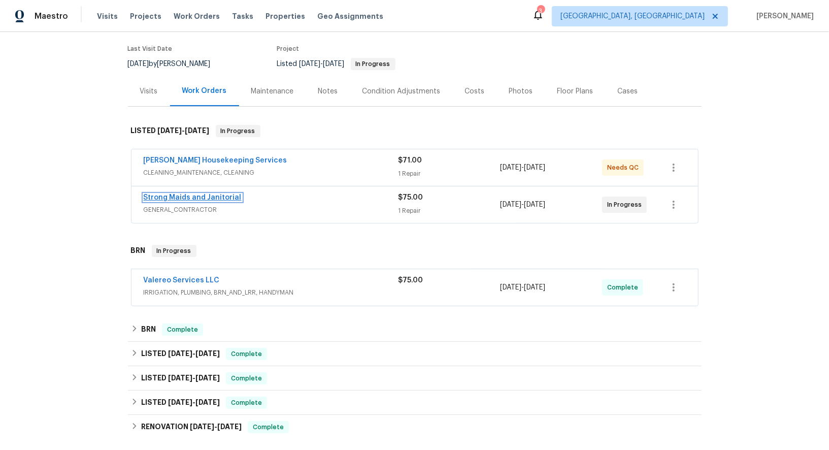
click at [182, 196] on link "Strong Maids and Janitorial" at bounding box center [193, 197] width 98 height 7
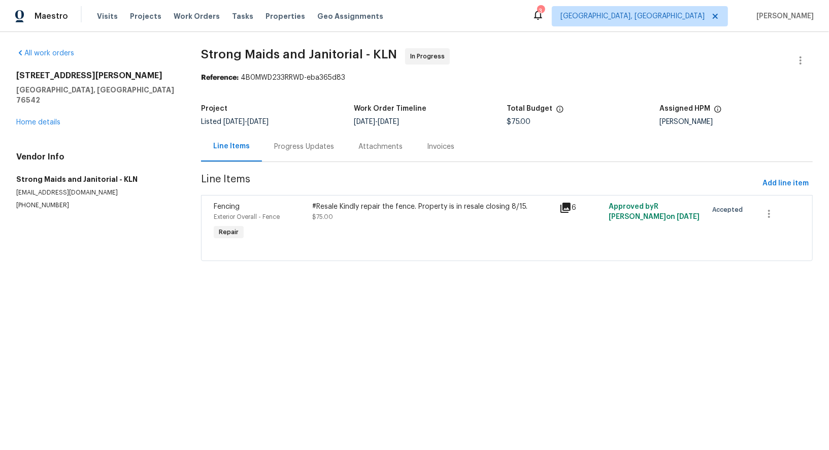
click at [292, 150] on div "Progress Updates" at bounding box center [304, 147] width 60 height 10
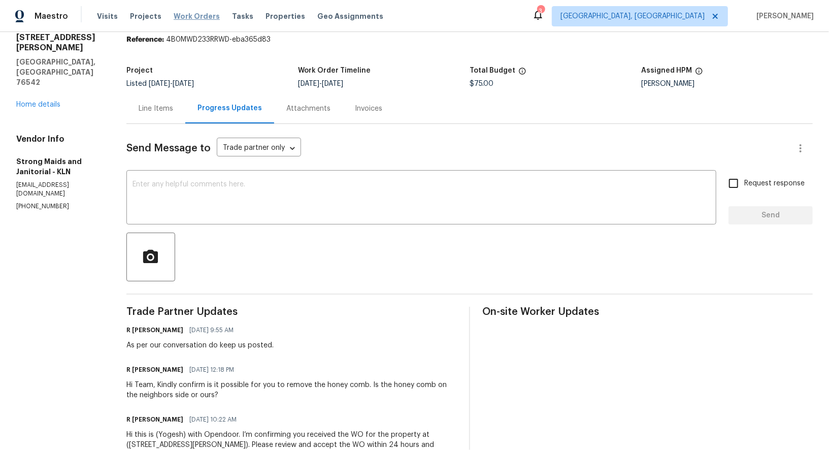
scroll to position [46, 0]
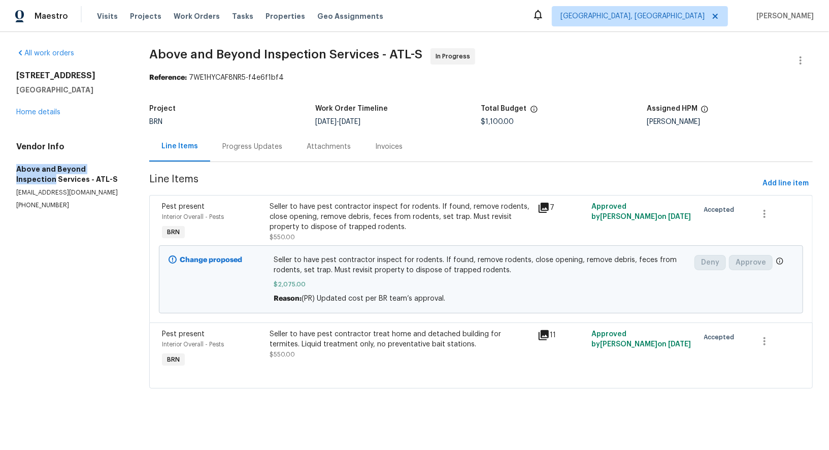
drag, startPoint x: 7, startPoint y: 170, endPoint x: 118, endPoint y: 169, distance: 110.7
click at [118, 169] on div "All work orders 4246 Chestnut Grove Ln Austell, GA 30106 Home details Vendor In…" at bounding box center [414, 224] width 829 height 385
copy h5 "Above and Beyond Inspection"
click at [230, 169] on section "Above and Beyond Inspection Services - ATL-S In Progress Reference: 7WE1HYCAF8N…" at bounding box center [481, 224] width 664 height 352
click at [246, 150] on div "Progress Updates" at bounding box center [252, 147] width 60 height 10
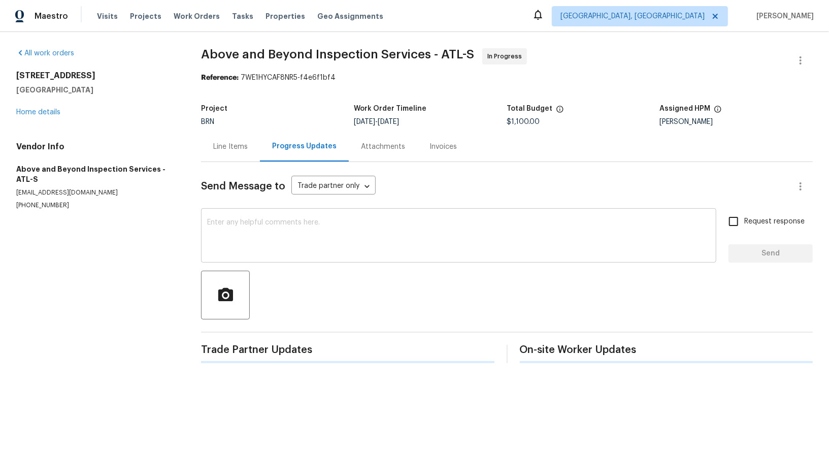
click at [263, 236] on textarea at bounding box center [458, 237] width 503 height 36
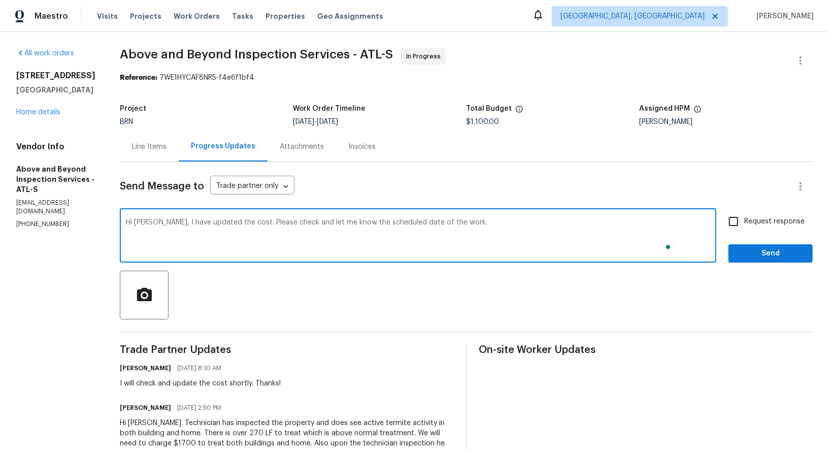
type textarea "Hi Jason, I have updated the cost. Please check and let me know the scheduled d…"
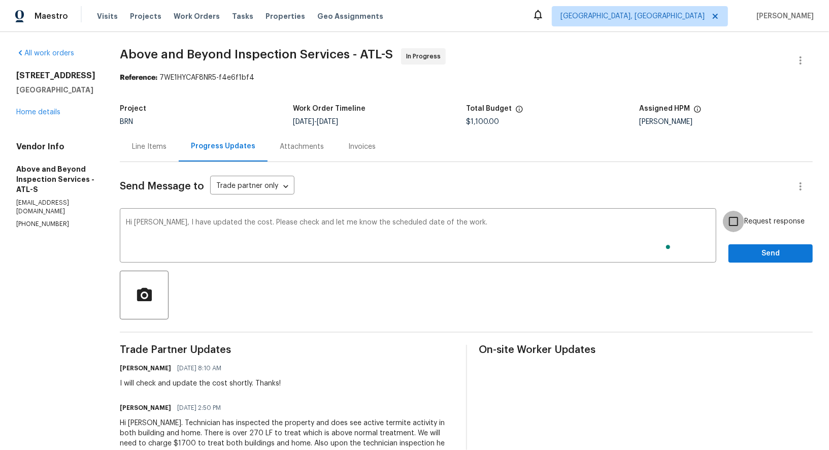
click at [735, 216] on input "Request response" at bounding box center [733, 221] width 21 height 21
checkbox input "true"
click at [747, 241] on div "Request response Send" at bounding box center [771, 237] width 84 height 52
click at [748, 247] on button "Send" at bounding box center [771, 253] width 84 height 19
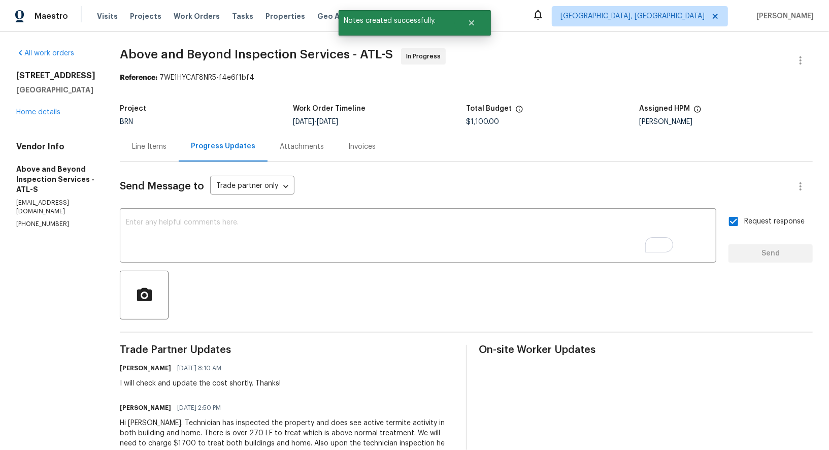
click at [167, 148] on div "Line Items" at bounding box center [149, 147] width 35 height 10
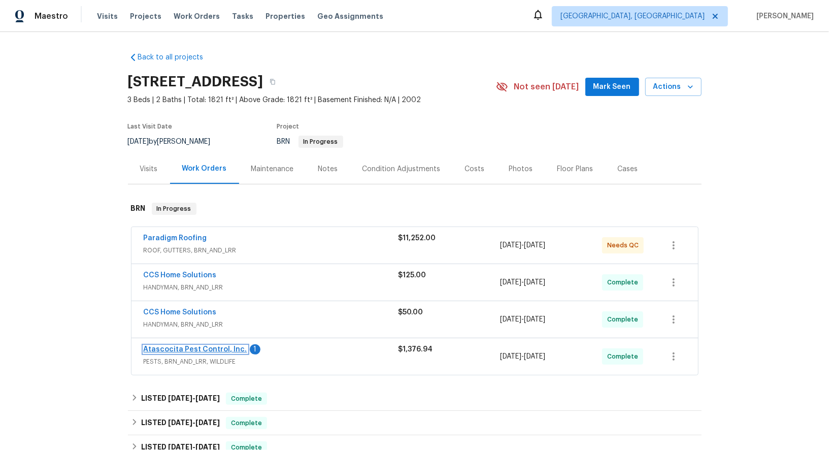
click at [188, 346] on link "Atascocita Pest Control, Inc." at bounding box center [196, 349] width 104 height 7
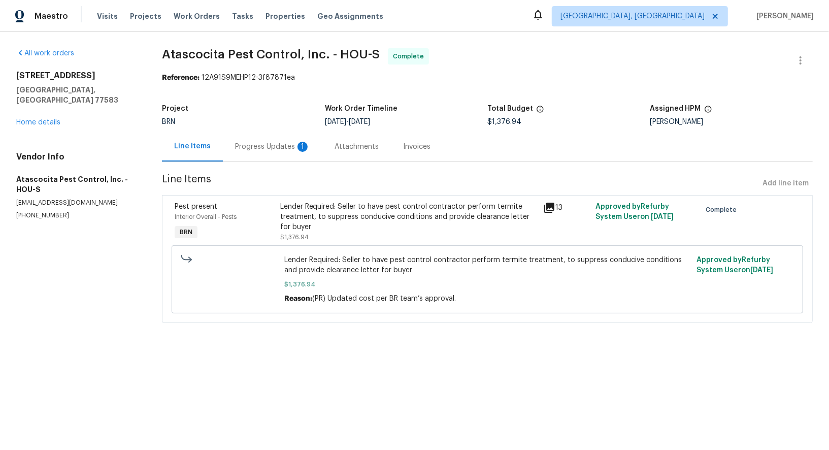
click at [283, 148] on div "Progress Updates 1" at bounding box center [272, 147] width 75 height 10
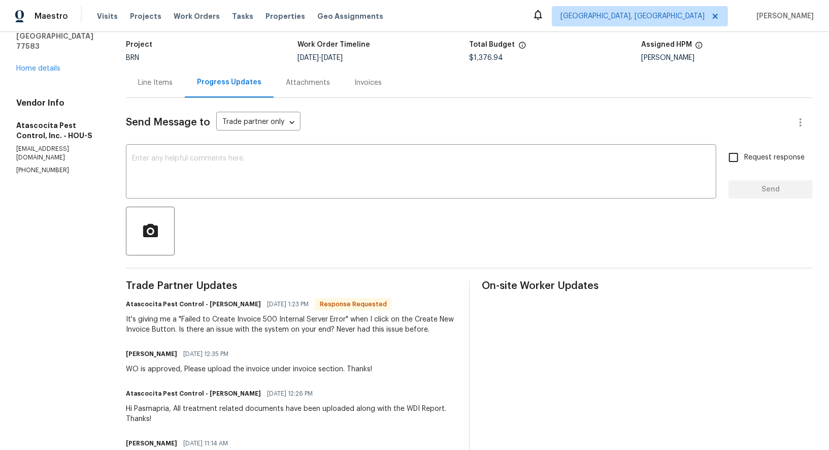
scroll to position [65, 0]
click at [278, 183] on textarea at bounding box center [421, 172] width 579 height 36
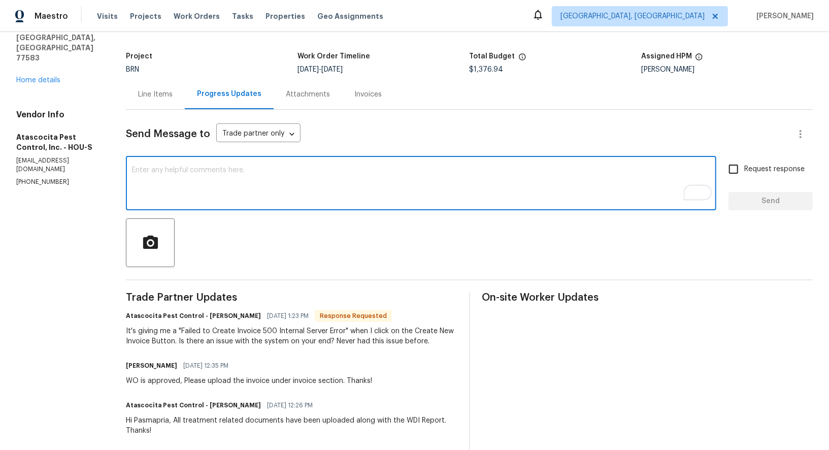
scroll to position [52, 0]
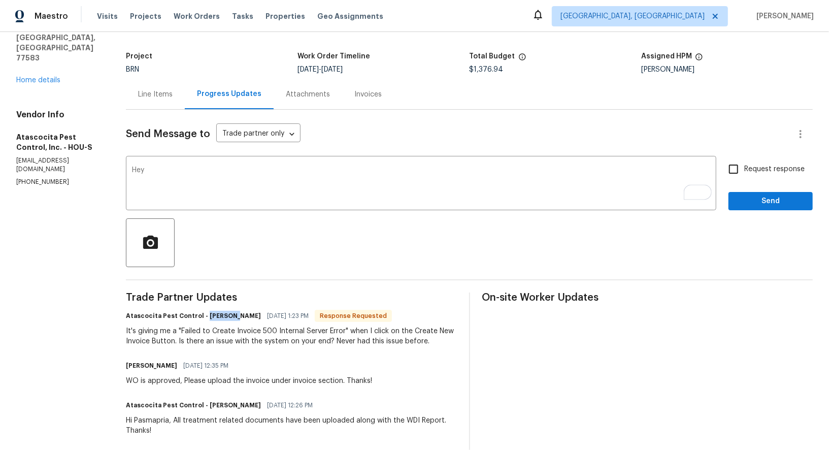
drag, startPoint x: 199, startPoint y: 314, endPoint x: 223, endPoint y: 316, distance: 23.9
click at [223, 316] on h6 "Atascocita Pest Control - [PERSON_NAME]" at bounding box center [193, 316] width 135 height 10
copy h6 "[PERSON_NAME]"
click at [187, 185] on textarea "Hey" at bounding box center [421, 185] width 579 height 36
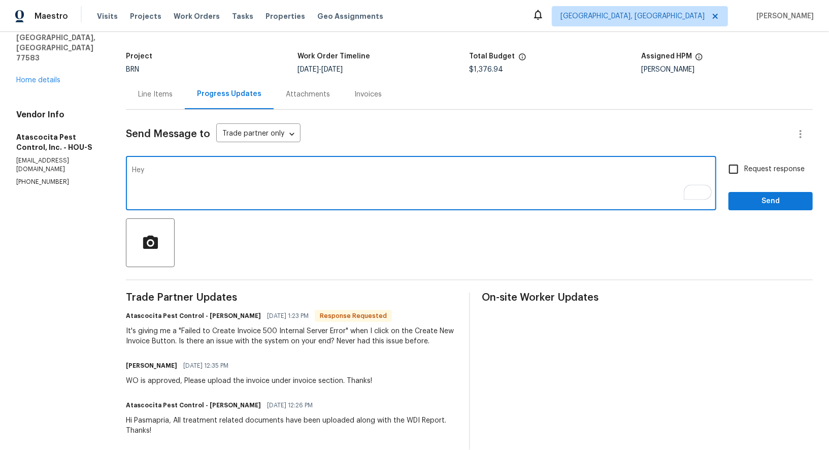
paste textarea "[PERSON_NAME]"
click at [186, 171] on textarea "Hey [PERSON_NAME], Another vendor also reported the same issue. Could you pleas…" at bounding box center [421, 185] width 579 height 36
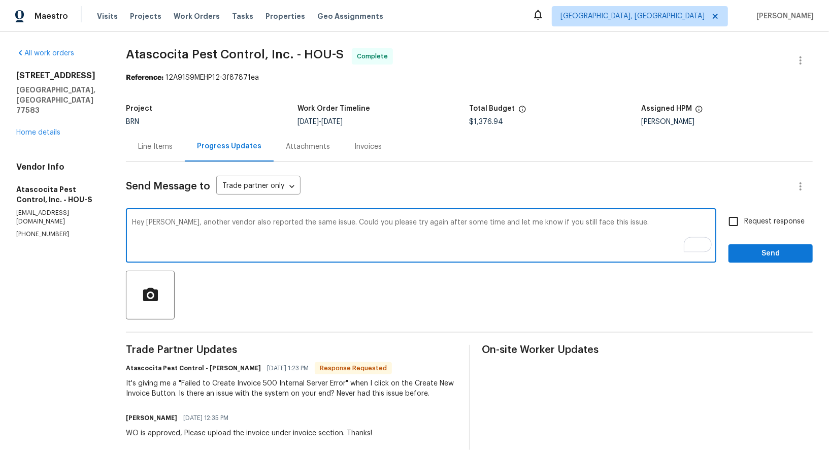
click at [627, 228] on textarea "Hey [PERSON_NAME], another vendor also reported the same issue. Could you pleas…" at bounding box center [421, 237] width 579 height 36
drag, startPoint x: 368, startPoint y: 224, endPoint x: 331, endPoint y: 220, distance: 37.8
click at [331, 220] on textarea "Hey [PERSON_NAME], another vendor also reported the same issue. Could you pleas…" at bounding box center [421, 237] width 579 height 36
drag, startPoint x: 615, startPoint y: 222, endPoint x: 638, endPoint y: 222, distance: 23.9
click at [615, 222] on textarea "Hey [PERSON_NAME], another vendor also reported the same issue. Please try agai…" at bounding box center [421, 237] width 579 height 36
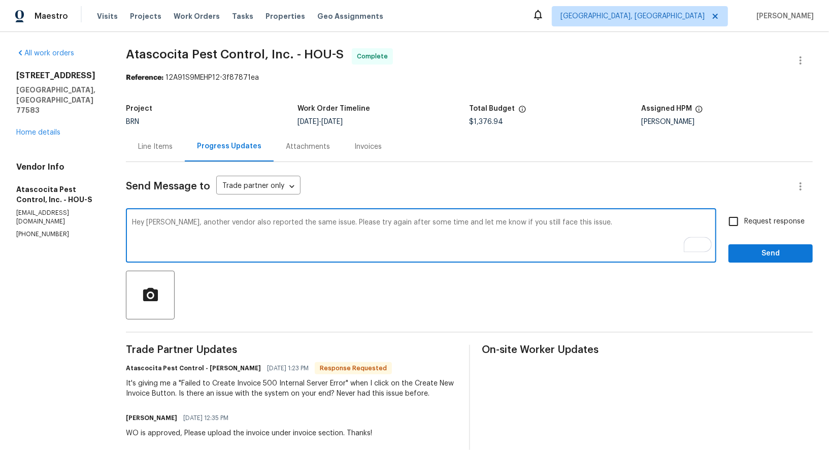
type textarea "Hey [PERSON_NAME], another vendor also reported the same issue. Please try agai…"
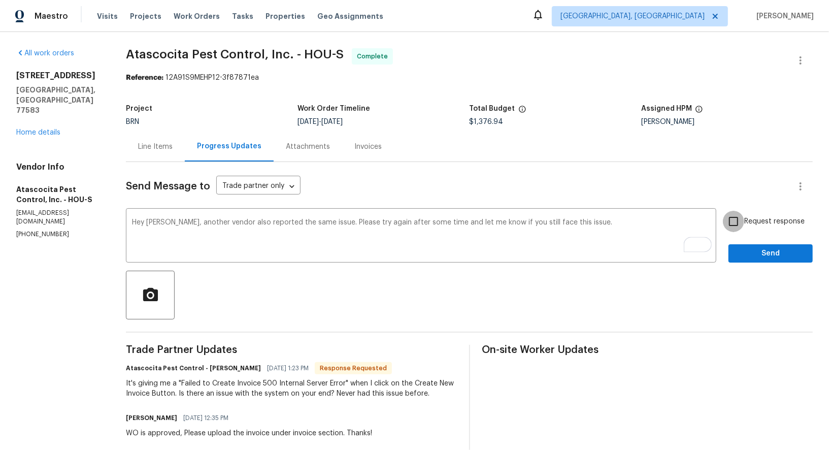
click at [740, 219] on input "Request response" at bounding box center [733, 221] width 21 height 21
checkbox input "true"
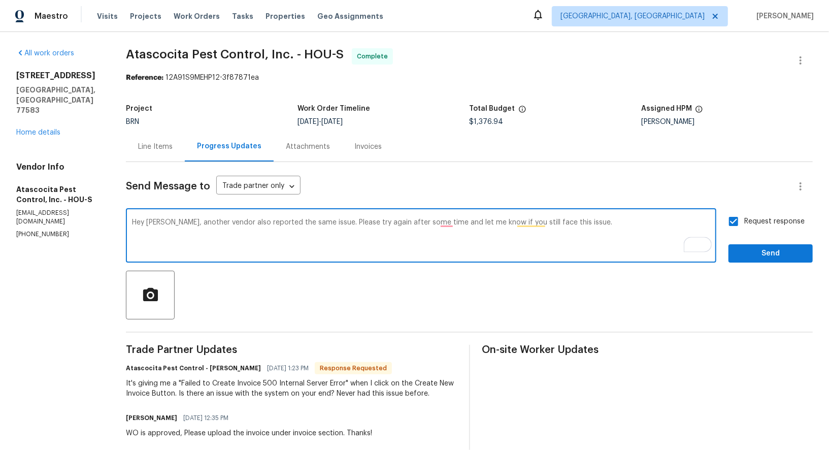
click at [452, 221] on textarea "Hey [PERSON_NAME], another vendor also reported the same issue. Please try agai…" at bounding box center [421, 237] width 579 height 36
click at [447, 225] on textarea "Hey [PERSON_NAME], another vendor also reported the same issue. Please try agai…" at bounding box center [421, 237] width 579 height 36
type textarea "Hey [PERSON_NAME], another vendor also reported the same issue. Please try agai…"
click at [588, 215] on div "Hey [PERSON_NAME], another vendor also reported the same issue. Please try agai…" at bounding box center [421, 237] width 591 height 52
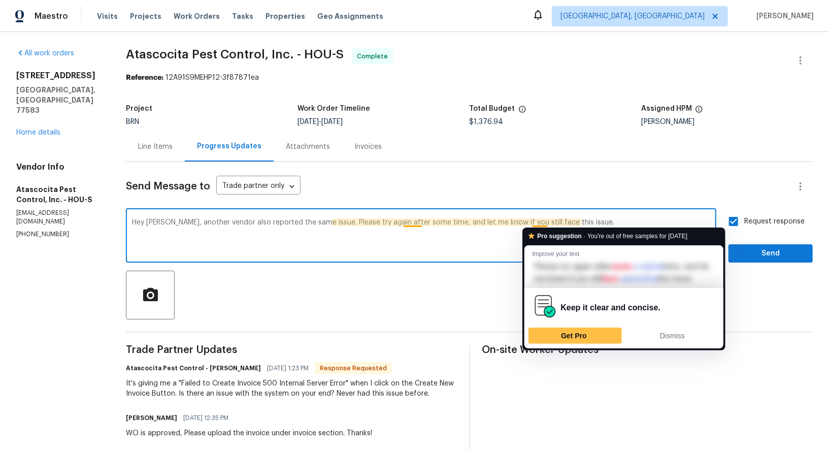
click at [558, 222] on textarea "Hey [PERSON_NAME], another vendor also reported the same issue. Please try agai…" at bounding box center [421, 237] width 579 height 36
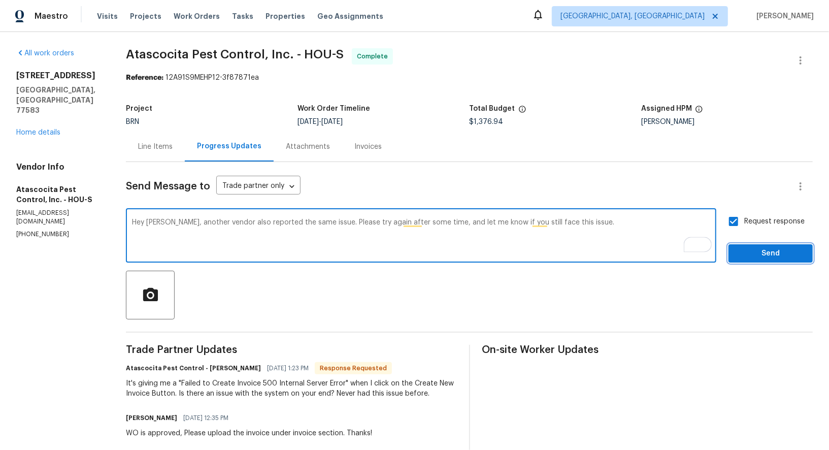
click at [756, 247] on span "Send" at bounding box center [771, 253] width 68 height 13
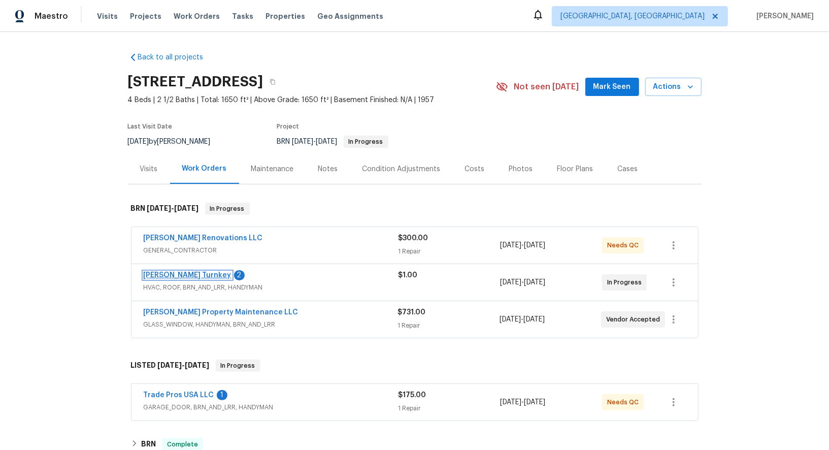
click at [173, 275] on link "[PERSON_NAME] Turnkey" at bounding box center [188, 275] width 88 height 7
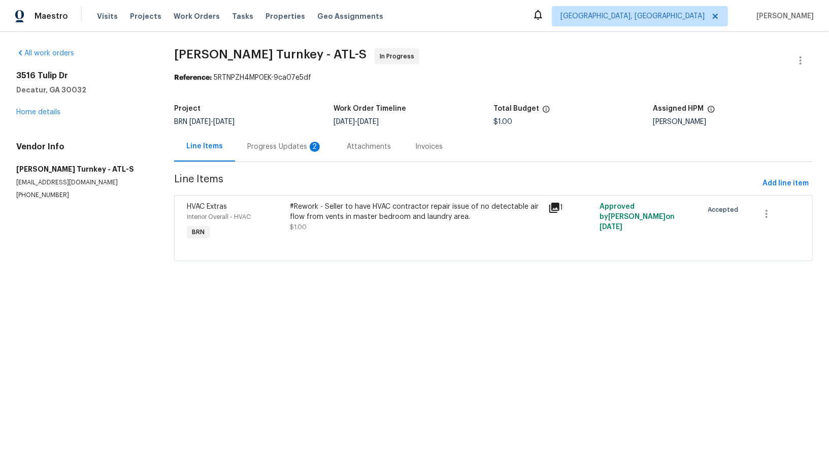
click at [260, 175] on span "Line Items" at bounding box center [466, 183] width 585 height 19
click at [267, 160] on div "Progress Updates 2" at bounding box center [285, 147] width 100 height 30
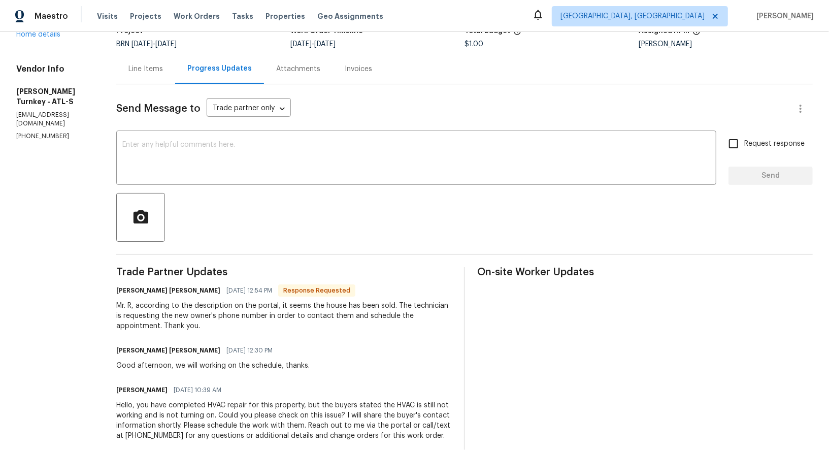
scroll to position [76, 0]
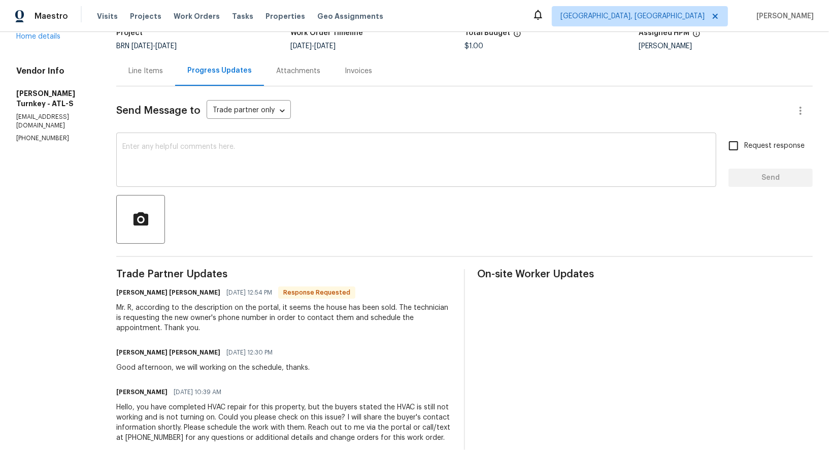
click at [221, 183] on div "x ​" at bounding box center [416, 161] width 600 height 52
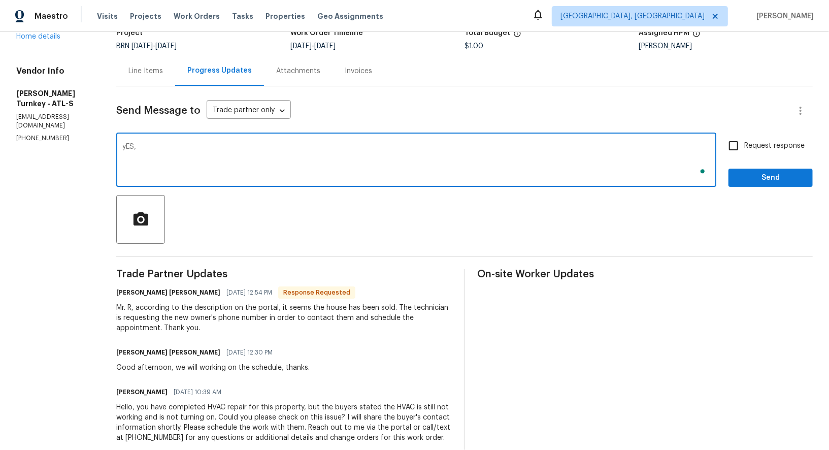
type textarea "yES,"
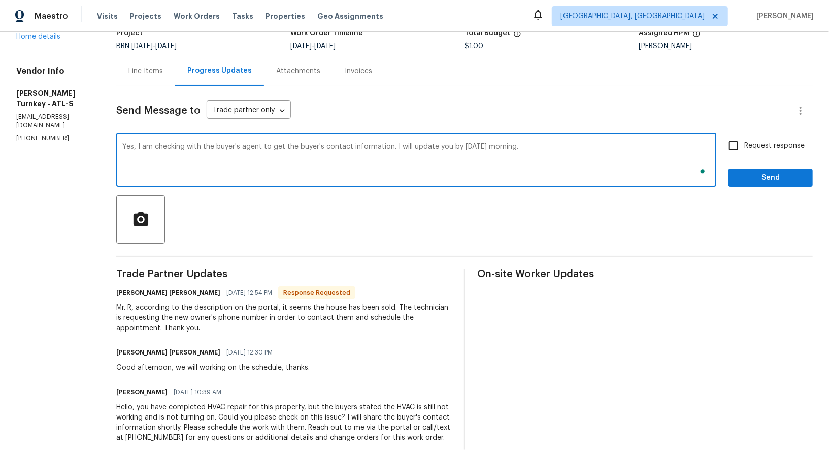
type textarea "Yes, I am checking with the buyer's agent to get the buyer's contact informatio…"
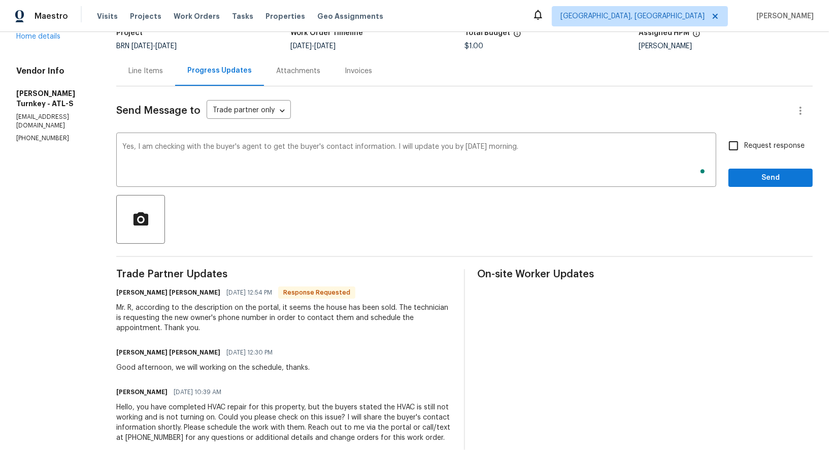
click at [747, 142] on span "Request response" at bounding box center [775, 146] width 60 height 11
click at [745, 142] on input "Request response" at bounding box center [733, 145] width 21 height 21
checkbox input "true"
click at [754, 174] on span "Send" at bounding box center [771, 178] width 68 height 13
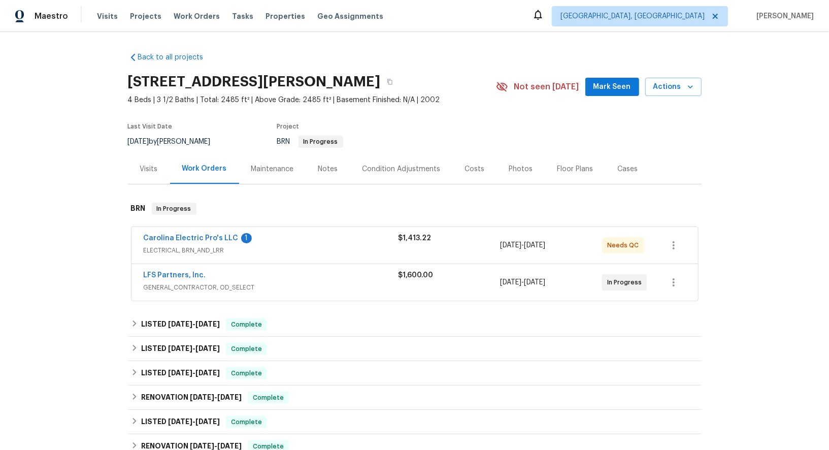
click at [195, 231] on div "Carolina Electric Pro's LLC 1 ELECTRICAL, BRN_AND_LRR $1,413.22 [DATE] - [DATE]…" at bounding box center [415, 245] width 567 height 37
click at [195, 237] on link "Carolina Electric Pro's LLC" at bounding box center [191, 238] width 95 height 7
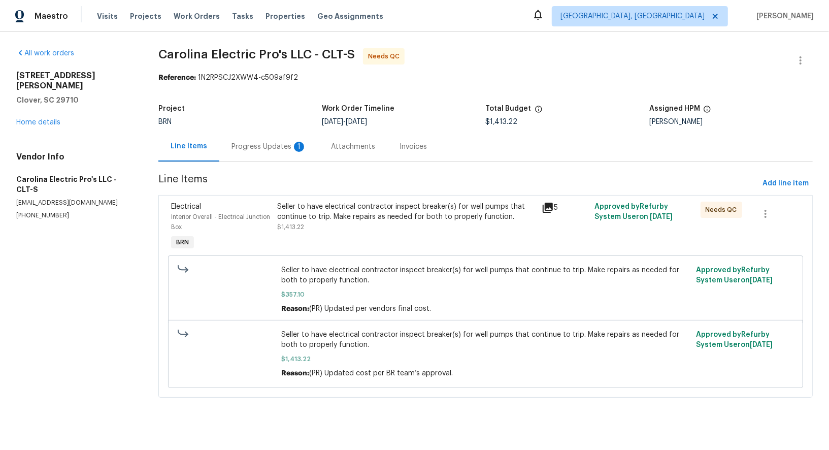
click at [261, 144] on div "Progress Updates 1" at bounding box center [269, 147] width 75 height 10
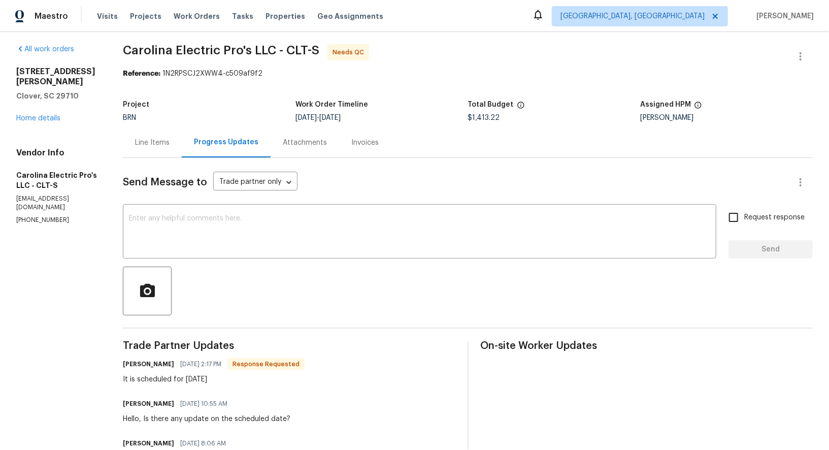
scroll to position [1, 0]
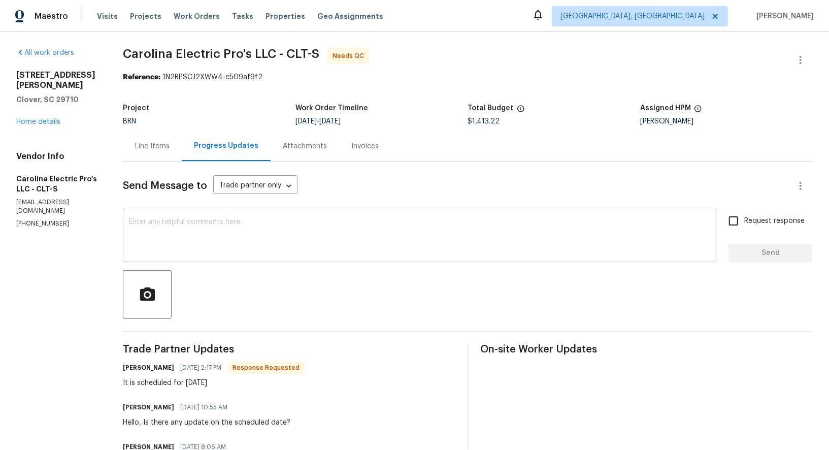
click at [222, 252] on textarea at bounding box center [420, 236] width 582 height 36
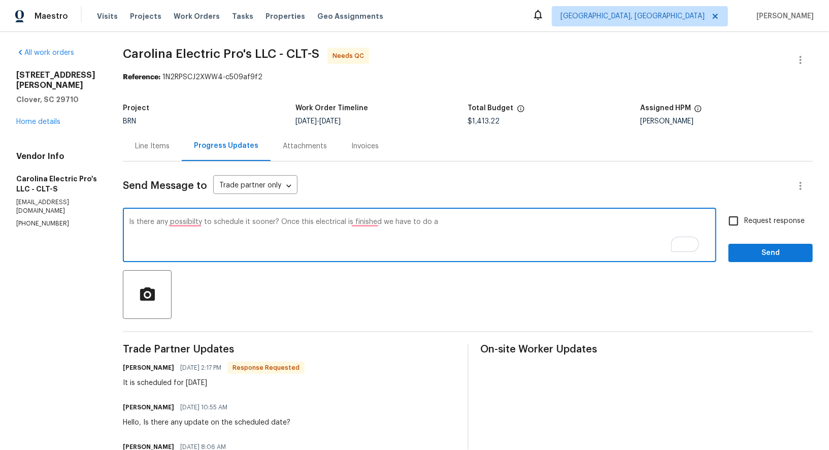
drag, startPoint x: 426, startPoint y: 222, endPoint x: 500, endPoint y: 221, distance: 73.6
click at [500, 221] on textarea "Is there any possibilty to schedule it sooner? Once this electrical is finished…" at bounding box center [420, 236] width 582 height 36
paste textarea "send a well vendor to pump the system"
click at [369, 221] on textarea "Is there any possibilty to schedule it sooner? Once this electrical is finished…" at bounding box center [420, 237] width 582 height 36
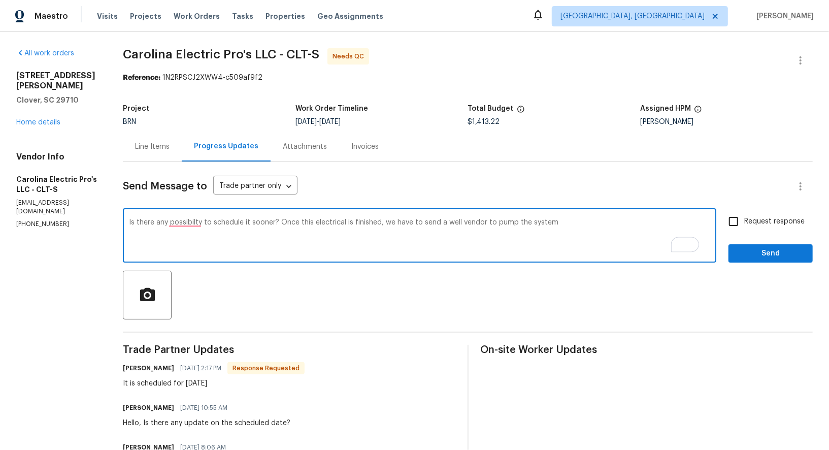
click at [199, 224] on textarea "Is there any possibilty to schedule it sooner? Once this electrical is finished…" at bounding box center [420, 237] width 582 height 36
click at [599, 223] on textarea "Is there any possibility to schedule it sooner? Once this electrical is finishe…" at bounding box center [420, 237] width 582 height 36
type textarea "Is there any possibility to schedule it sooner? Once this electrical is finishe…"
click at [731, 223] on input "Request response" at bounding box center [733, 221] width 21 height 21
checkbox input "true"
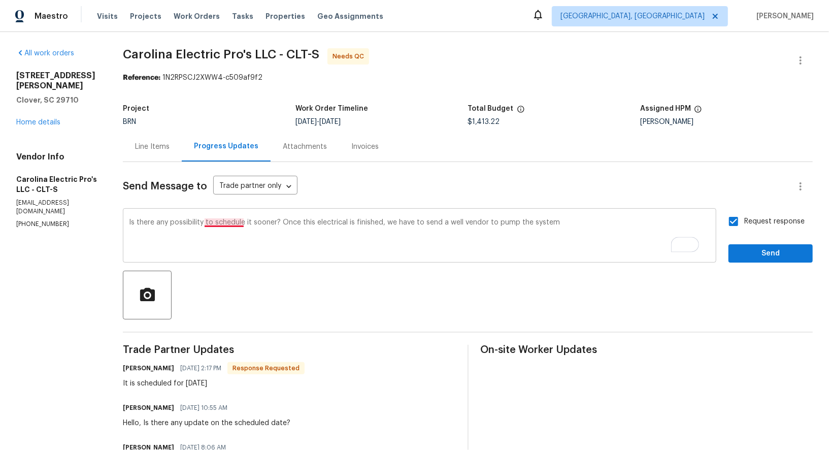
click at [235, 221] on textarea "Is there any possibility to schedule it sooner? Once this electrical is finishe…" at bounding box center [420, 237] width 582 height 36
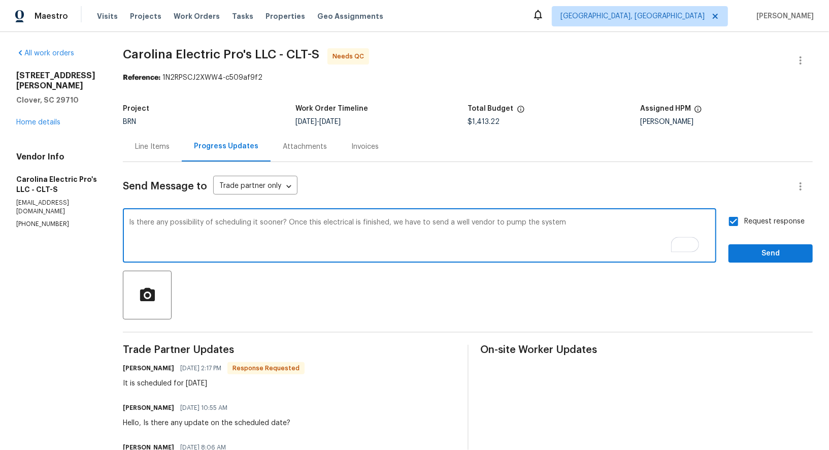
type textarea "Is there any possibility of scheduling it sooner? Once this electrical is finis…"
click at [747, 253] on span "Send" at bounding box center [771, 253] width 68 height 13
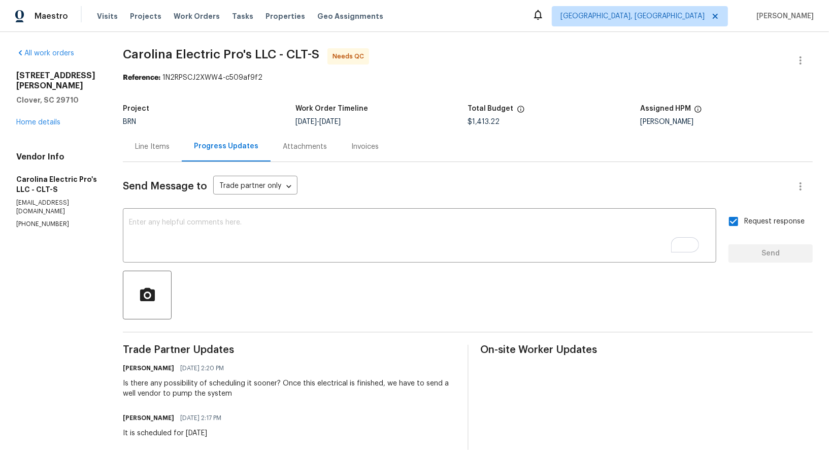
click at [169, 147] on div "Line Items" at bounding box center [152, 147] width 35 height 10
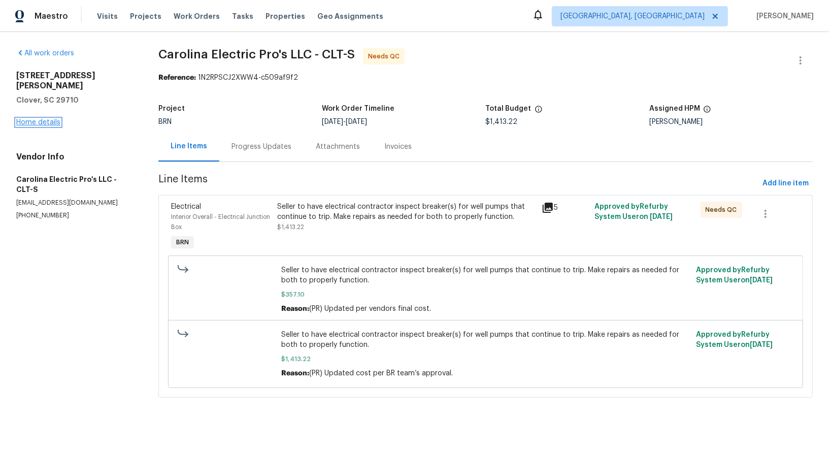
click at [43, 119] on link "Home details" at bounding box center [38, 122] width 44 height 7
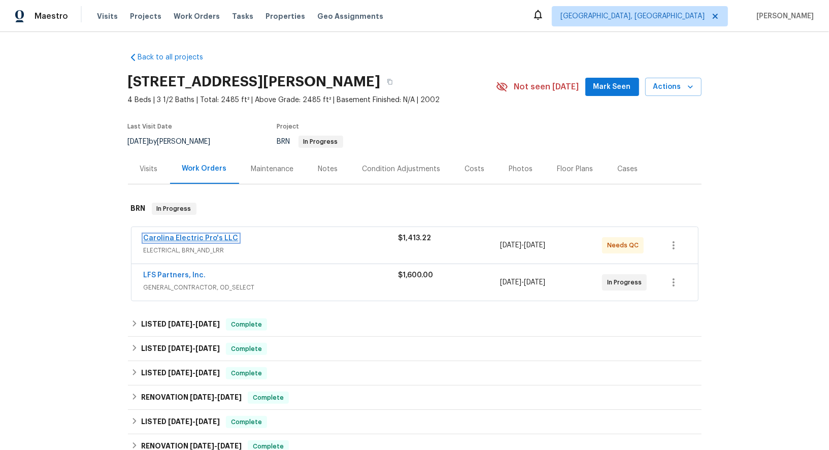
click at [193, 240] on link "Carolina Electric Pro's LLC" at bounding box center [191, 238] width 95 height 7
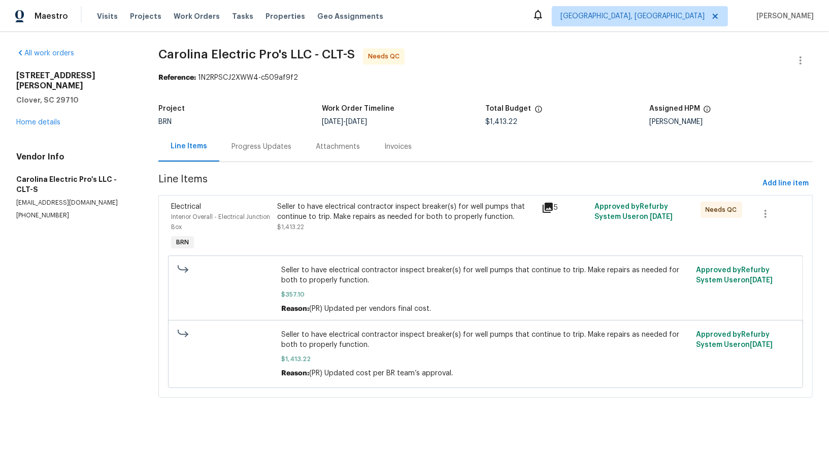
click at [263, 151] on div "Progress Updates" at bounding box center [262, 147] width 60 height 10
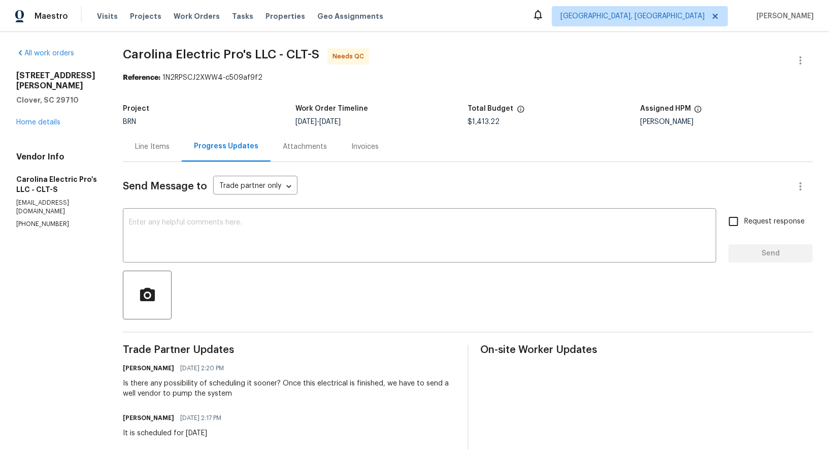
click at [163, 137] on div "Line Items" at bounding box center [152, 147] width 59 height 30
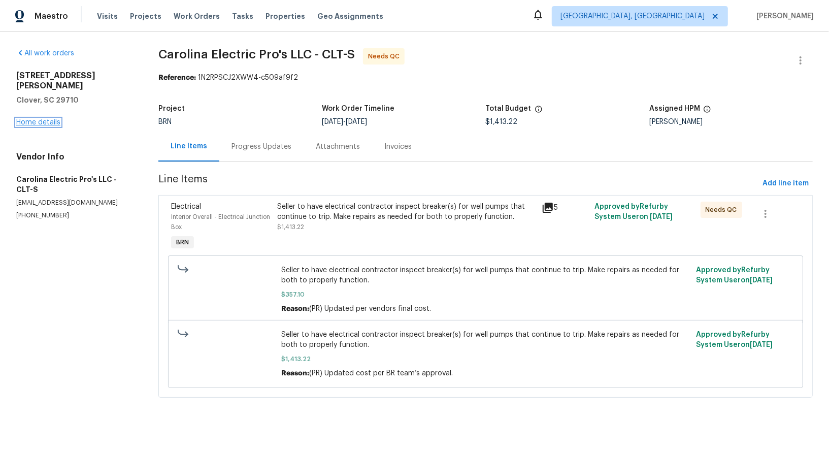
click at [45, 119] on link "Home details" at bounding box center [38, 122] width 44 height 7
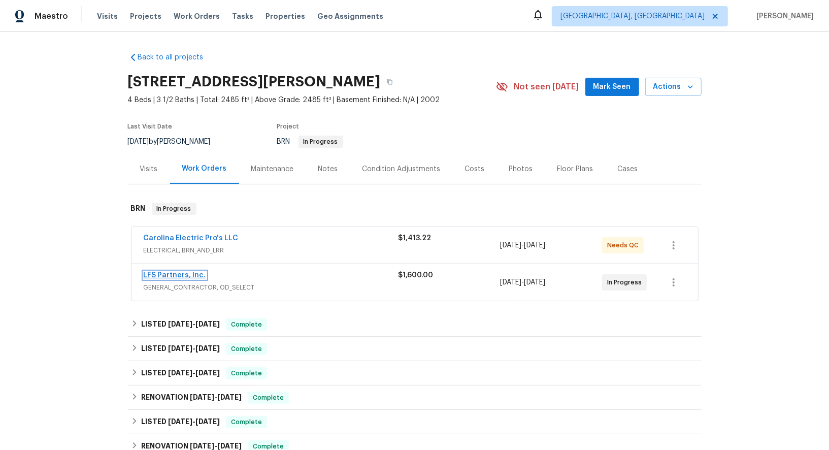
click at [170, 276] on link "LFS Partners, Inc." at bounding box center [175, 275] width 62 height 7
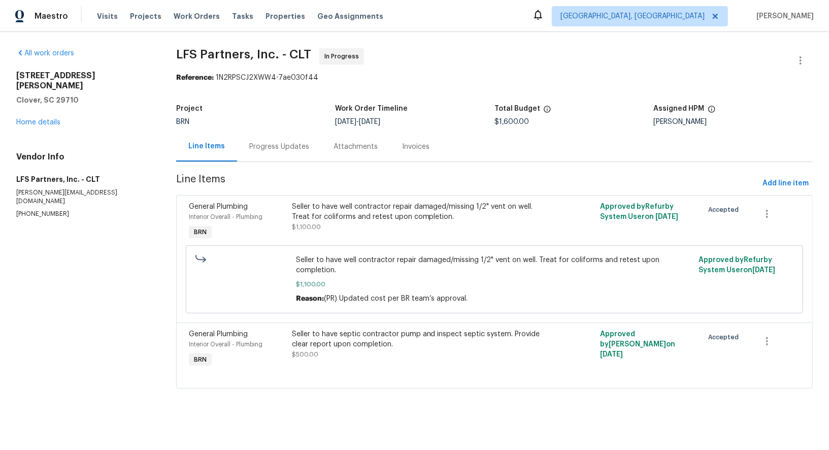
click at [268, 153] on div "Progress Updates" at bounding box center [279, 147] width 84 height 30
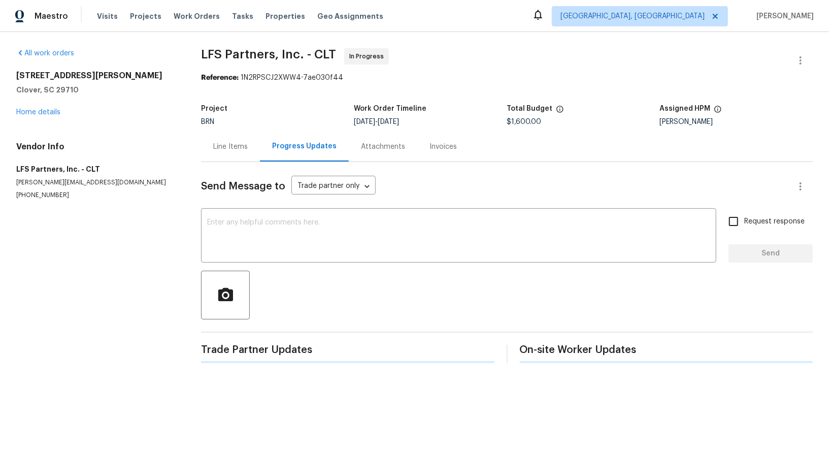
click at [268, 268] on div "Send Message to Trade partner only Trade partner only ​ x ​ Request response Se…" at bounding box center [507, 262] width 612 height 201
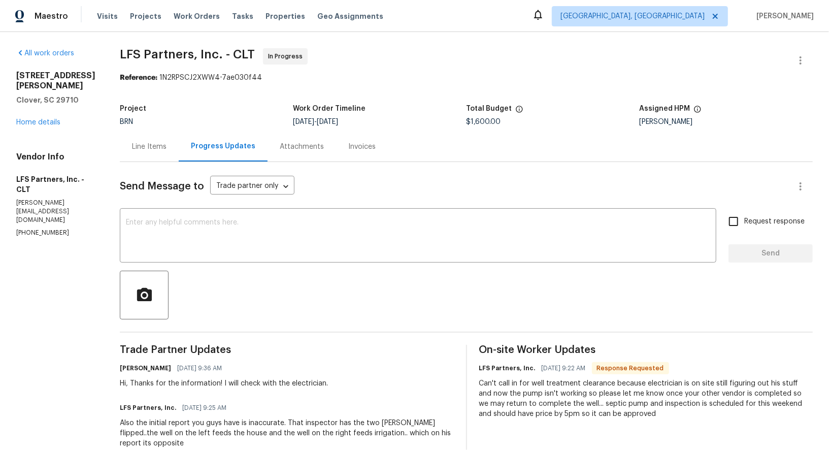
click at [157, 233] on textarea at bounding box center [418, 237] width 585 height 36
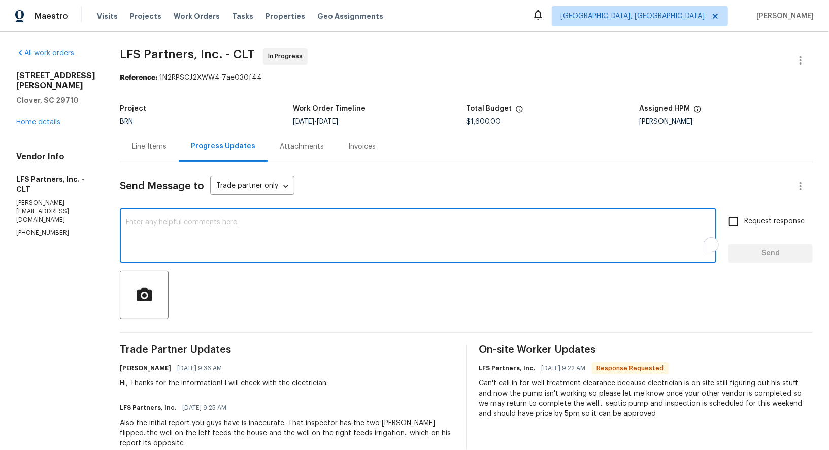
paste textarea "Hi [PERSON_NAME], Regarding the property - [STREET_ADDRESS][PERSON_NAME]. Is th…"
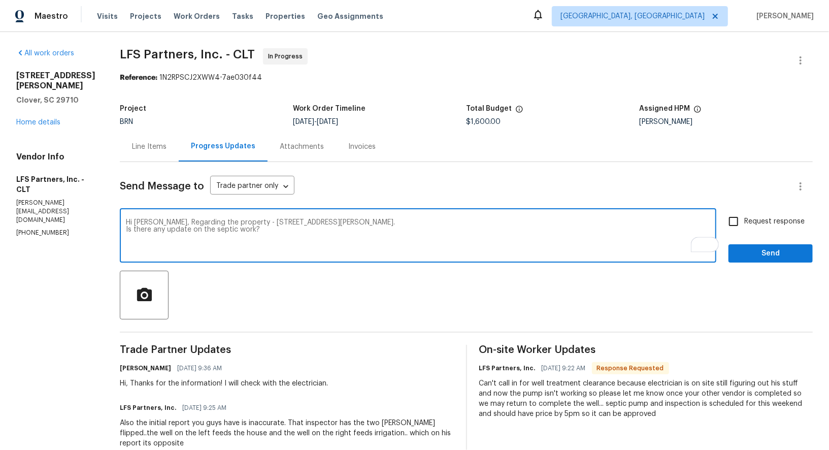
drag, startPoint x: 148, startPoint y: 222, endPoint x: 534, endPoint y: 218, distance: 385.5
click at [534, 218] on div "Hi [PERSON_NAME], Regarding the property - [STREET_ADDRESS][PERSON_NAME]. Is th…" at bounding box center [418, 237] width 597 height 52
click at [189, 222] on textarea "Hi [PERSON_NAME], Regarding the property - [STREET_ADDRESS][PERSON_NAME]. Is th…" at bounding box center [418, 237] width 585 height 36
drag, startPoint x: 150, startPoint y: 222, endPoint x: 363, endPoint y: 224, distance: 212.8
click at [363, 224] on textarea "Hi [PERSON_NAME], Regarding the property - [STREET_ADDRESS][PERSON_NAME]. Is th…" at bounding box center [418, 237] width 585 height 36
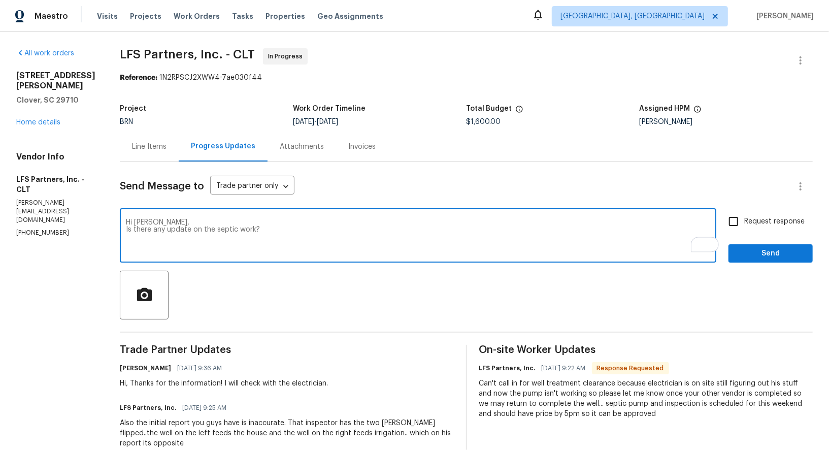
click at [126, 229] on textarea "Hi [PERSON_NAME], Is there any update on the septic work?" at bounding box center [418, 237] width 585 height 36
click at [327, 240] on textarea "Hi [PERSON_NAME], Is there any update on the septic work?" at bounding box center [418, 237] width 585 height 36
click at [295, 224] on textarea "Hi [PERSON_NAME], Is there any update on the septic work? Electrical vendor men…" at bounding box center [418, 237] width 585 height 36
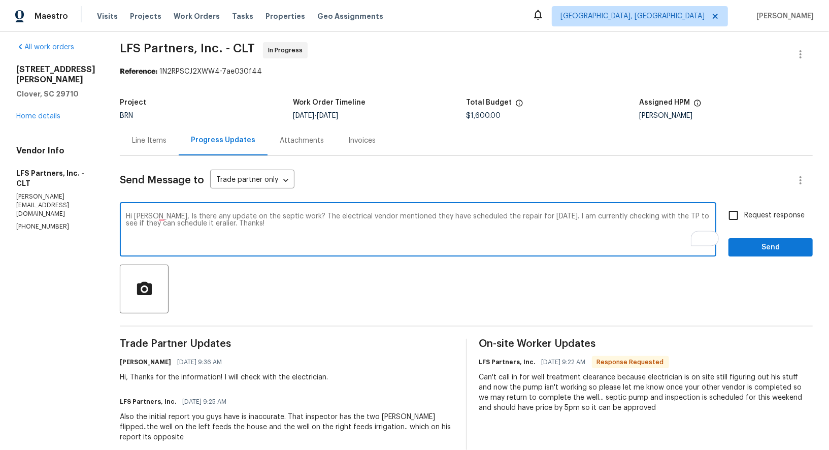
click at [362, 231] on textarea "Hi [PERSON_NAME], Is there any update on the septic work? The electrical vendor…" at bounding box center [418, 231] width 585 height 36
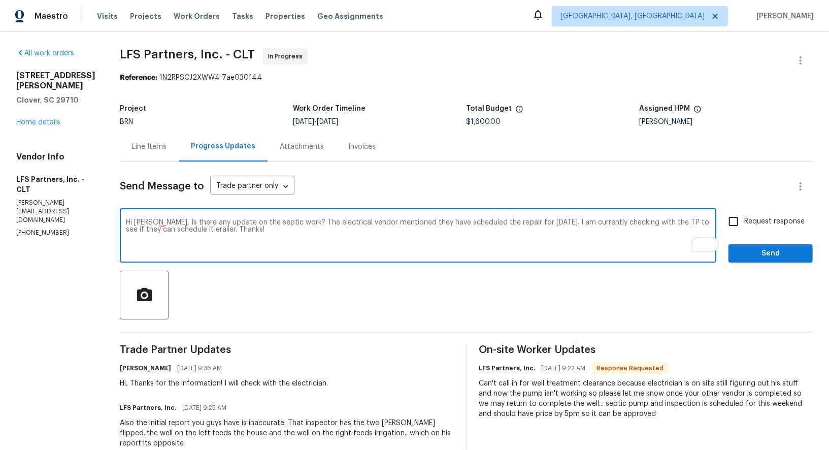
scroll to position [0, 0]
click at [358, 241] on textarea "Hi [PERSON_NAME], Is there any update on the septic work? The electrical vendor…" at bounding box center [418, 237] width 585 height 36
click at [475, 222] on textarea "Hi [PERSON_NAME], Is there any update on the septic work? The electrical vendor…" at bounding box center [418, 237] width 585 height 36
click at [600, 240] on textarea "Hi [PERSON_NAME], Is there any update on the septic work? The electrical vendor…" at bounding box center [418, 237] width 585 height 36
click at [218, 235] on textarea "Hi [PERSON_NAME], Is there any update on the septic work? The electrical vendor…" at bounding box center [418, 237] width 585 height 36
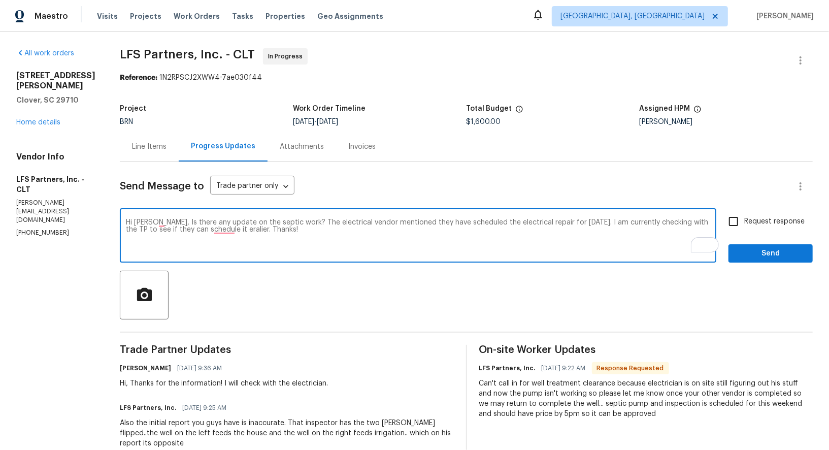
click at [216, 232] on textarea "Hi [PERSON_NAME], Is there any update on the septic work? The electrical vendor…" at bounding box center [418, 237] width 585 height 36
click at [396, 241] on textarea "Hi [PERSON_NAME], Is there any update on the septic work? The electrical vendor…" at bounding box center [418, 237] width 585 height 36
type textarea "Hi [PERSON_NAME], Is there any update on the septic work? The electrical vendor…"
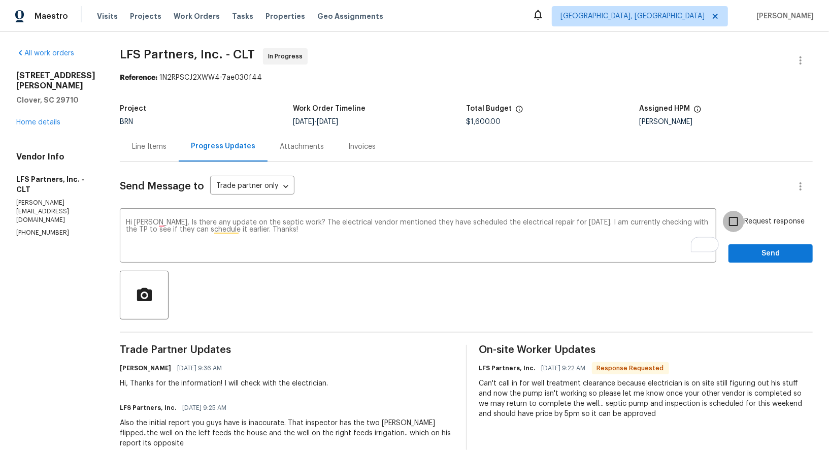
click at [731, 223] on input "Request response" at bounding box center [733, 221] width 21 height 21
checkbox input "true"
click at [754, 249] on span "Send" at bounding box center [771, 253] width 68 height 13
